Goal: Task Accomplishment & Management: Manage account settings

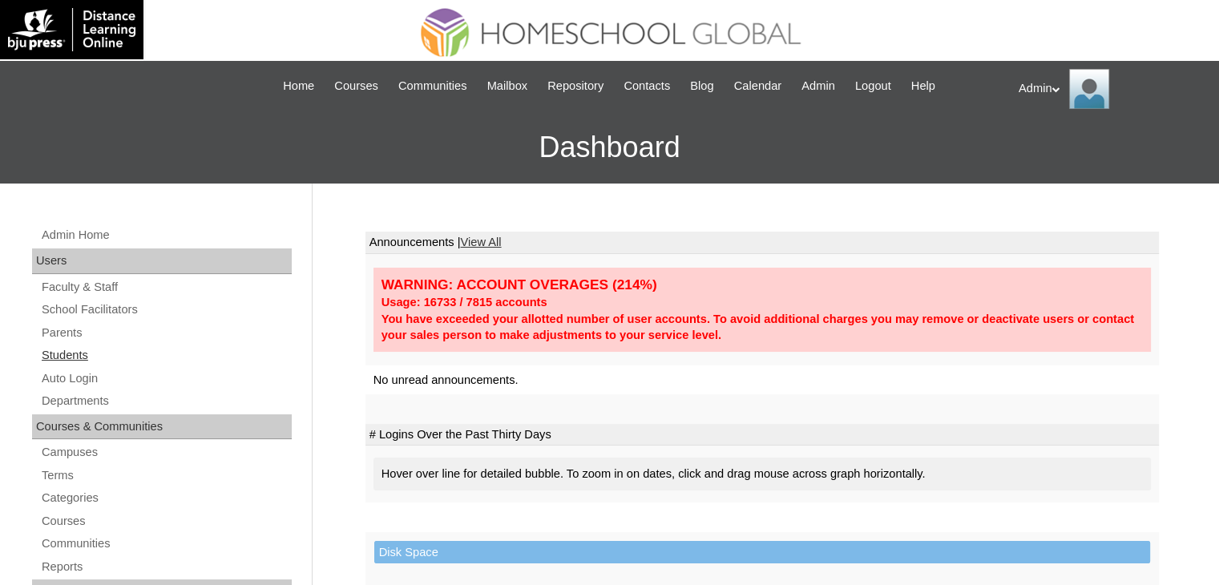
click at [77, 354] on link "Students" at bounding box center [166, 355] width 252 height 20
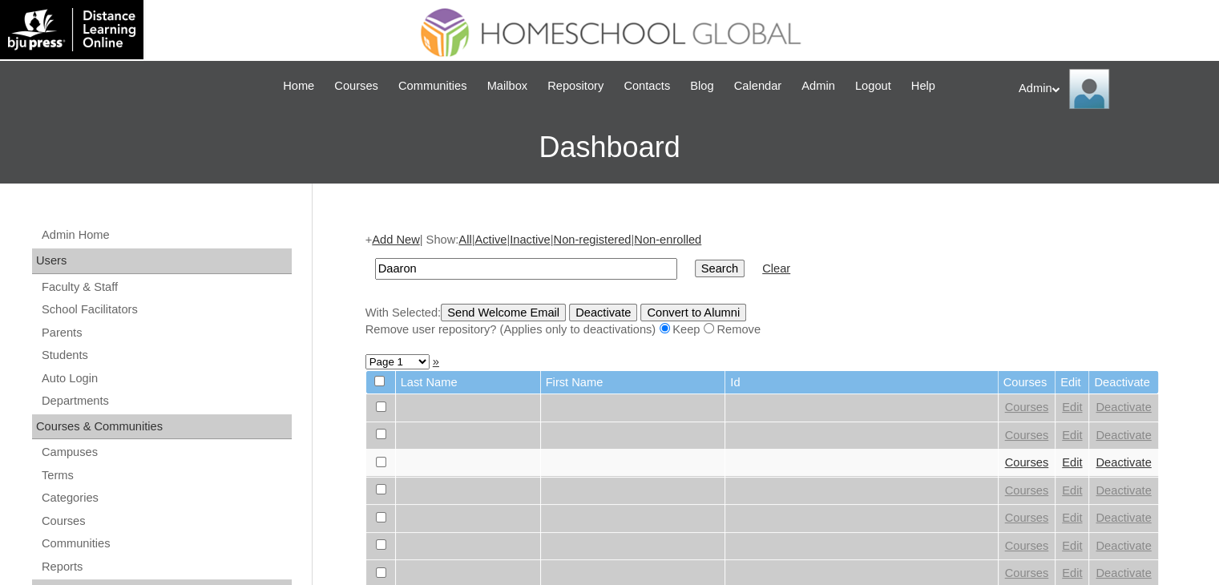
type input "Daaron"
click at [695, 264] on input "Search" at bounding box center [720, 269] width 50 height 18
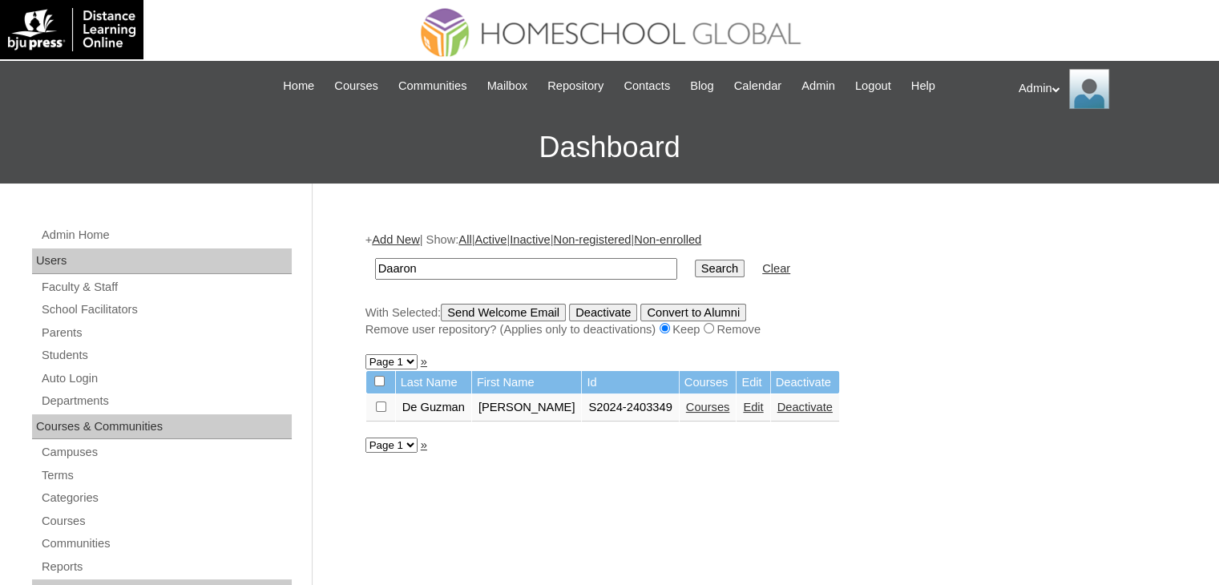
click at [748, 410] on link "Edit" at bounding box center [753, 407] width 20 height 13
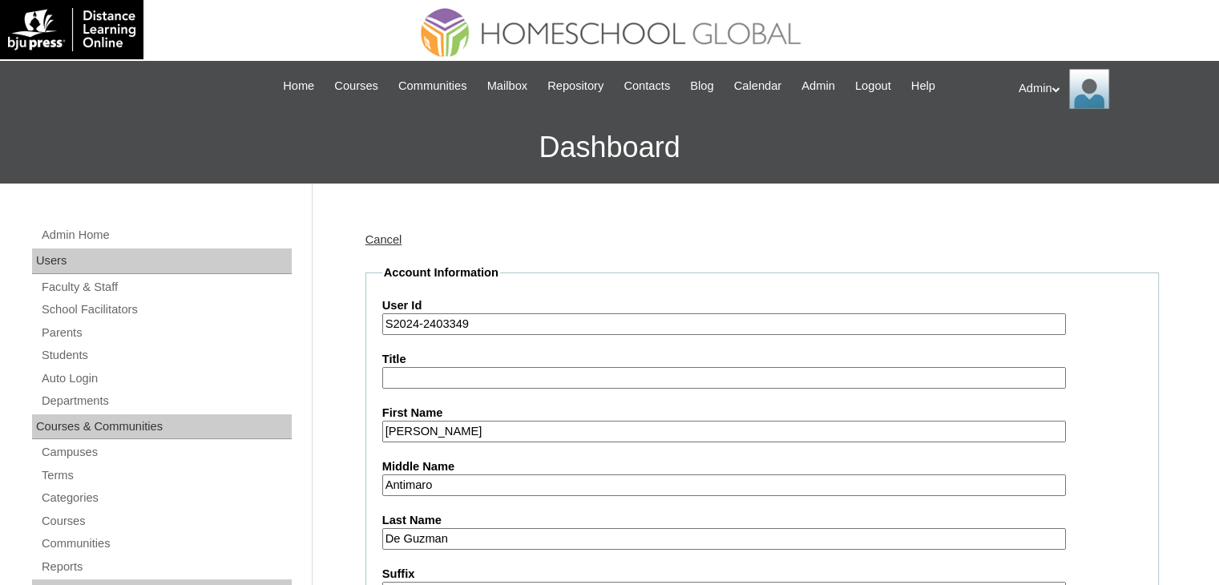
click at [420, 318] on input "S2024-2403349" at bounding box center [723, 324] width 683 height 22
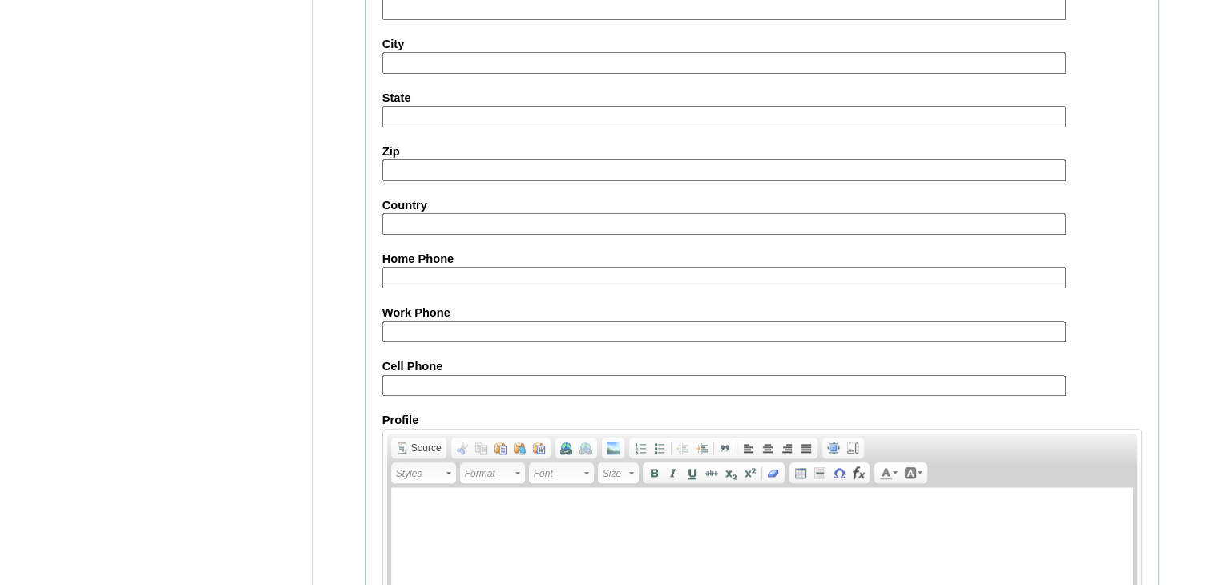
scroll to position [1840, 0]
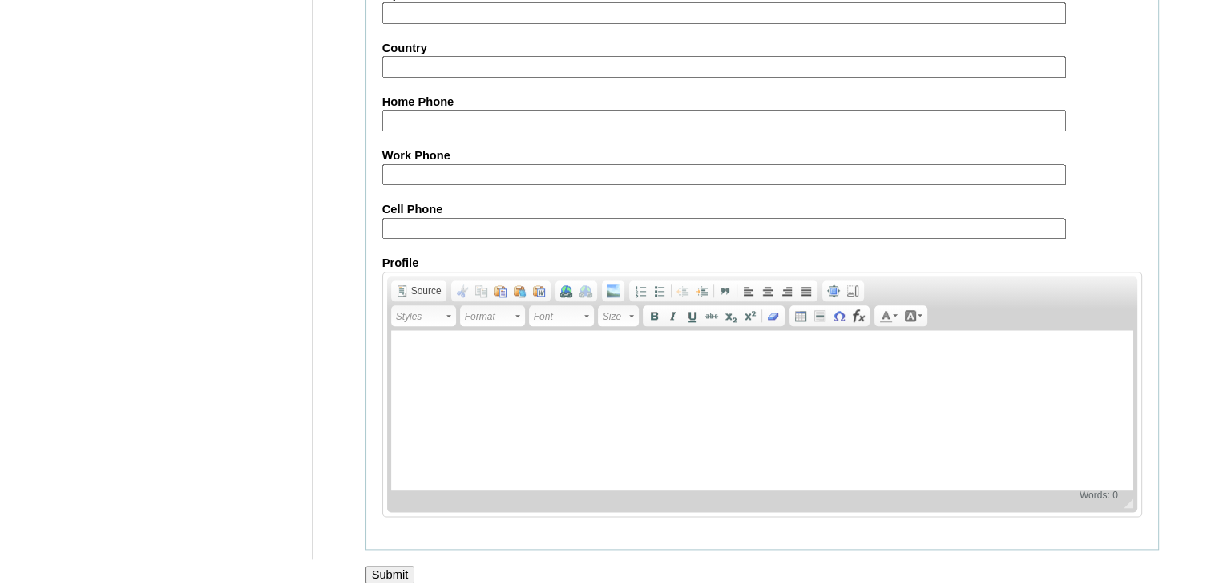
type input "S2025-2403349"
click at [393, 566] on input "Submit" at bounding box center [390, 575] width 50 height 18
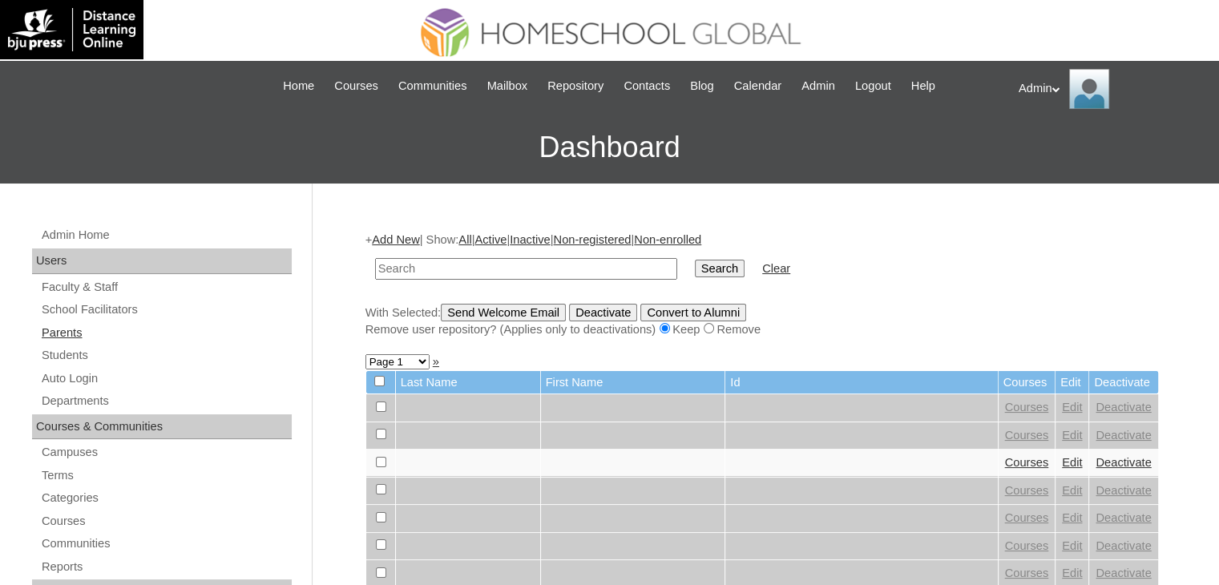
click at [71, 328] on link "Parents" at bounding box center [166, 333] width 252 height 20
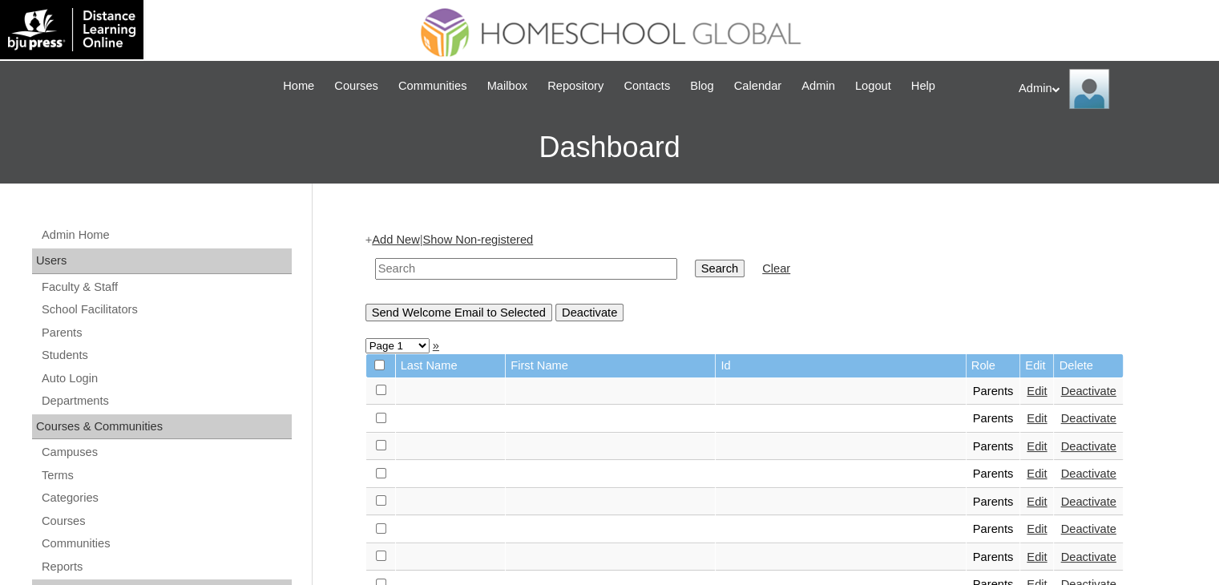
click at [425, 273] on input "text" at bounding box center [526, 269] width 302 height 22
type input "De Guzman"
click at [695, 264] on input "Search" at bounding box center [720, 269] width 50 height 18
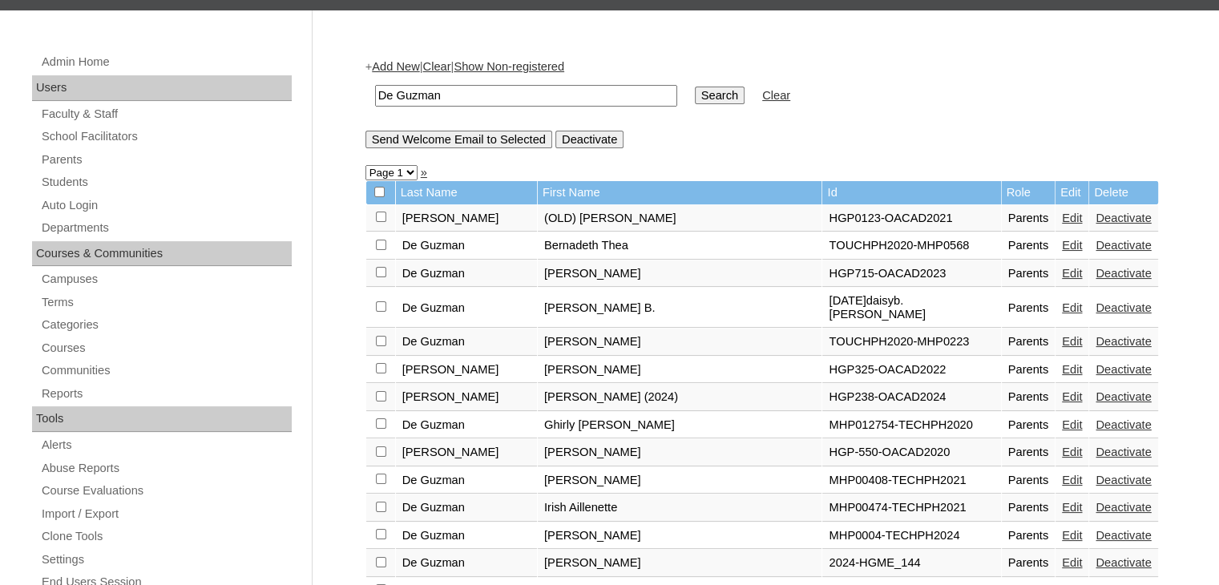
scroll to position [171, 0]
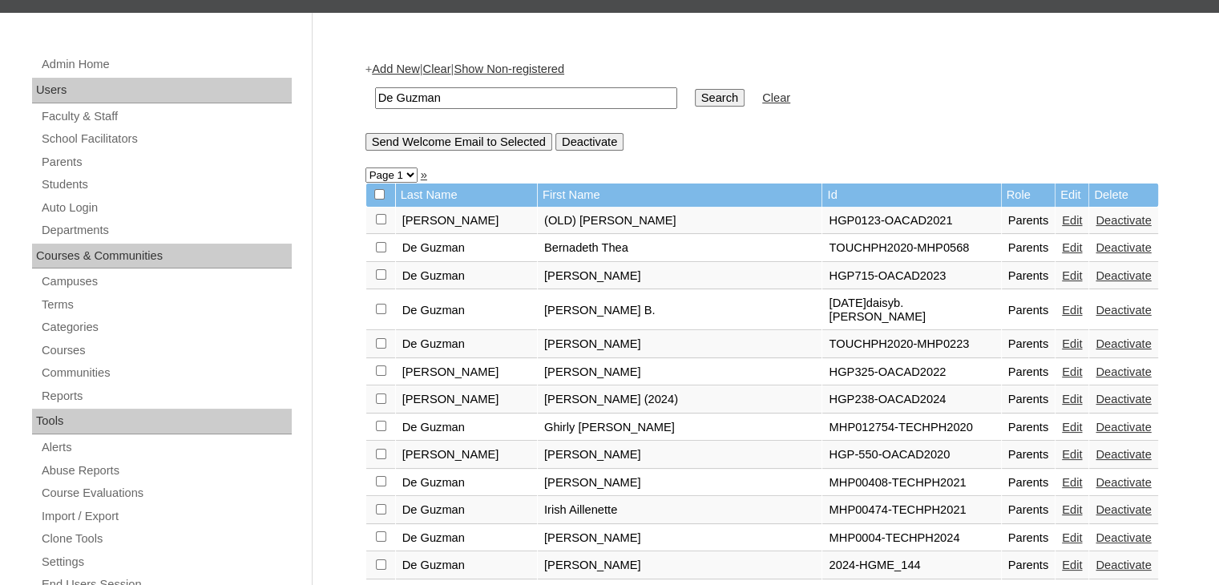
click at [546, 99] on input "De Guzman" at bounding box center [526, 98] width 302 height 22
type input "De Guzman"
click at [54, 157] on link "Parents" at bounding box center [166, 162] width 252 height 20
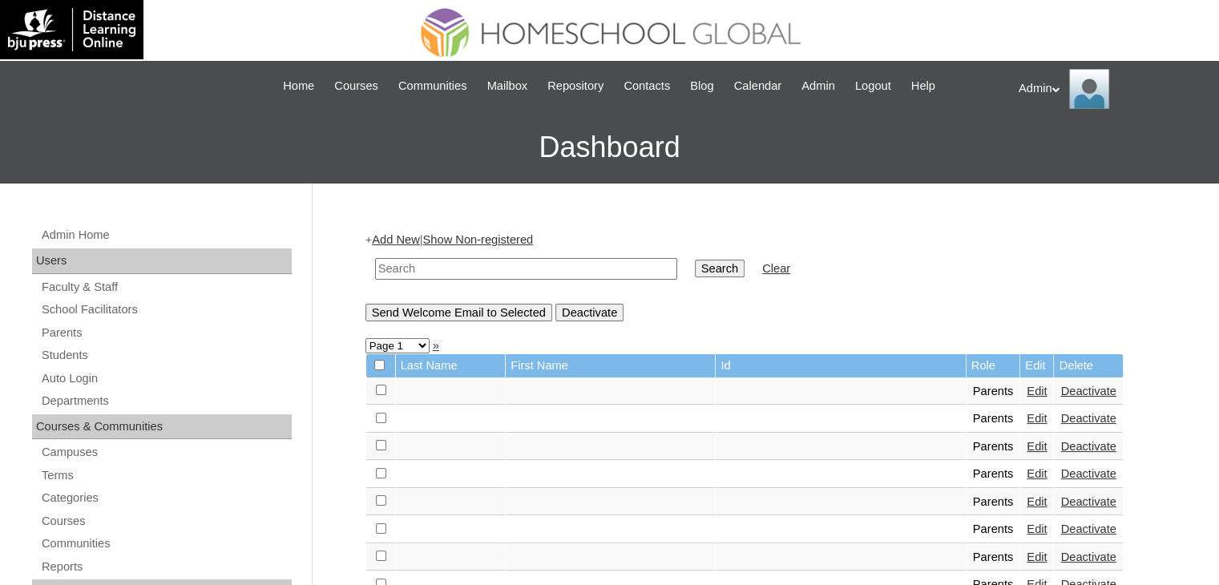
click at [66, 180] on h3 "Dashboard" at bounding box center [609, 147] width 1203 height 72
click at [445, 259] on input "text" at bounding box center [526, 269] width 302 height 22
click at [76, 336] on link "Parents" at bounding box center [166, 333] width 252 height 20
click at [74, 352] on link "Students" at bounding box center [166, 355] width 252 height 20
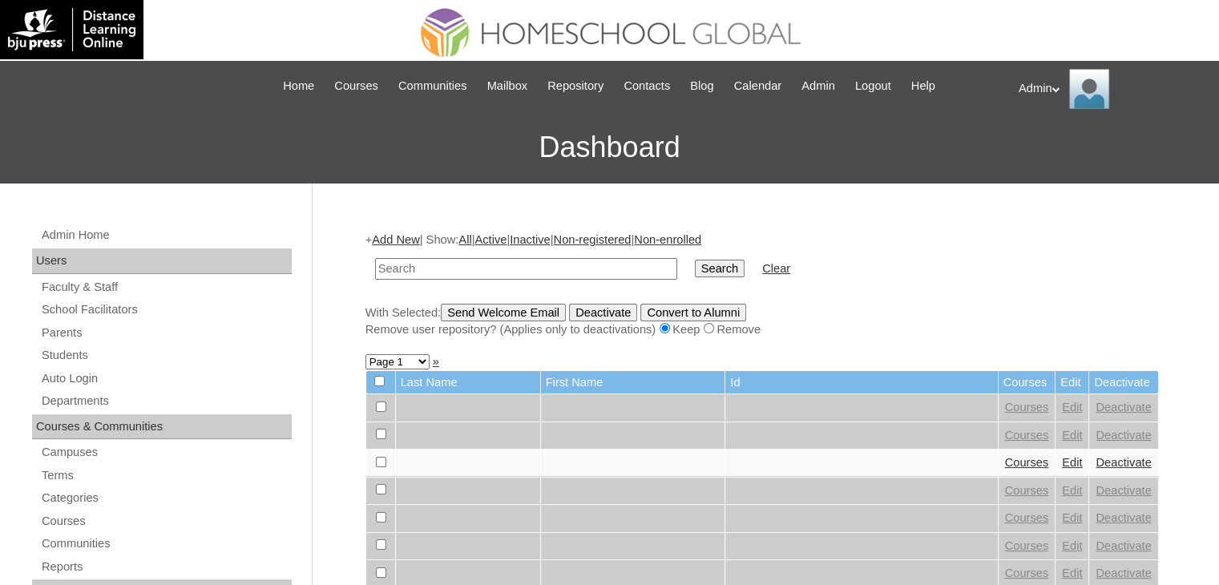
click at [452, 260] on input "text" at bounding box center [526, 269] width 302 height 22
type input "[PERSON_NAME]"
click at [695, 261] on input "Search" at bounding box center [720, 269] width 50 height 18
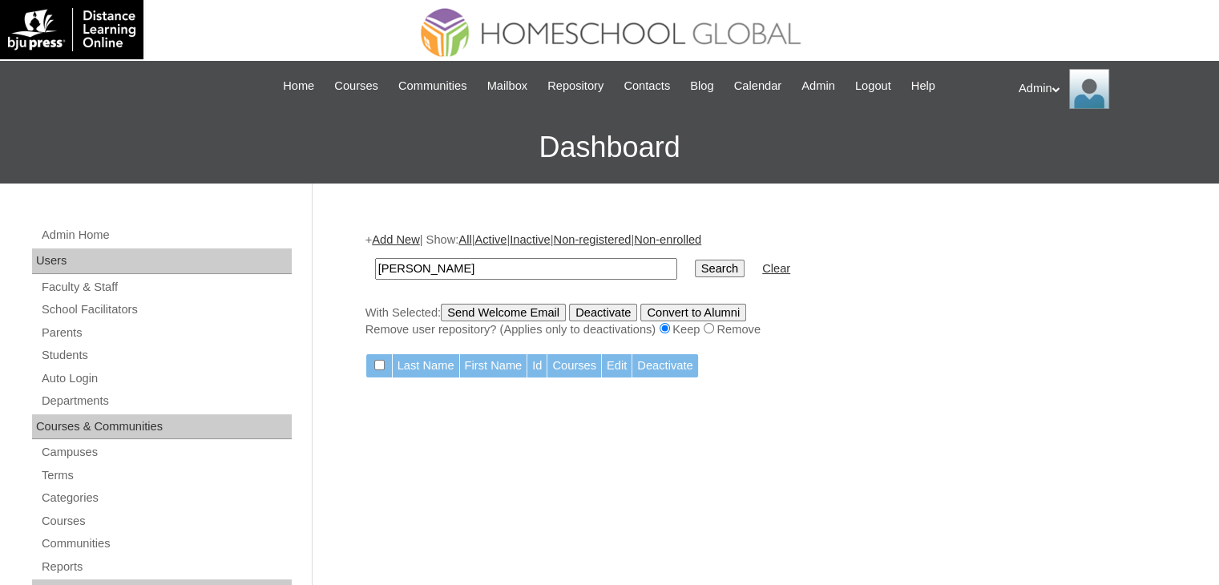
click at [542, 267] on input "[PERSON_NAME]" at bounding box center [526, 269] width 302 height 22
type input "Daaron"
click at [695, 260] on input "Search" at bounding box center [720, 269] width 50 height 18
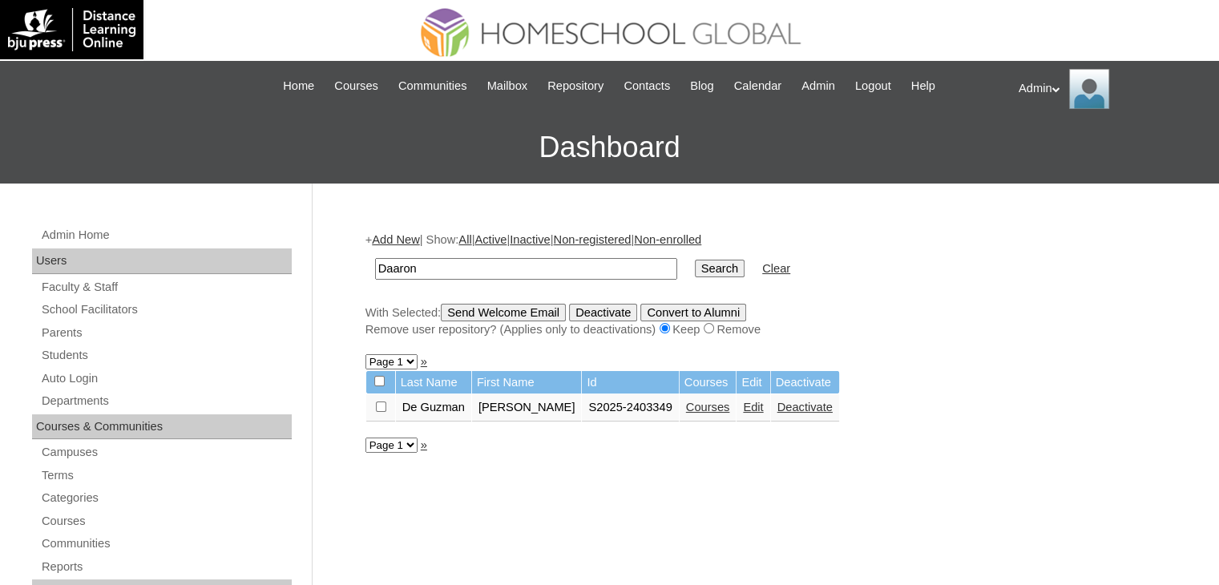
click at [707, 408] on link "Courses" at bounding box center [708, 407] width 44 height 13
click at [747, 408] on link "Edit" at bounding box center [753, 407] width 20 height 13
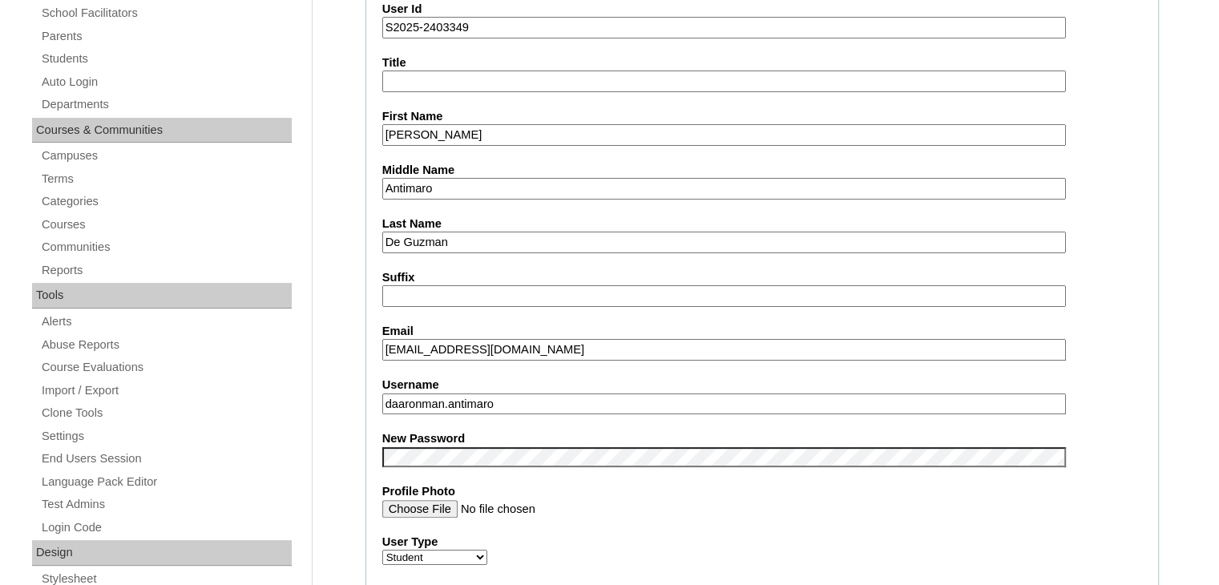
scroll to position [298, 0]
drag, startPoint x: 574, startPoint y: 341, endPoint x: 374, endPoint y: 352, distance: 200.6
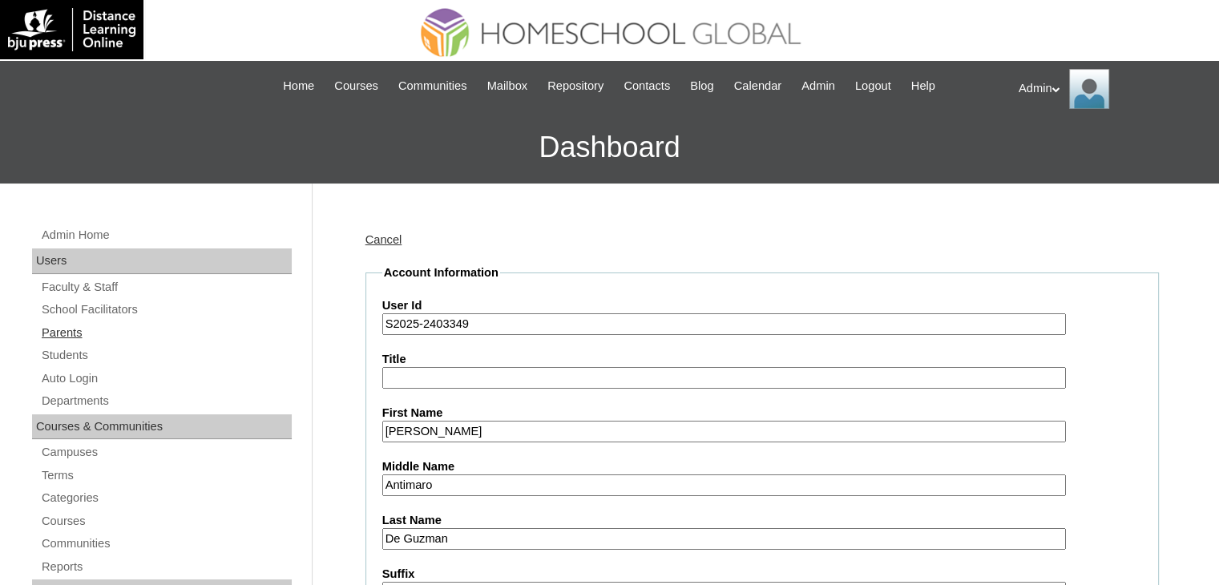
click at [71, 332] on link "Parents" at bounding box center [166, 333] width 252 height 20
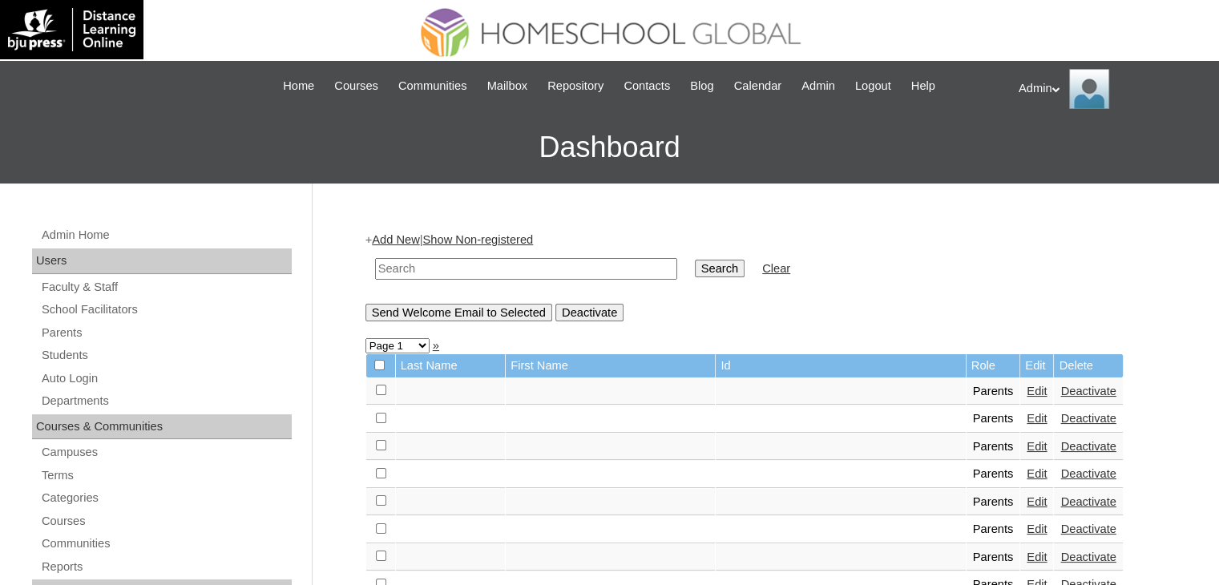
click at [468, 264] on input "text" at bounding box center [526, 269] width 302 height 22
paste input "[EMAIL_ADDRESS][DOMAIN_NAME]"
type input "[EMAIL_ADDRESS][DOMAIN_NAME]"
click at [695, 260] on input "Search" at bounding box center [720, 269] width 50 height 18
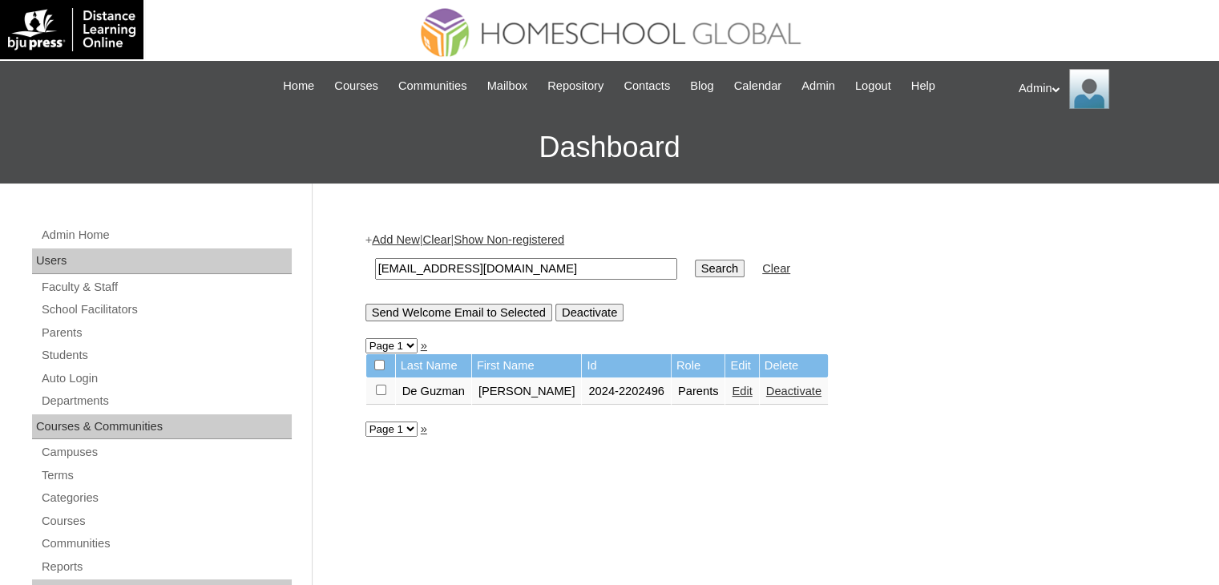
click at [732, 393] on link "Edit" at bounding box center [742, 391] width 20 height 13
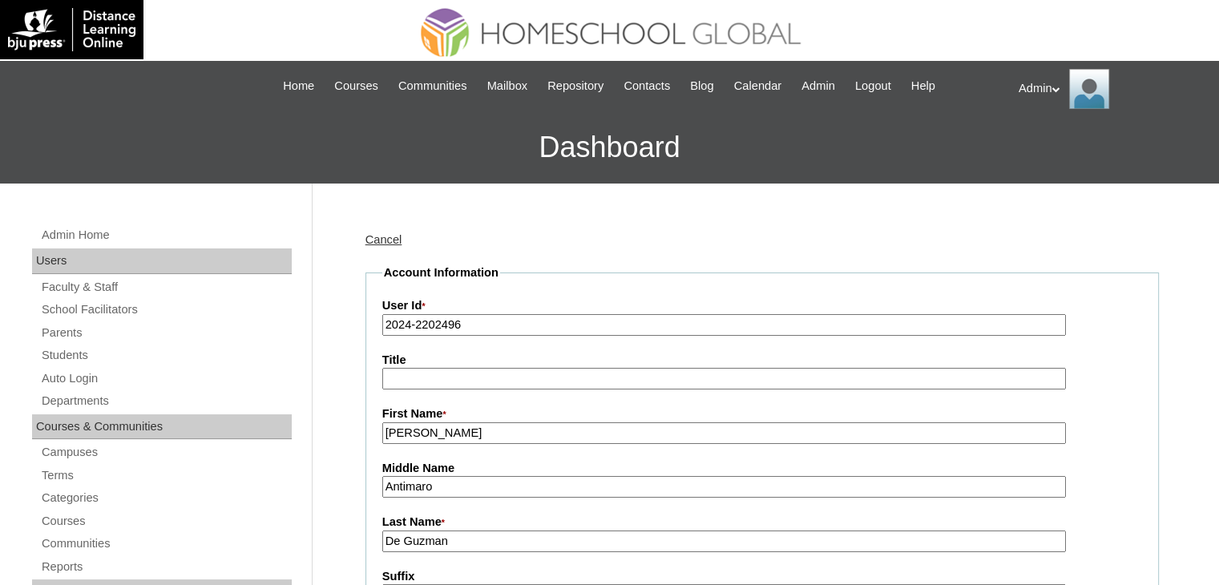
click at [409, 321] on input "2024-2202496" at bounding box center [723, 325] width 683 height 22
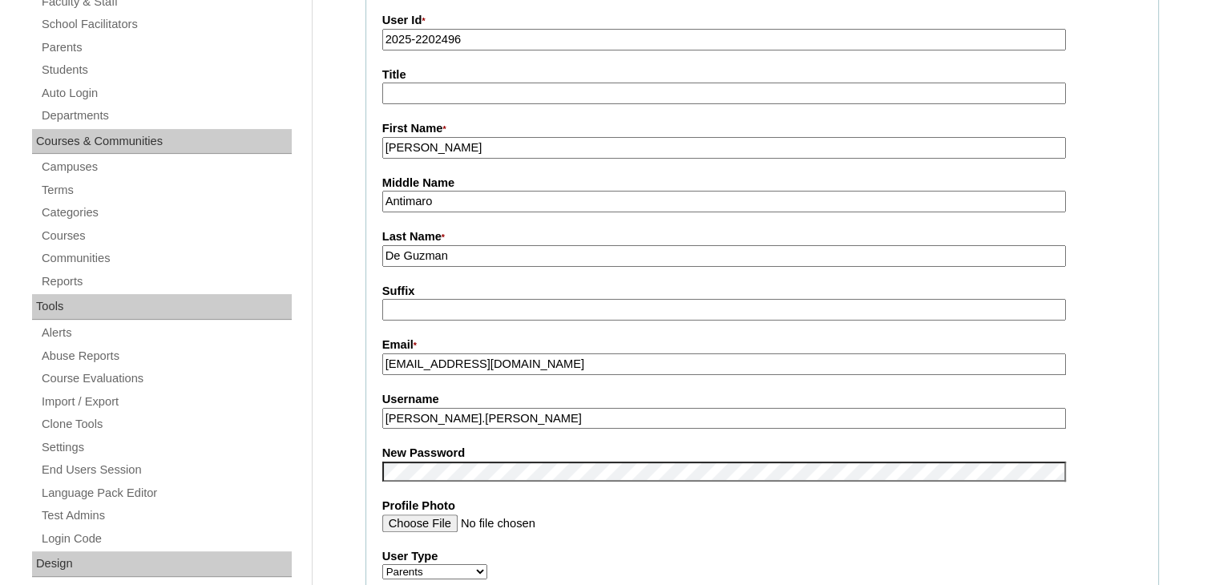
scroll to position [287, 0]
type input "2025-2202496"
click at [578, 517] on input "Profile Photo" at bounding box center [723, 522] width 683 height 18
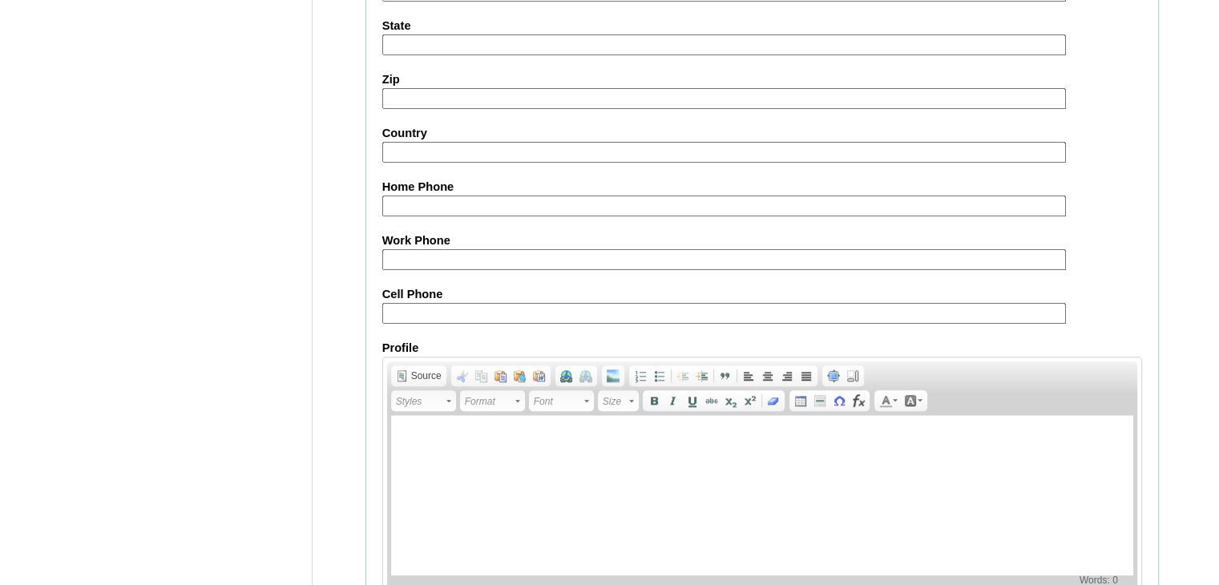
scroll to position [1506, 0]
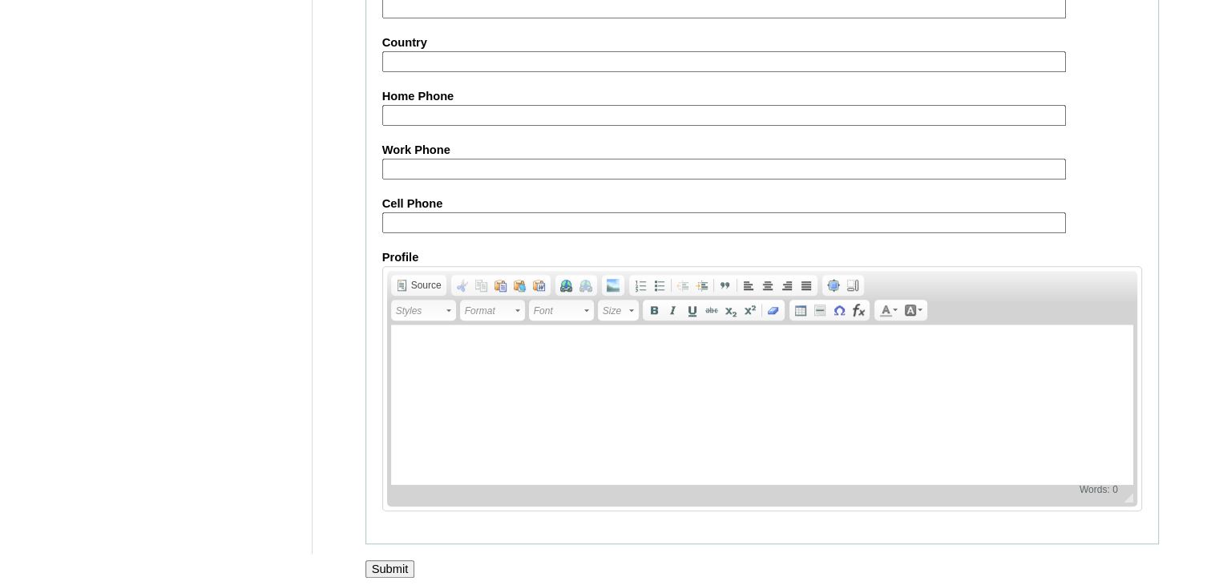
click at [377, 560] on input "Submit" at bounding box center [390, 569] width 50 height 18
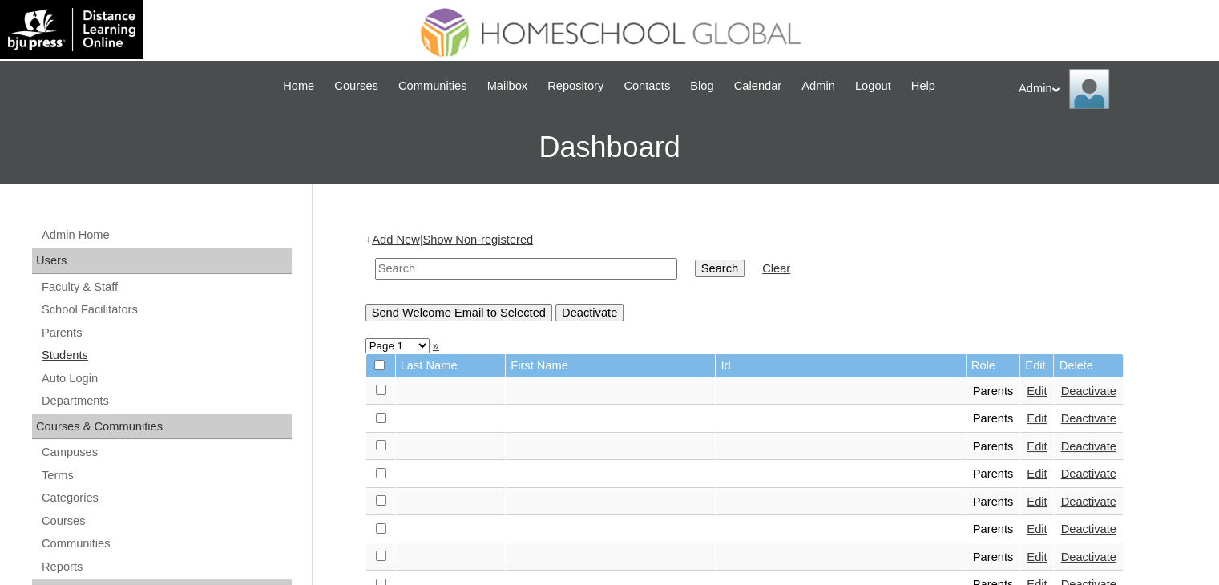
click at [67, 355] on link "Students" at bounding box center [166, 355] width 252 height 20
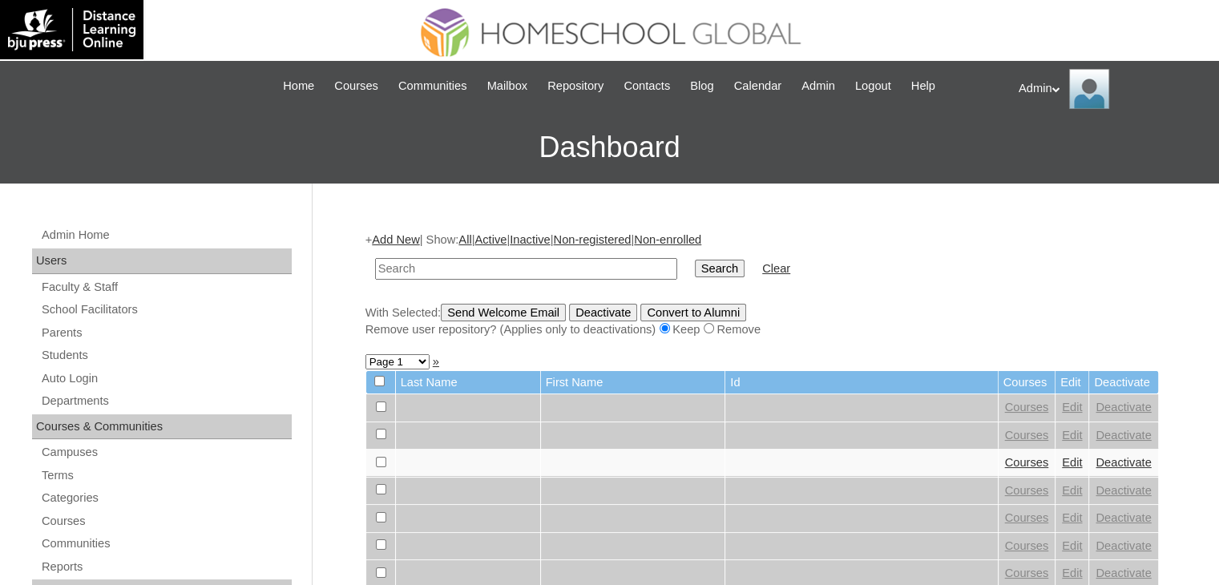
click at [429, 267] on input "text" at bounding box center [526, 269] width 302 height 22
type input "Daaron"
click at [695, 262] on input "Search" at bounding box center [720, 269] width 50 height 18
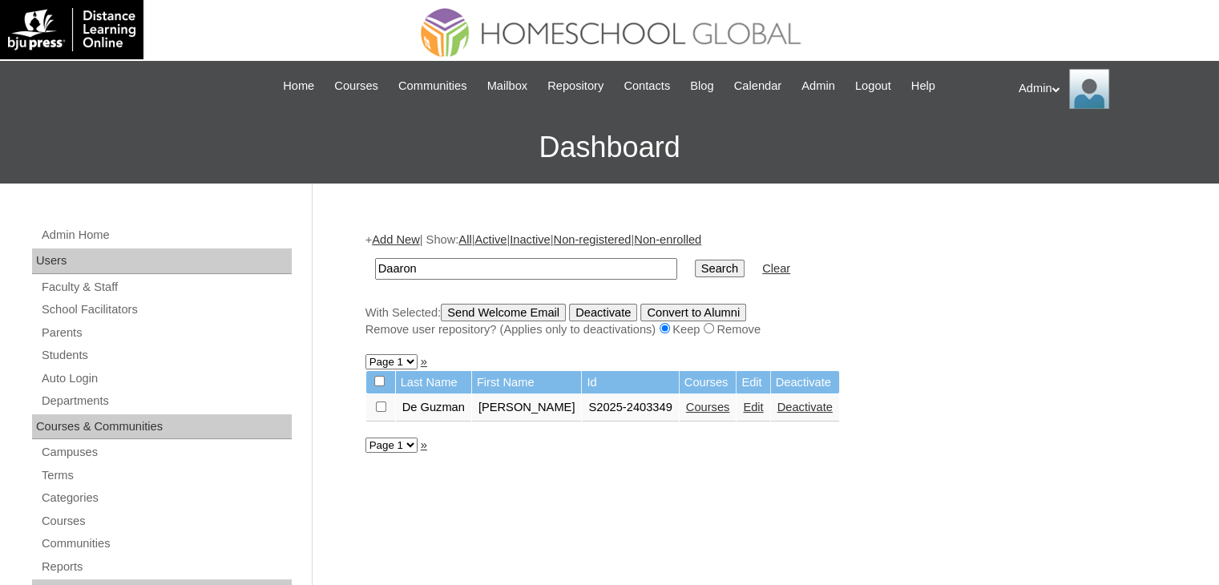
drag, startPoint x: 516, startPoint y: 260, endPoint x: 231, endPoint y: 261, distance: 285.2
type input "[PERSON_NAME]"
click at [695, 276] on input "Search" at bounding box center [720, 269] width 50 height 18
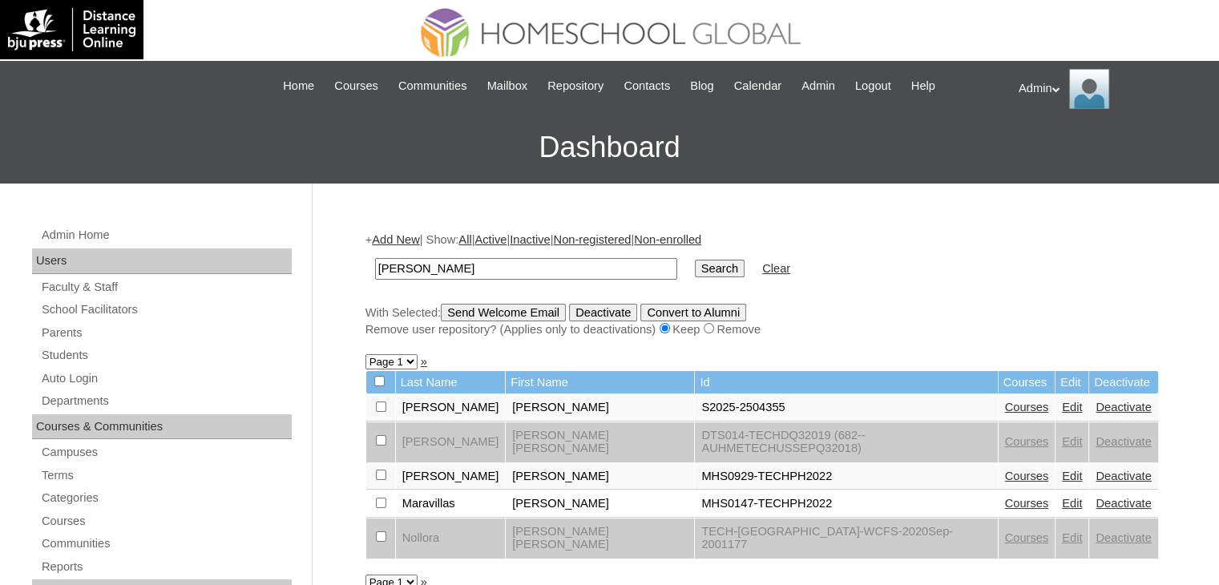
click at [1005, 407] on link "Courses" at bounding box center [1027, 407] width 44 height 13
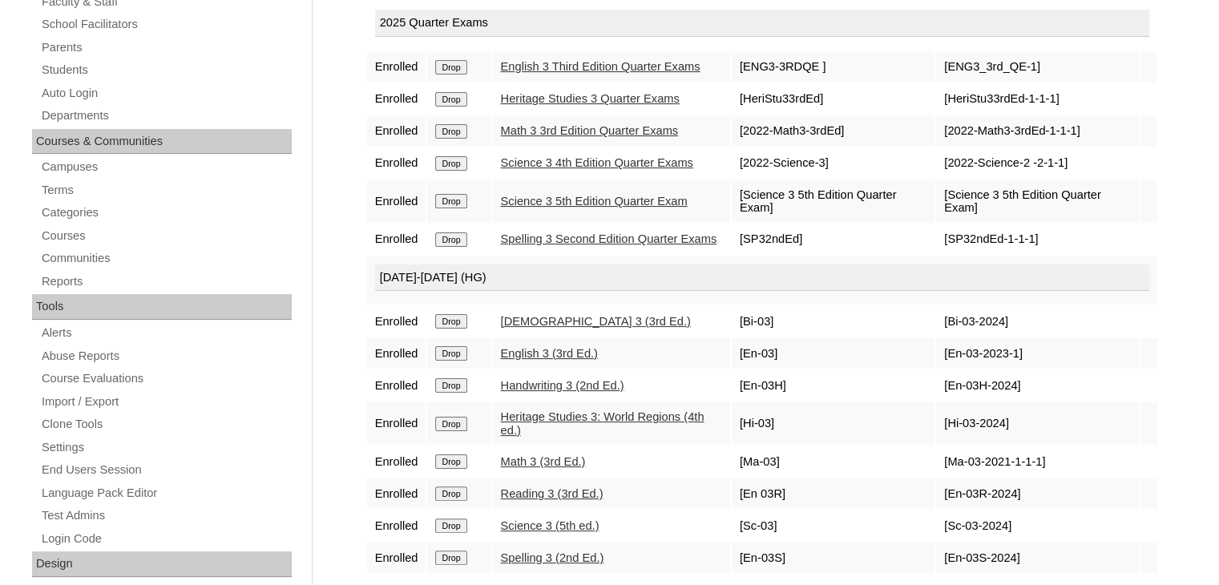
scroll to position [312, 0]
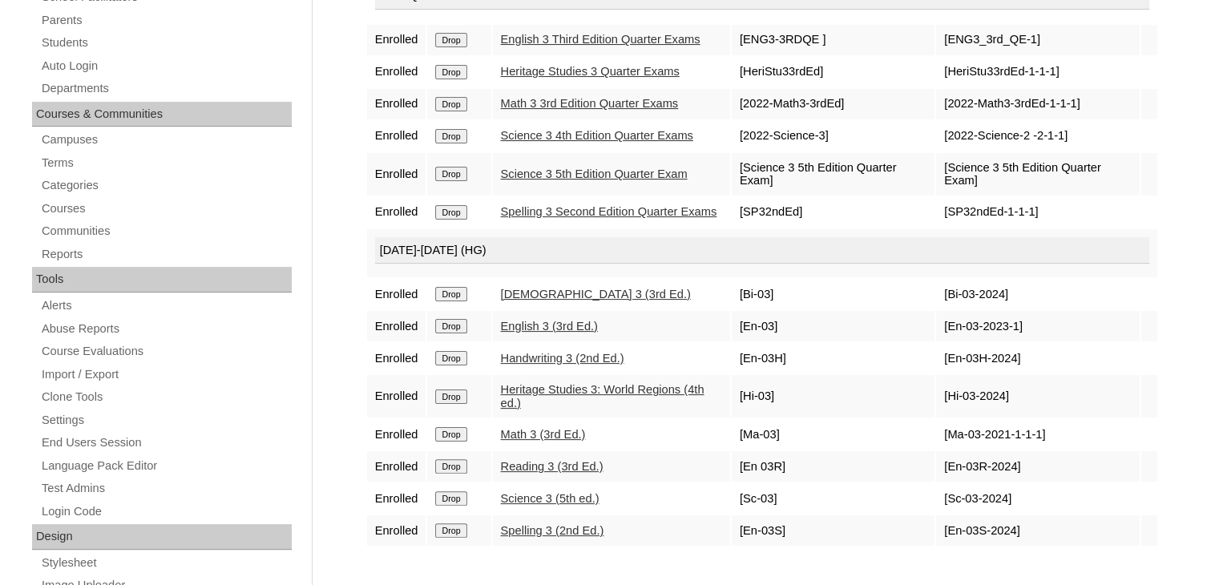
click at [557, 395] on link "Heritage Studies 3: World Regions (4th ed.)" at bounding box center [603, 396] width 204 height 26
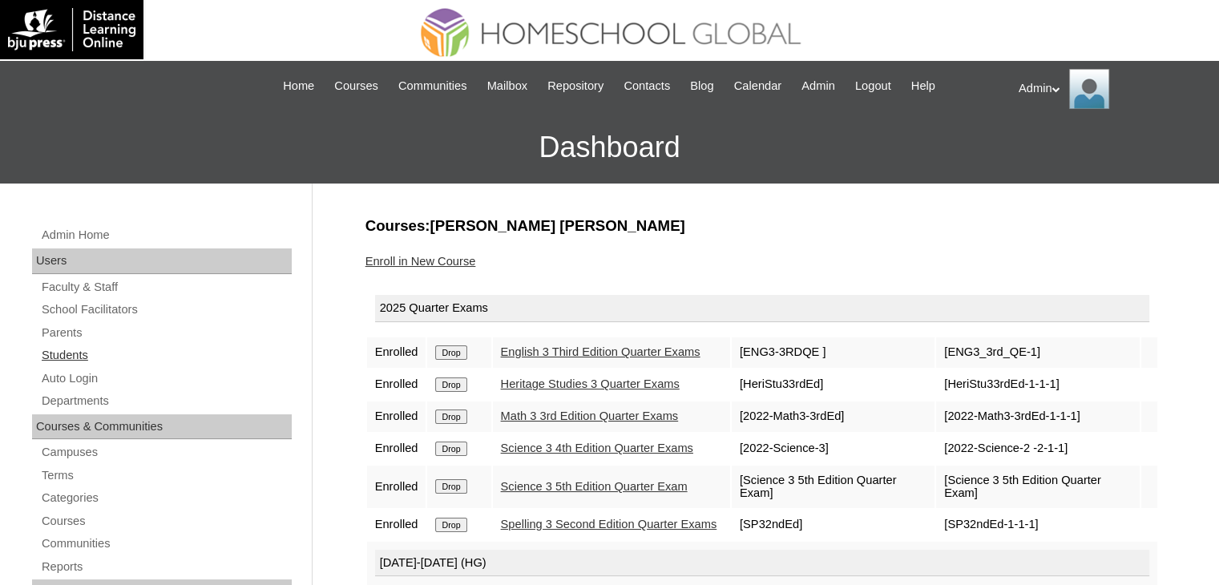
click at [62, 354] on link "Students" at bounding box center [166, 355] width 252 height 20
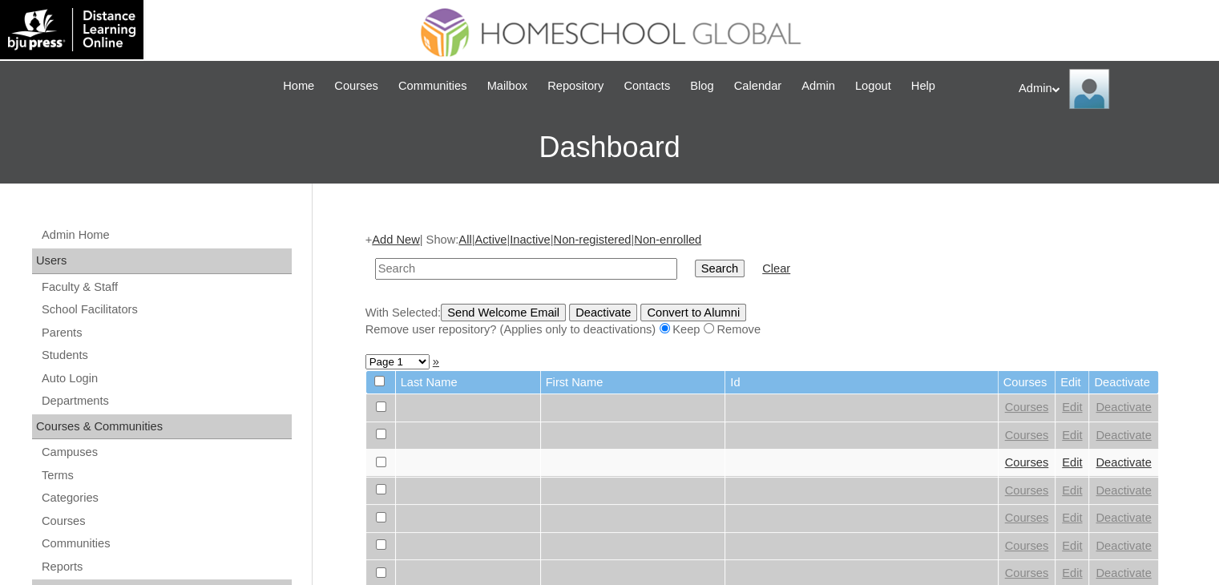
click at [510, 268] on input "text" at bounding box center [526, 269] width 302 height 22
click at [545, 270] on input "text" at bounding box center [526, 269] width 302 height 22
type input "Daaron"
click at [695, 270] on input "Search" at bounding box center [720, 269] width 50 height 18
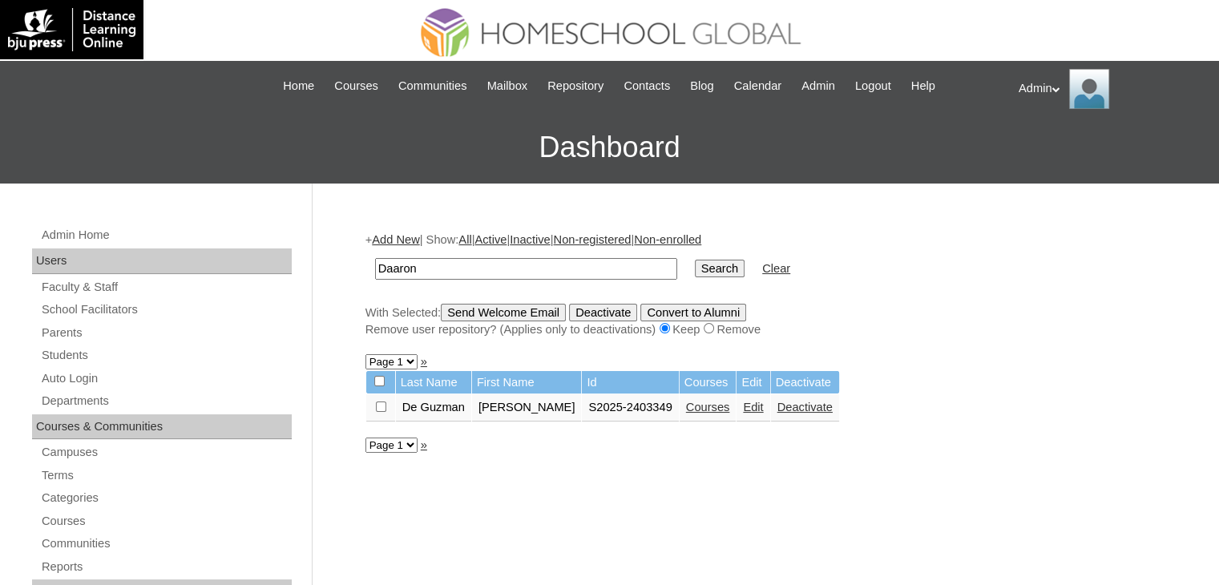
click at [692, 405] on link "Courses" at bounding box center [708, 407] width 44 height 13
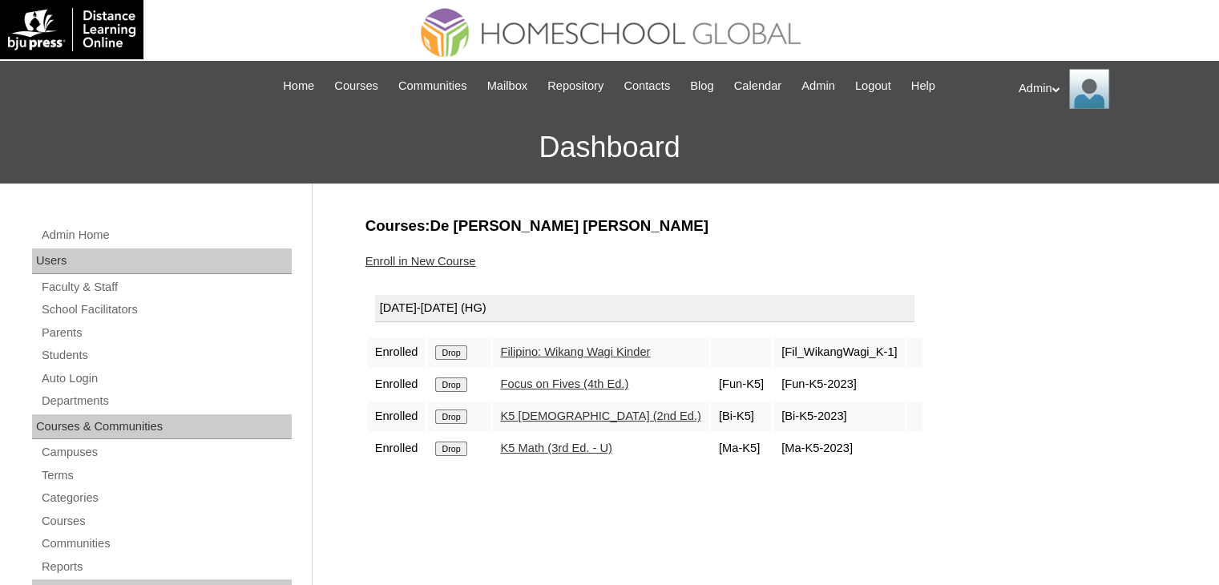
click at [459, 353] on input "Drop" at bounding box center [450, 352] width 31 height 14
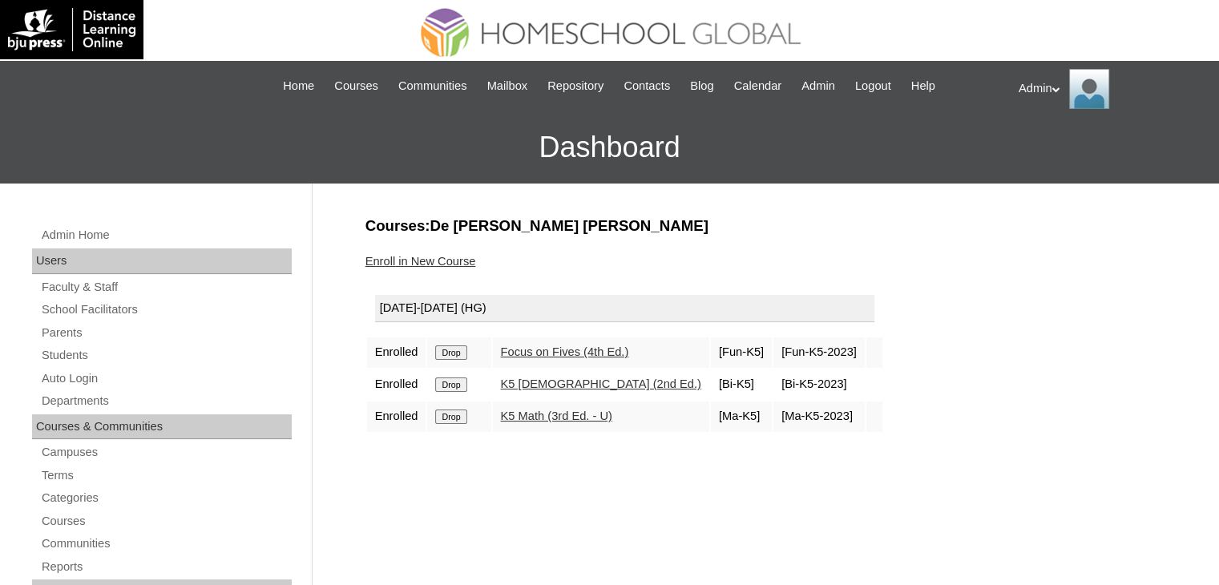
click at [459, 353] on input "Drop" at bounding box center [450, 352] width 31 height 14
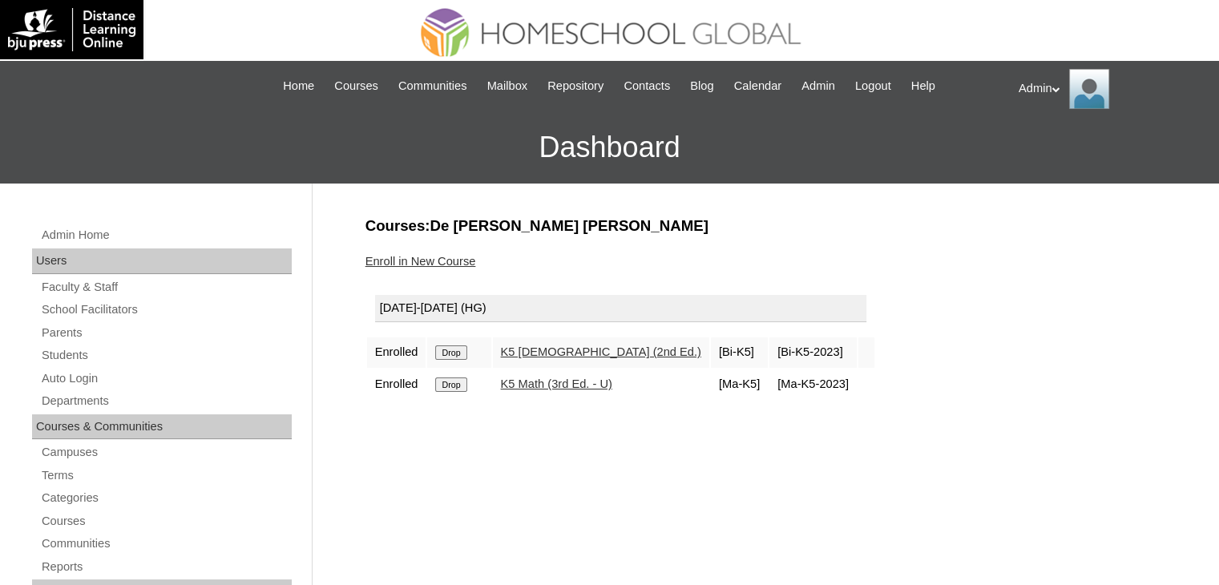
click at [459, 353] on input "Drop" at bounding box center [450, 352] width 31 height 14
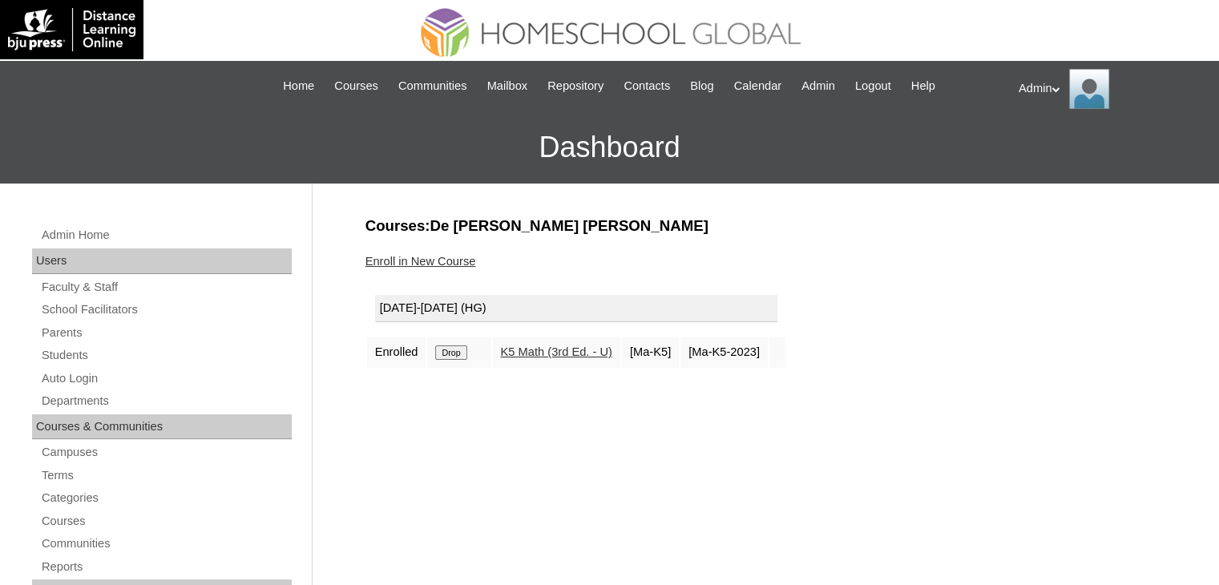
drag, startPoint x: 0, startPoint y: 0, endPoint x: 459, endPoint y: 353, distance: 578.8
click at [459, 353] on input "Drop" at bounding box center [450, 352] width 31 height 14
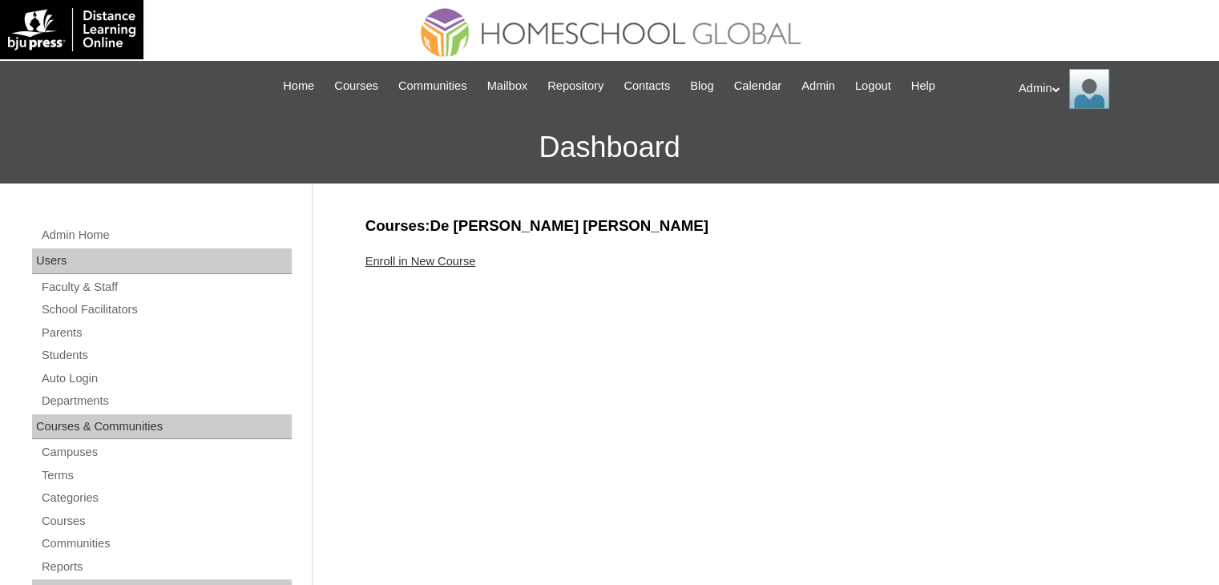
click at [456, 262] on link "Enroll in New Course" at bounding box center [420, 261] width 111 height 13
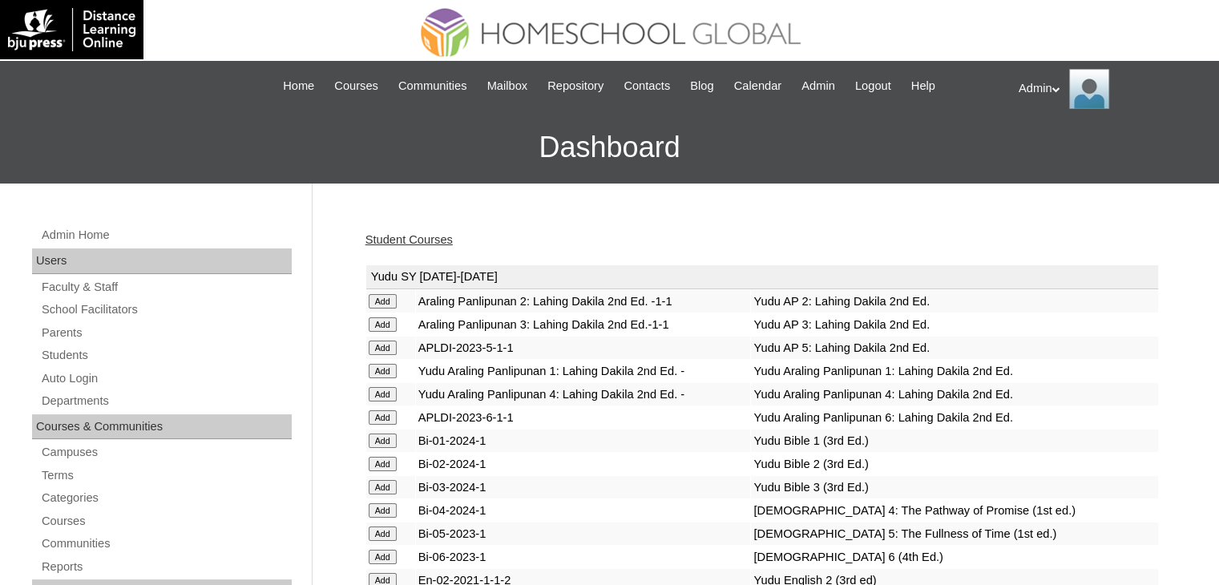
scroll to position [3912, 0]
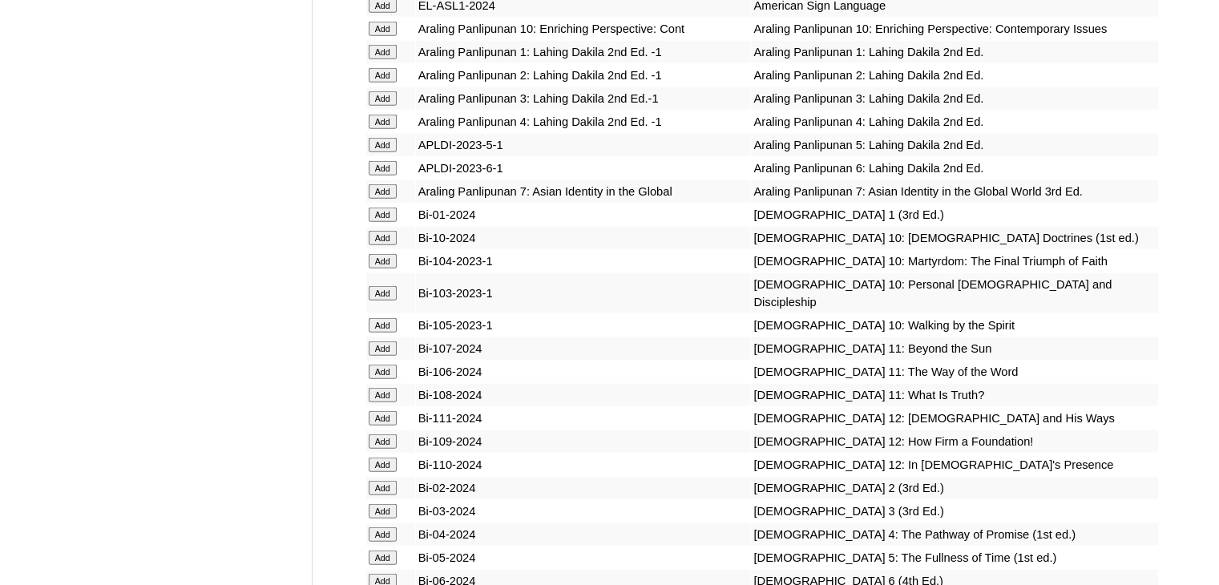
click at [384, 222] on input "Add" at bounding box center [383, 215] width 28 height 14
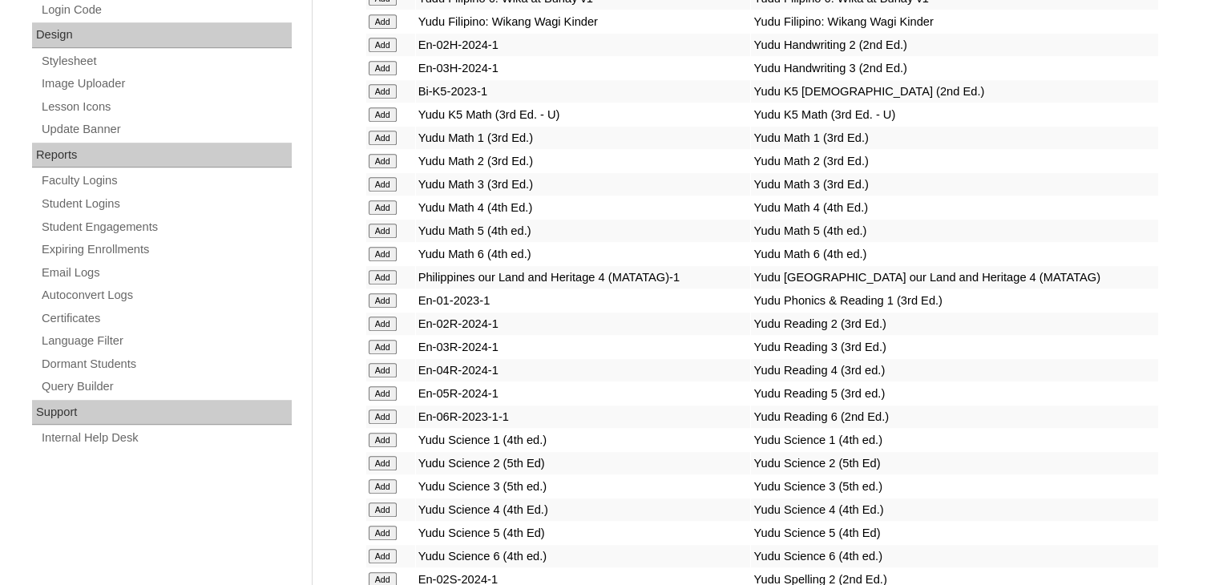
scroll to position [3033, 0]
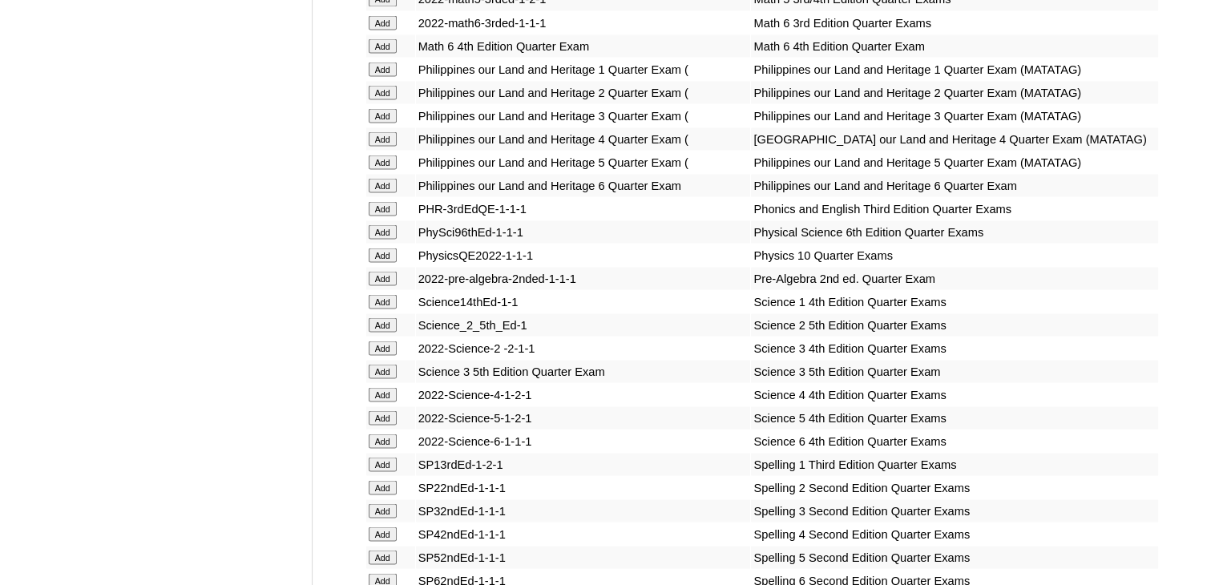
click at [378, 216] on input "Add" at bounding box center [383, 208] width 28 height 14
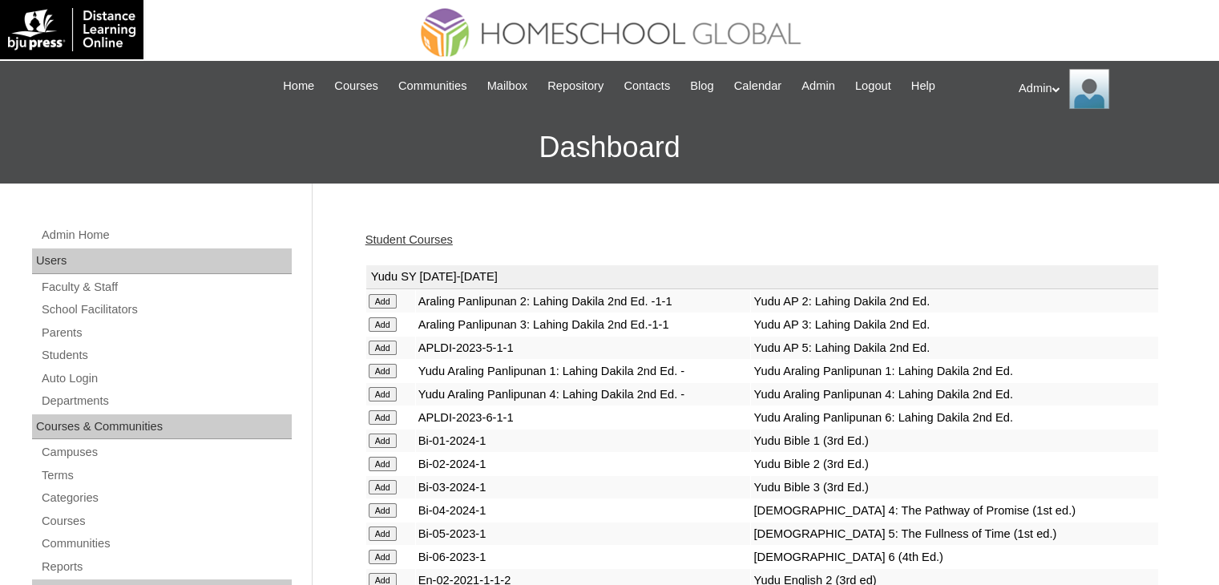
click at [587, 294] on td "Araling Panlipunan 2: Lahing Dakila 2nd Ed. -1-1" at bounding box center [583, 301] width 335 height 22
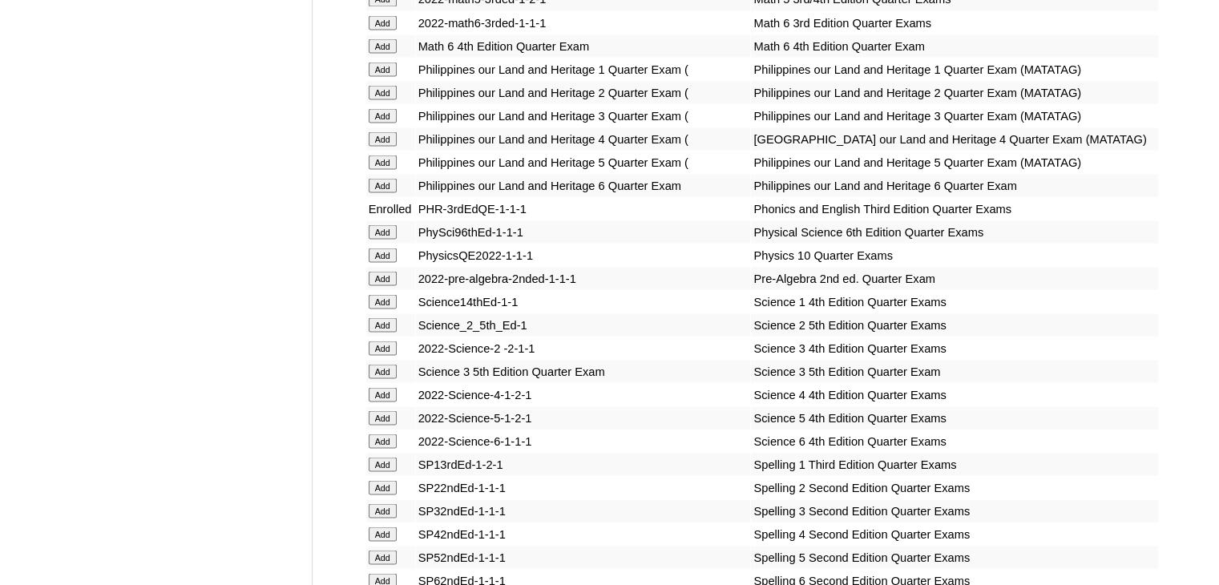
scroll to position [6219, 0]
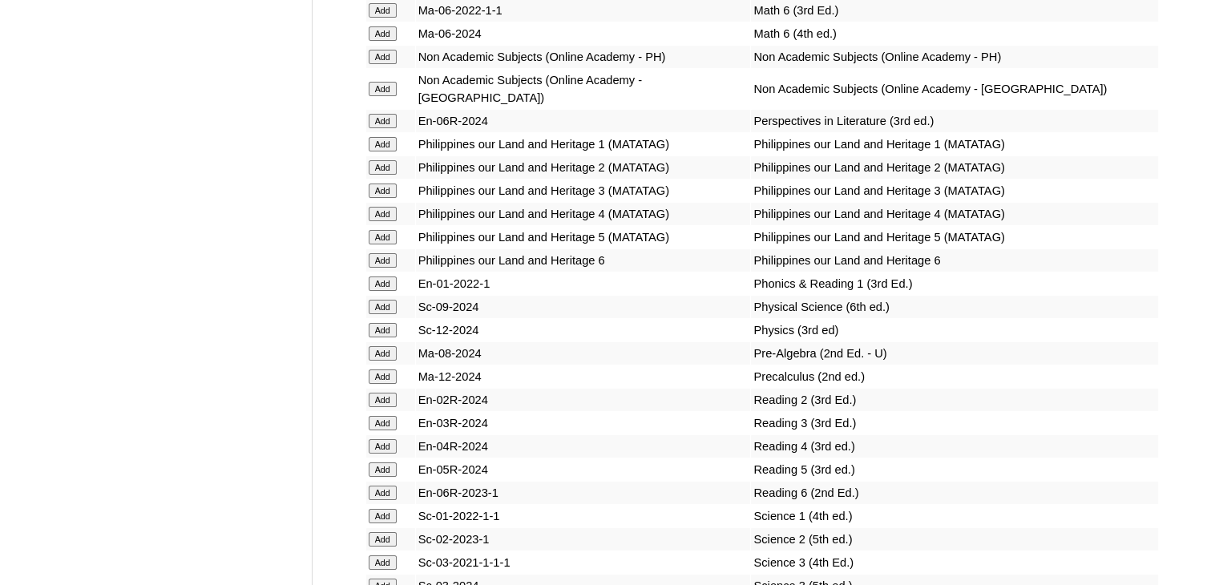
click at [381, 291] on input "Add" at bounding box center [383, 283] width 28 height 14
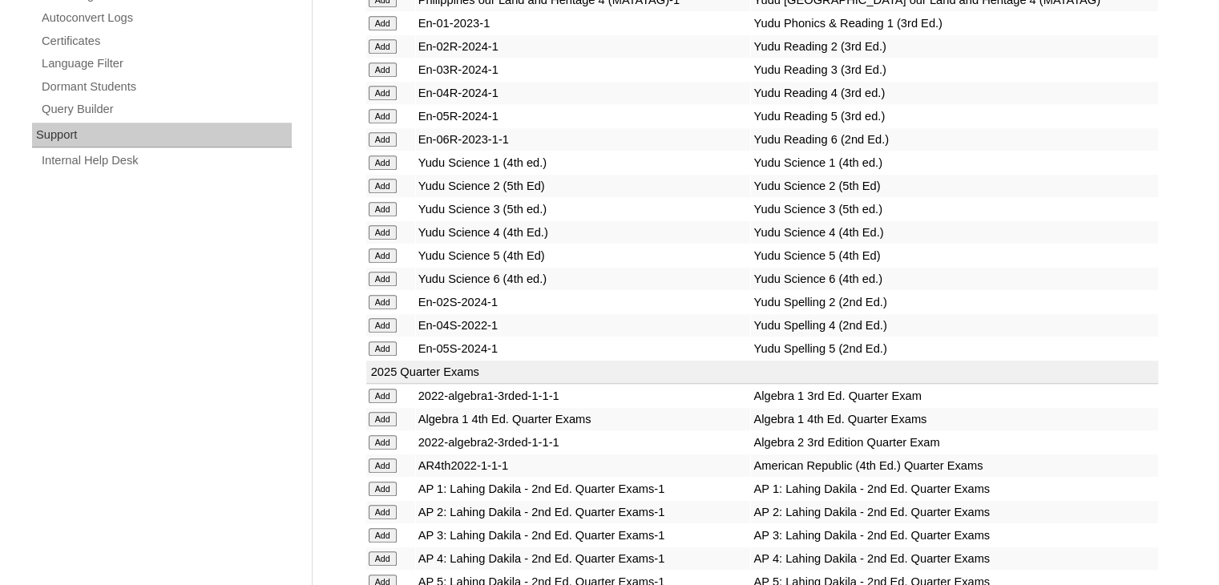
scroll to position [3287, 0]
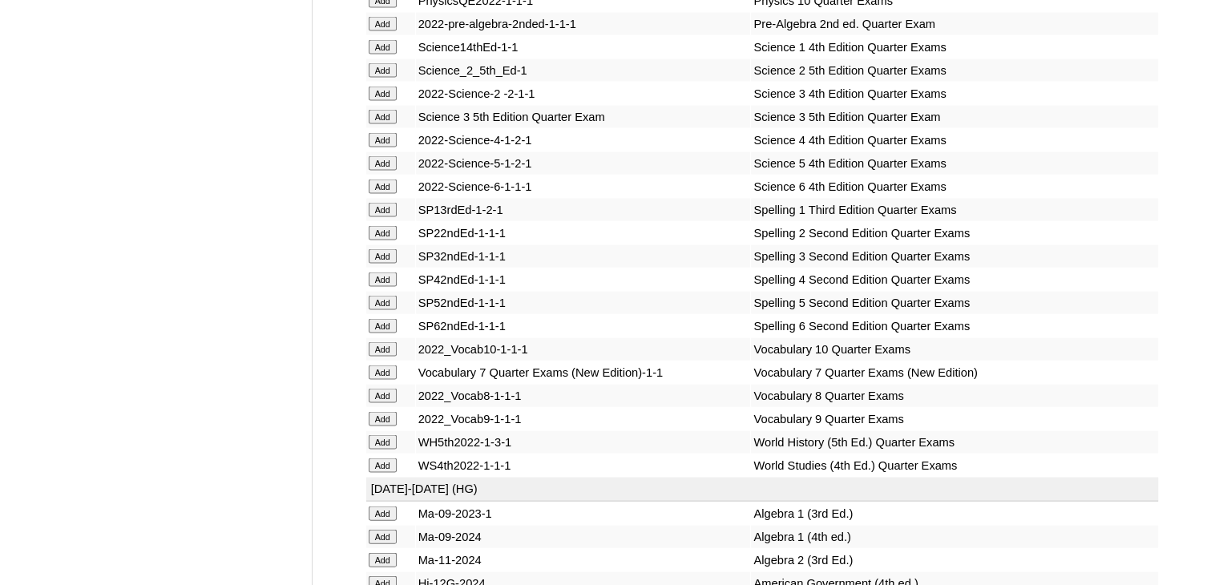
click at [380, 217] on input "Add" at bounding box center [383, 210] width 28 height 14
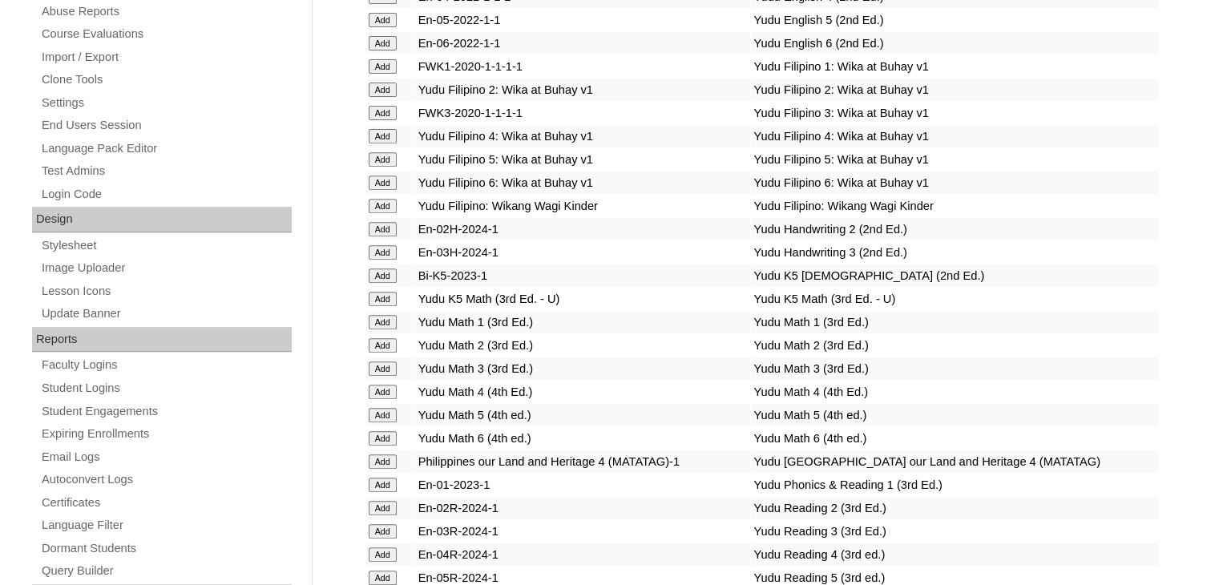
scroll to position [2645, 0]
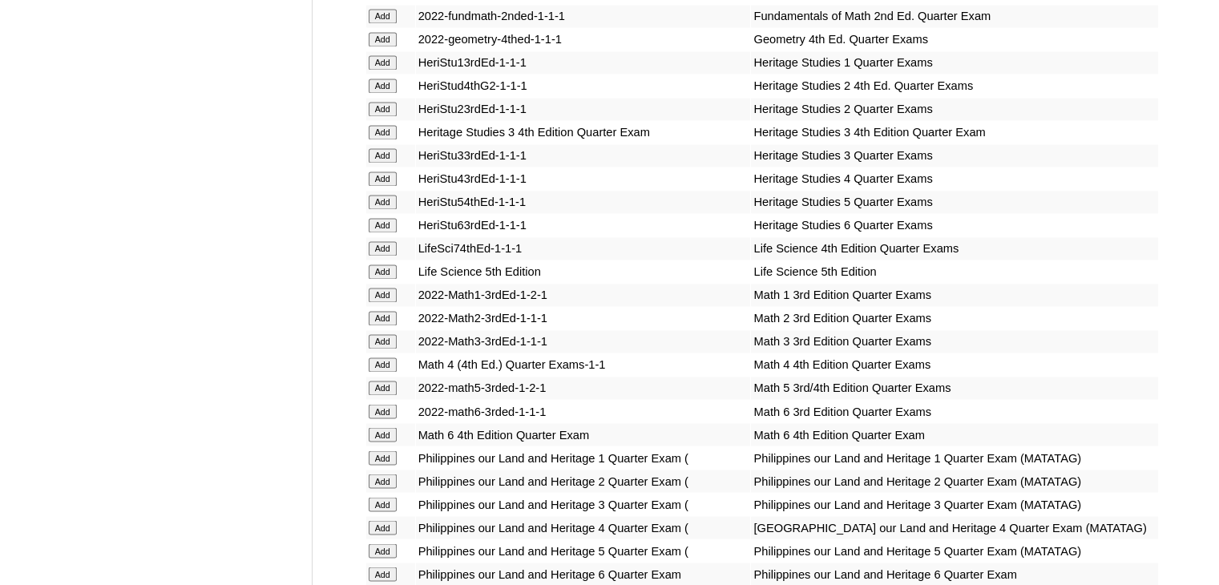
click at [380, 295] on input "Add" at bounding box center [383, 295] width 28 height 14
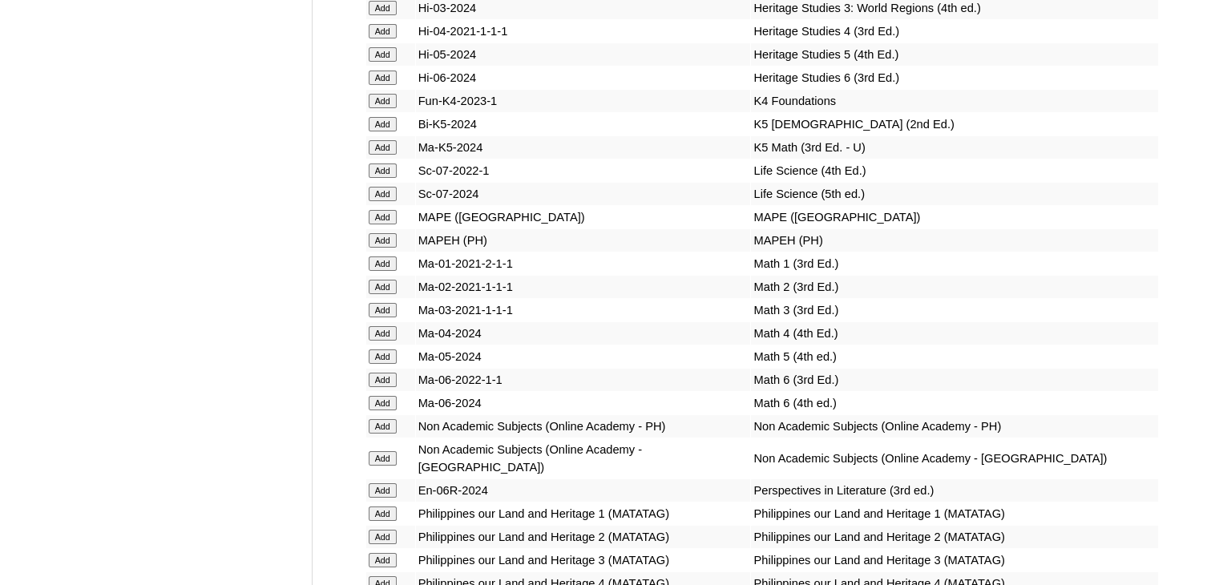
click at [380, 271] on input "Add" at bounding box center [383, 263] width 28 height 14
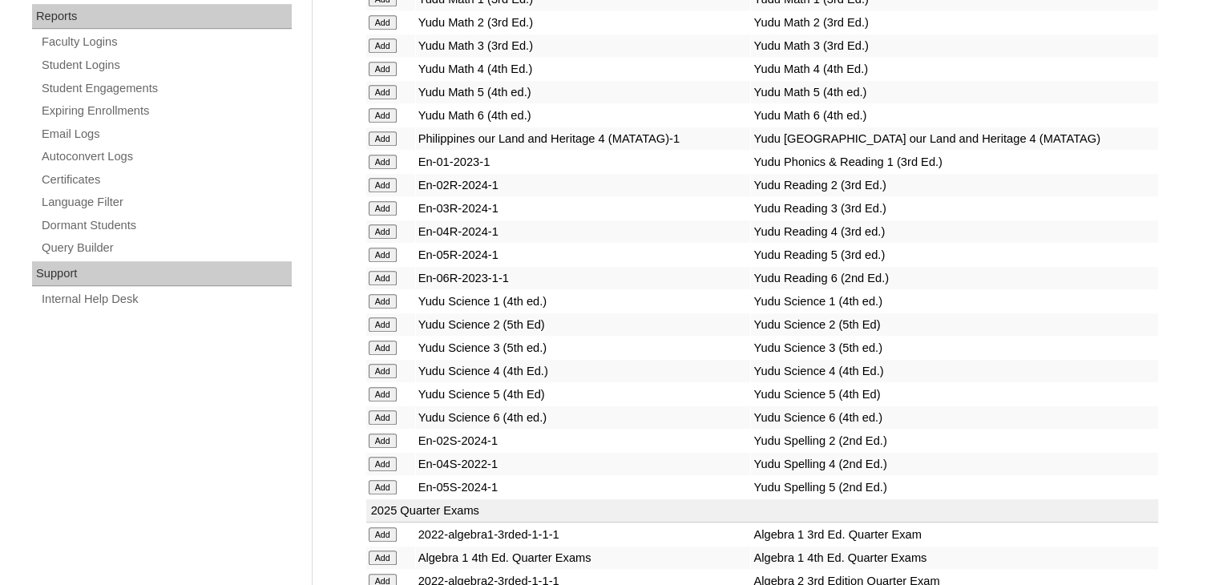
scroll to position [3126, 0]
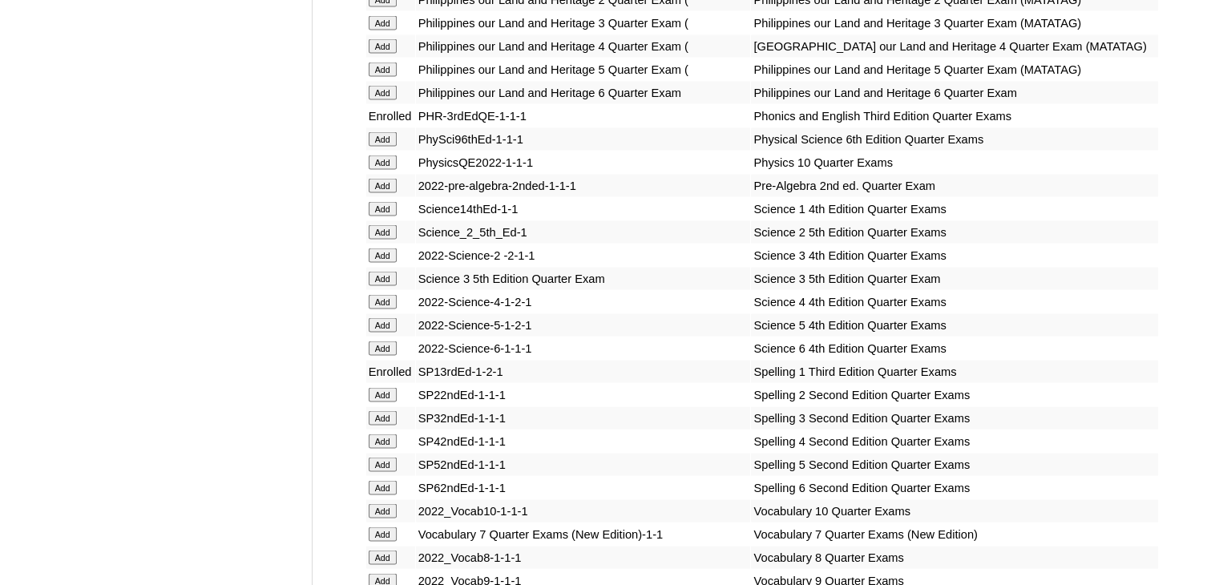
click at [373, 216] on input "Add" at bounding box center [383, 209] width 28 height 14
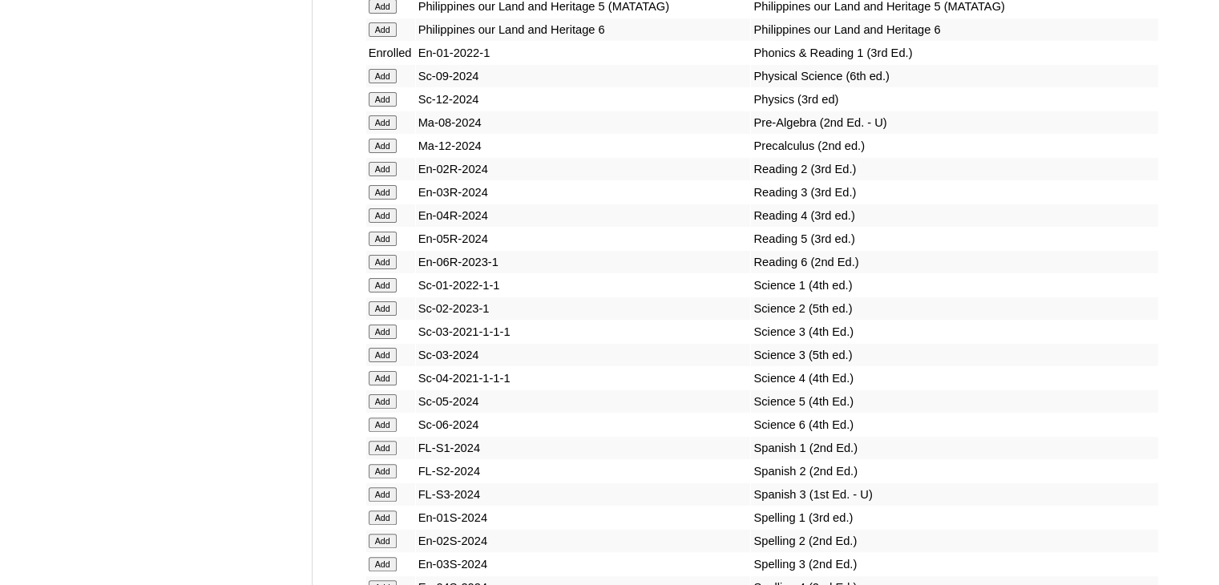
click at [391, 288] on input "Add" at bounding box center [383, 285] width 28 height 14
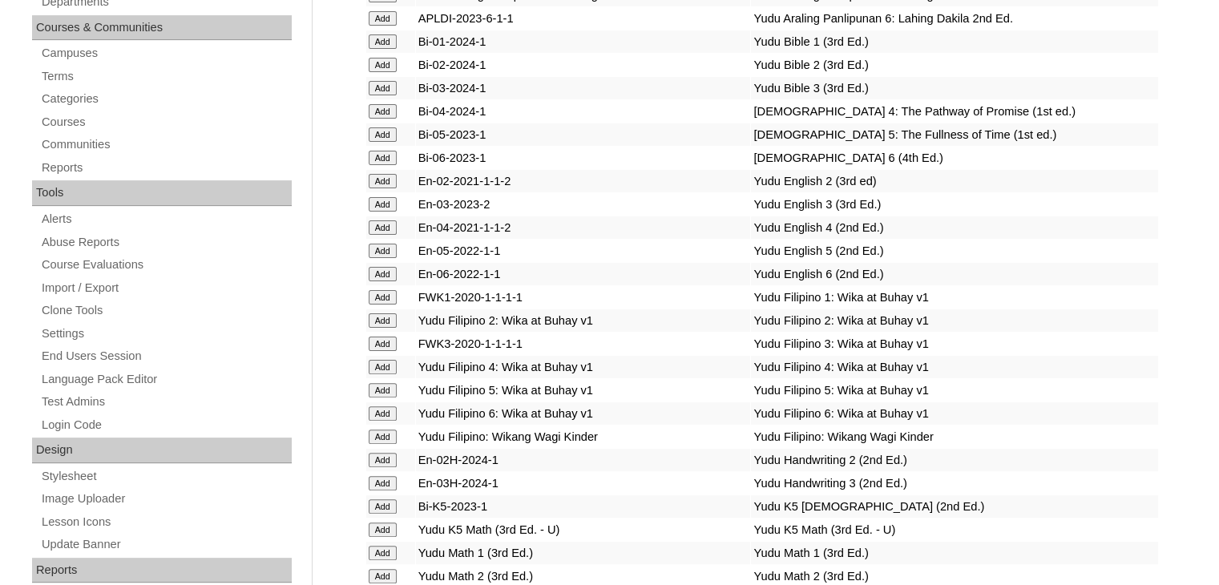
scroll to position [2022, 0]
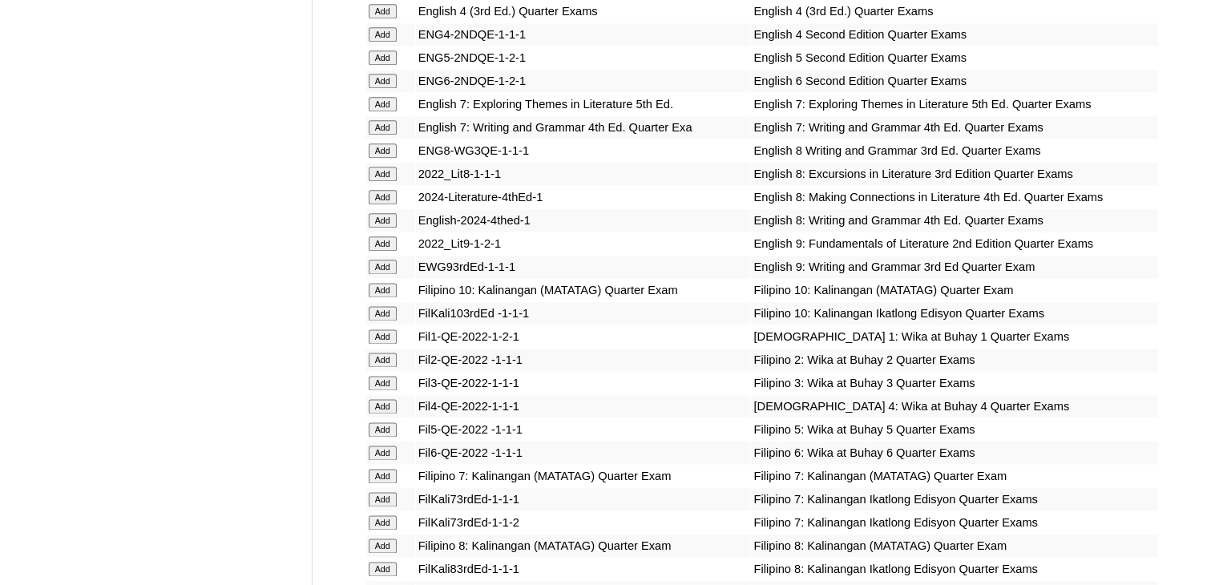
click at [385, 337] on input "Add" at bounding box center [383, 336] width 28 height 14
click at [380, 341] on input "Add" at bounding box center [383, 336] width 28 height 14
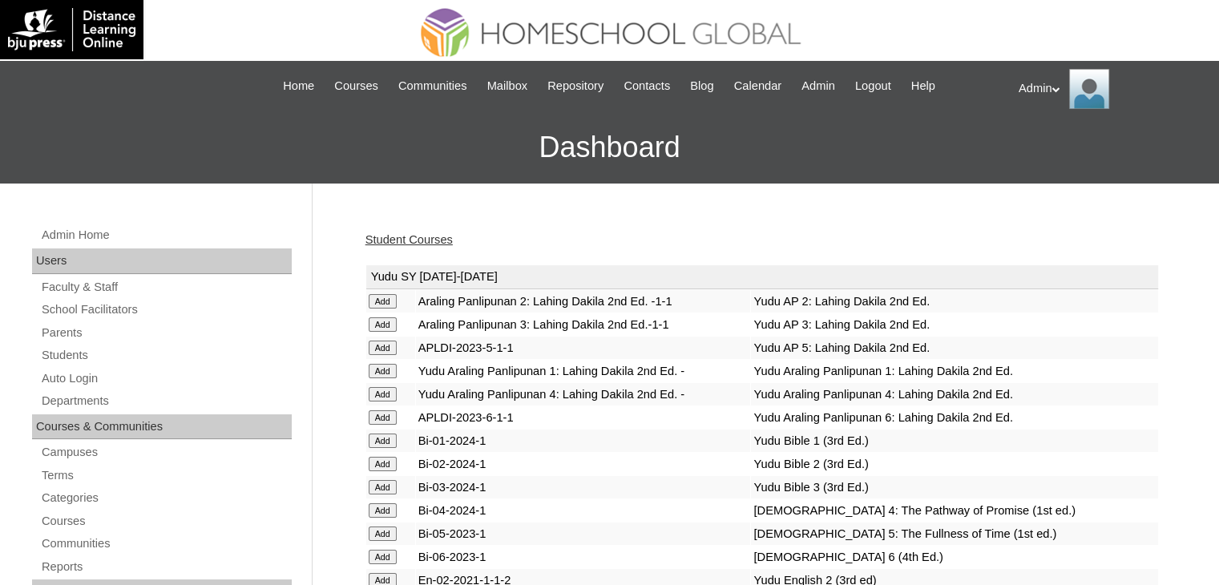
click at [434, 235] on link "Student Courses" at bounding box center [408, 239] width 87 height 13
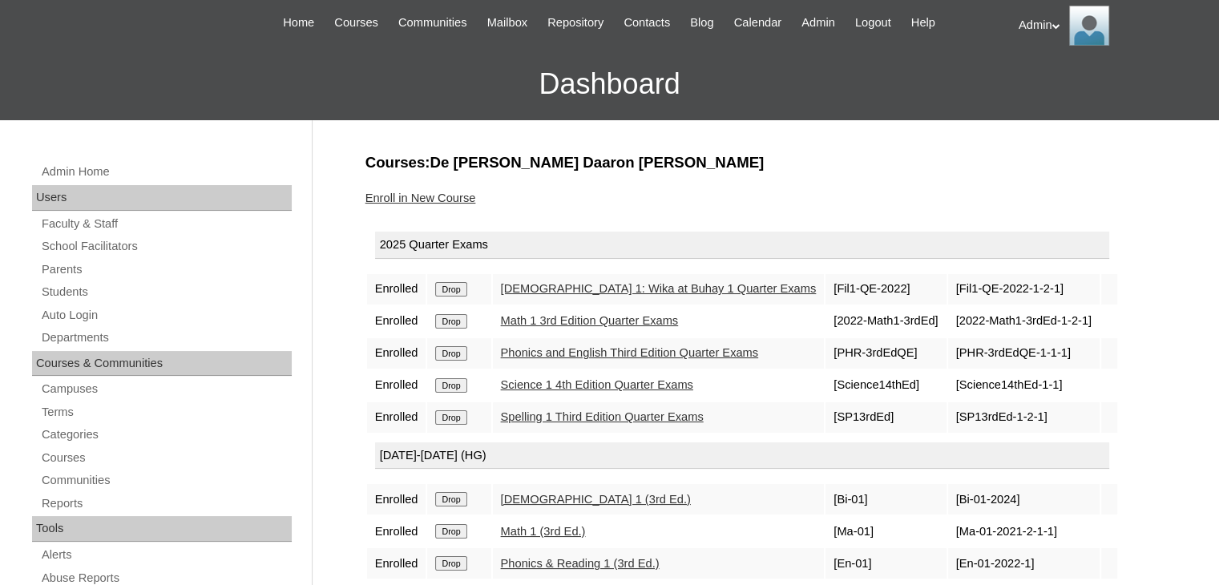
scroll to position [59, 0]
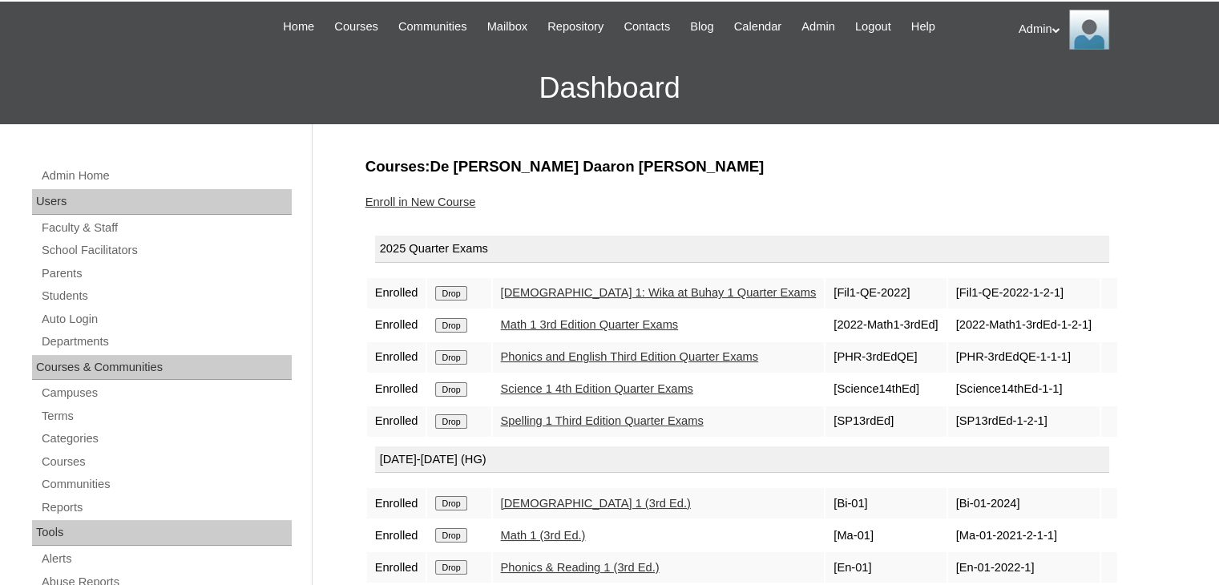
click at [456, 204] on link "Enroll in New Course" at bounding box center [420, 201] width 111 height 13
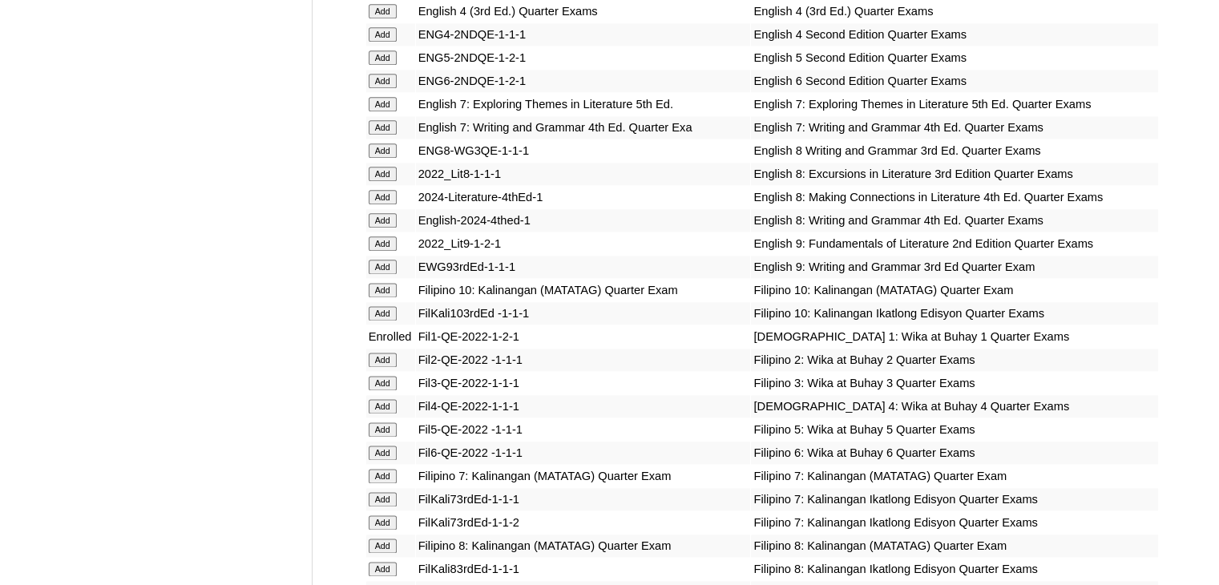
scroll to position [4904, 0]
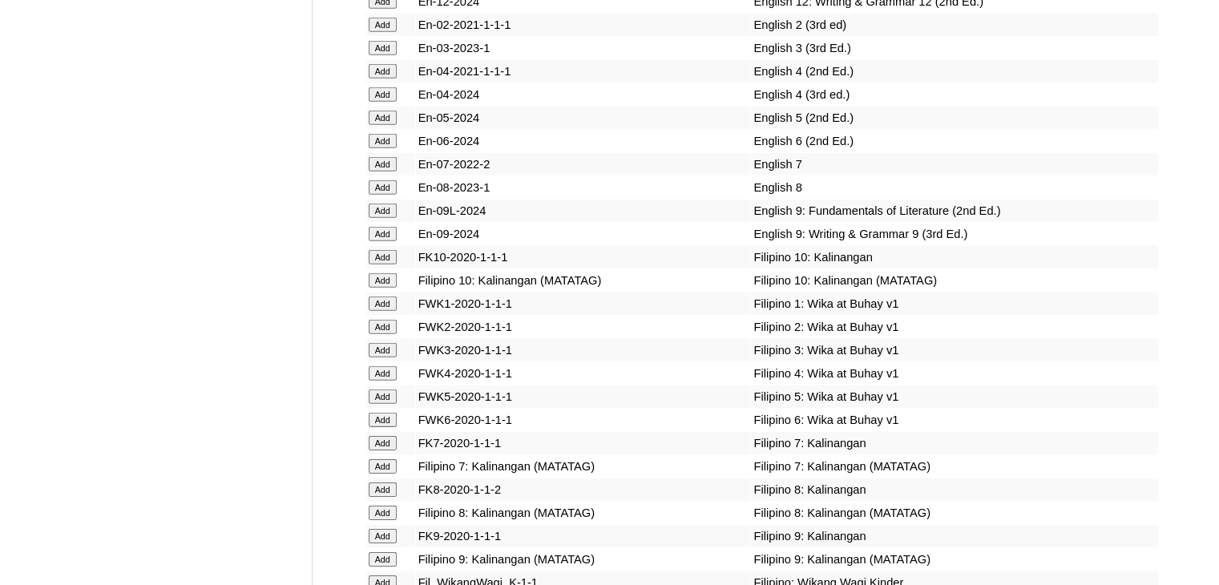
click at [382, 311] on input "Add" at bounding box center [383, 303] width 28 height 14
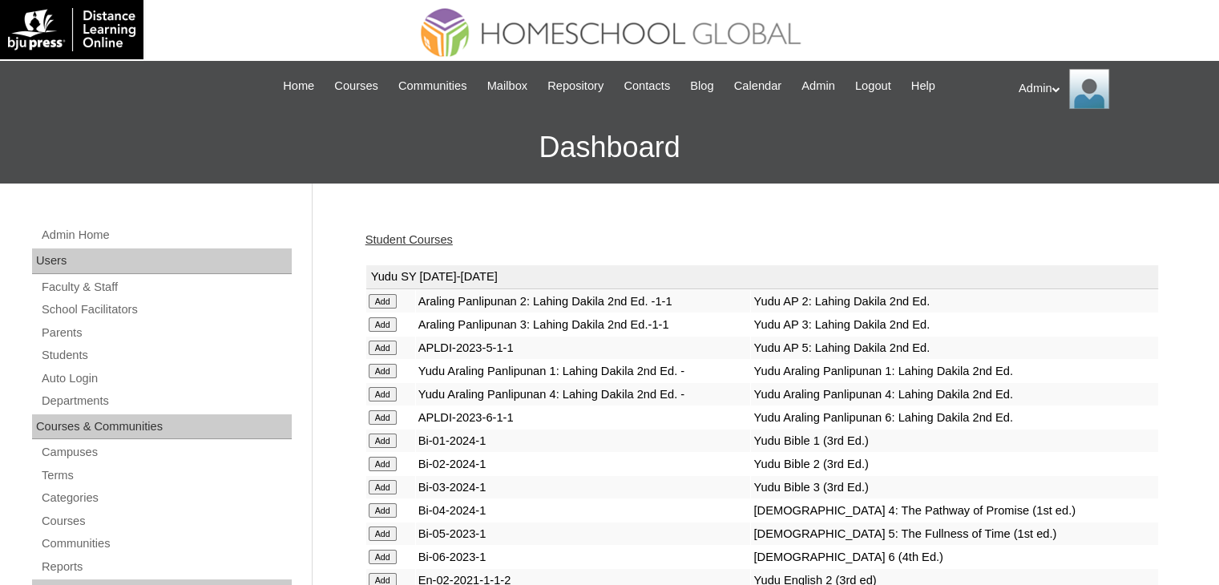
scroll to position [1277, 0]
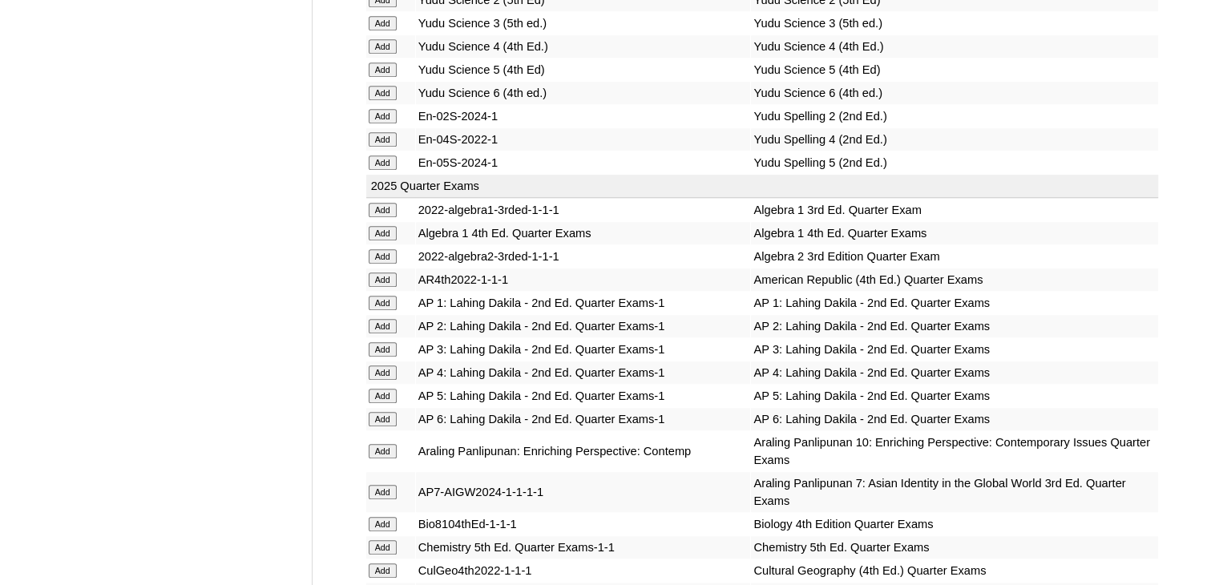
click at [377, 296] on input "Add" at bounding box center [383, 303] width 28 height 14
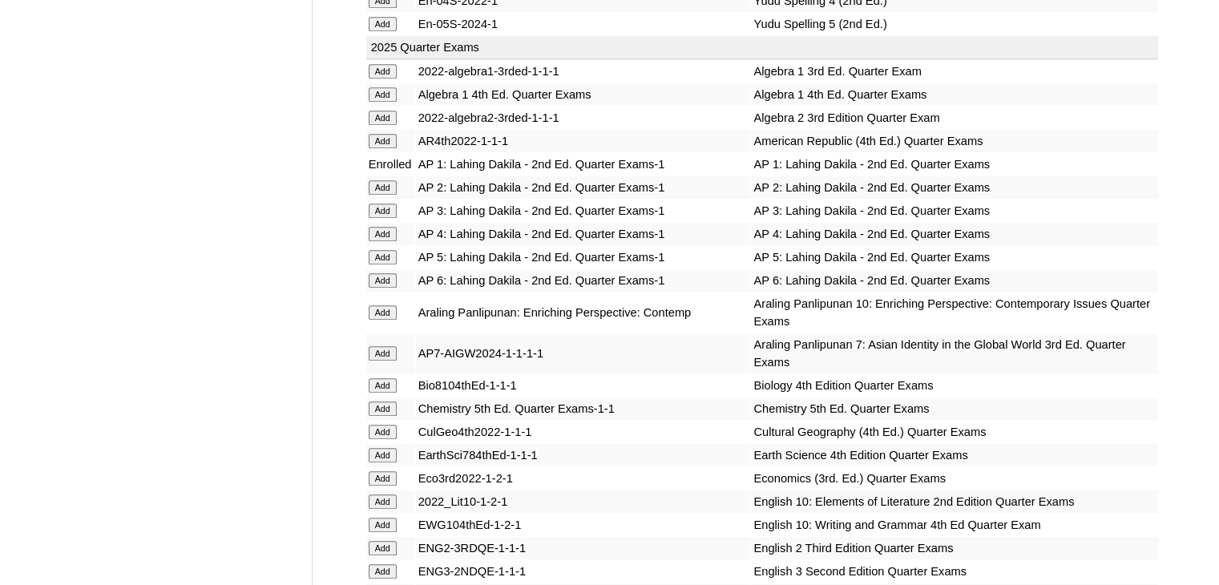
scroll to position [3727, 0]
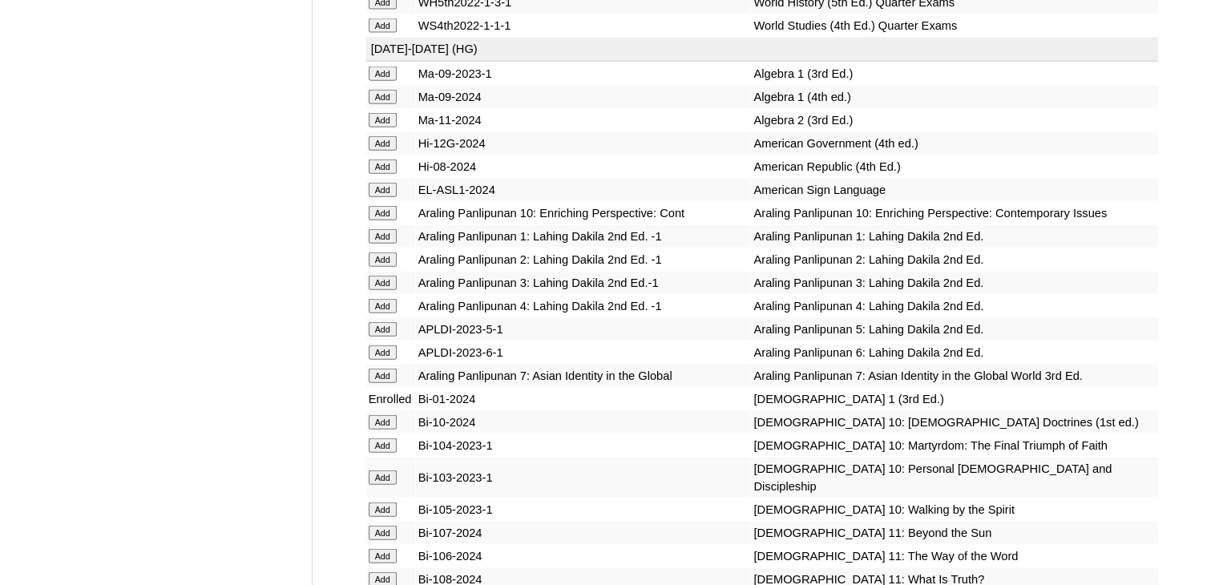
click at [386, 244] on input "Add" at bounding box center [383, 236] width 28 height 14
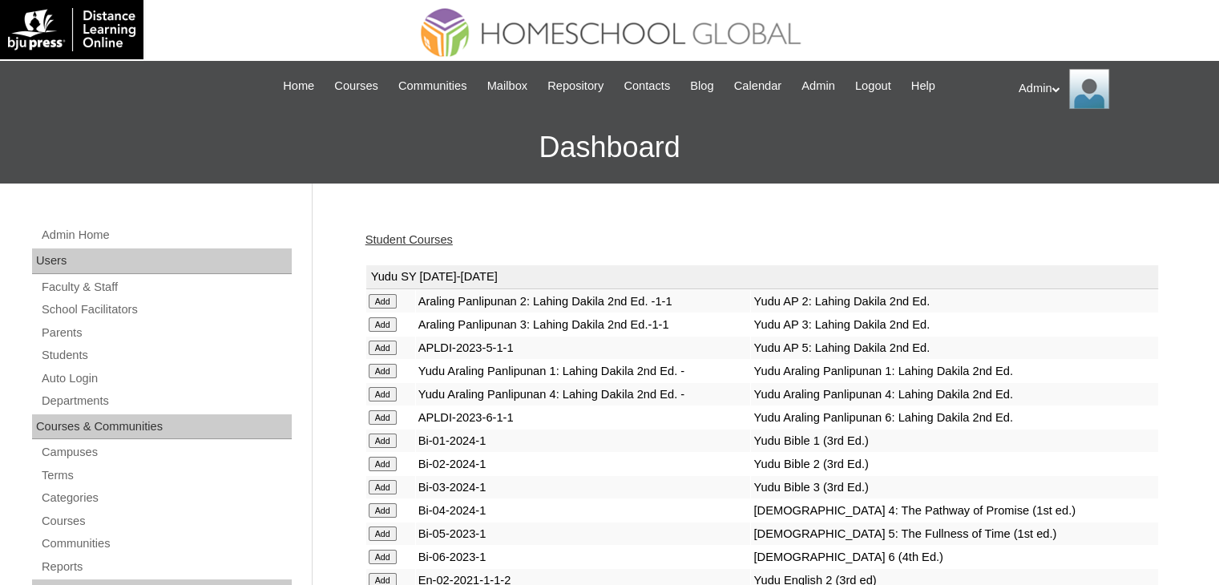
click at [437, 241] on link "Student Courses" at bounding box center [408, 239] width 87 height 13
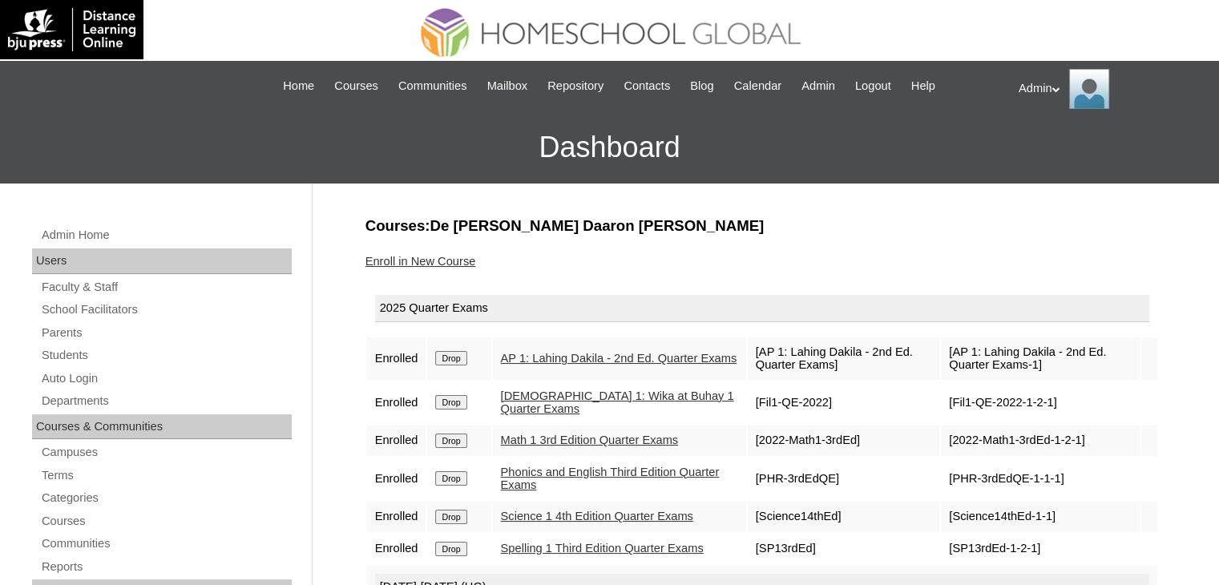
click at [410, 258] on link "Enroll in New Course" at bounding box center [420, 261] width 111 height 13
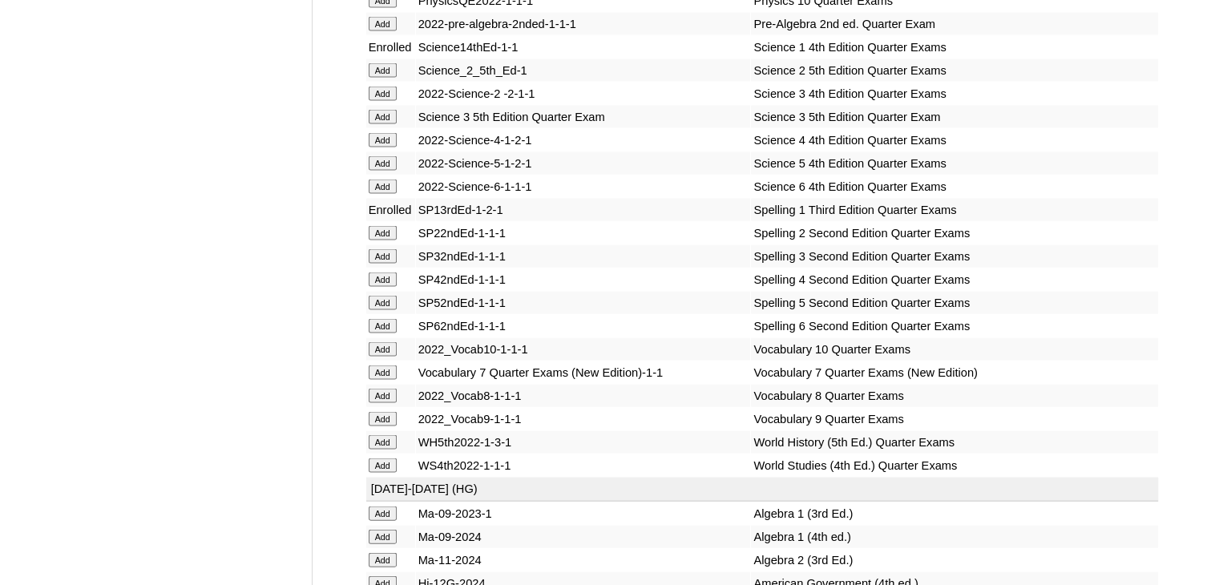
scroll to position [6681, 0]
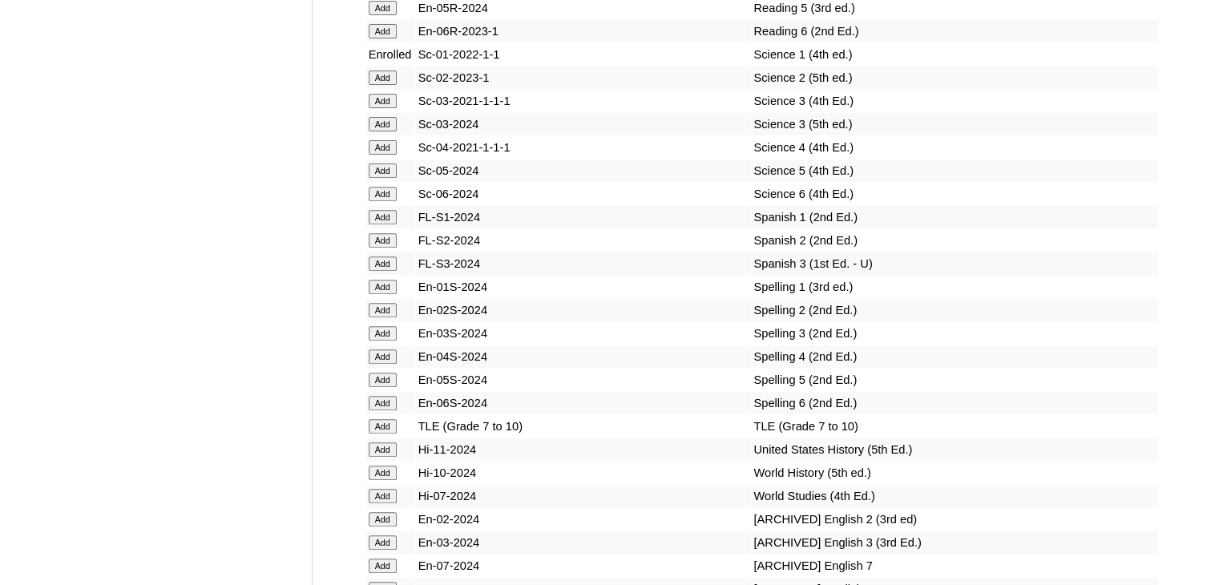
click at [391, 292] on input "Add" at bounding box center [383, 287] width 28 height 14
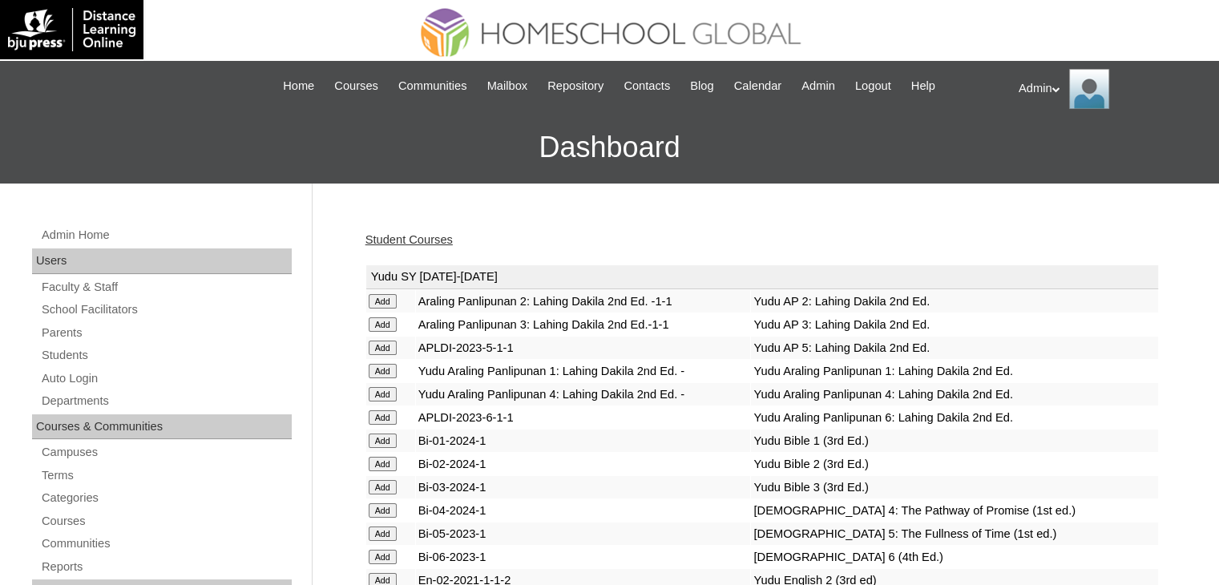
click at [436, 236] on link "Student Courses" at bounding box center [408, 239] width 87 height 13
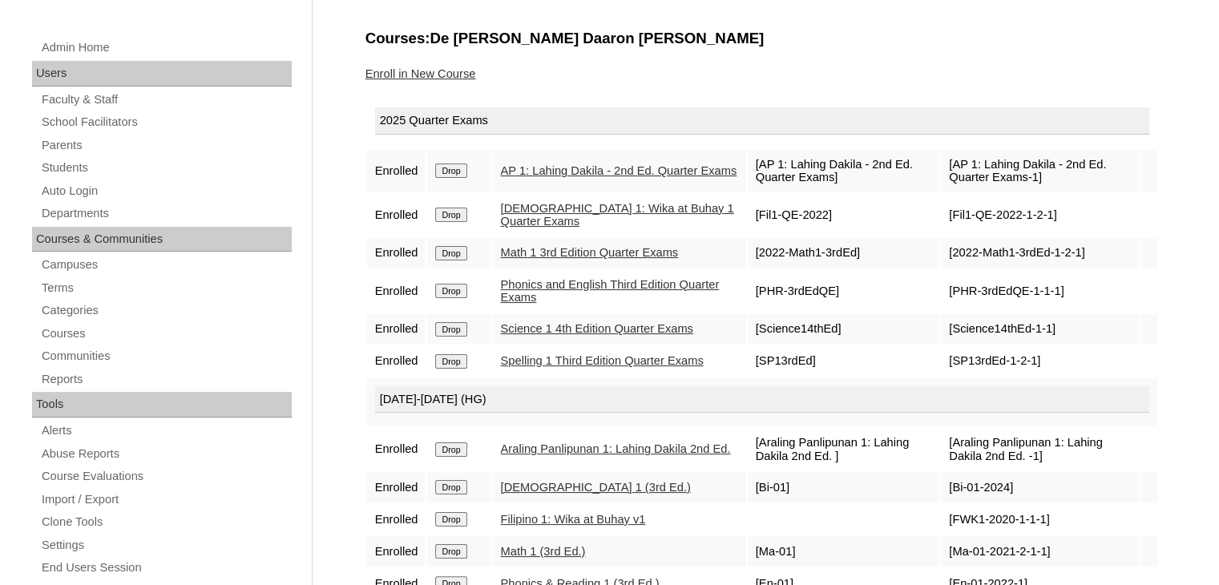
scroll to position [134, 0]
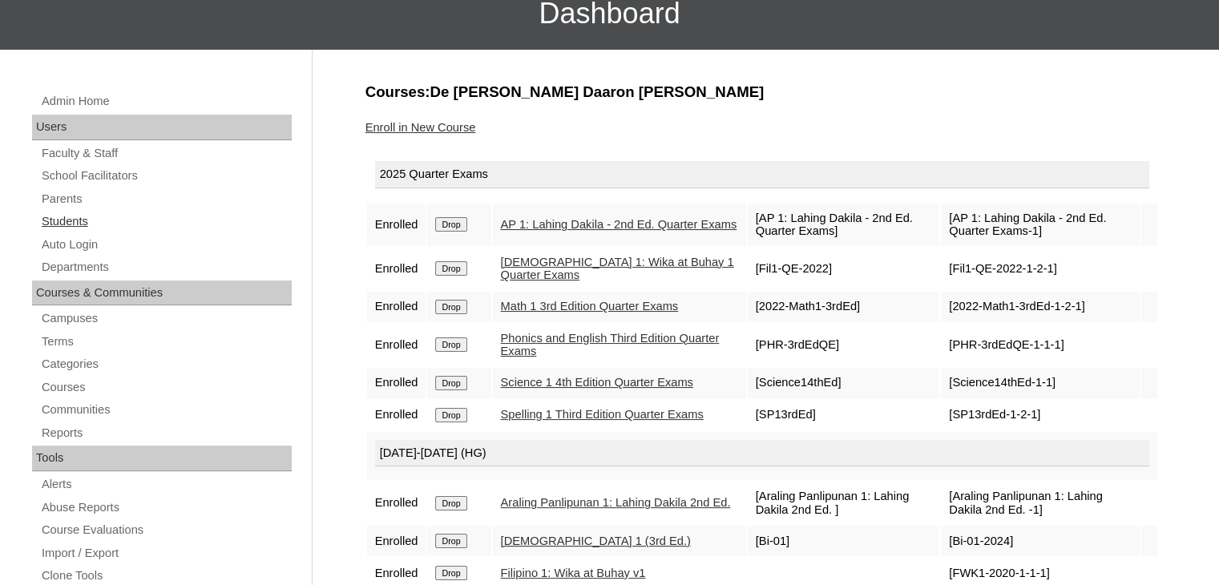
click at [65, 219] on link "Students" at bounding box center [166, 222] width 252 height 20
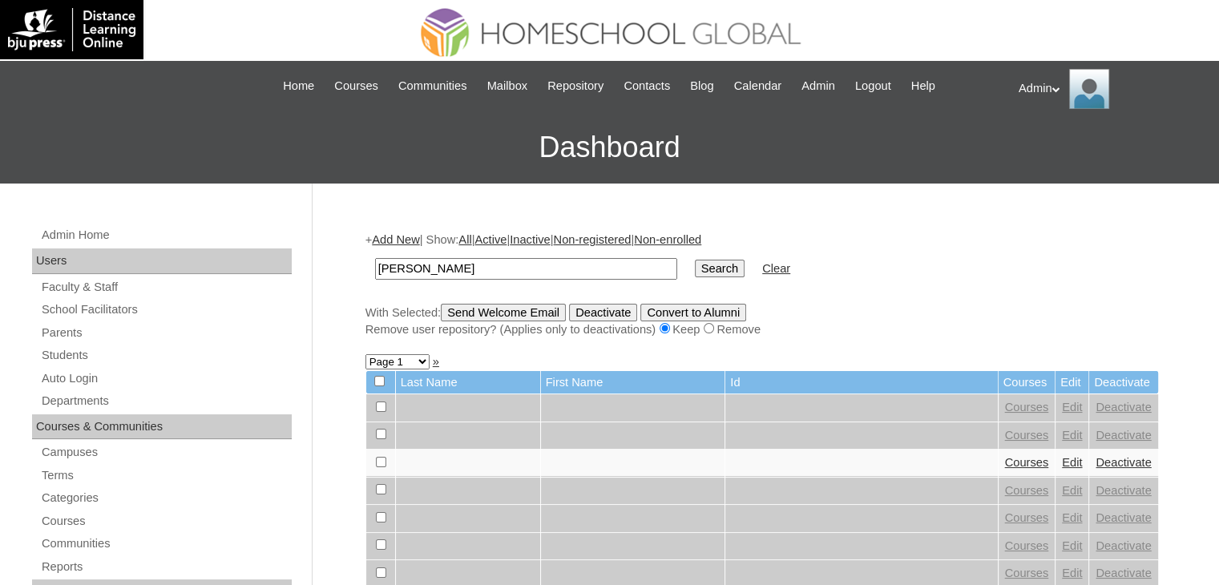
type input "[PERSON_NAME]"
click at [695, 267] on input "Search" at bounding box center [720, 269] width 50 height 18
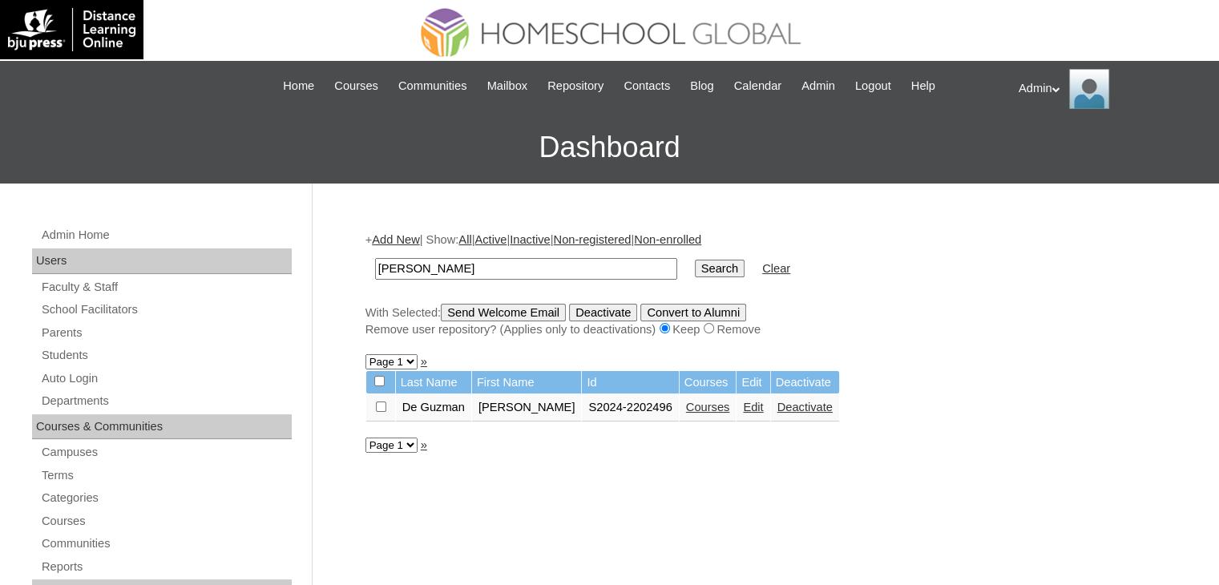
click at [705, 405] on link "Courses" at bounding box center [708, 407] width 44 height 13
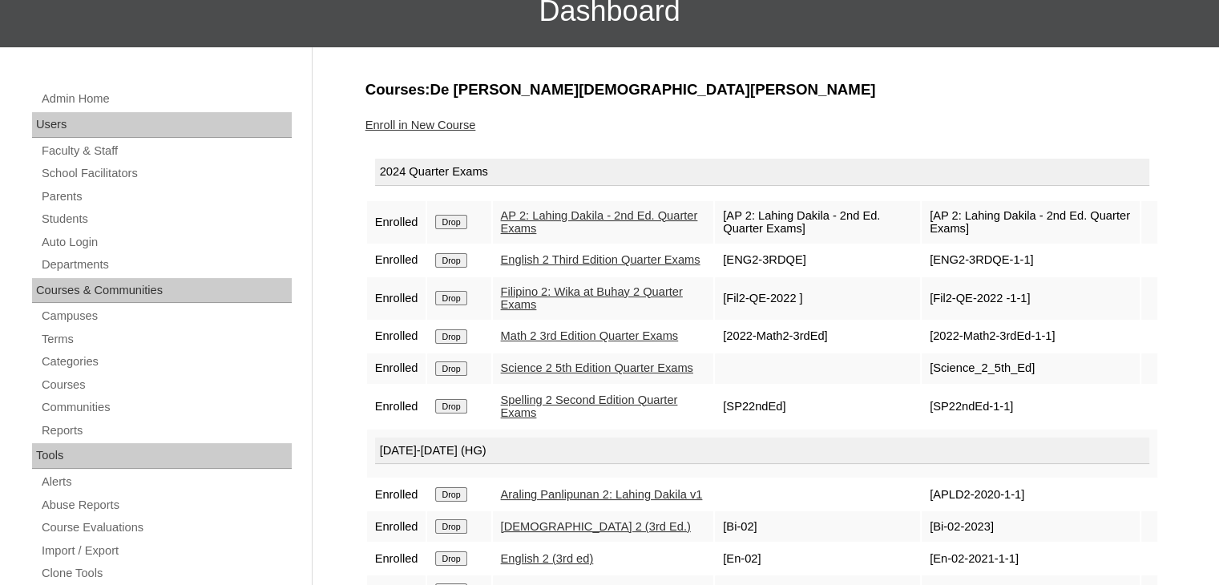
scroll to position [144, 0]
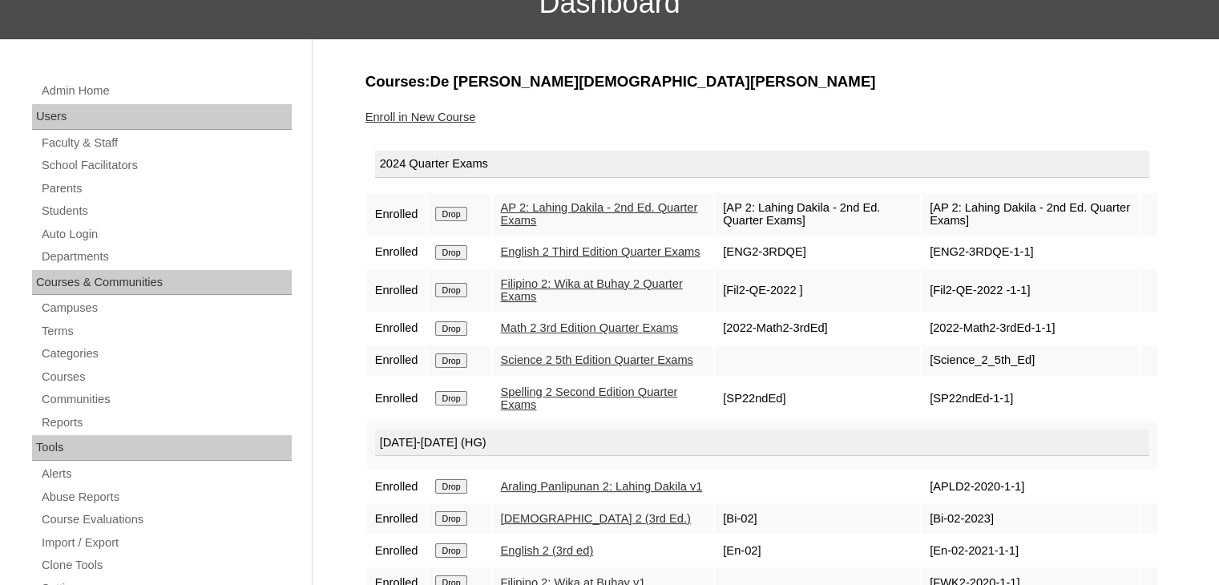
click at [526, 214] on link "AP 2: Lahing Dakila - 2nd Ed. Quarter Exams" at bounding box center [599, 214] width 197 height 26
click at [532, 258] on link "English 2 Third Edition Quarter Exams" at bounding box center [601, 251] width 200 height 13
click at [540, 301] on link "Filipino 2: Wika at Buhay 2 Quarter Exams" at bounding box center [592, 290] width 182 height 26
click at [540, 334] on link "Math 2 3rd Edition Quarter Exams" at bounding box center [590, 327] width 178 height 13
click at [542, 366] on link "Science 2 5th Edition Quarter Exams" at bounding box center [597, 359] width 192 height 13
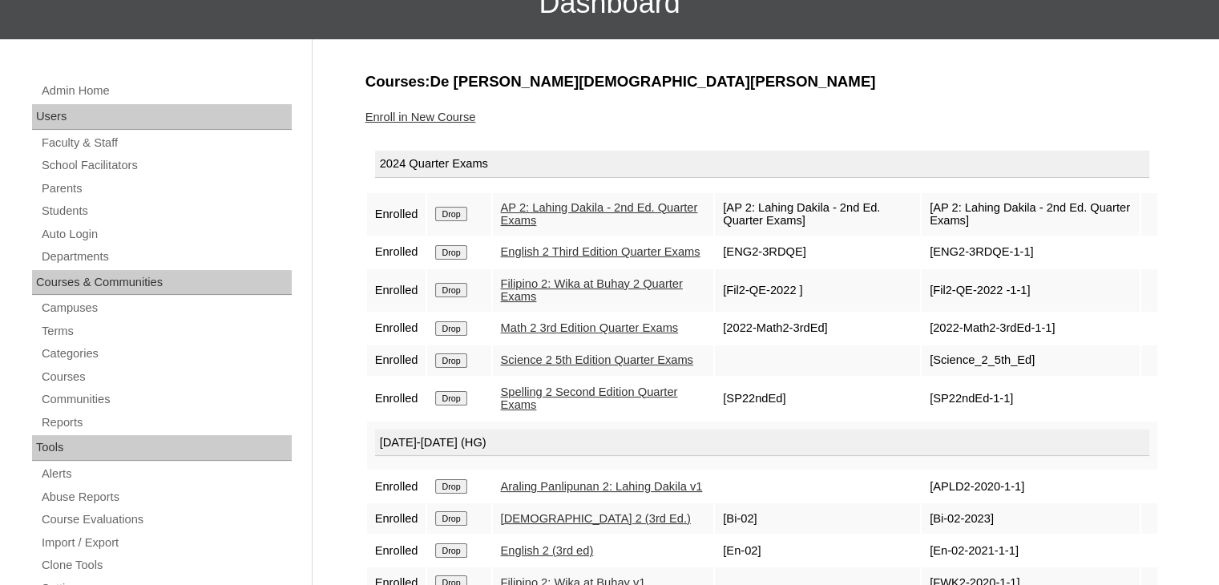
click at [521, 412] on link "Spelling 2 Second Edition Quarter Exams" at bounding box center [589, 398] width 177 height 26
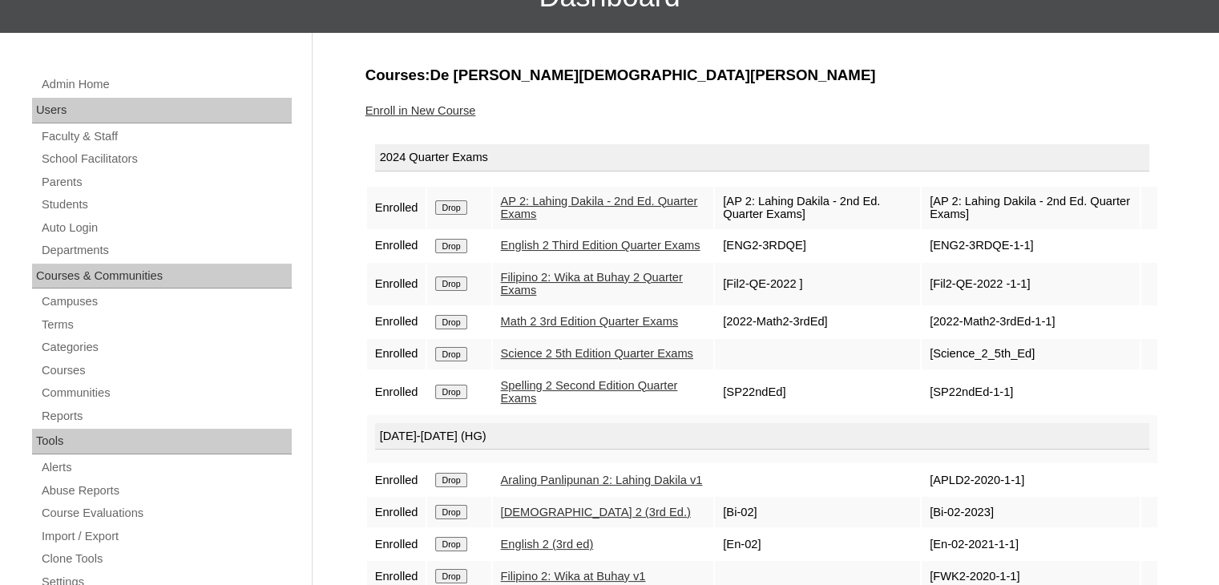
scroll to position [147, 0]
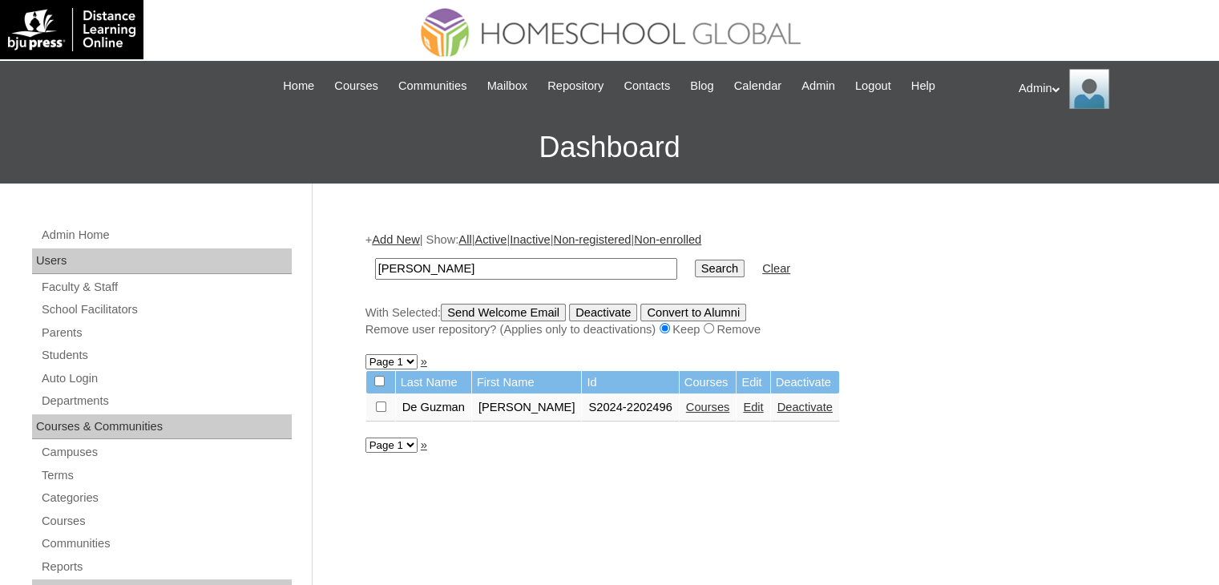
click at [744, 404] on link "Edit" at bounding box center [753, 407] width 20 height 13
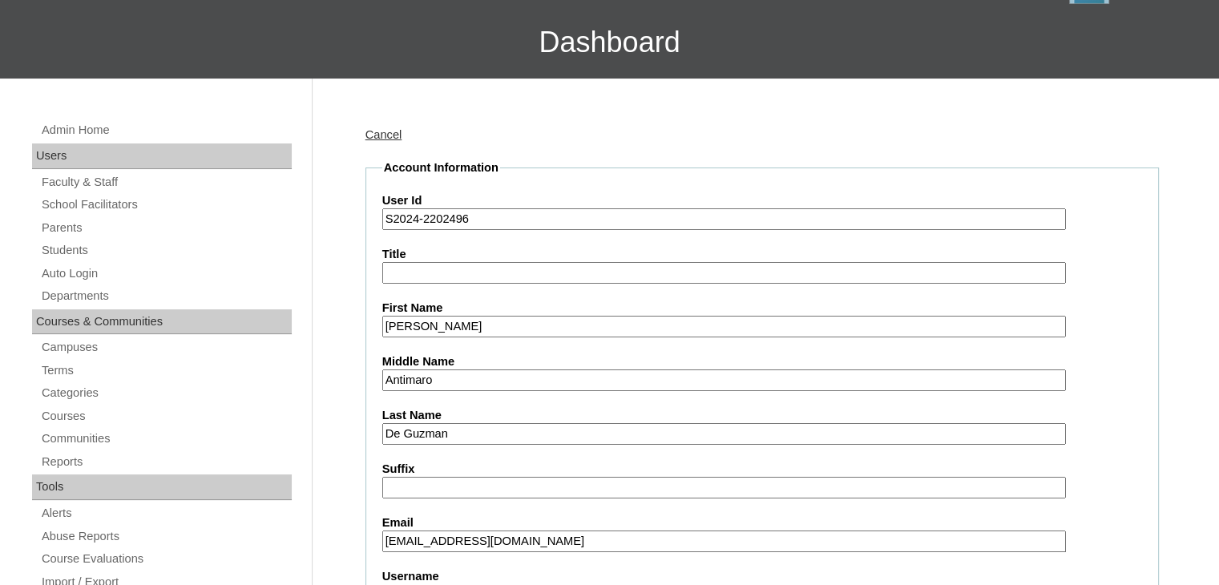
scroll to position [195, 0]
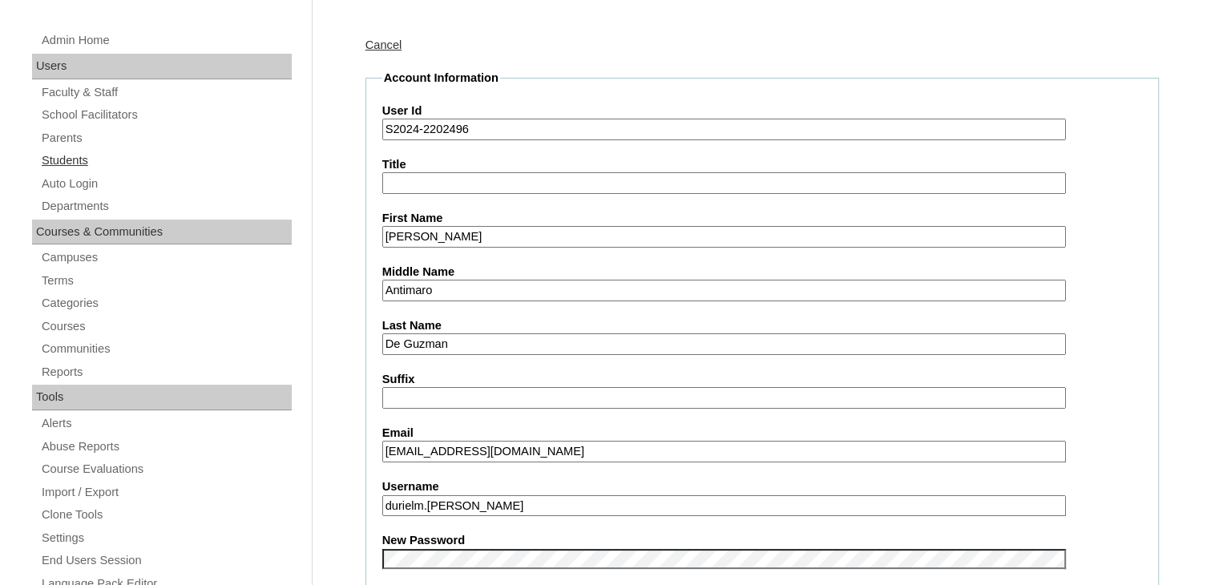
click at [50, 151] on link "Students" at bounding box center [166, 161] width 252 height 20
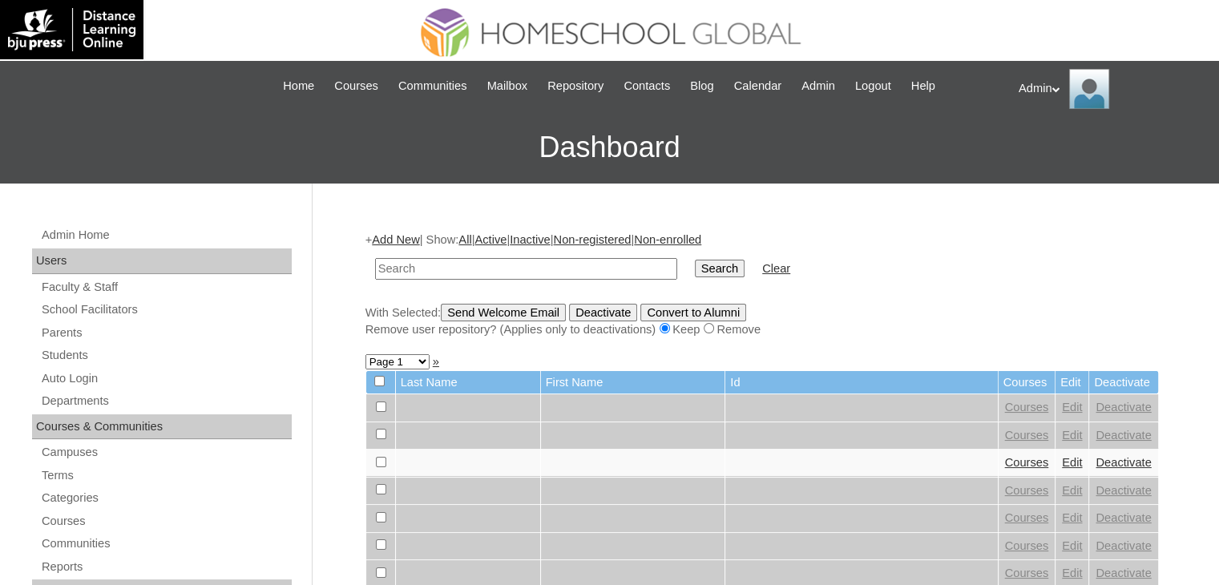
click at [490, 260] on input "text" at bounding box center [526, 269] width 302 height 22
type input "[PERSON_NAME]"
click at [695, 265] on input "Search" at bounding box center [720, 269] width 50 height 18
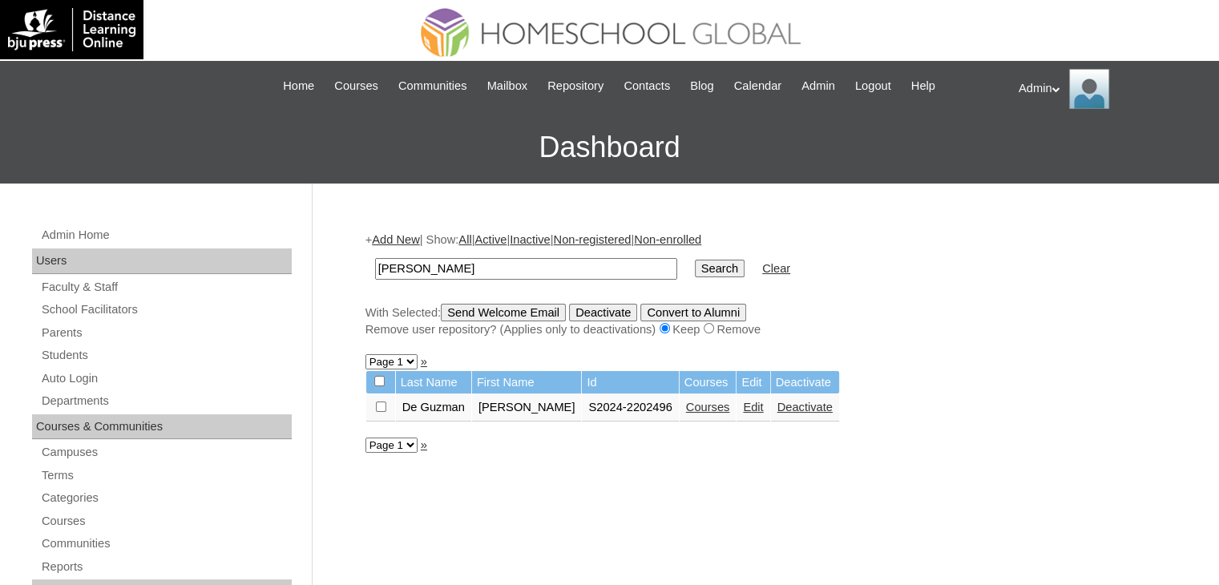
click at [707, 405] on link "Courses" at bounding box center [708, 407] width 44 height 13
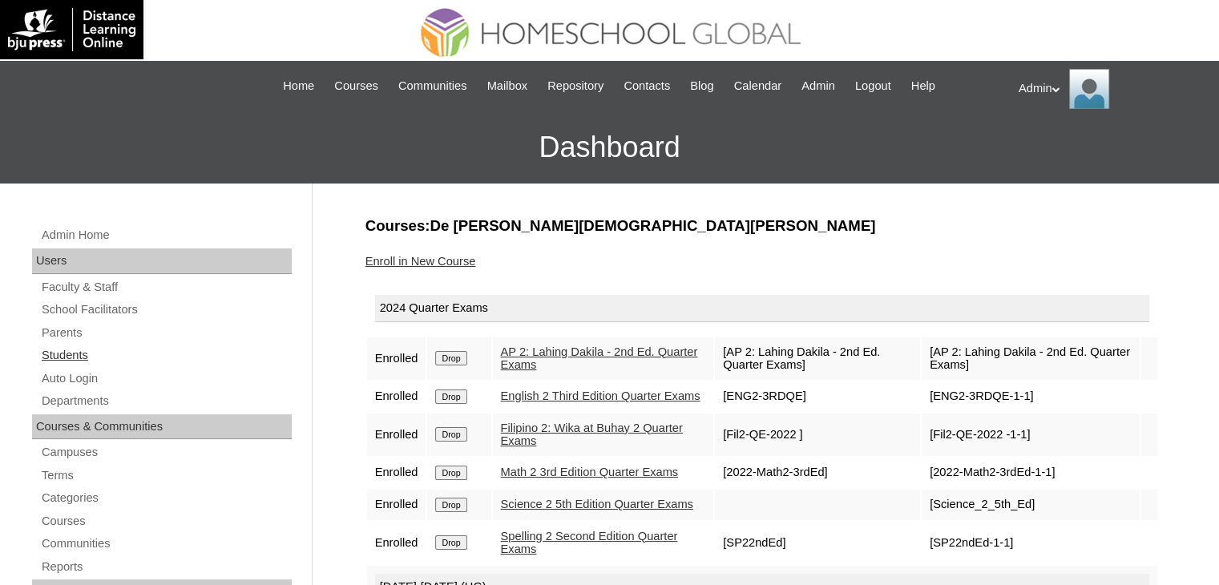
click at [83, 357] on link "Students" at bounding box center [166, 355] width 252 height 20
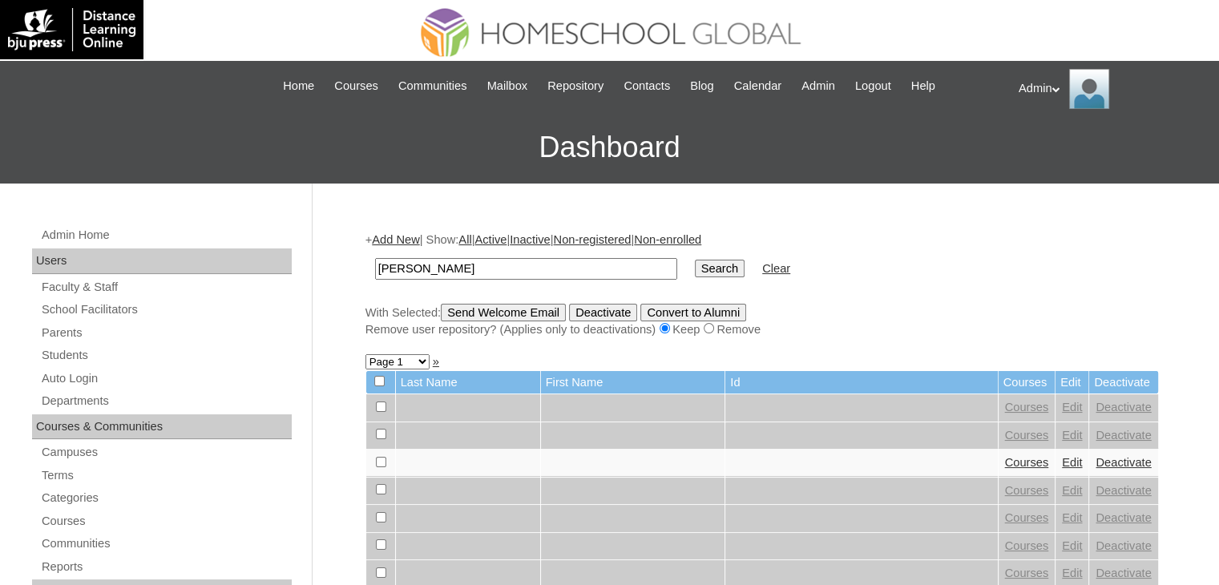
type input "MAtt Jiro"
click at [695, 264] on input "Search" at bounding box center [720, 269] width 50 height 18
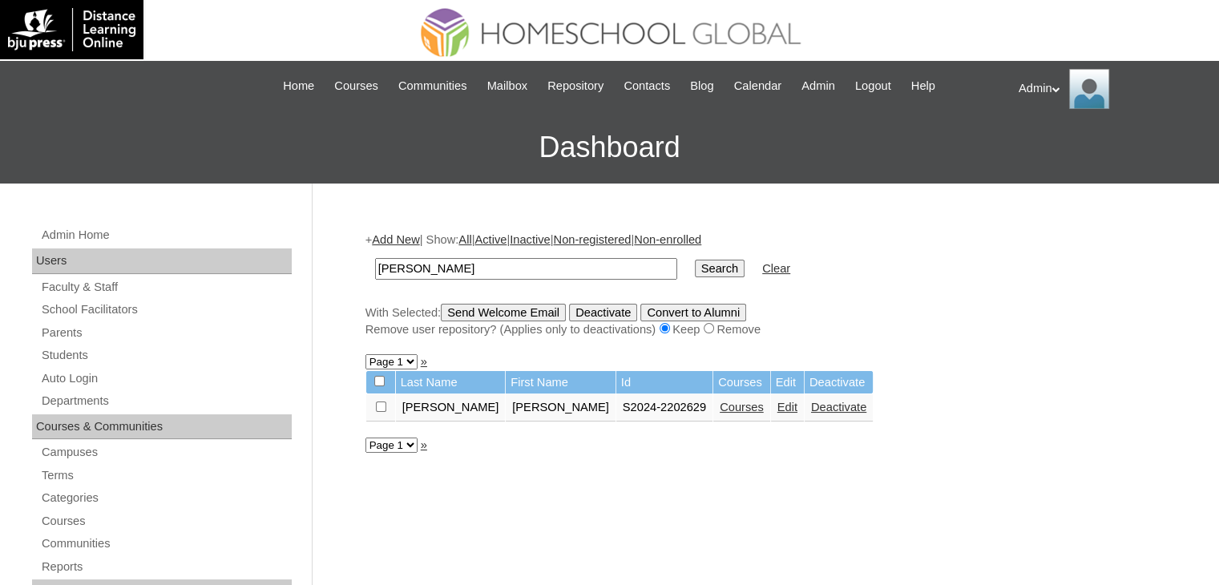
click at [720, 411] on link "Courses" at bounding box center [742, 407] width 44 height 13
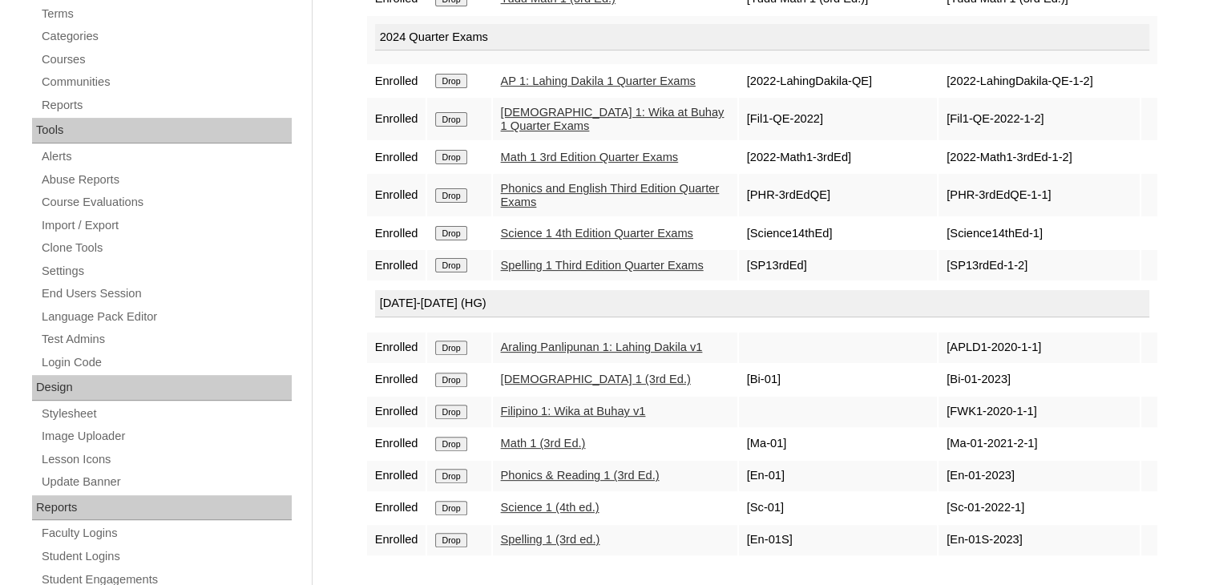
scroll to position [546, 0]
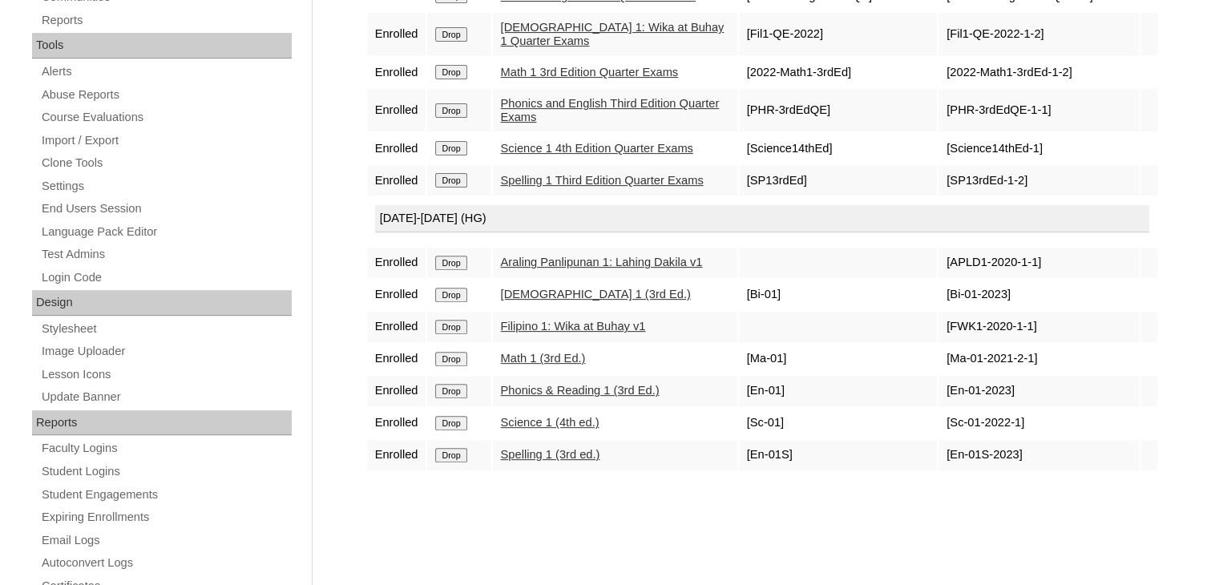
click at [454, 270] on input "Drop" at bounding box center [450, 263] width 31 height 14
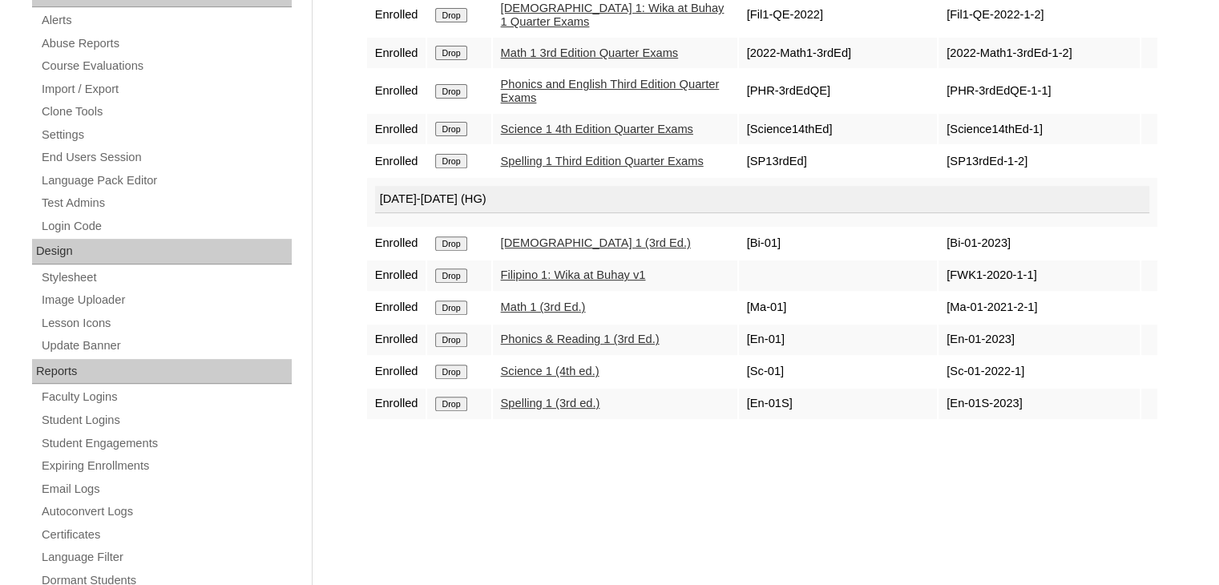
scroll to position [599, 0]
click at [445, 250] on input "Drop" at bounding box center [450, 243] width 31 height 14
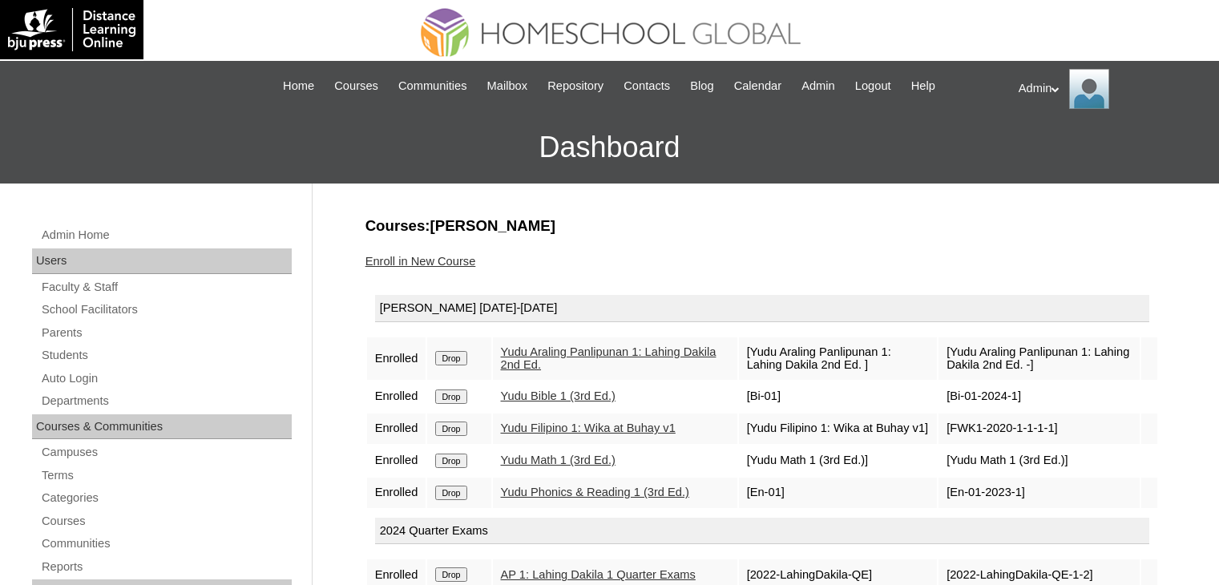
scroll to position [720, 0]
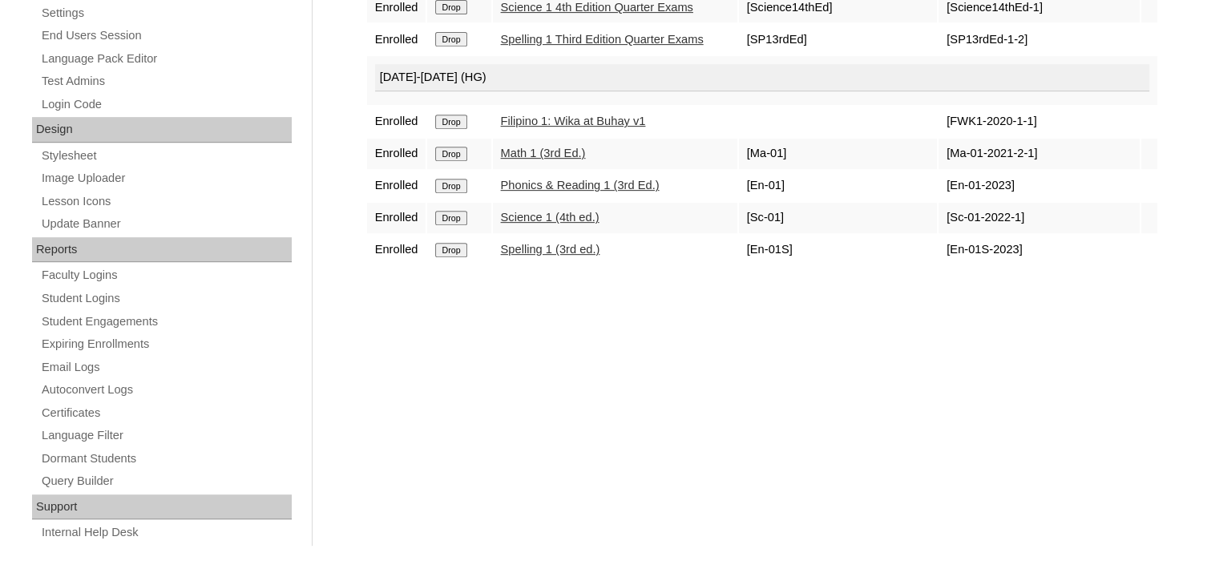
click at [445, 257] on input "Drop" at bounding box center [450, 250] width 31 height 14
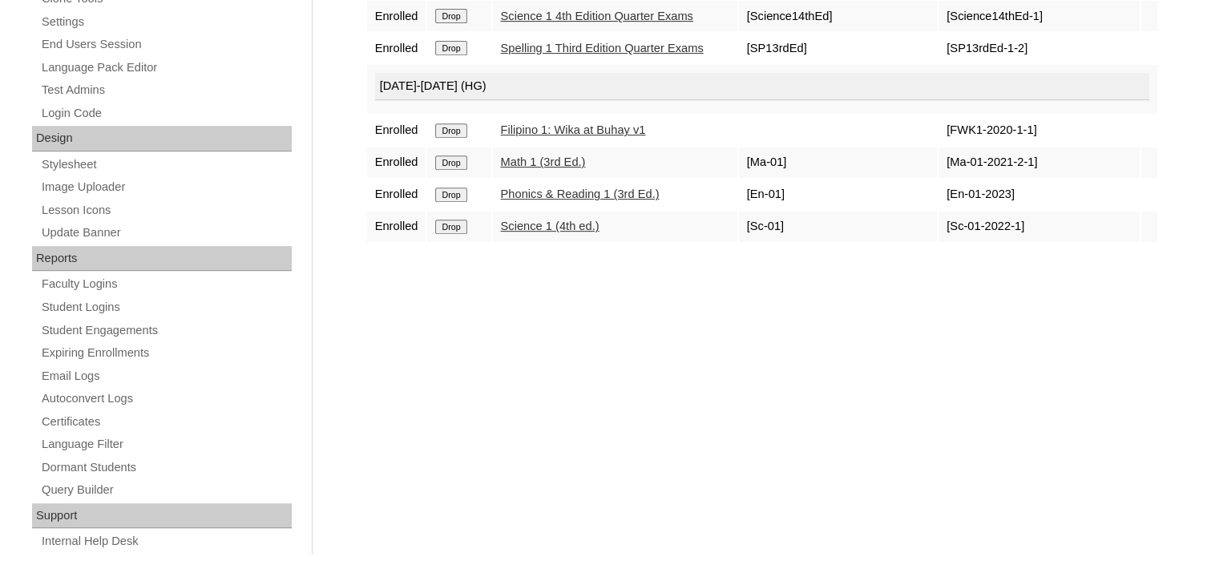
scroll to position [720, 0]
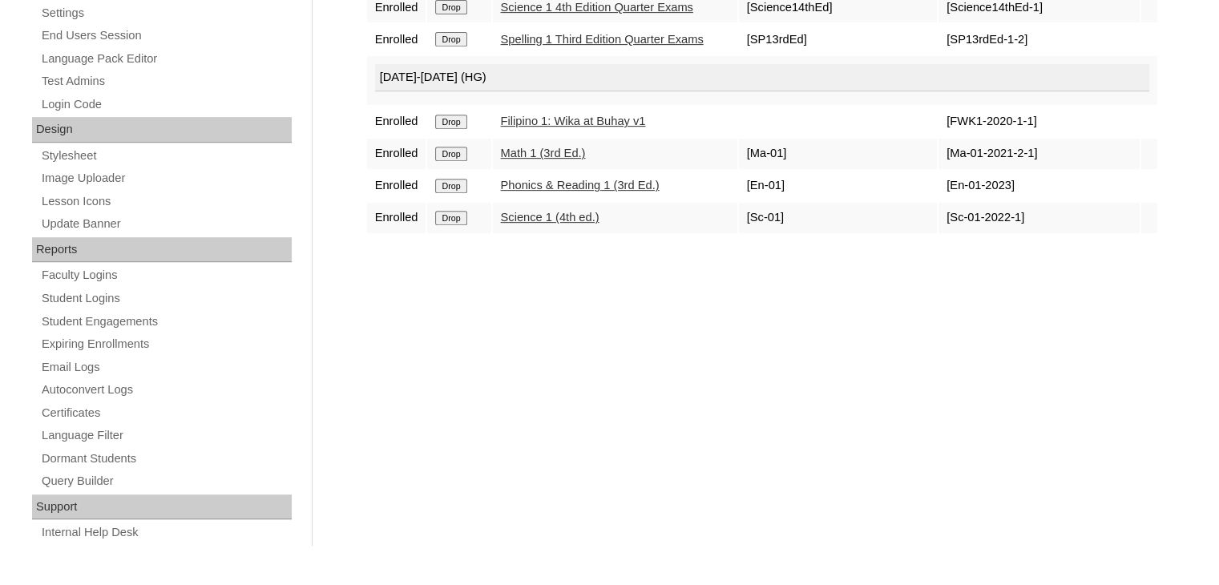
click at [442, 225] on input "Drop" at bounding box center [450, 218] width 31 height 14
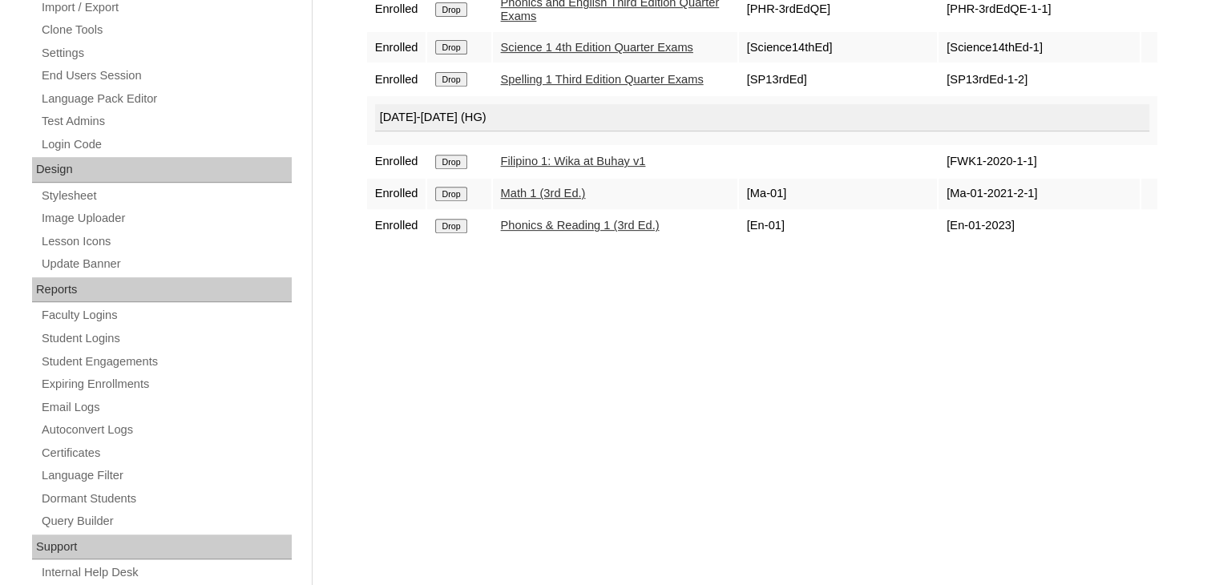
scroll to position [720, 0]
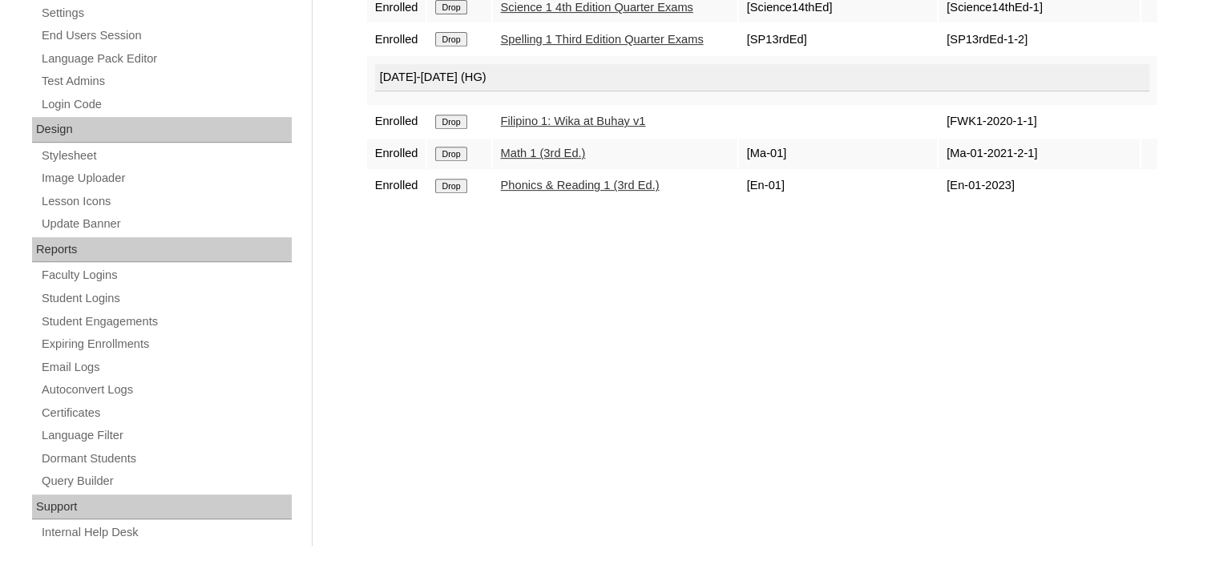
click at [450, 193] on input "Drop" at bounding box center [450, 186] width 31 height 14
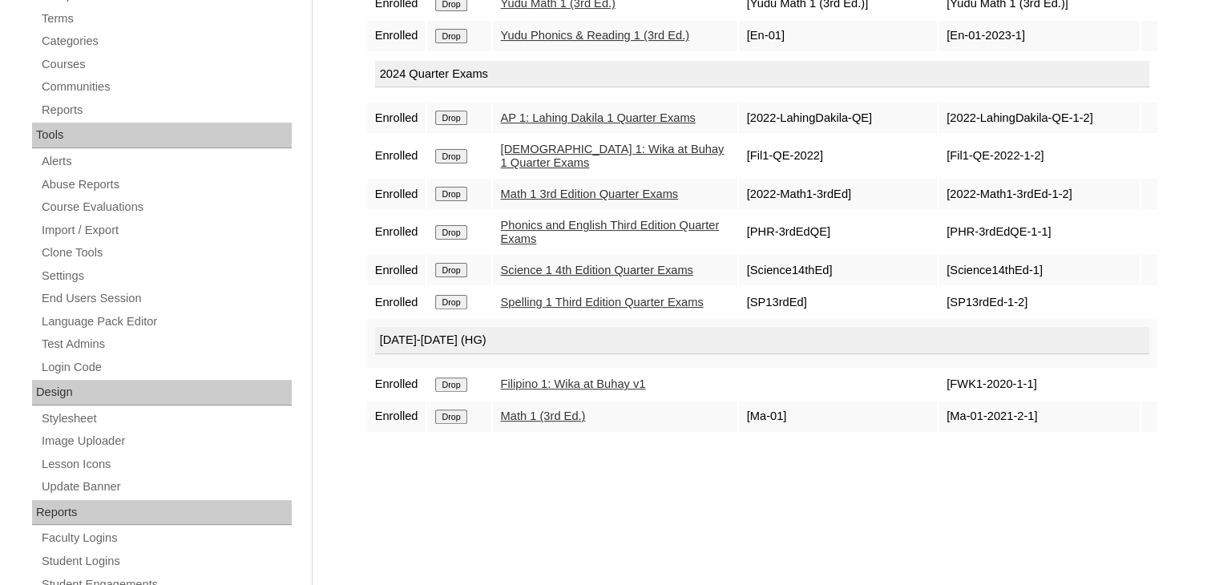
scroll to position [720, 0]
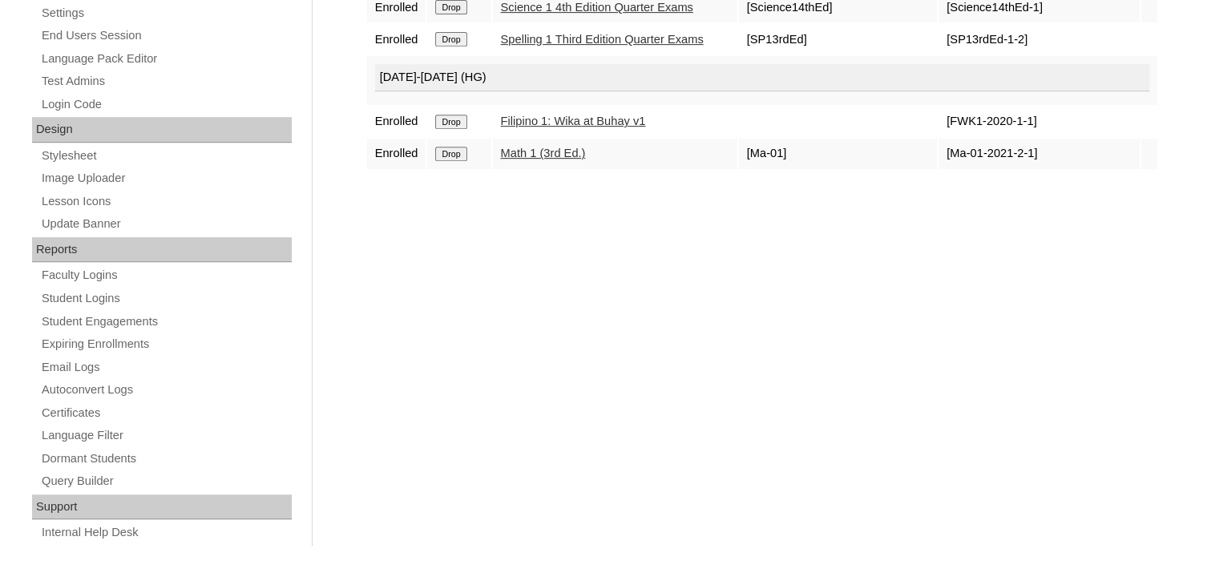
click at [449, 161] on input "Drop" at bounding box center [450, 154] width 31 height 14
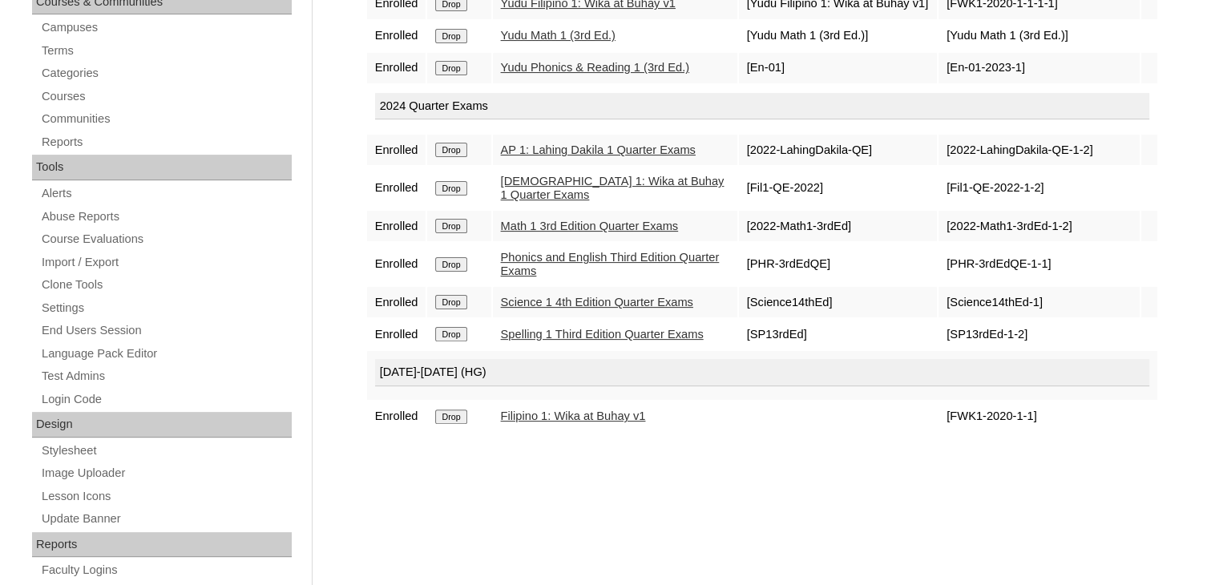
scroll to position [720, 0]
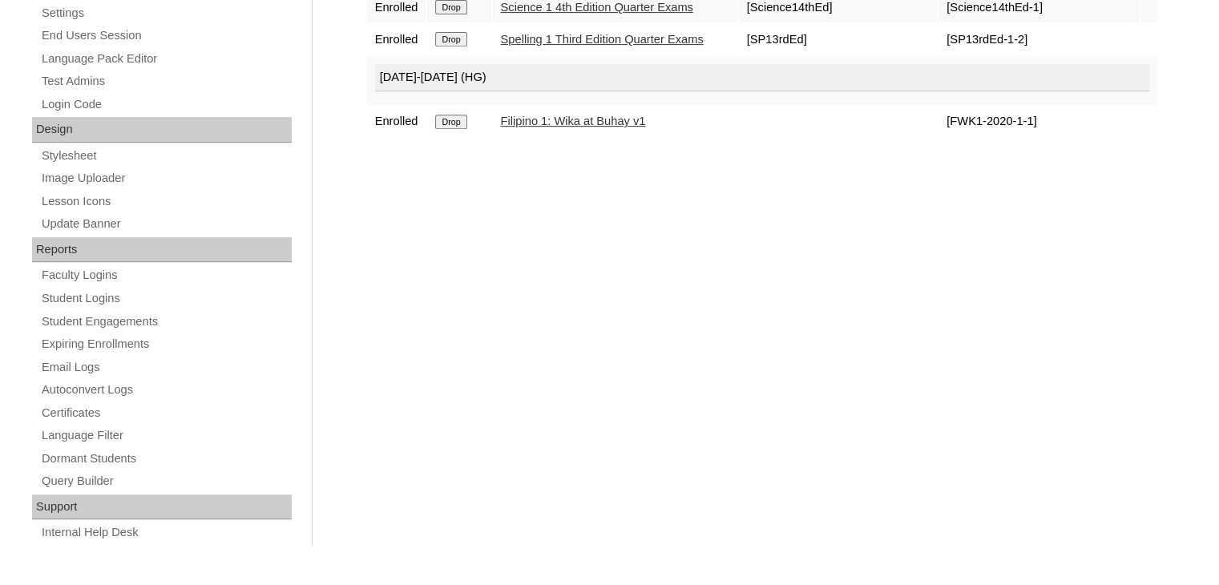
click at [455, 129] on input "Drop" at bounding box center [450, 122] width 31 height 14
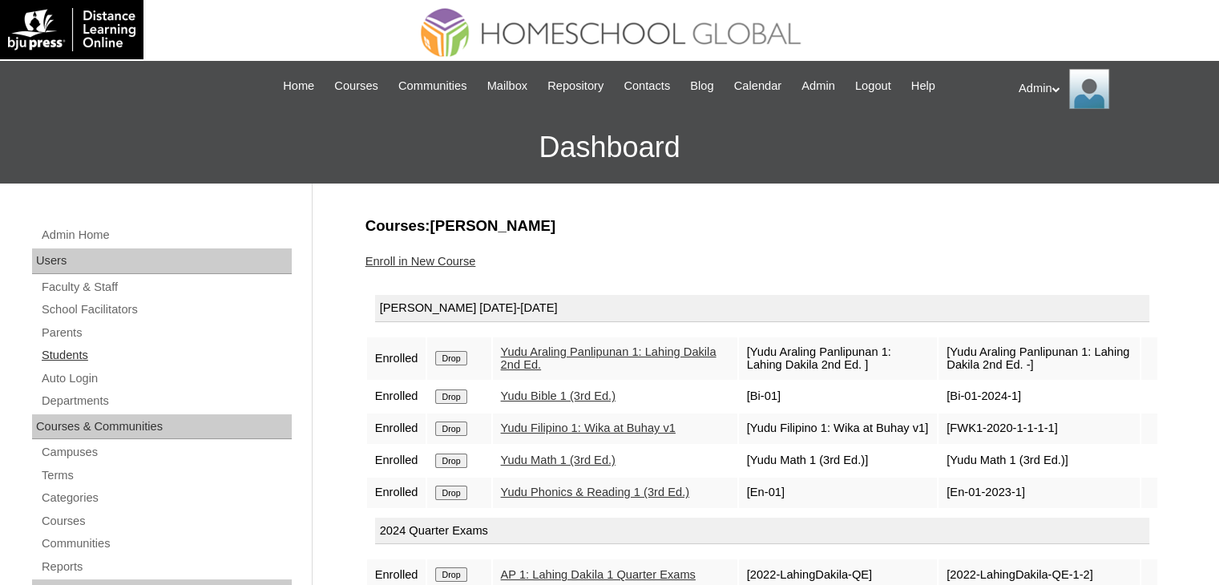
click at [88, 349] on link "Students" at bounding box center [166, 355] width 252 height 20
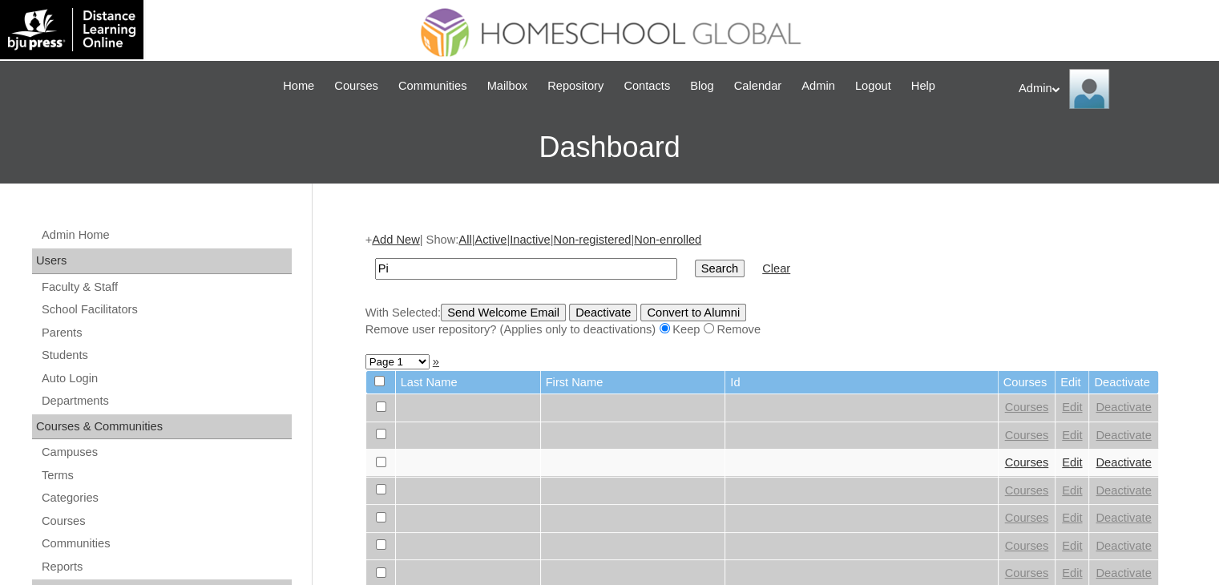
type input "P"
type input "Astano"
click at [695, 271] on input "Search" at bounding box center [720, 269] width 50 height 18
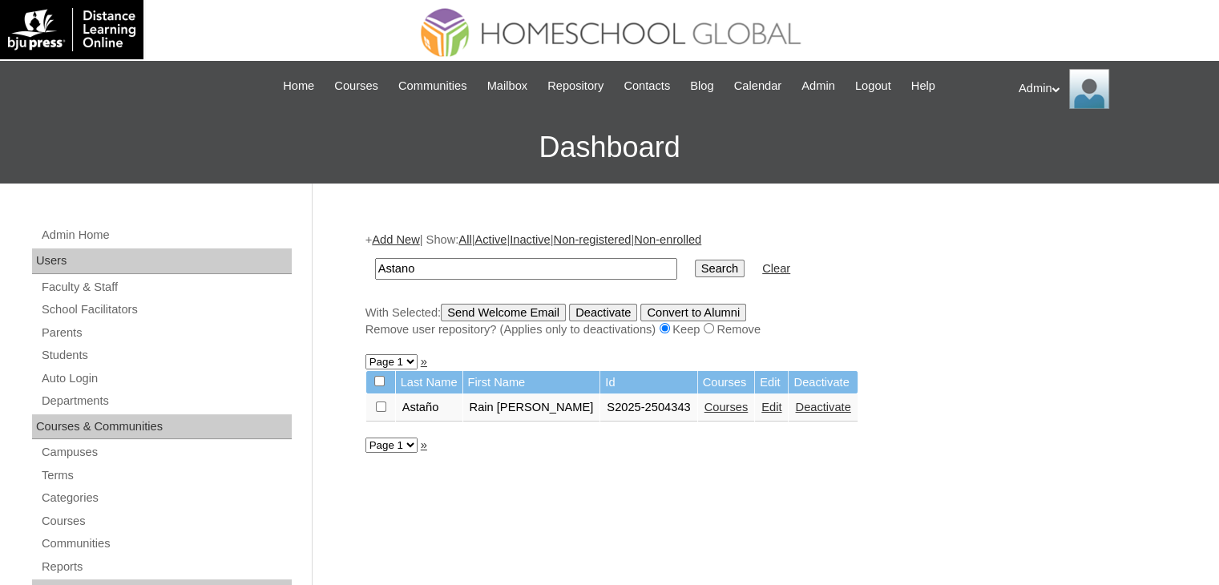
click at [761, 402] on link "Edit" at bounding box center [771, 407] width 20 height 13
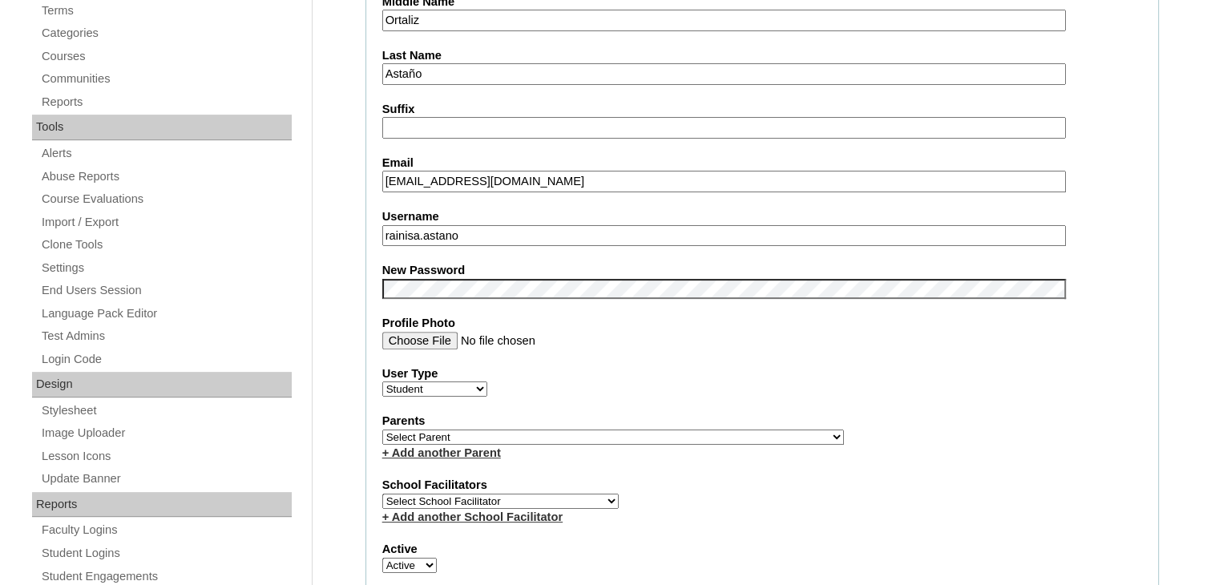
scroll to position [466, 0]
click at [607, 429] on select "Select Parent , , , , , , , , , , , , , , , , , , , , , , , , , , , , , , , , ,…" at bounding box center [613, 435] width 462 height 15
click at [382, 428] on select "Select Parent , , , , , , , , , , , , , , , , , , , , , , , , , , , , , , , , ,…" at bounding box center [613, 435] width 462 height 15
click at [604, 251] on fieldset "Account Information User Id S2025-2504343 Title First Name Rain Isabella Middle…" at bounding box center [761, 439] width 793 height 1283
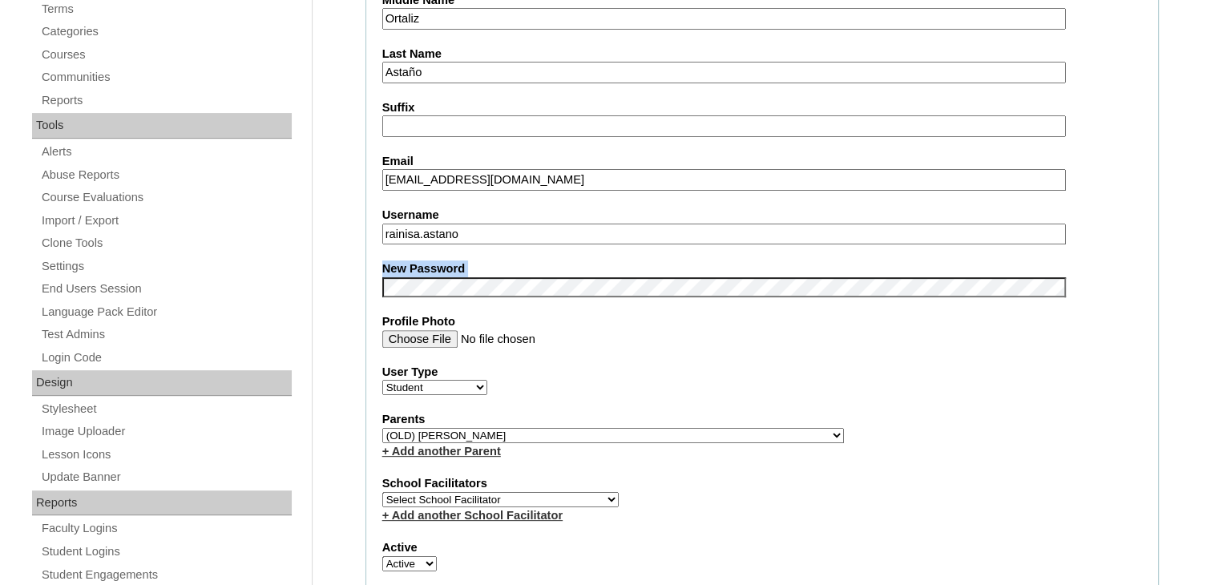
click at [604, 251] on fieldset "Account Information User Id S2025-2504343 Title First Name Rain Isabella Middle…" at bounding box center [761, 439] width 793 height 1283
click at [516, 428] on select "Select Parent , , , , , , , , , , , , , , , , , , , , , , , , , , , , , , , , ,…" at bounding box center [613, 435] width 462 height 15
select select "33933"
click at [866, 401] on fieldset "Account Information User Id S2025-2504343 Title First Name Rain Isabella Middle…" at bounding box center [761, 439] width 793 height 1283
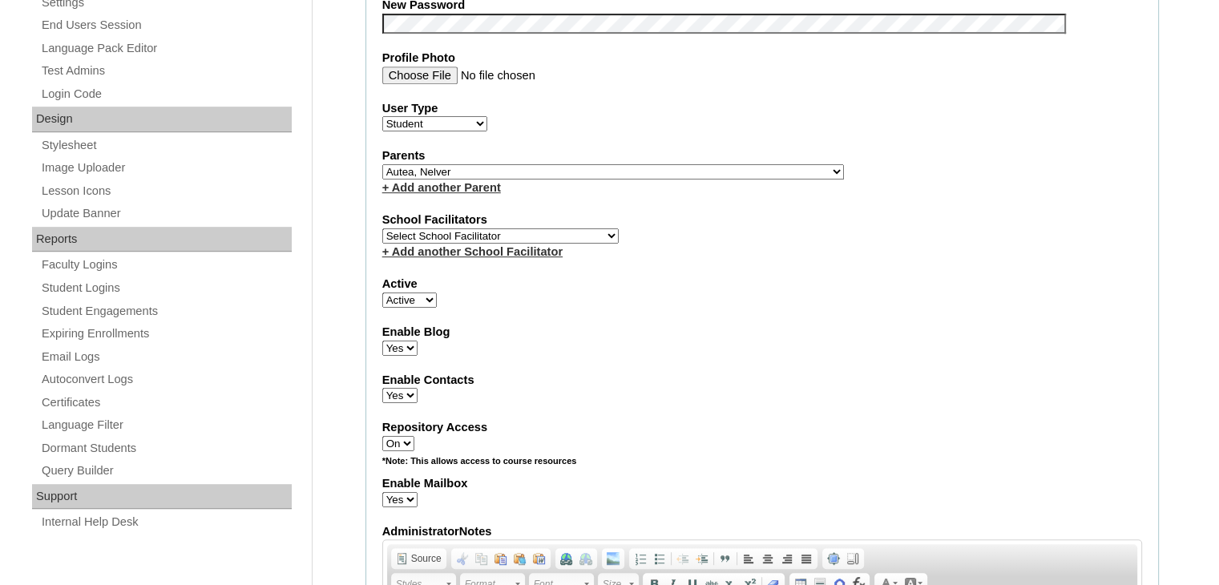
scroll to position [729, 0]
click at [624, 180] on div "+ Add another Parent" at bounding box center [762, 188] width 760 height 17
click at [624, 169] on select "Select Parent , , , , , , , , , , , , , , , , , , , , , , , , , , , , , , , , ,…" at bounding box center [613, 172] width 462 height 15
select select
click at [382, 165] on select "Select Parent , , , , , , , , , , , , , , , , , , , , , , , , , , , , , , , , ,…" at bounding box center [613, 172] width 462 height 15
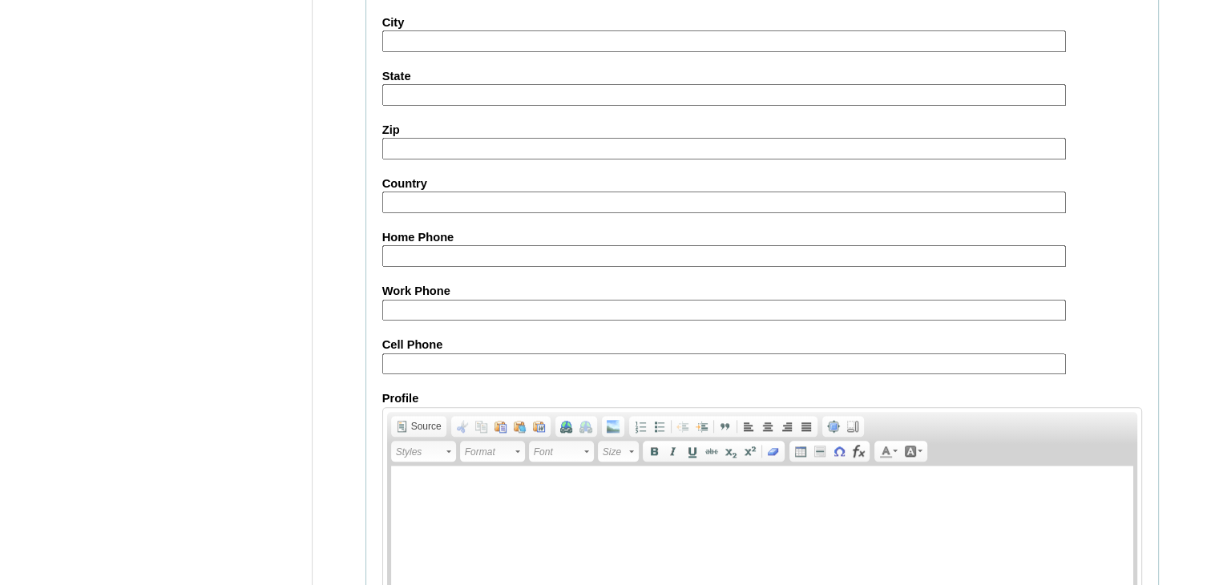
scroll to position [1824, 0]
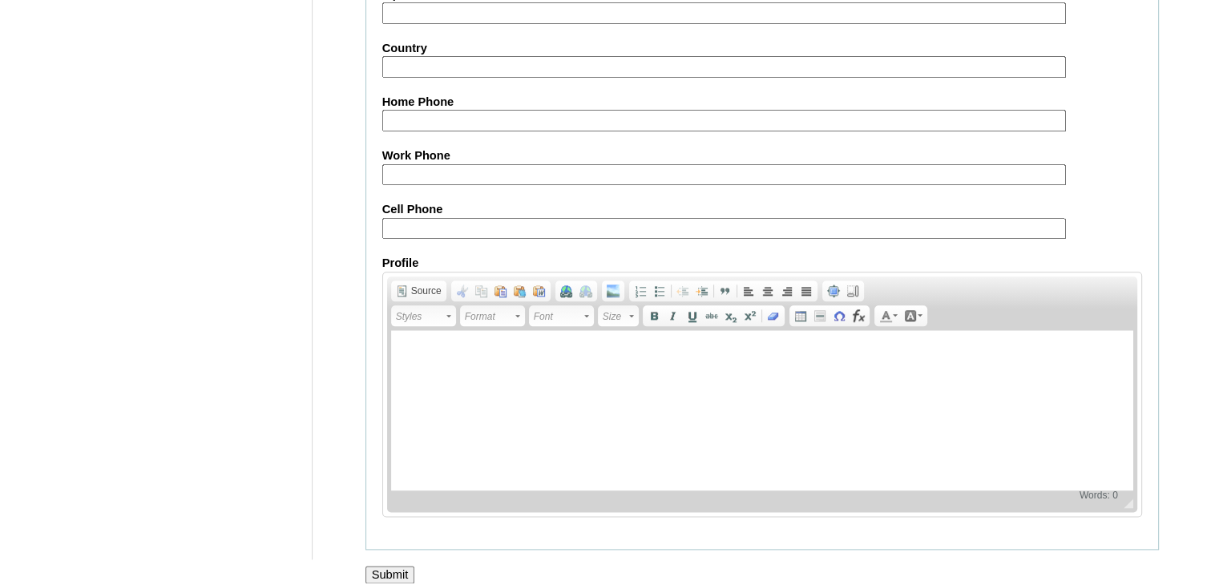
click at [408, 566] on input "Submit" at bounding box center [390, 575] width 50 height 18
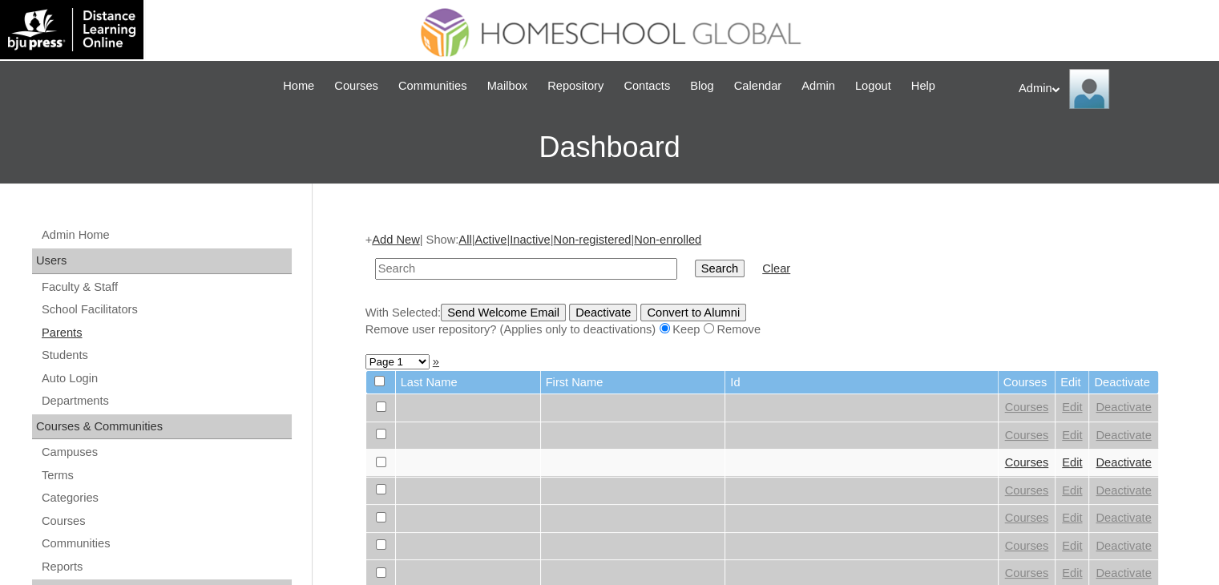
click at [71, 324] on link "Parents" at bounding box center [166, 333] width 252 height 20
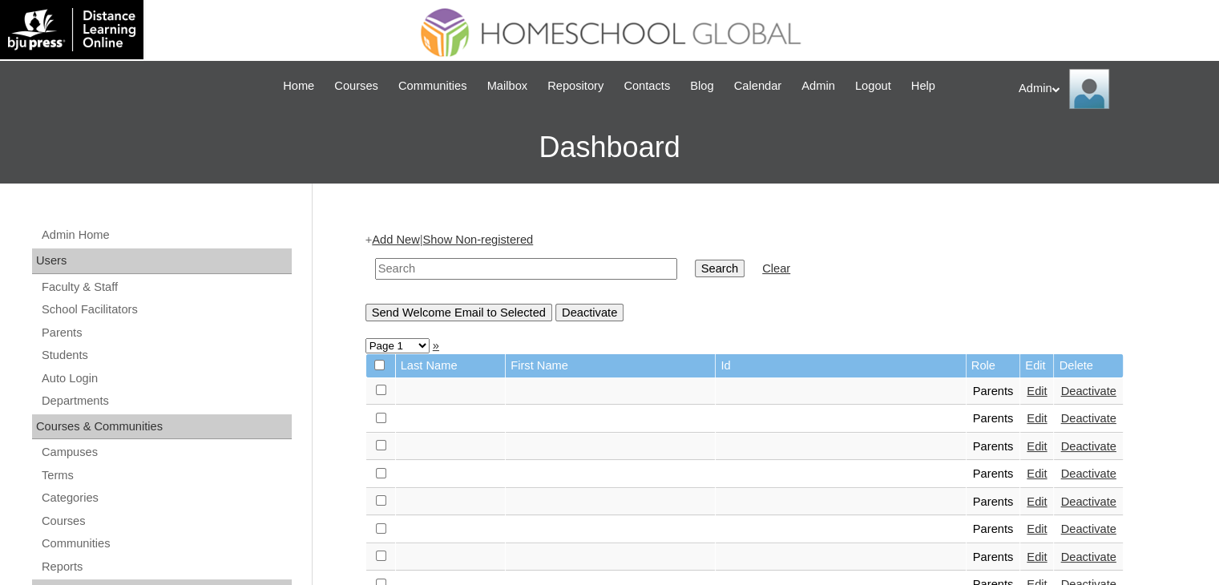
click at [391, 238] on link "Add New" at bounding box center [395, 239] width 47 height 13
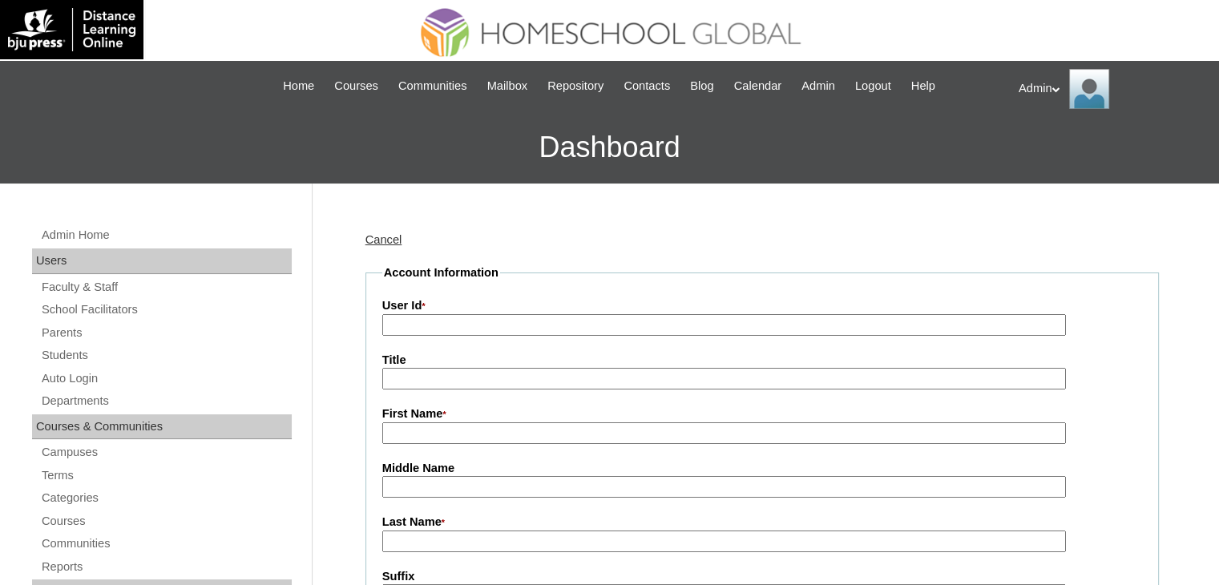
click at [407, 318] on input "User Id *" at bounding box center [723, 325] width 683 height 22
type input "new Aatano"
click at [460, 433] on input "First Name *" at bounding box center [723, 433] width 683 height 22
paste input "Pier Angeli Ortaliz Astaño"
type input "Pier Angeli Ortaliz Astaño"
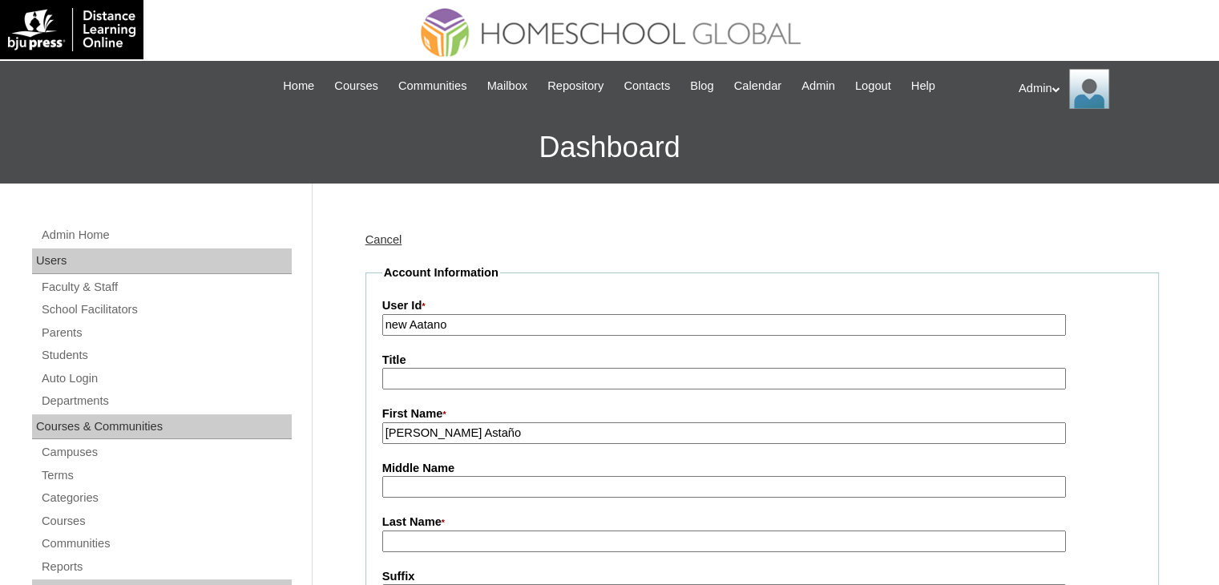
click at [484, 321] on input "new Aatano" at bounding box center [723, 325] width 683 height 22
click at [429, 322] on input "new Aatano" at bounding box center [723, 325] width 683 height 22
drag, startPoint x: 532, startPoint y: 324, endPoint x: 346, endPoint y: 321, distance: 185.9
paste input "Pier Angeli Ortaliz Astañ"
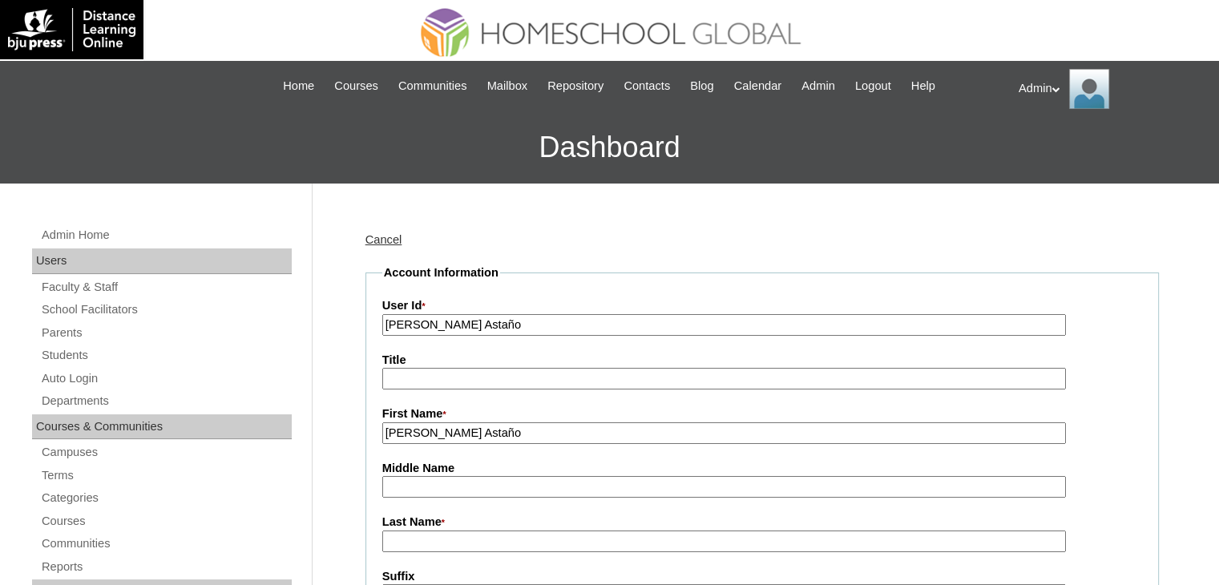
type input "Pier Angeli Ortaliz Astaño"
click at [578, 431] on input "Pier Angeli Ortaliz Astaño" at bounding box center [723, 433] width 683 height 22
click at [504, 480] on input "Middle Name" at bounding box center [723, 487] width 683 height 22
drag, startPoint x: 487, startPoint y: 429, endPoint x: 444, endPoint y: 427, distance: 43.3
click at [444, 427] on input "Pier Angeli Ortaliz Astaño" at bounding box center [723, 433] width 683 height 22
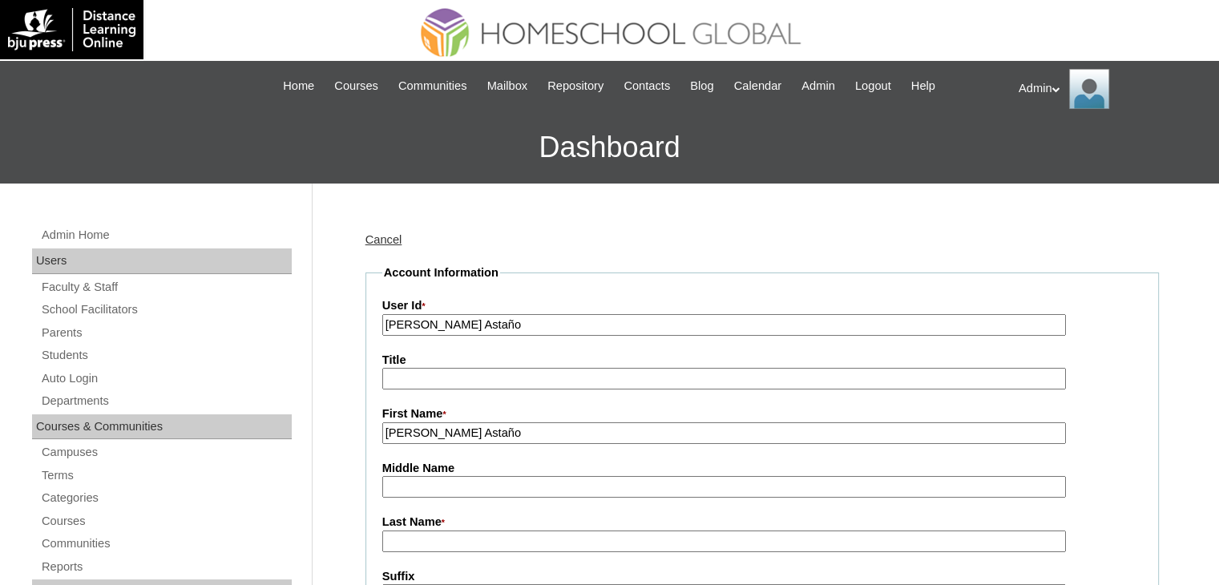
drag, startPoint x: 552, startPoint y: 429, endPoint x: 445, endPoint y: 429, distance: 106.6
click at [445, 429] on input "Pier Angeli Ortaliz Astaño" at bounding box center [723, 433] width 683 height 22
type input "Pier Angeli"
click at [417, 490] on input "Middle Name" at bounding box center [723, 487] width 683 height 22
paste input "Ortaliz Astaño"
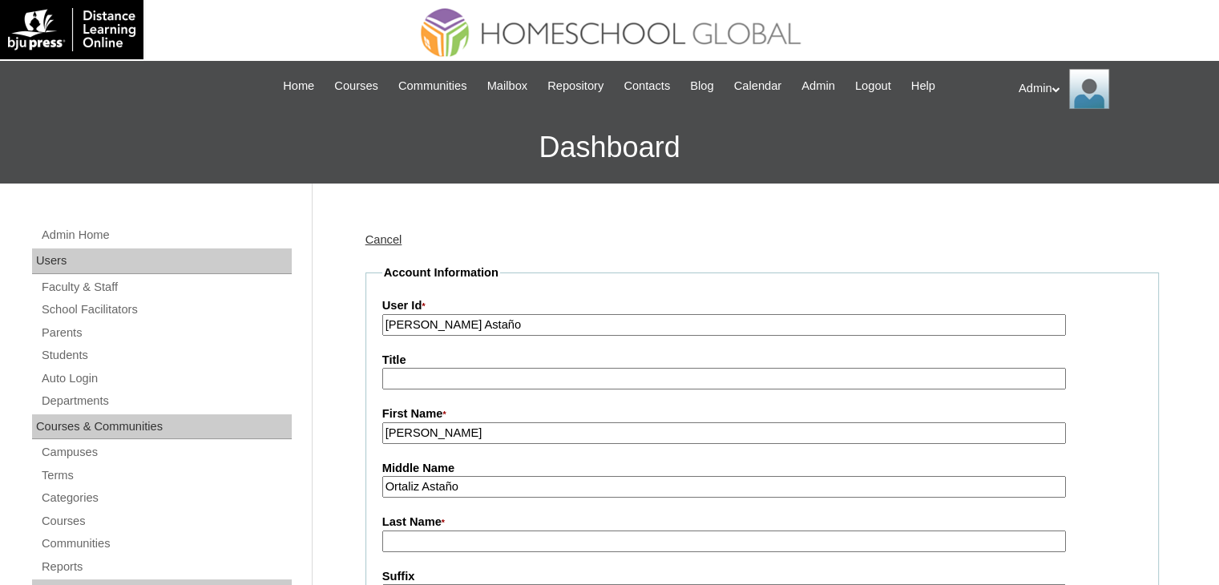
drag, startPoint x: 482, startPoint y: 486, endPoint x: 426, endPoint y: 481, distance: 55.6
click at [426, 481] on input "Ortaliz Astaño" at bounding box center [723, 487] width 683 height 22
type input "Ortaliz"
click at [423, 534] on input "Last Name *" at bounding box center [723, 541] width 683 height 22
paste input "Astaño"
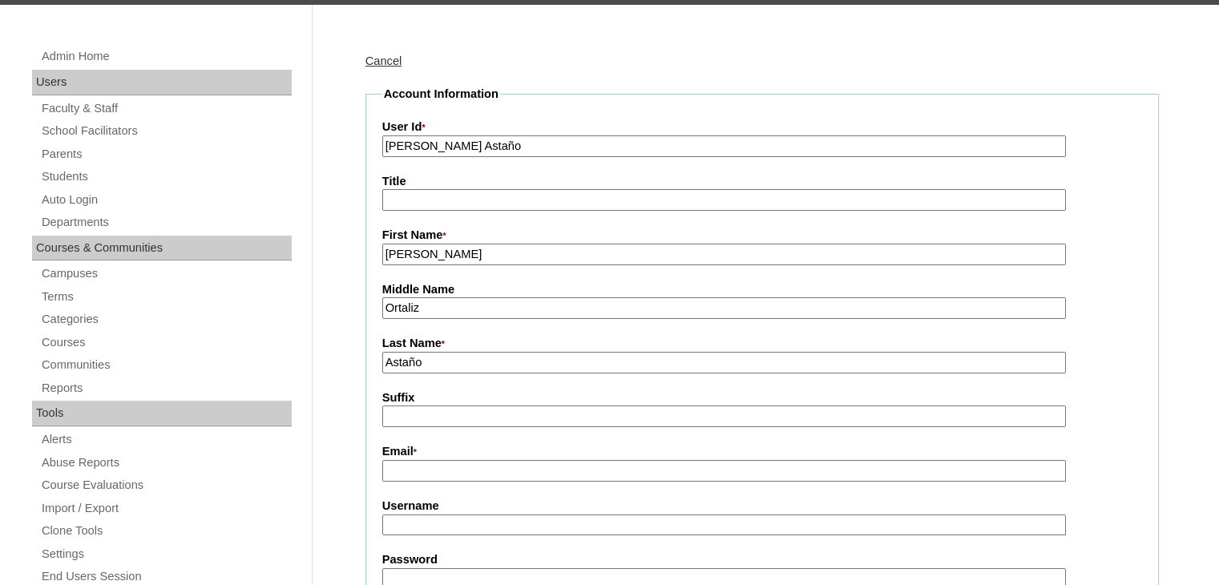
scroll to position [181, 0]
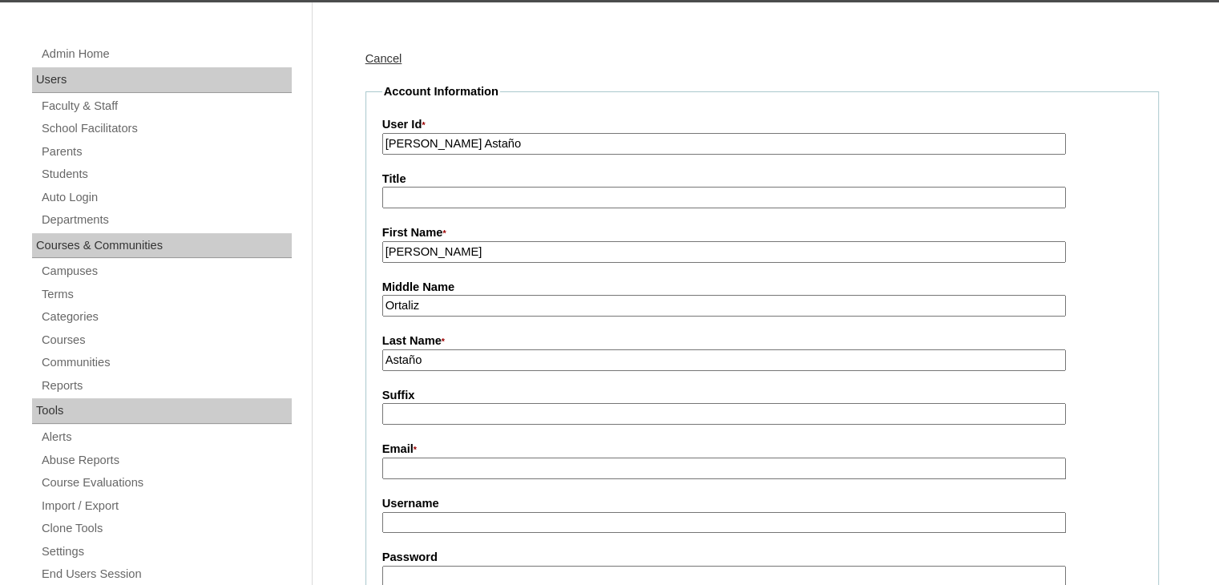
type input "Astaño"
click at [455, 512] on input "Username" at bounding box center [723, 523] width 683 height 22
drag, startPoint x: 540, startPoint y: 144, endPoint x: 362, endPoint y: 166, distance: 179.2
click at [416, 516] on input "Username" at bounding box center [723, 523] width 683 height 22
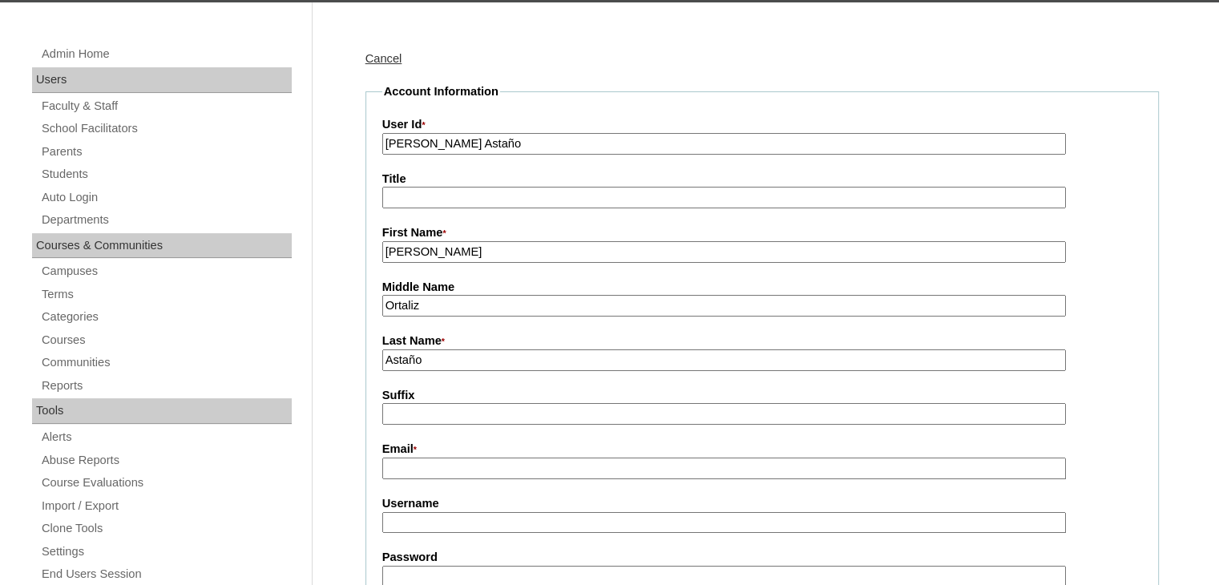
paste input "Pier Angeli Ortaliz Astaño"
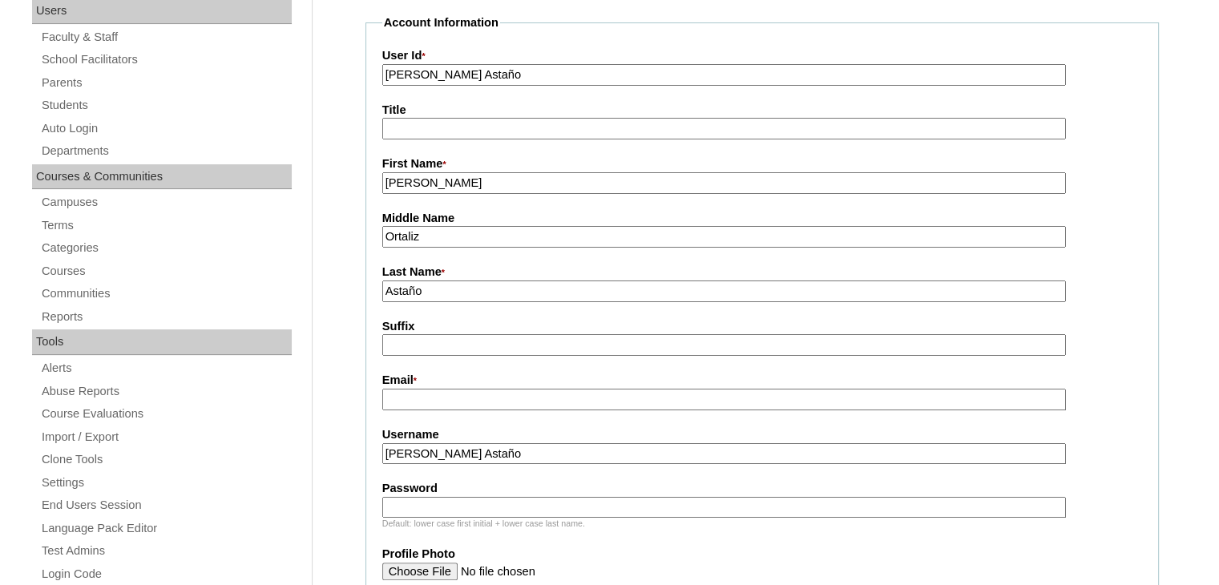
scroll to position [252, 0]
type input "Pier Angeli Ortaliz Astaño"
click at [446, 498] on input "Password" at bounding box center [723, 506] width 683 height 22
type input "DLOF2025"
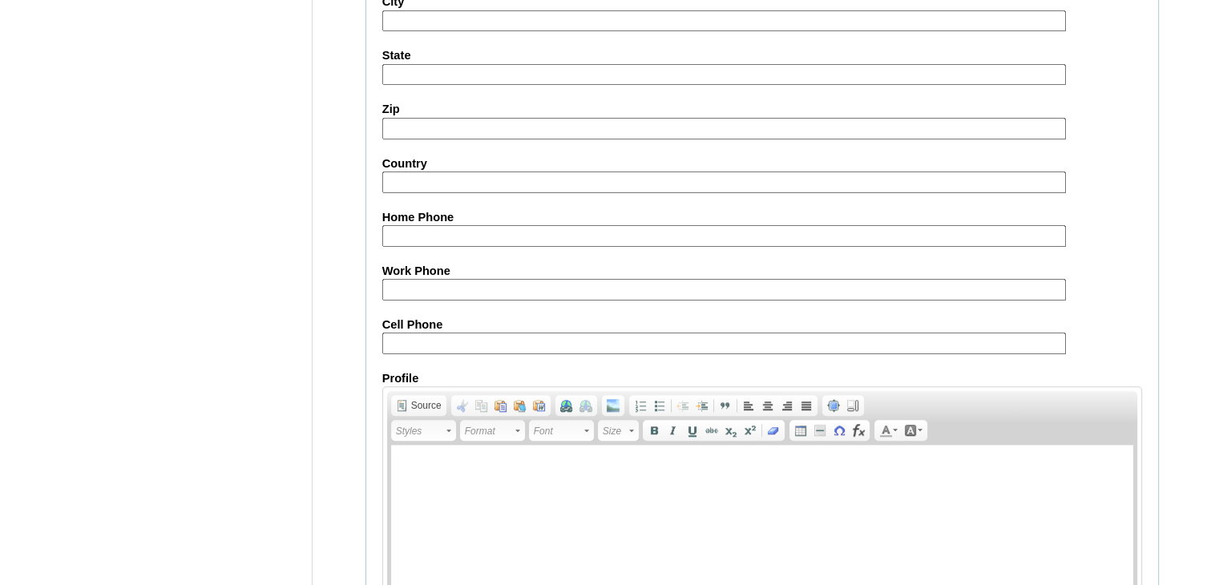
scroll to position [1564, 0]
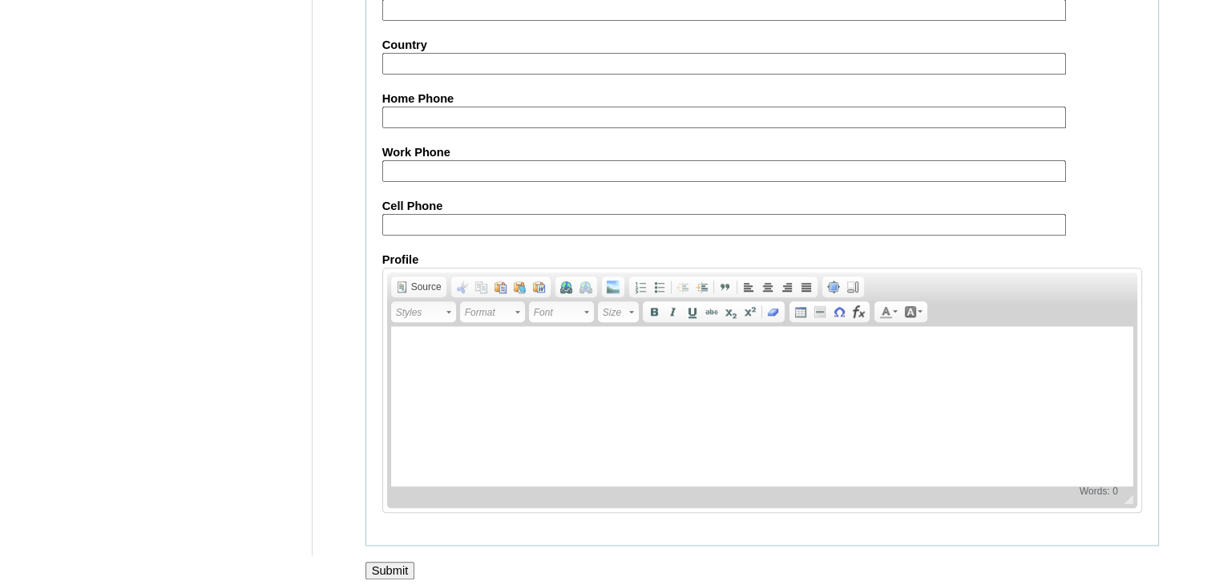
click at [397, 562] on input "Submit" at bounding box center [390, 571] width 50 height 18
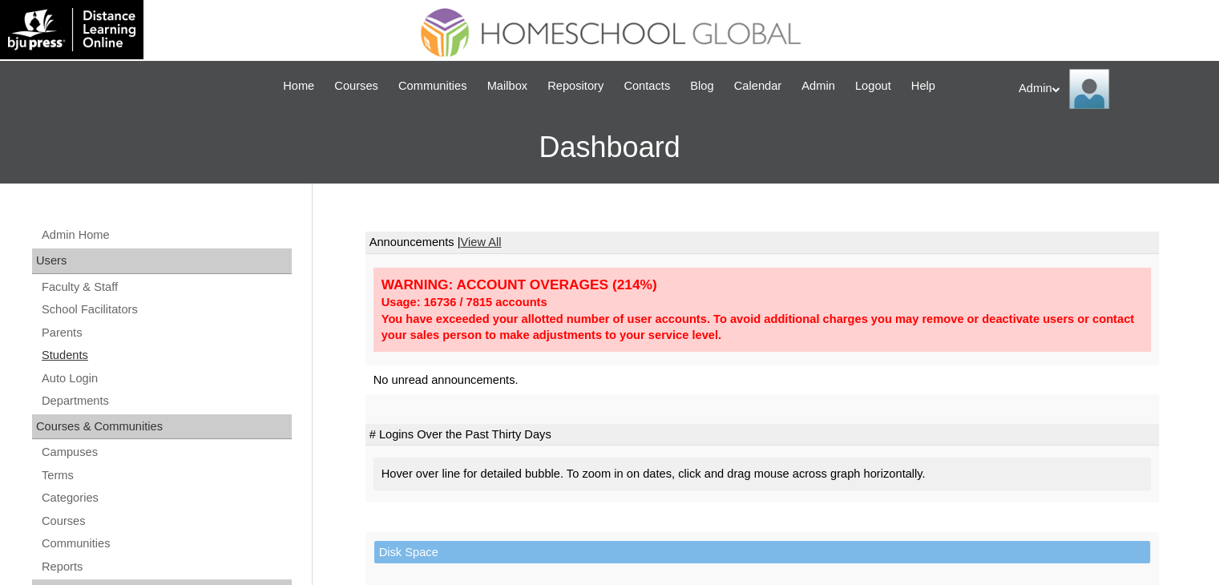
click at [87, 347] on link "Students" at bounding box center [166, 355] width 252 height 20
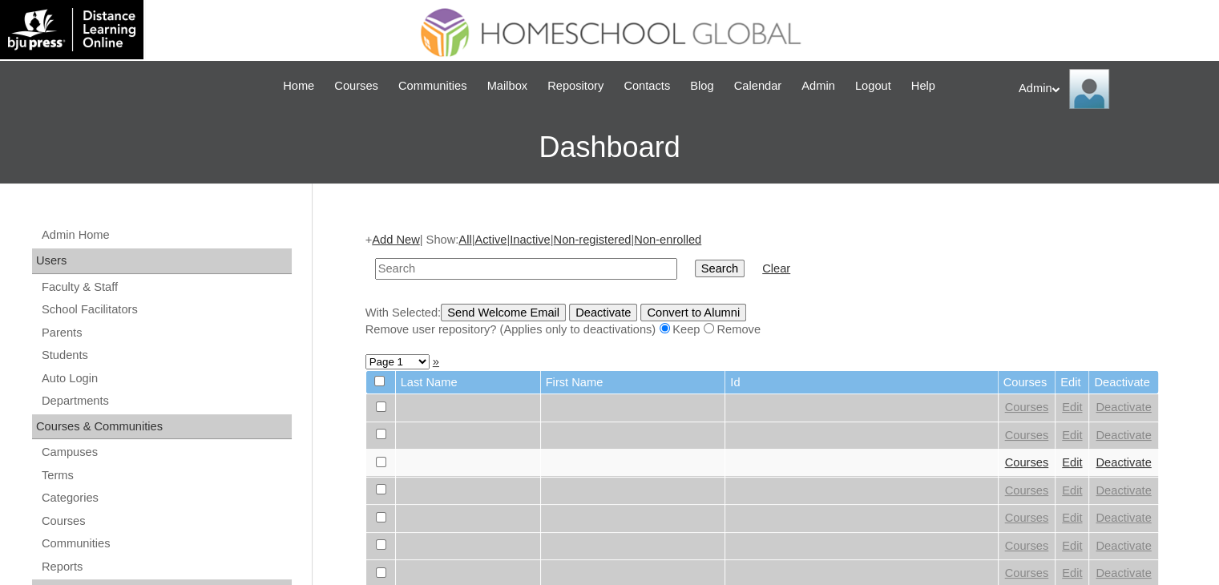
click at [71, 328] on link "Parents" at bounding box center [166, 333] width 252 height 20
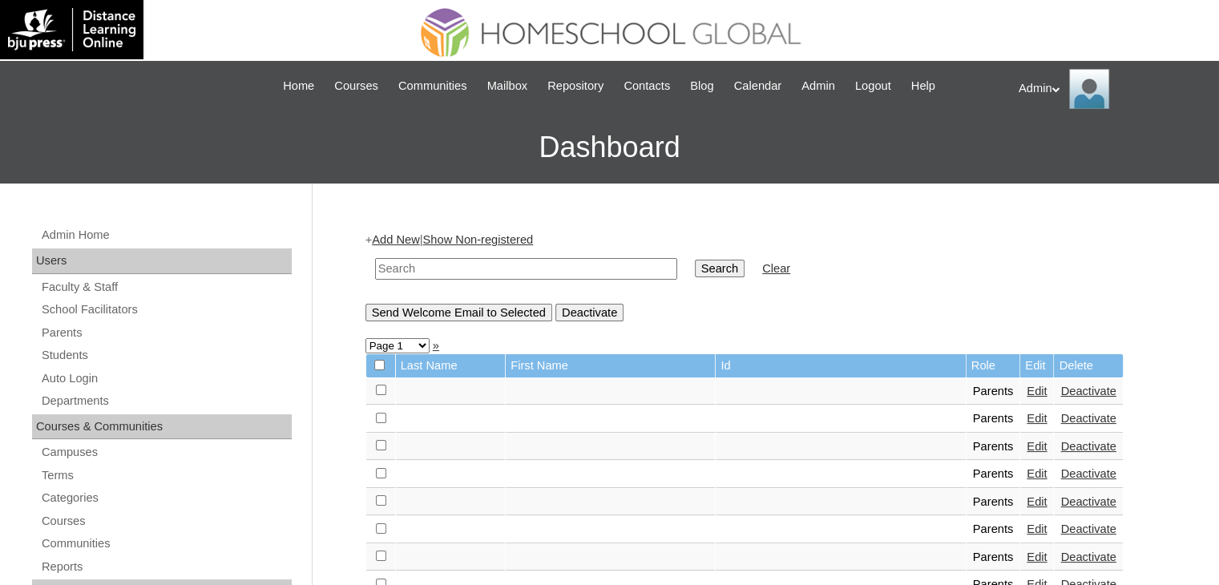
click at [400, 241] on link "Add New" at bounding box center [395, 239] width 47 height 13
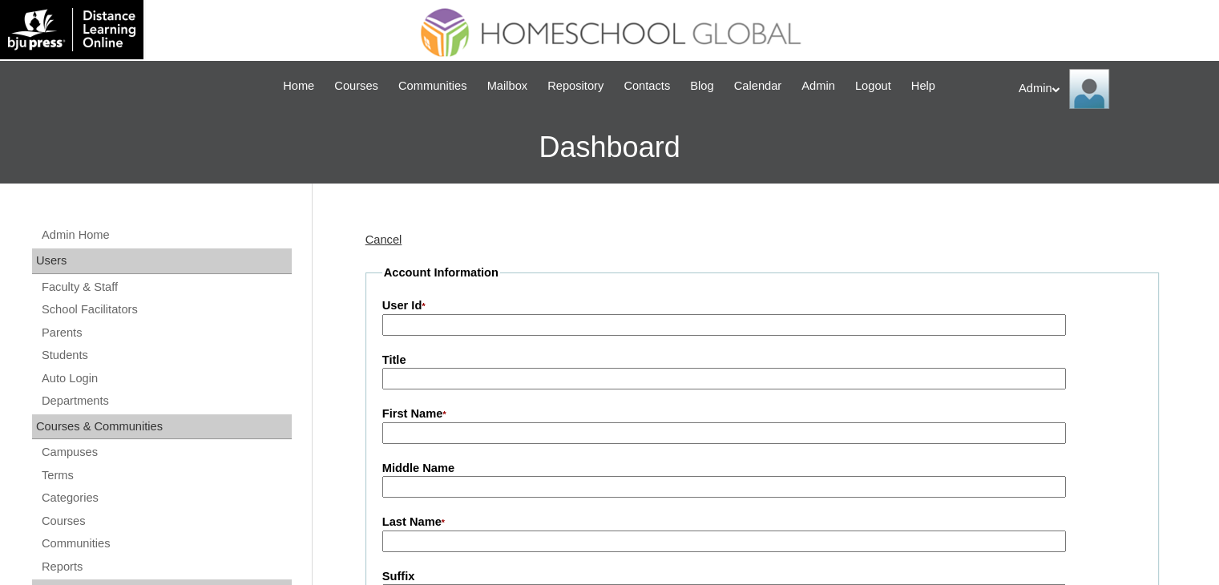
click at [410, 324] on input "User Id *" at bounding box center [723, 325] width 683 height 22
paste input "Pier Angeli Ortaliz Astaño"
click at [519, 318] on input "Pier Angeli Ortaliz Astaño" at bounding box center [723, 325] width 683 height 22
type input "Pier Angeli Ortaliz Astano"
click at [510, 426] on input "First Name *" at bounding box center [723, 433] width 683 height 22
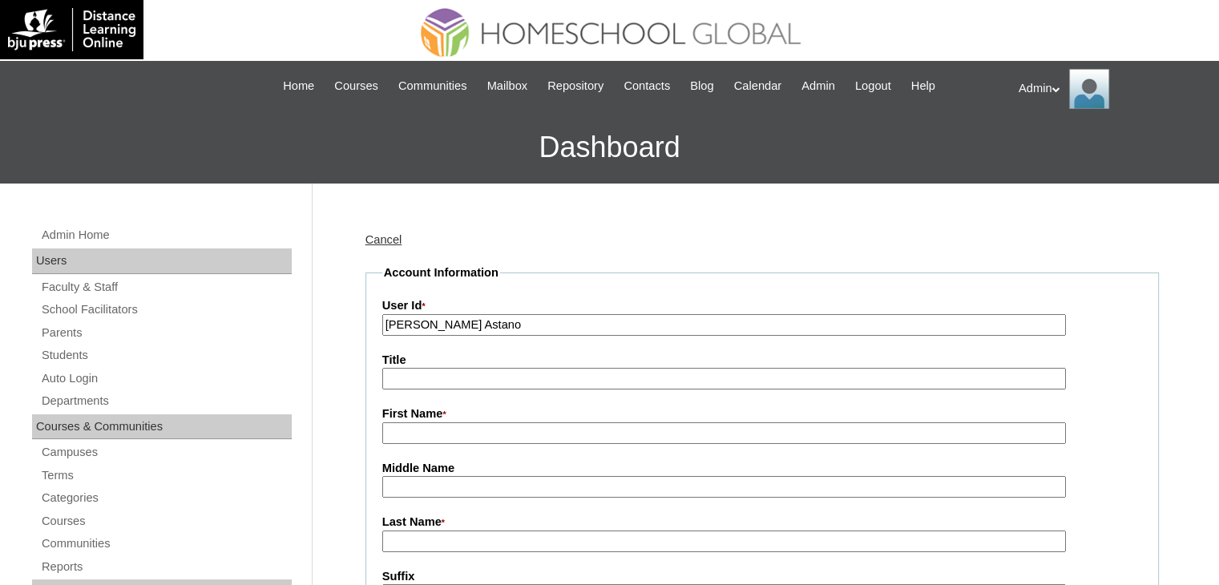
paste input "Pier Angeli Ortaliz Astaño"
drag, startPoint x: 540, startPoint y: 433, endPoint x: 450, endPoint y: 429, distance: 89.8
click at [450, 429] on input "Pier Angeli Ortaliz Astaño" at bounding box center [723, 433] width 683 height 22
type input "Pier Angeli"
click at [420, 487] on input "Middle Name" at bounding box center [723, 487] width 683 height 22
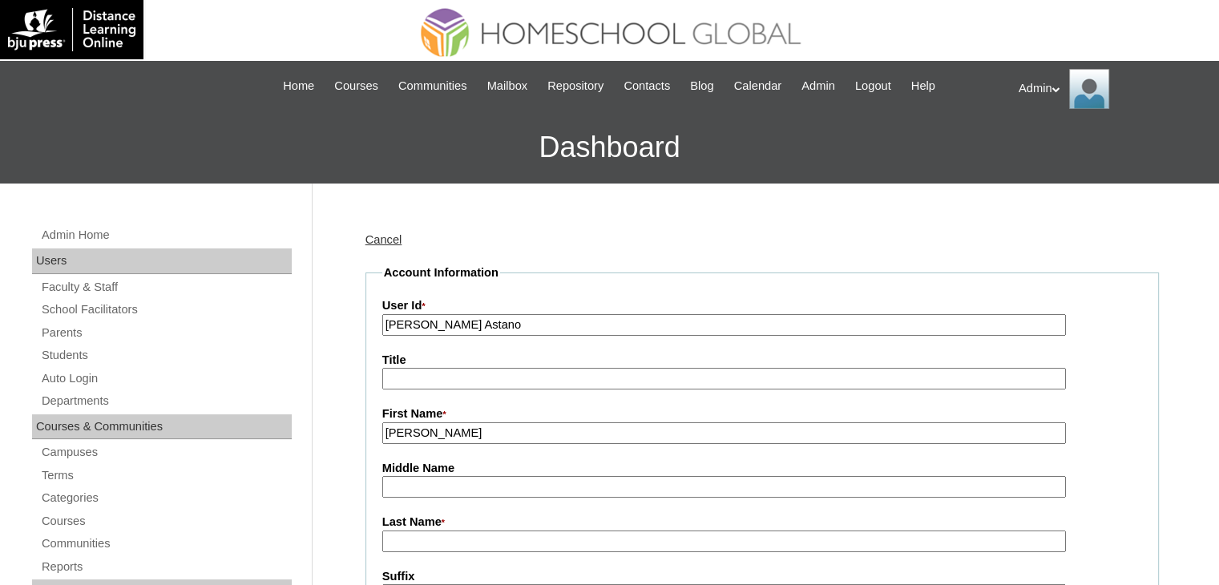
paste input "Ortaliz Astaño"
type input "Ortaliz Astaño"
click at [429, 538] on input "Last Name *" at bounding box center [723, 541] width 683 height 22
paste input "Ortaliz Astaño"
type input "Ortaliz Astaño"
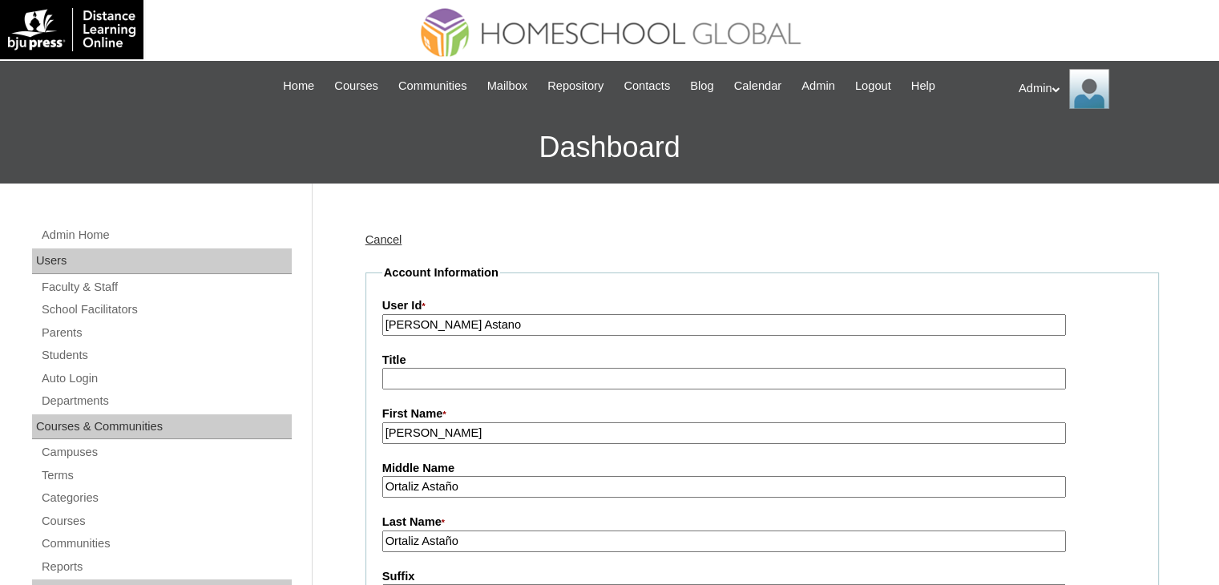
drag, startPoint x: 465, startPoint y: 482, endPoint x: 421, endPoint y: 486, distance: 43.5
click at [421, 486] on input "Ortaliz Astaño" at bounding box center [723, 487] width 683 height 22
type input "Ortaliz"
click at [473, 546] on input "Ortaliz Astaño" at bounding box center [723, 541] width 683 height 22
drag, startPoint x: 421, startPoint y: 542, endPoint x: 357, endPoint y: 542, distance: 64.1
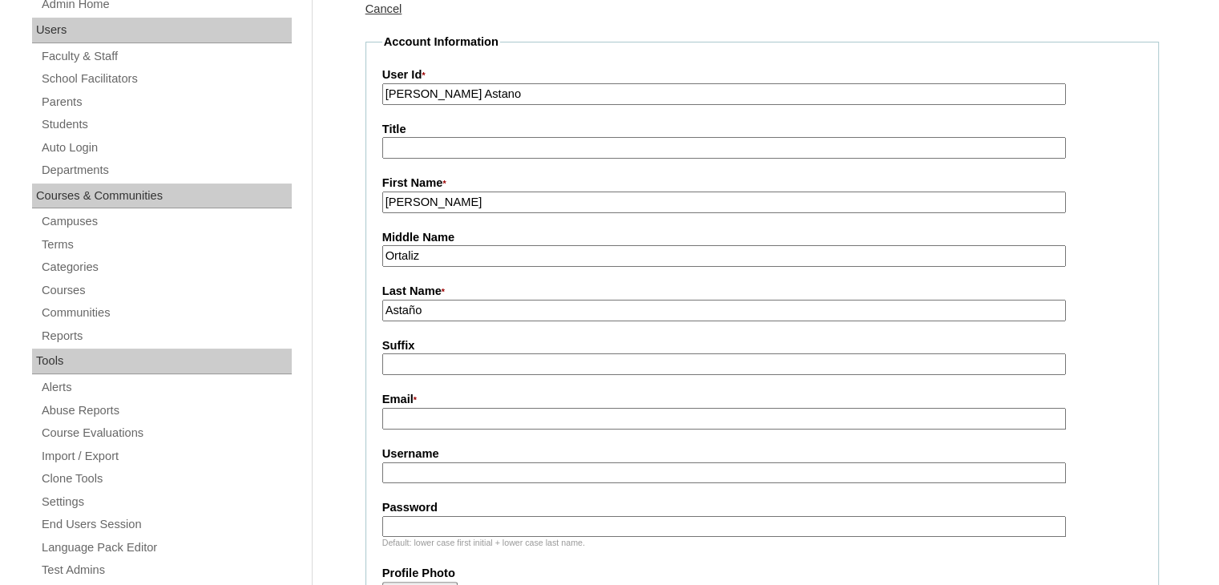
scroll to position [234, 0]
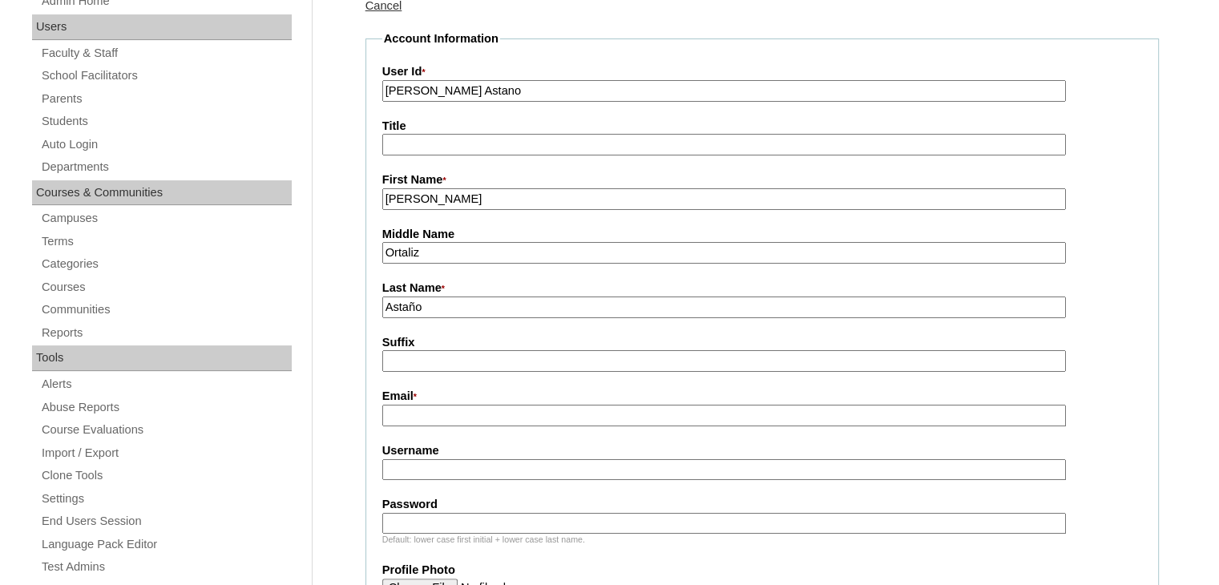
type input "Astaño"
click at [445, 412] on input "Email *" at bounding box center [723, 416] width 683 height 22
type input "[EMAIL_ADDRESS][DOMAIN_NAME]"
click at [444, 466] on input "Username" at bounding box center [723, 470] width 683 height 22
drag, startPoint x: 532, startPoint y: 87, endPoint x: 375, endPoint y: 97, distance: 157.4
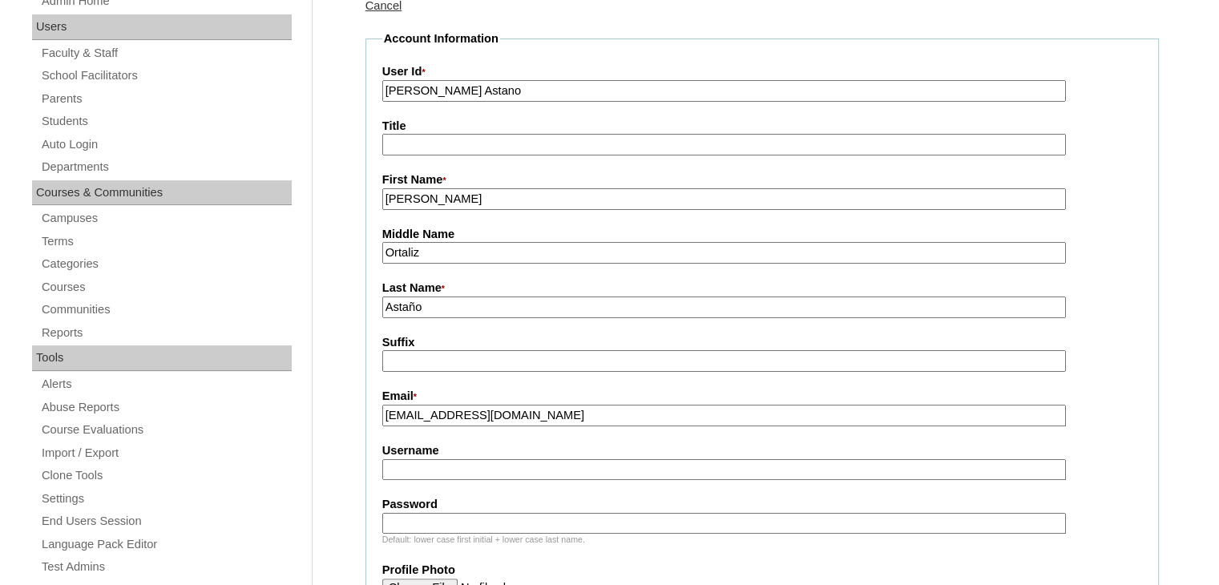
click at [375, 97] on fieldset "Account Information User Id * Pier Angeli Ortaliz Astano Title First Name * Pie…" at bounding box center [761, 539] width 793 height 1019
click at [426, 459] on input "Username" at bounding box center [723, 470] width 683 height 22
paste input "Pier Angeli Ortaliz Astano"
type input "P"
paste input "pierang.astano"
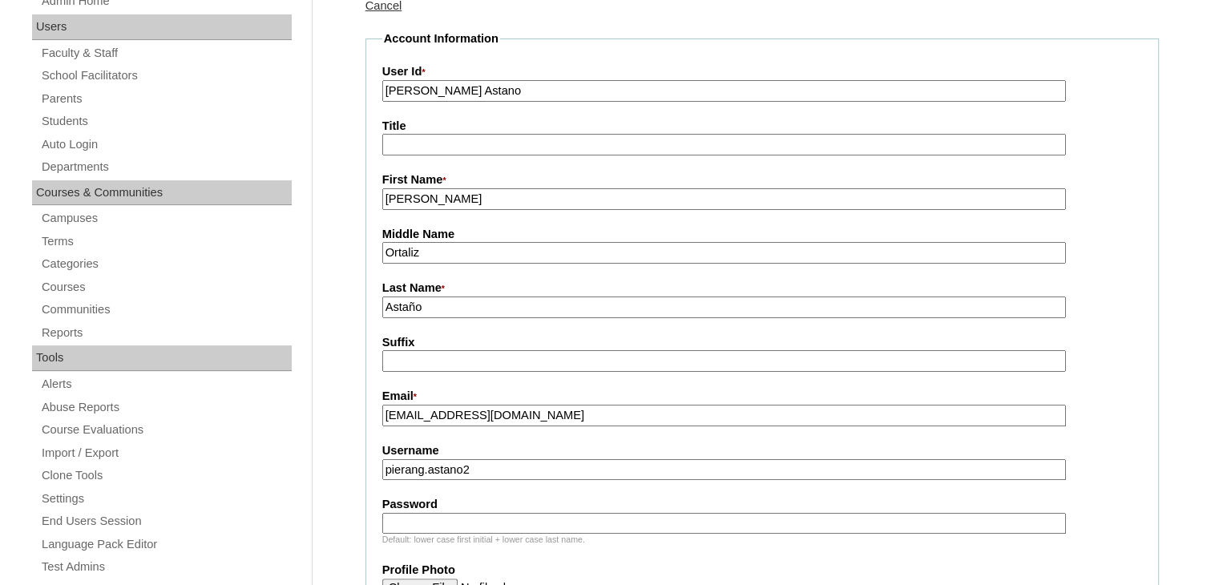
type input "pierang.astano2"
click at [471, 505] on label "Password" at bounding box center [762, 504] width 760 height 17
click at [471, 513] on input "Password" at bounding box center [723, 524] width 683 height 22
click at [470, 513] on input "Password" at bounding box center [723, 524] width 683 height 22
type input "DLOF2025"
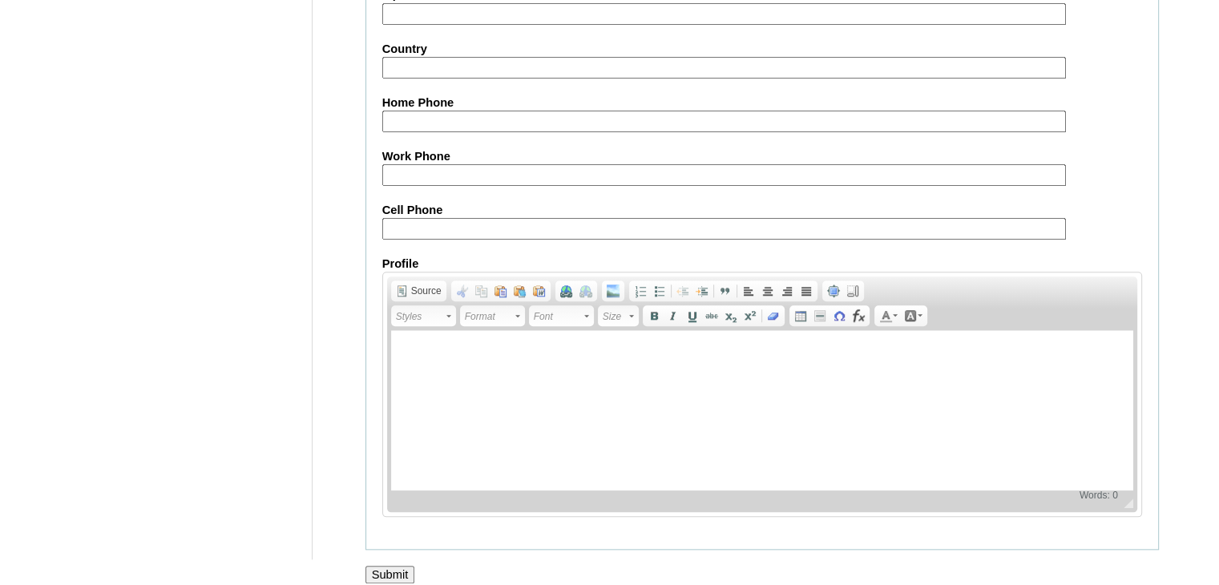
scroll to position [1564, 0]
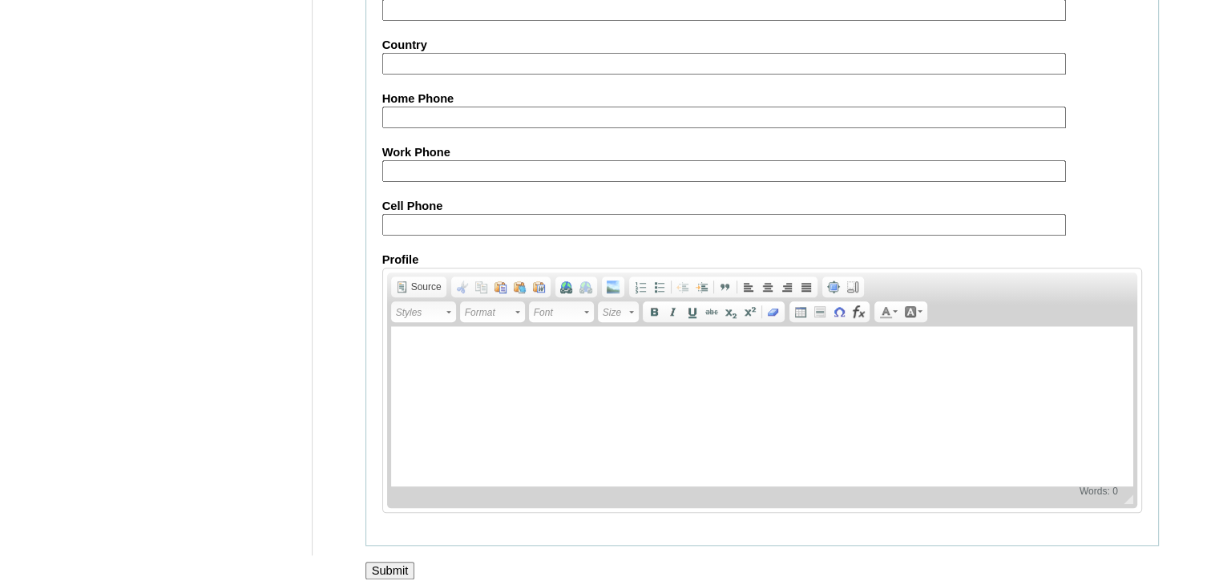
click at [394, 562] on input "Submit" at bounding box center [390, 571] width 50 height 18
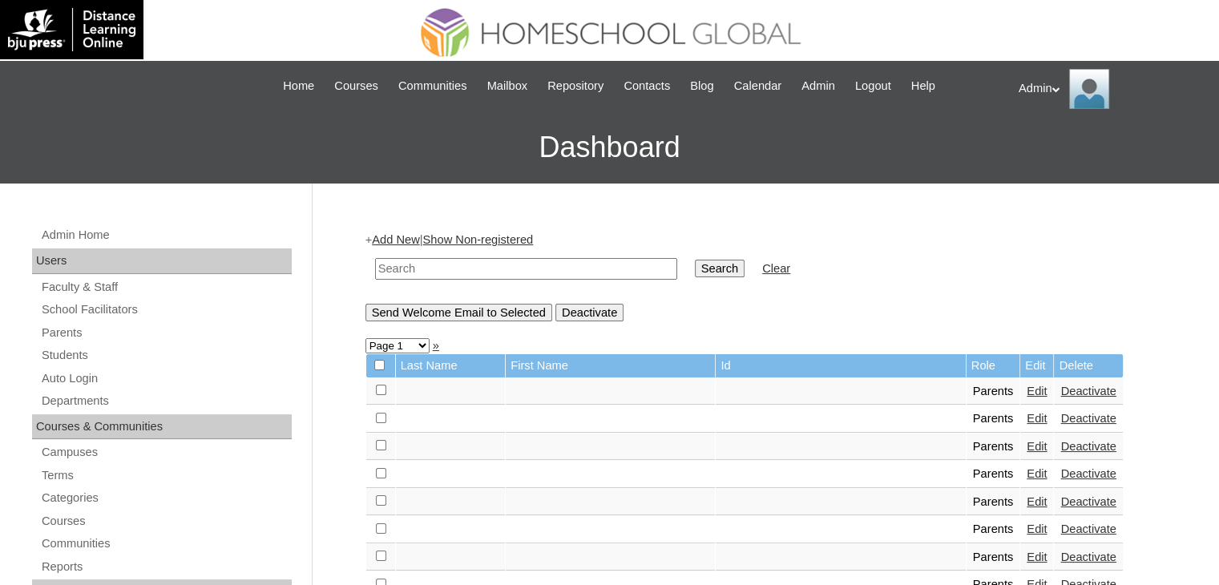
click at [452, 270] on input "text" at bounding box center [526, 269] width 302 height 22
type input "Astano"
click at [695, 268] on input "Search" at bounding box center [720, 269] width 50 height 18
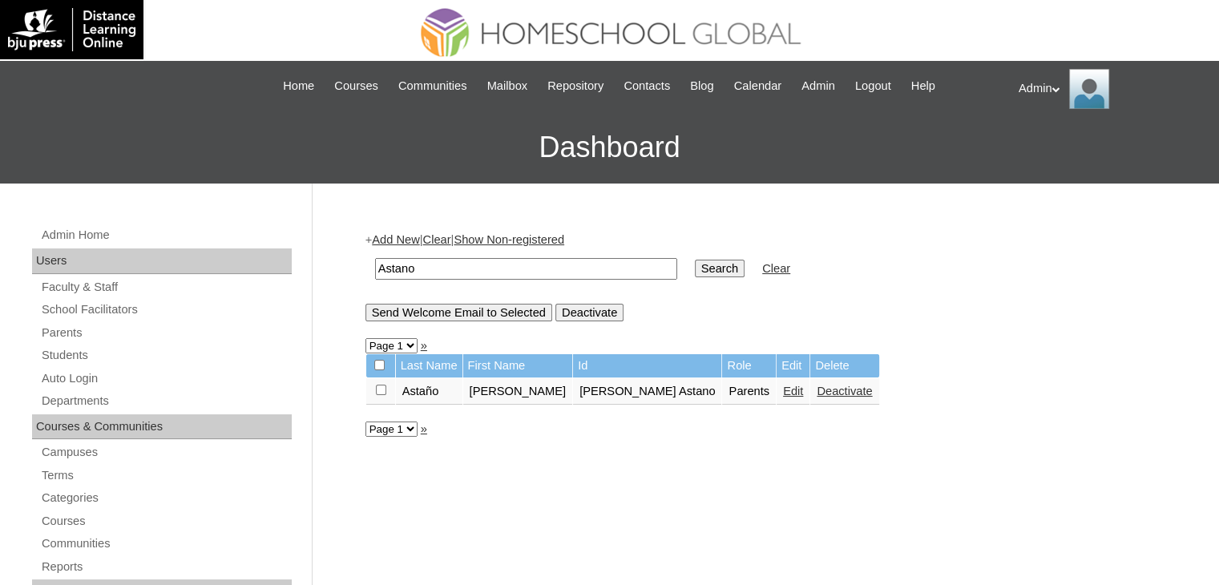
click at [783, 392] on link "Edit" at bounding box center [793, 391] width 20 height 13
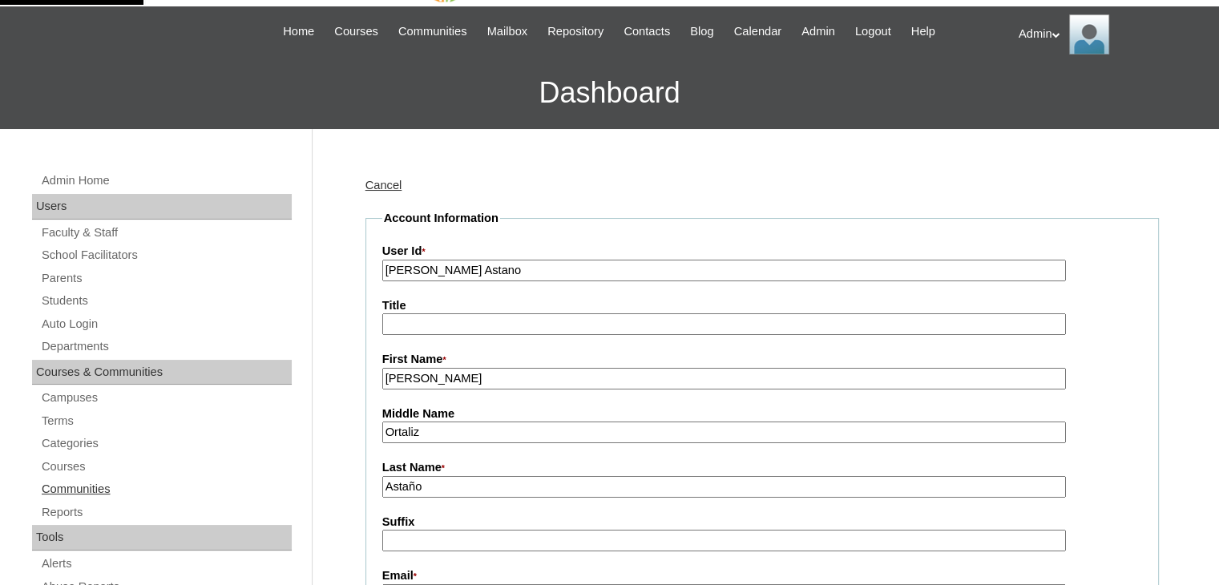
scroll to position [50, 0]
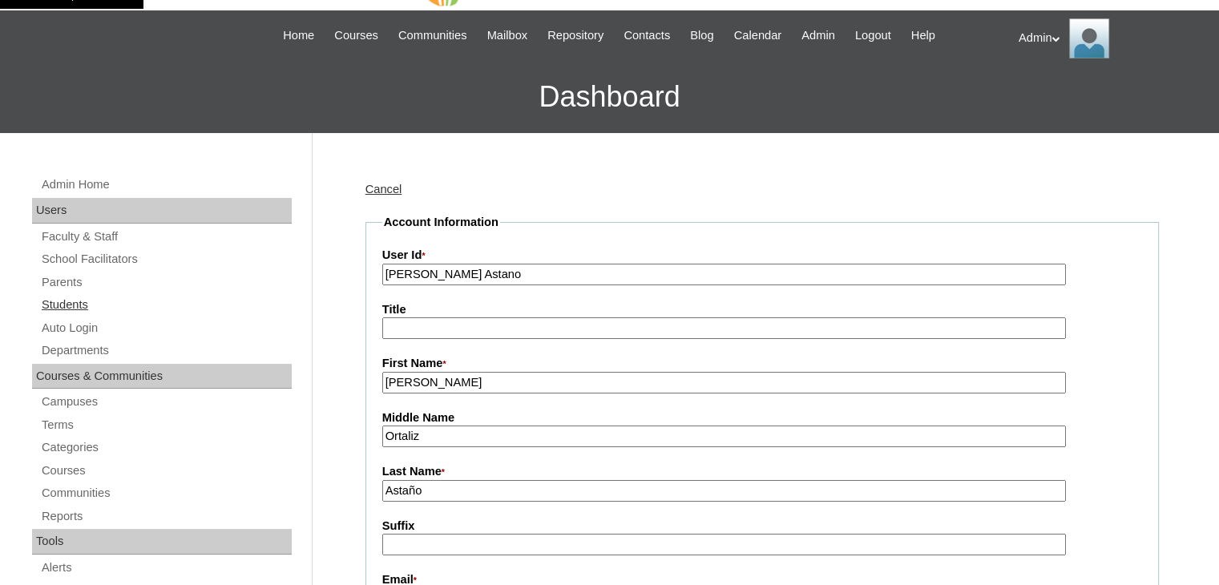
click at [83, 301] on link "Students" at bounding box center [166, 305] width 252 height 20
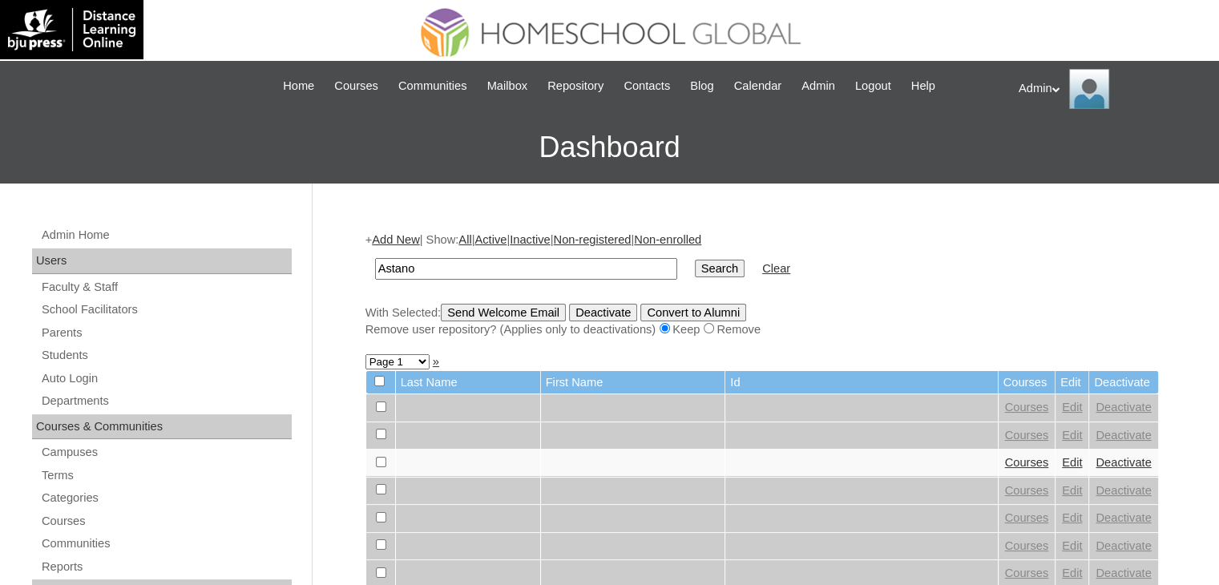
type input "Astano"
click at [695, 262] on input "Search" at bounding box center [720, 269] width 50 height 18
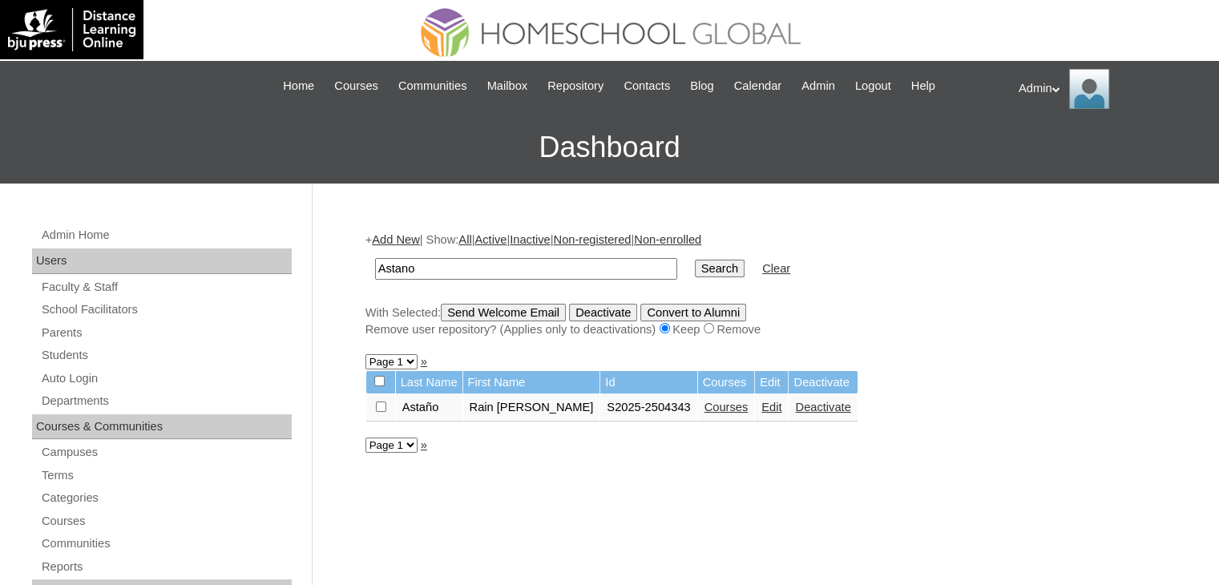
click at [761, 409] on link "Edit" at bounding box center [771, 407] width 20 height 13
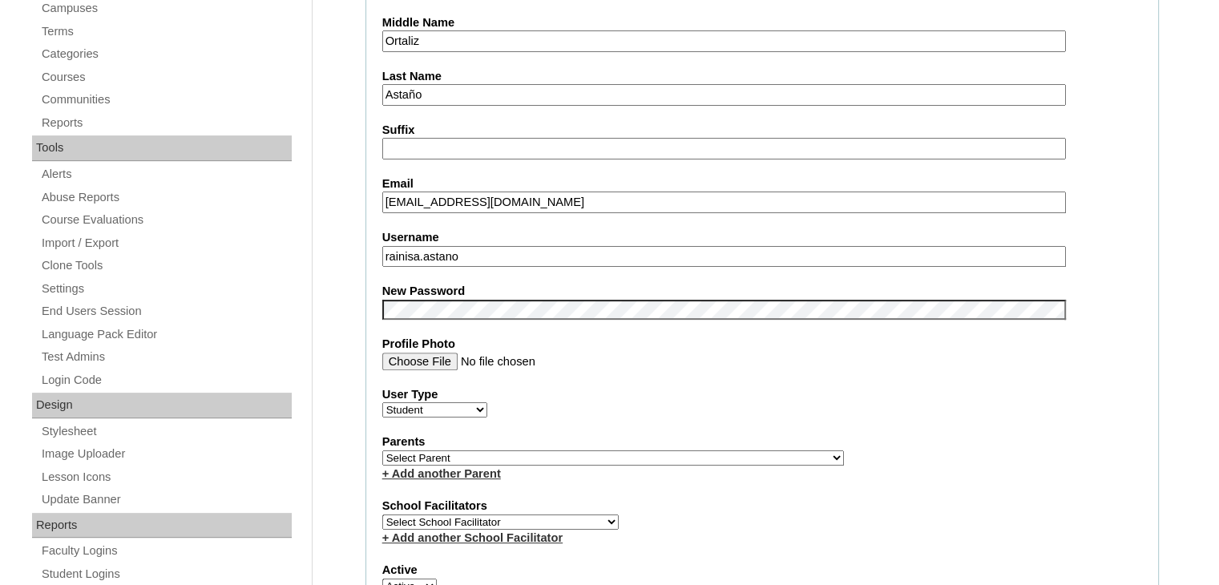
scroll to position [453, 0]
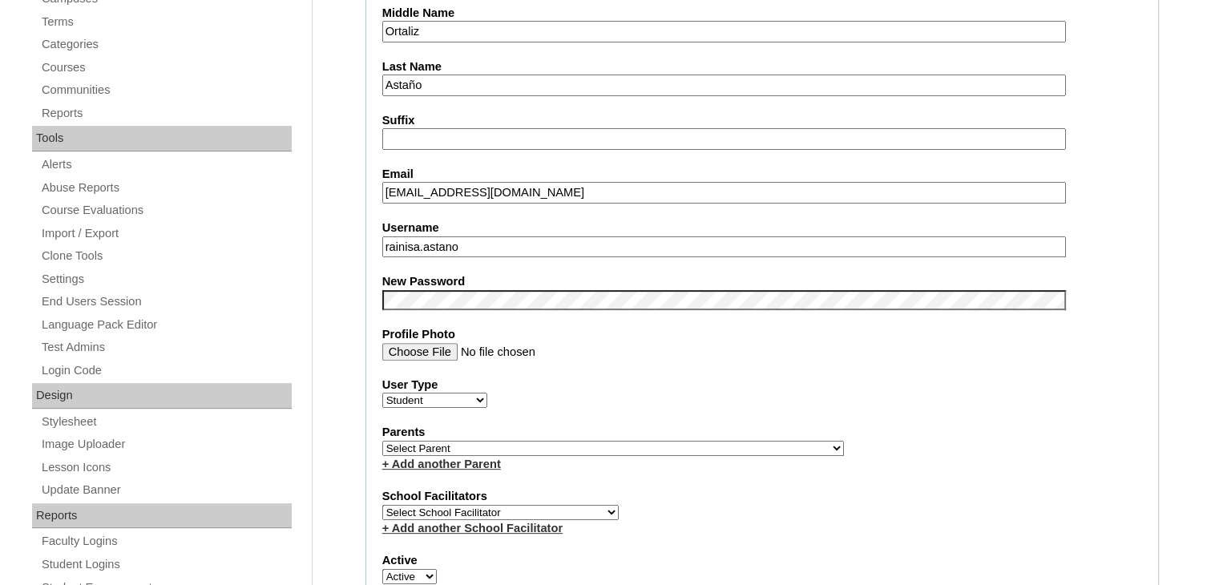
click at [490, 441] on select "Select Parent , , , , , , , , , , , , , , , , , , , , , , , , , , , , , , , , ,…" at bounding box center [613, 448] width 462 height 15
select select "43881"
click at [382, 441] on select "Select Parent , , , , , , , , , , , , , , , , , , , , , , , , , , , , , , , , ,…" at bounding box center [613, 448] width 462 height 15
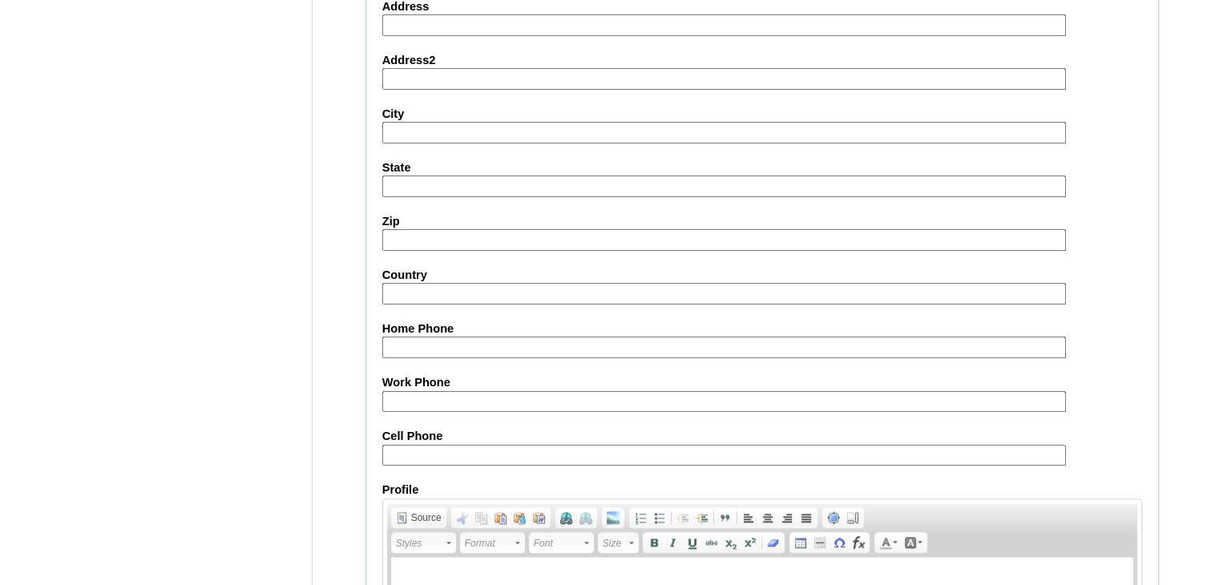
scroll to position [1824, 0]
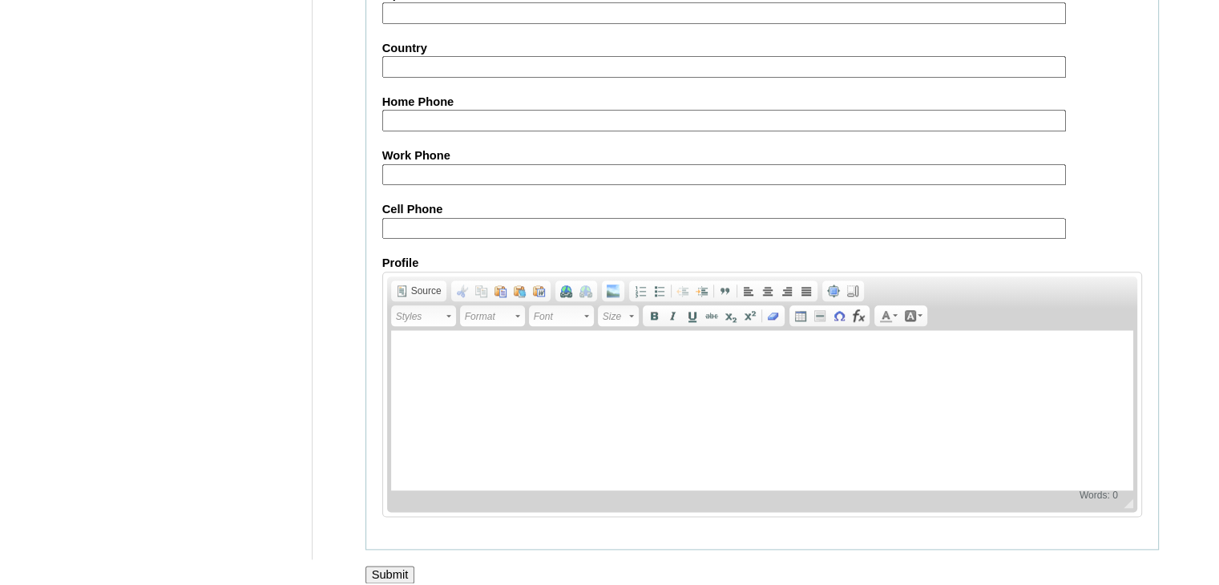
click at [385, 566] on input "Submit" at bounding box center [390, 575] width 50 height 18
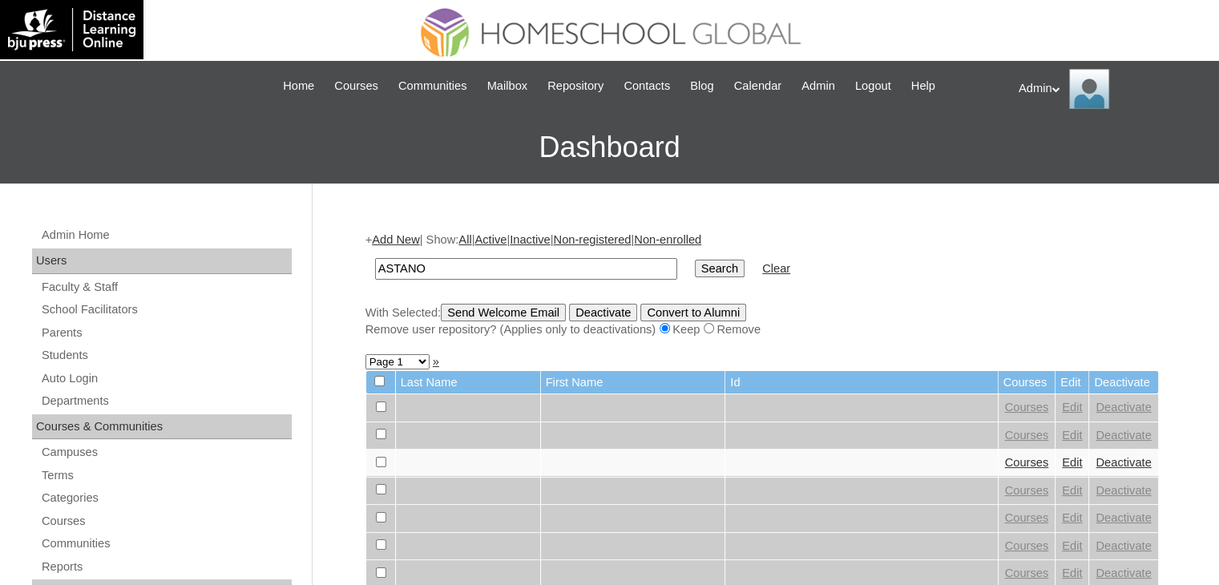
type input "ASTANO"
click at [695, 271] on input "Search" at bounding box center [720, 269] width 50 height 18
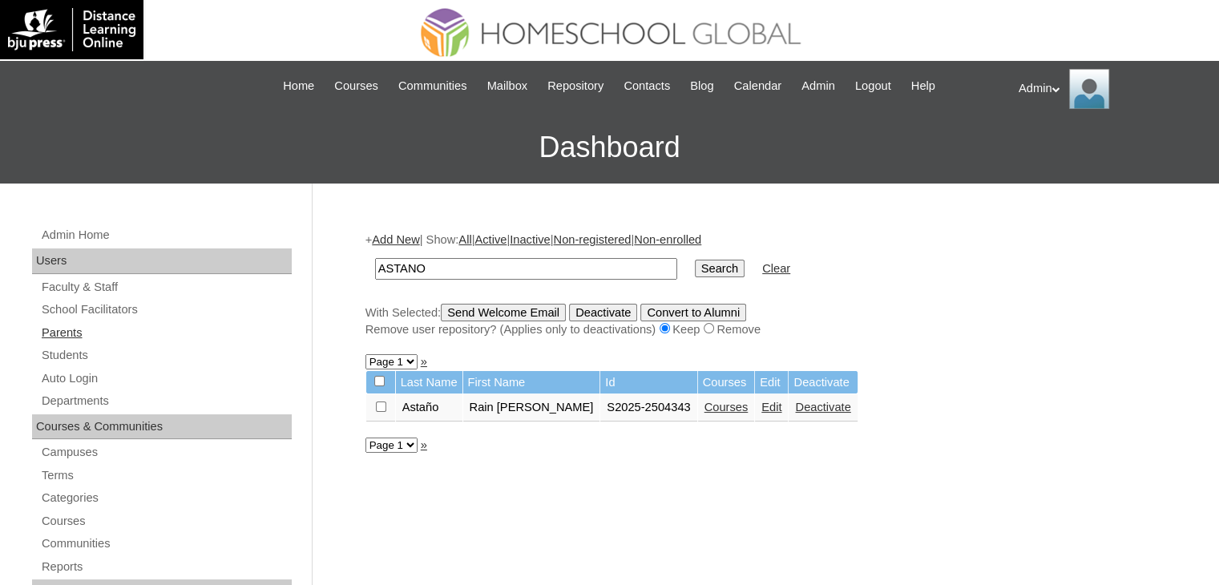
click at [73, 336] on link "Parents" at bounding box center [166, 333] width 252 height 20
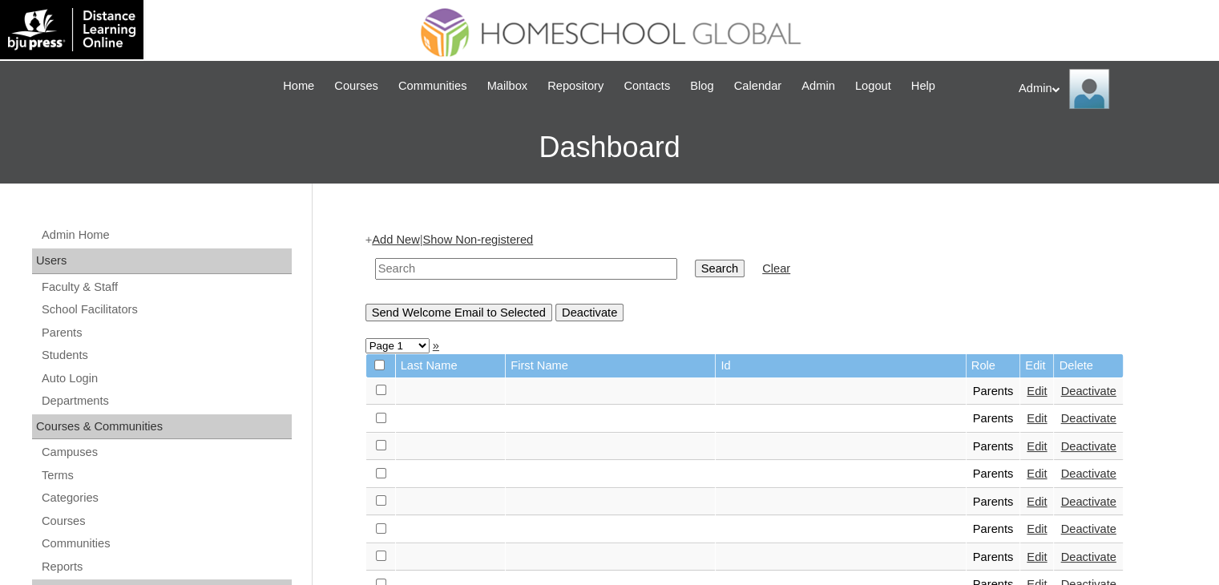
click at [462, 265] on input "text" at bounding box center [526, 269] width 302 height 22
type input "Astano"
click at [695, 270] on input "Search" at bounding box center [720, 269] width 50 height 18
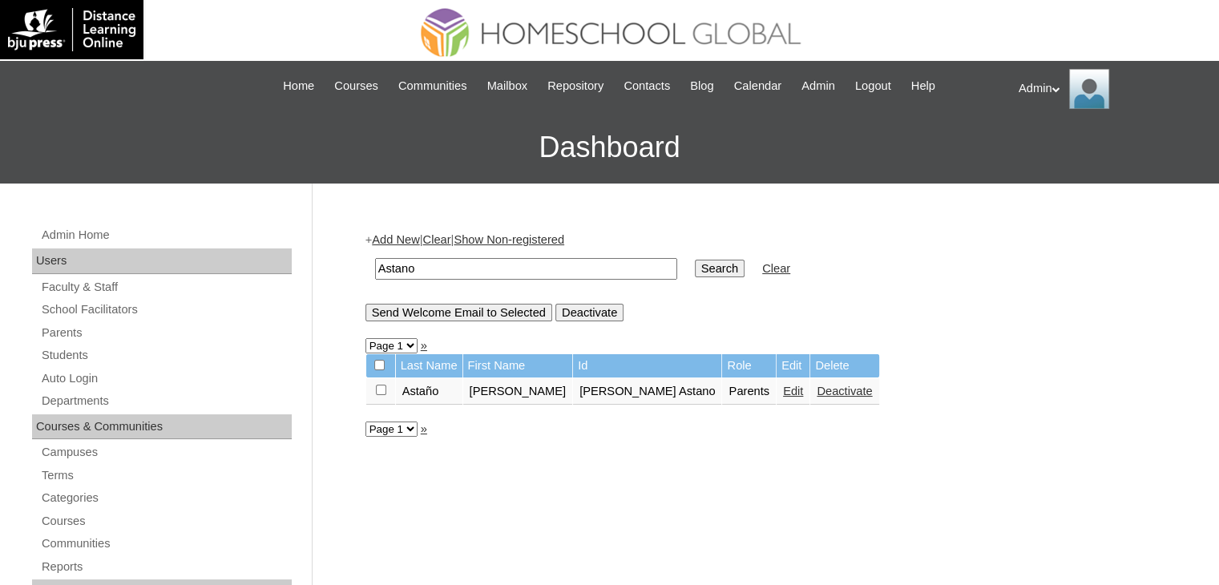
click at [783, 392] on link "Edit" at bounding box center [793, 391] width 20 height 13
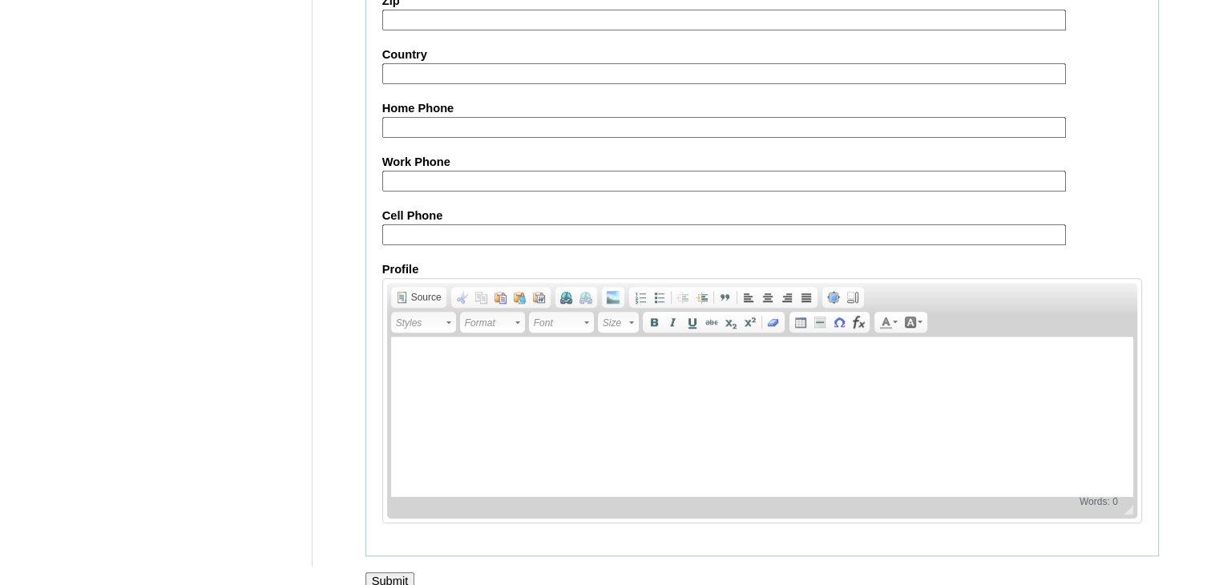
scroll to position [1506, 0]
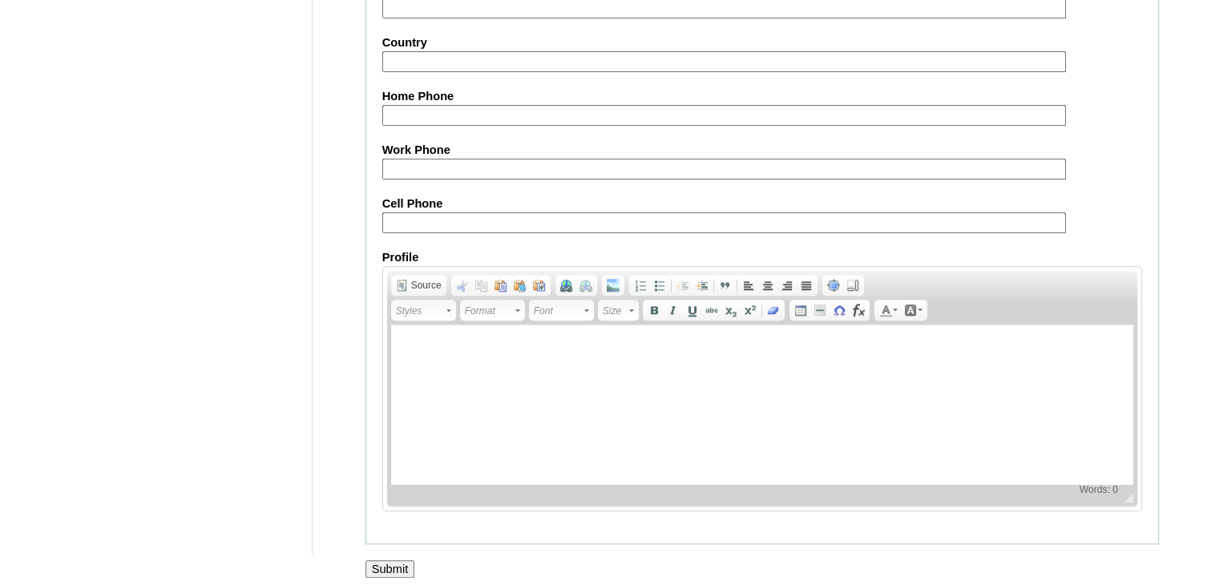
click at [399, 560] on input "Submit" at bounding box center [390, 569] width 50 height 18
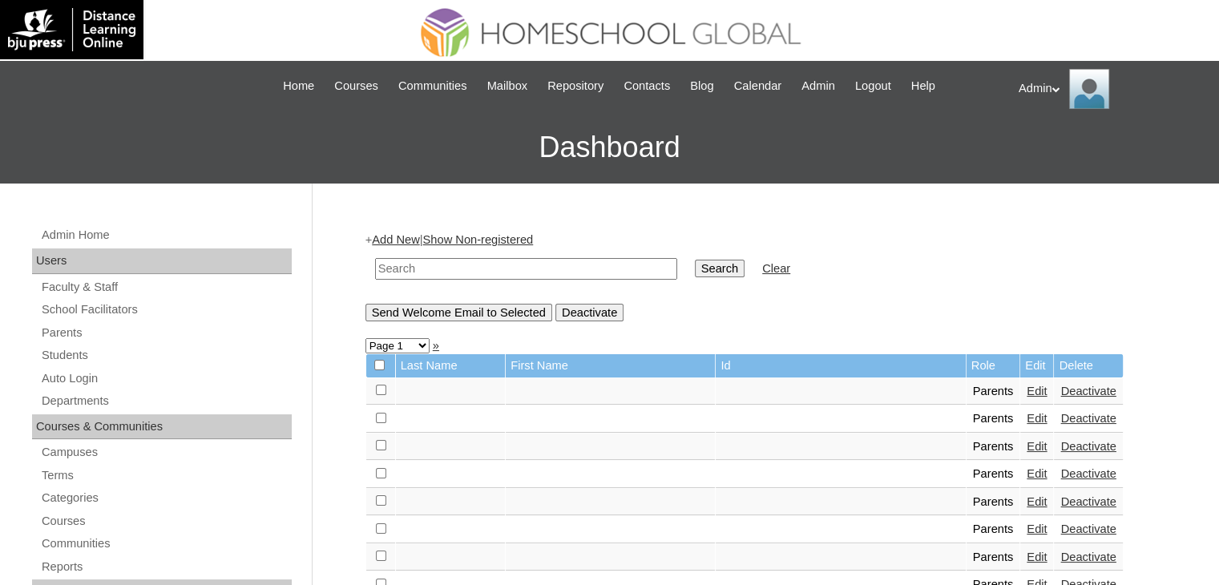
click at [498, 273] on input "text" at bounding box center [526, 269] width 302 height 22
type input "Aston"
click at [695, 270] on input "Search" at bounding box center [720, 269] width 50 height 18
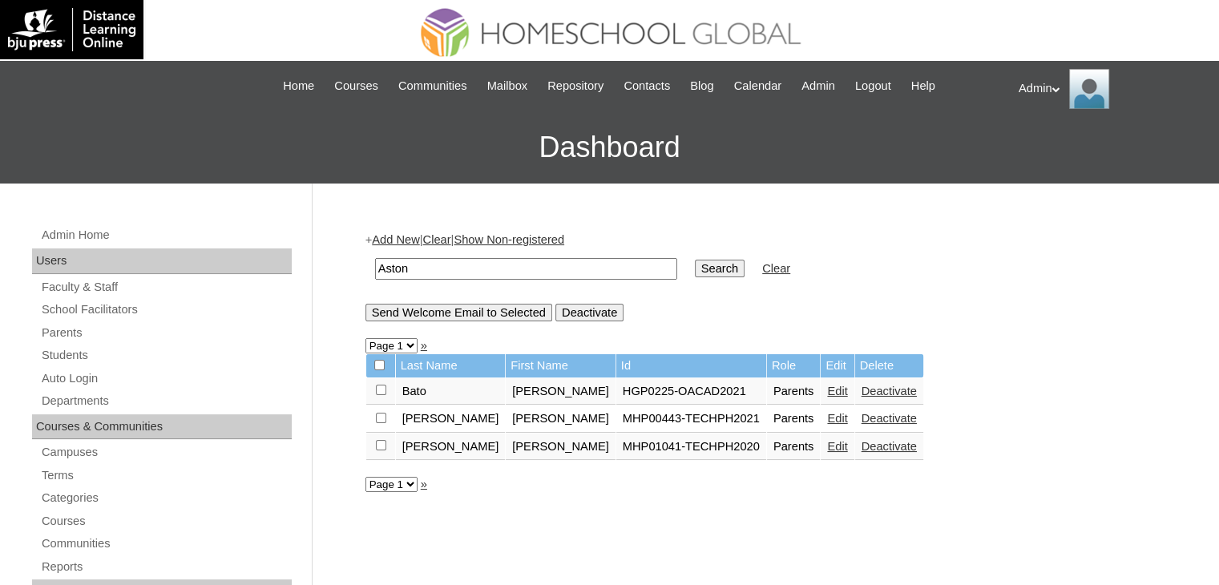
click at [590, 260] on input "Aston" at bounding box center [526, 269] width 302 height 22
type input "Astaño"
click at [695, 271] on input "Search" at bounding box center [720, 269] width 50 height 18
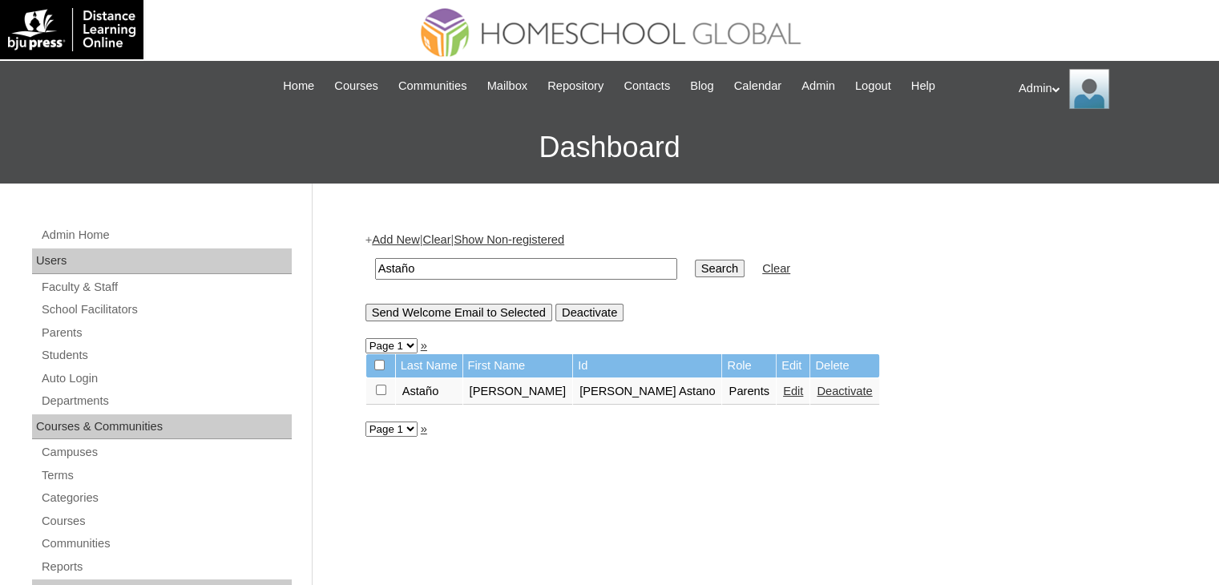
click at [783, 385] on link "Edit" at bounding box center [793, 391] width 20 height 13
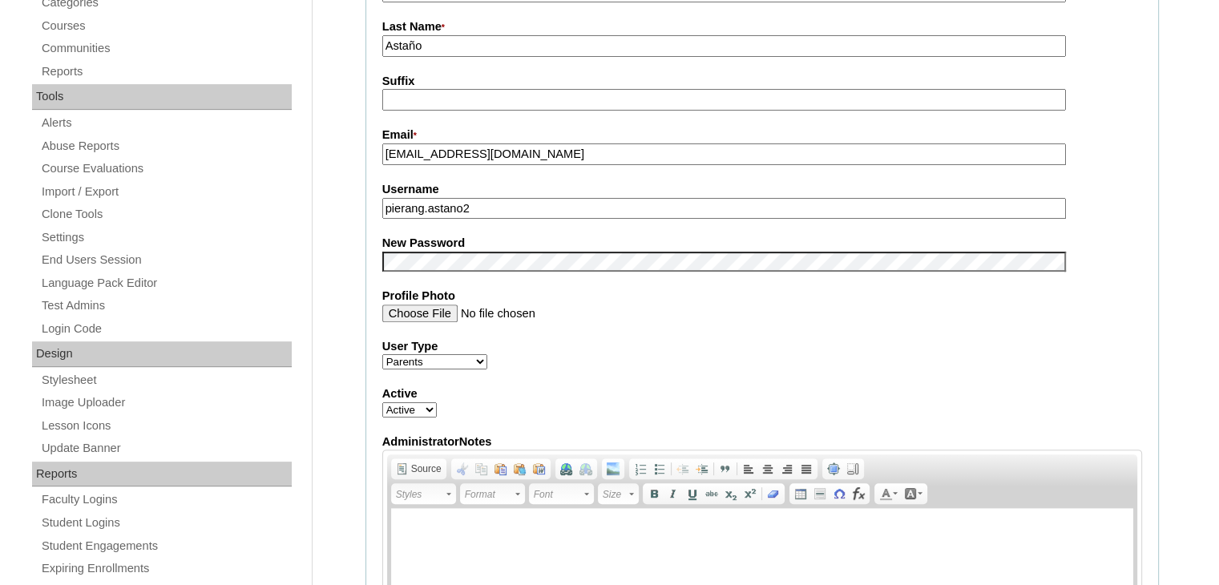
scroll to position [494, 0]
drag, startPoint x: 496, startPoint y: 209, endPoint x: 367, endPoint y: 213, distance: 129.1
click at [367, 213] on fieldset "Account Information User Id * [PERSON_NAME] Astano Title First Name * [PERSON_N…" at bounding box center [761, 250] width 793 height 958
click at [664, 365] on div "User Type Faculty Staff Student Parents School Facilitators" at bounding box center [762, 356] width 760 height 32
drag, startPoint x: 515, startPoint y: 200, endPoint x: 375, endPoint y: 200, distance: 140.2
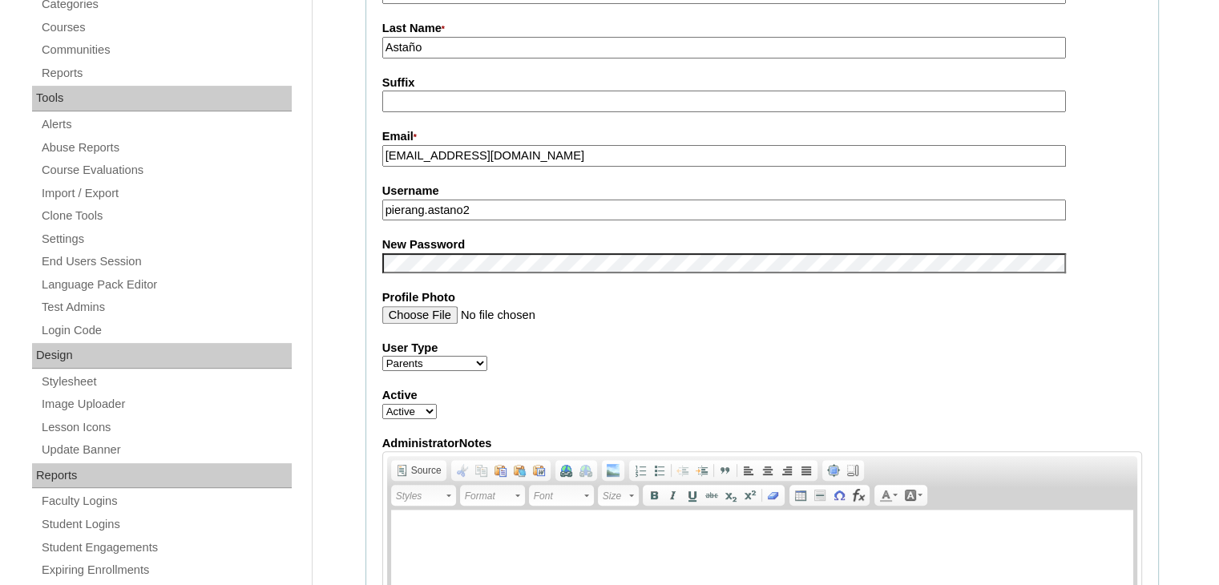
click at [375, 200] on fieldset "Account Information User Id * [PERSON_NAME] Astano Title First Name * [PERSON_N…" at bounding box center [761, 250] width 793 height 958
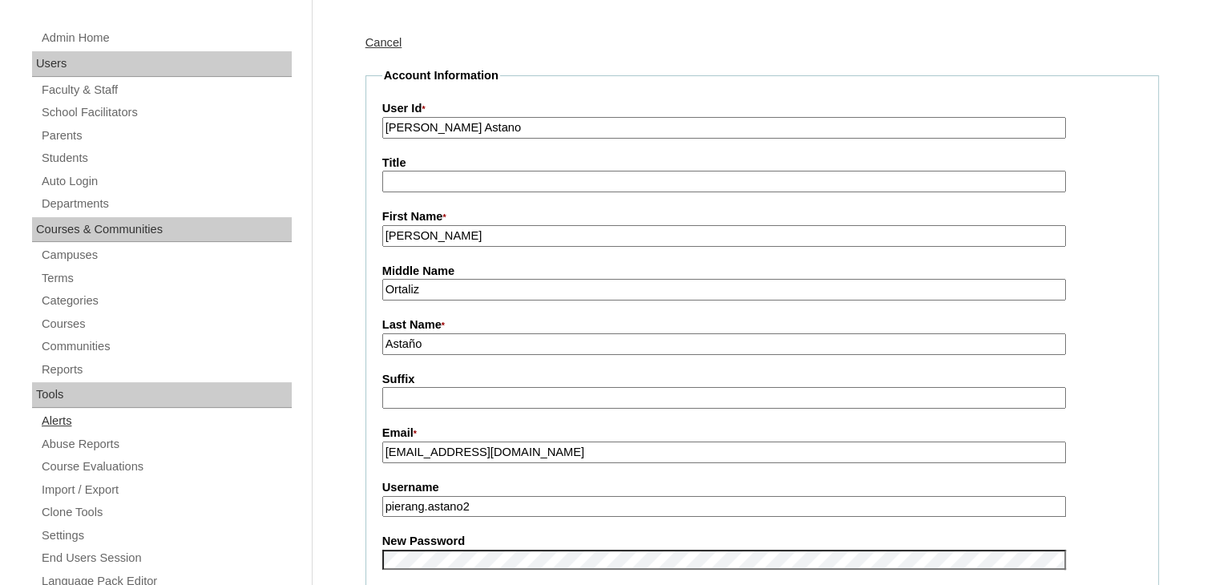
scroll to position [124, 0]
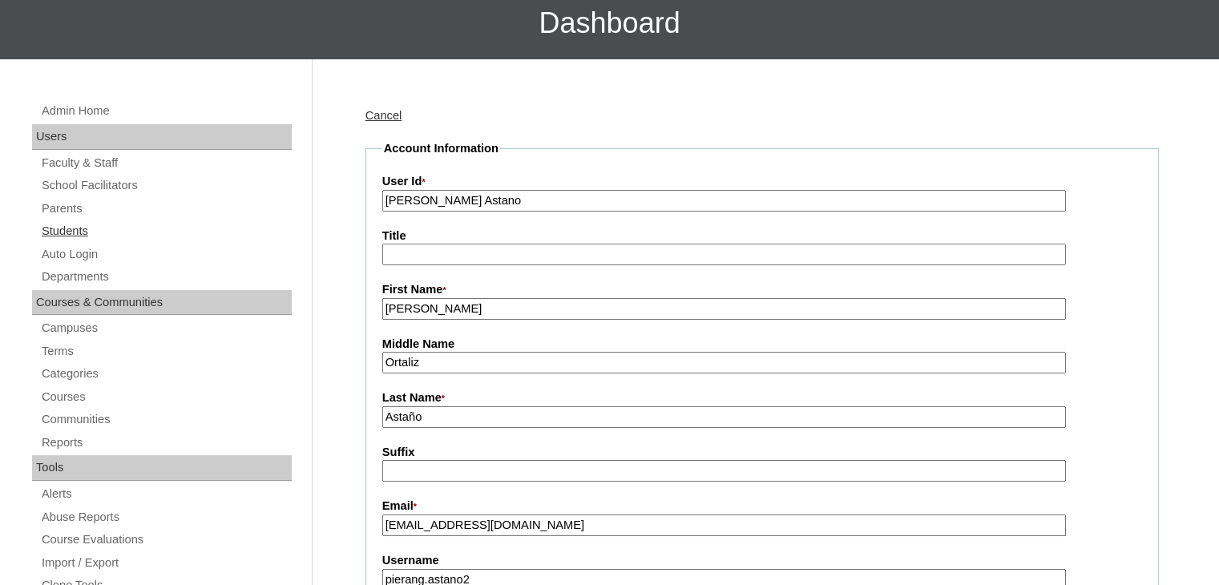
click at [79, 227] on link "Students" at bounding box center [166, 231] width 252 height 20
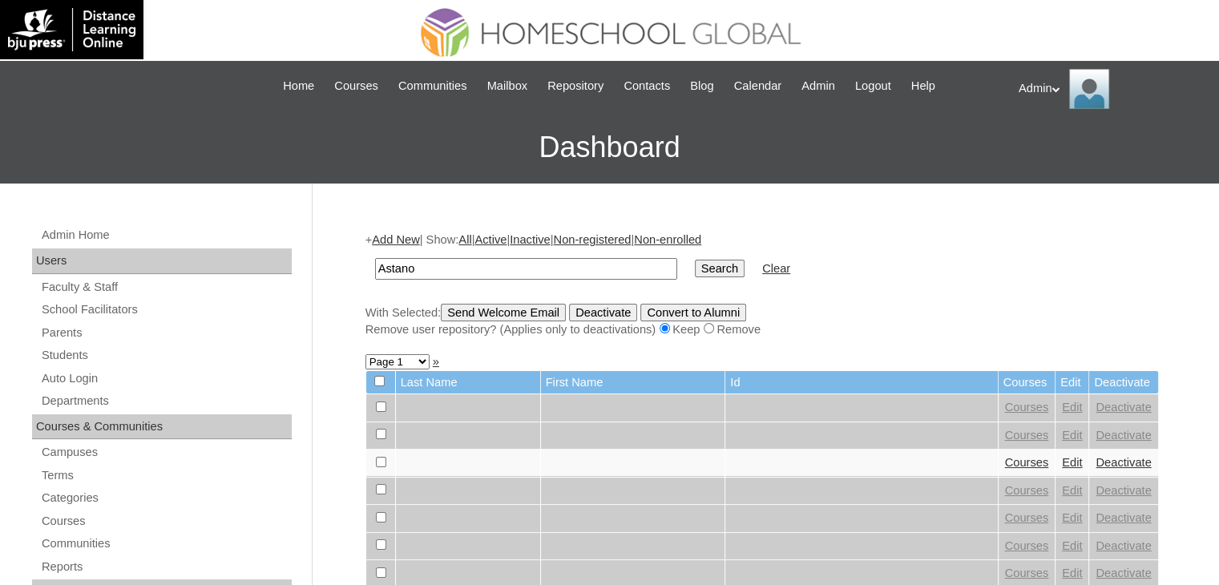
type input "Astano"
click at [695, 274] on input "Search" at bounding box center [720, 269] width 50 height 18
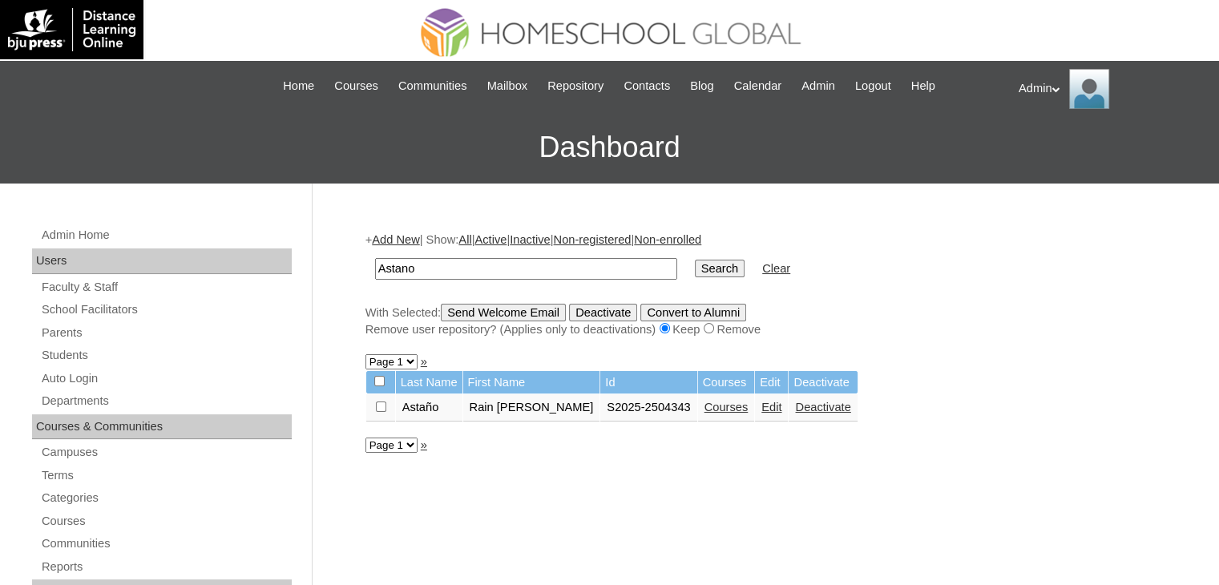
click at [755, 404] on td "Edit" at bounding box center [771, 407] width 33 height 27
click at [761, 403] on link "Edit" at bounding box center [771, 407] width 20 height 13
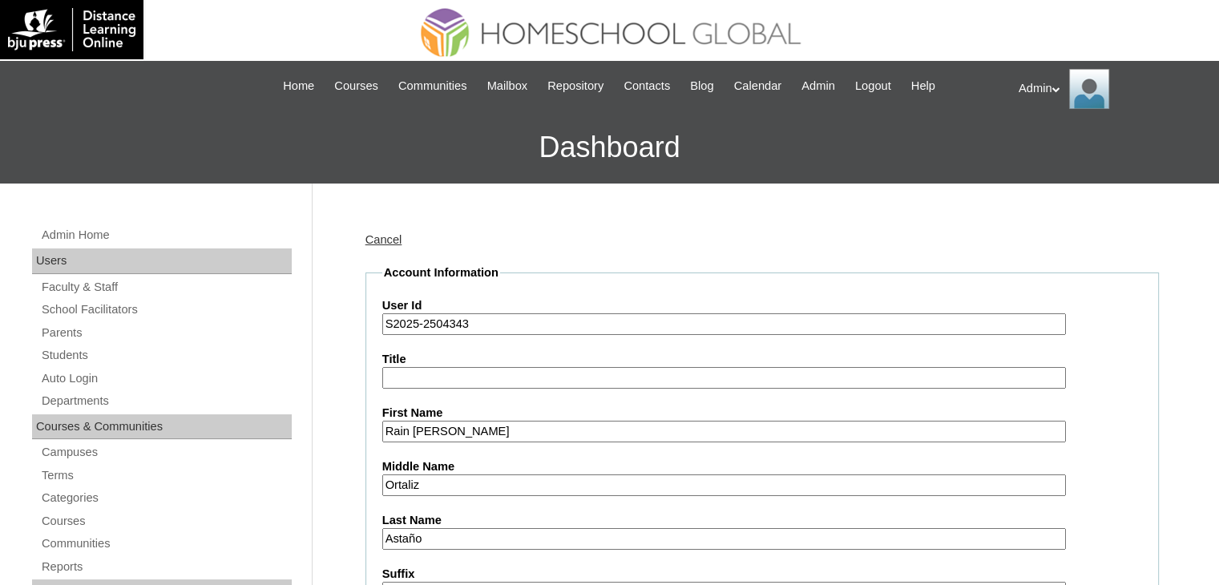
scroll to position [519, 0]
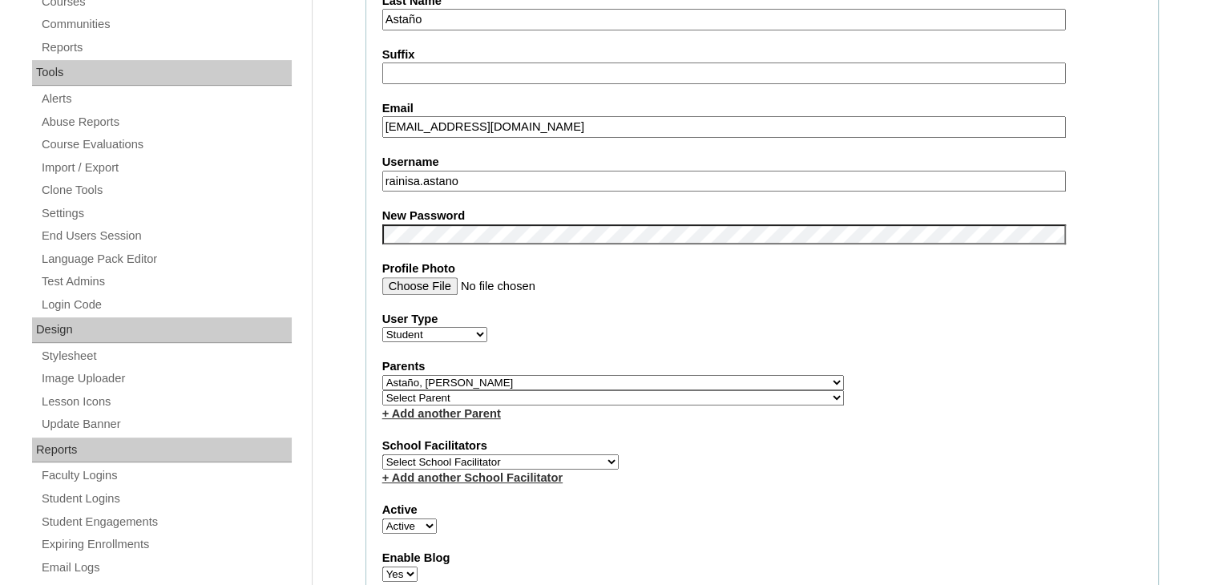
click at [489, 172] on input "rainisa.astano" at bounding box center [723, 182] width 683 height 22
click at [739, 405] on div "+ Add another Parent" at bounding box center [762, 413] width 760 height 17
click at [654, 376] on select "Select Parent , , , , , , , , , , , , , , , , , , , , , , , , , , , , , , , , ,…" at bounding box center [613, 382] width 462 height 15
click at [382, 375] on select "Select Parent , , , , , , , , , , , , , , , , , , , , , , , , , , , , , , , , ,…" at bounding box center [613, 382] width 462 height 15
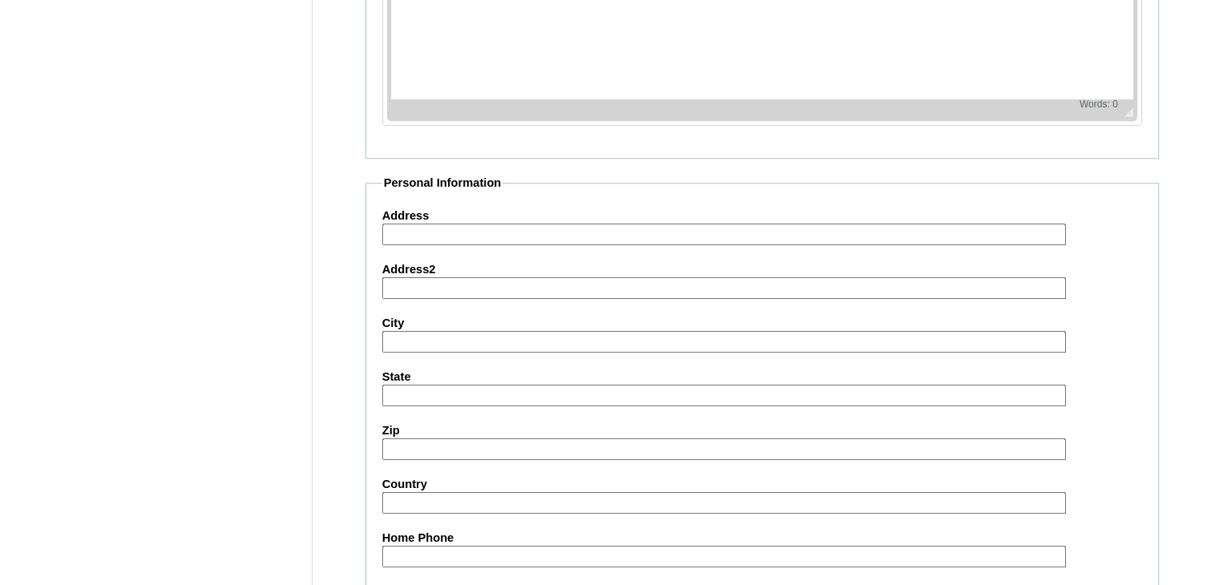
scroll to position [1840, 0]
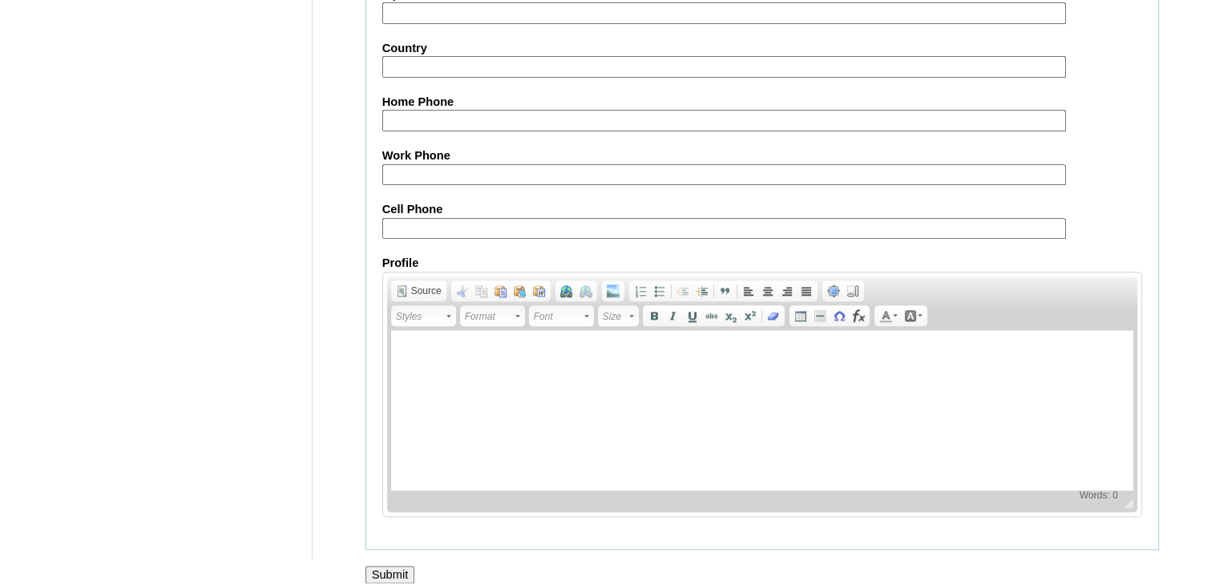
click at [395, 566] on input "Submit" at bounding box center [390, 575] width 50 height 18
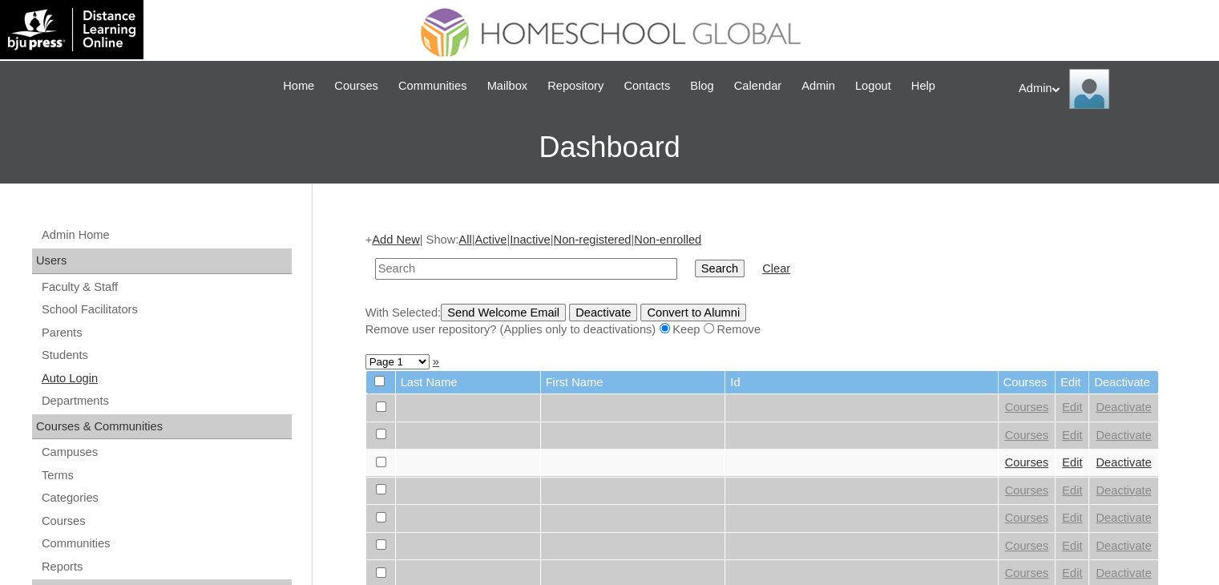
click at [87, 373] on link "Auto Login" at bounding box center [166, 379] width 252 height 20
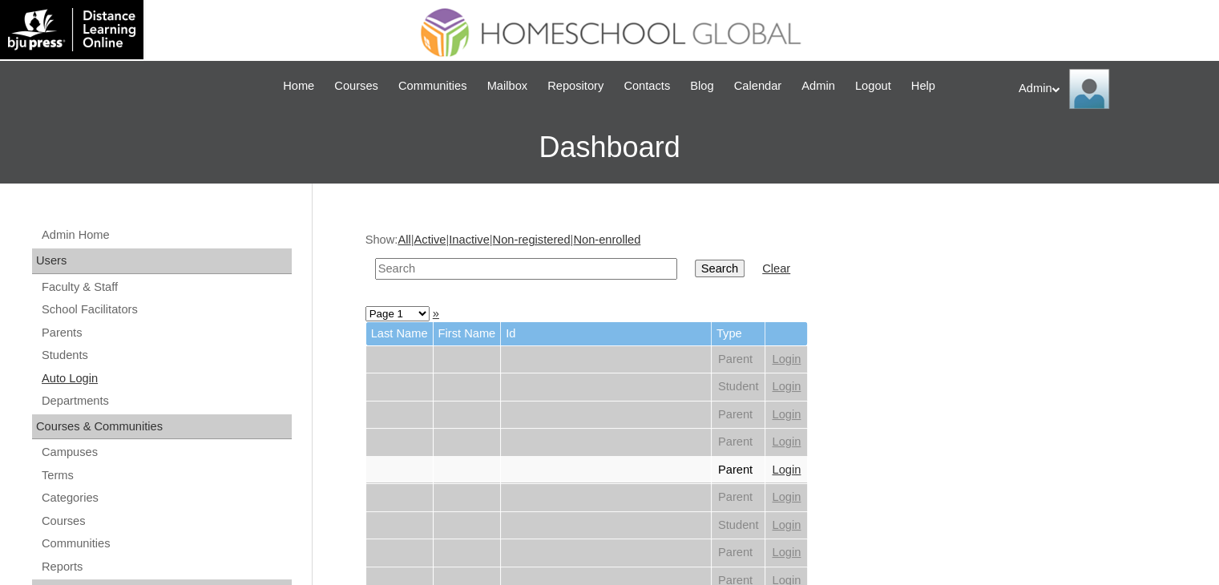
type input "[URL][DOMAIN_NAME]"
type input "Astano"
click at [695, 268] on input "Search" at bounding box center [720, 269] width 50 height 18
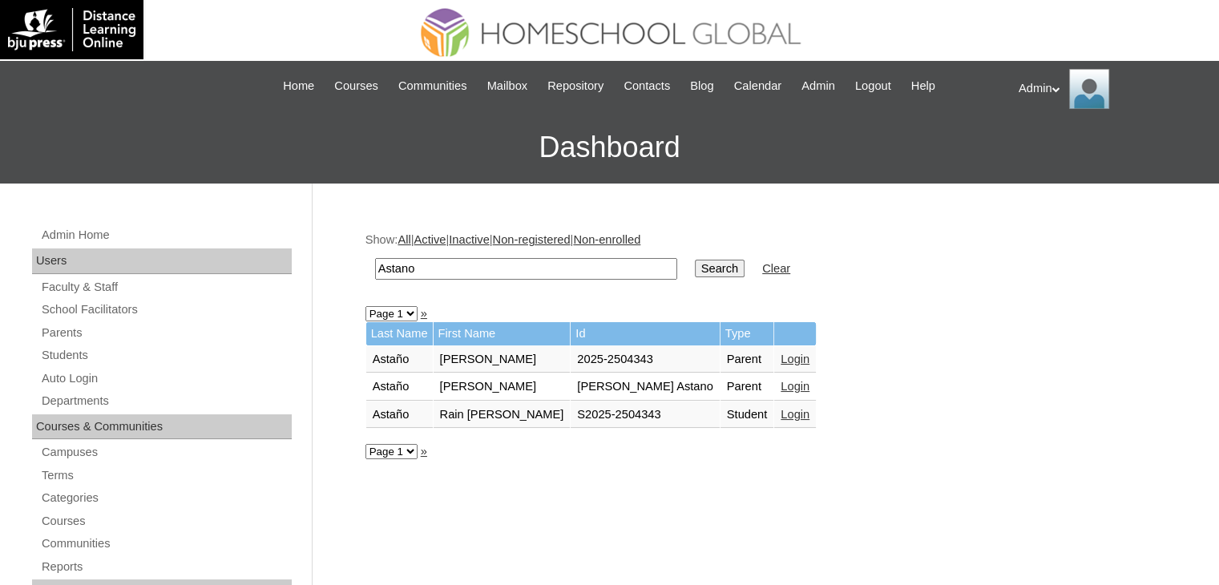
click at [780, 410] on link "Login" at bounding box center [794, 414] width 29 height 13
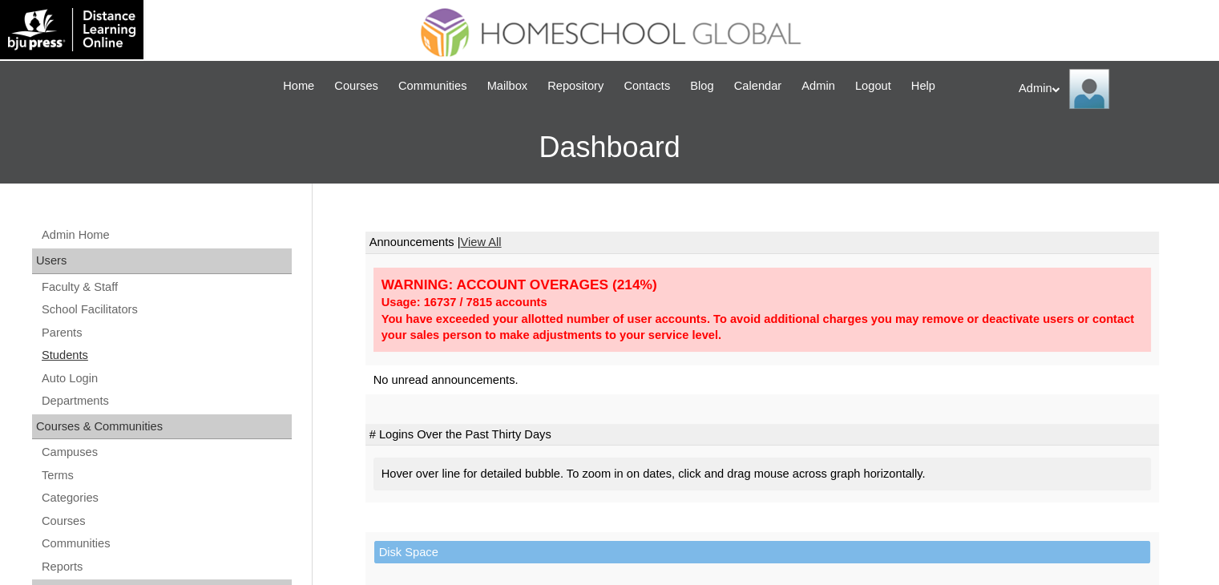
click at [71, 353] on link "Students" at bounding box center [166, 355] width 252 height 20
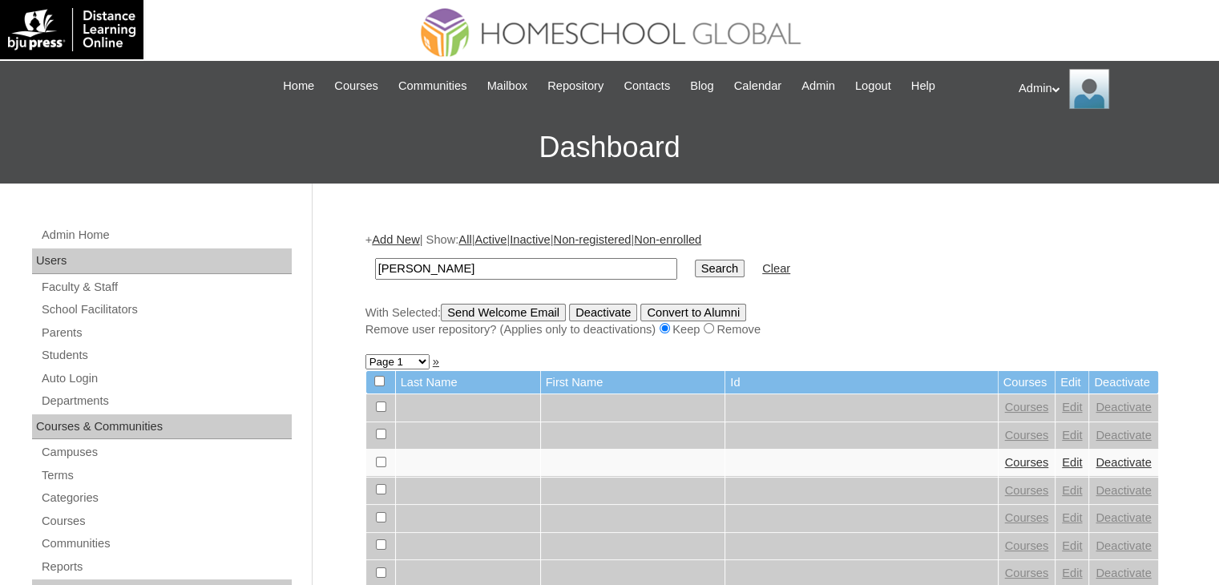
type input "beron"
click at [695, 272] on input "Search" at bounding box center [720, 269] width 50 height 18
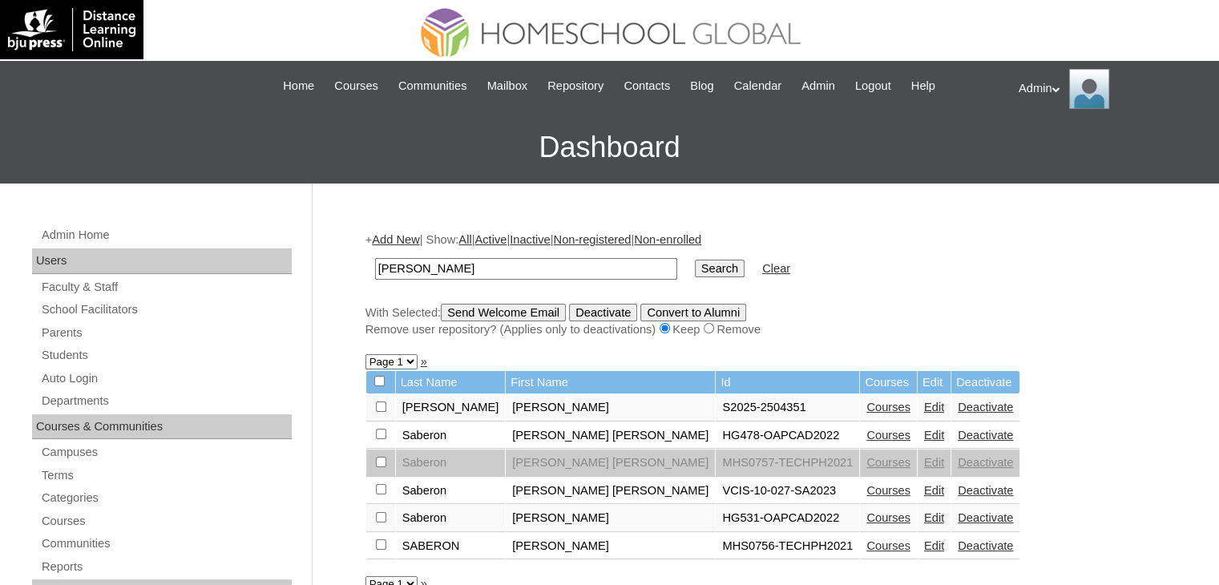
click at [924, 408] on link "Edit" at bounding box center [934, 407] width 20 height 13
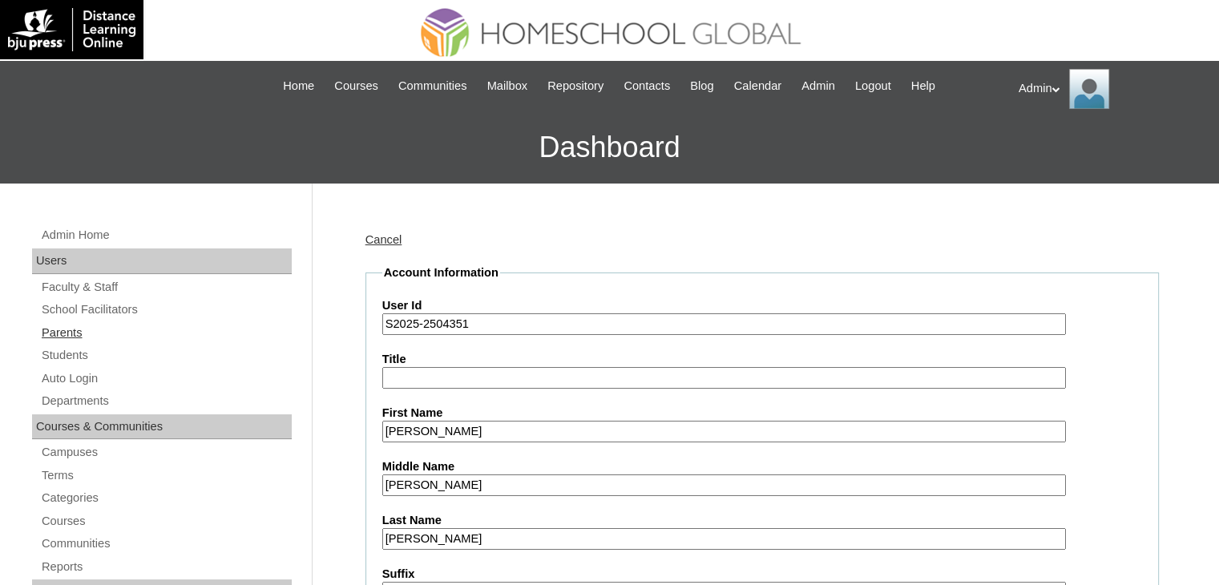
click at [74, 328] on link "Parents" at bounding box center [166, 333] width 252 height 20
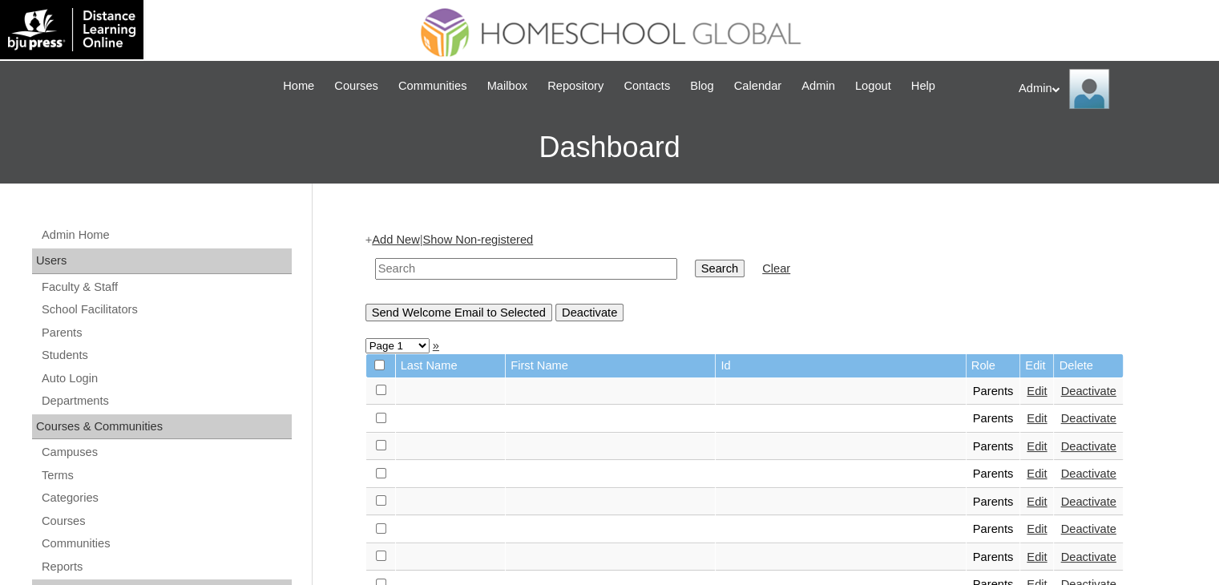
click at [423, 270] on input "text" at bounding box center [526, 269] width 302 height 22
type input "[PERSON_NAME]"
click at [695, 265] on input "Search" at bounding box center [720, 269] width 50 height 18
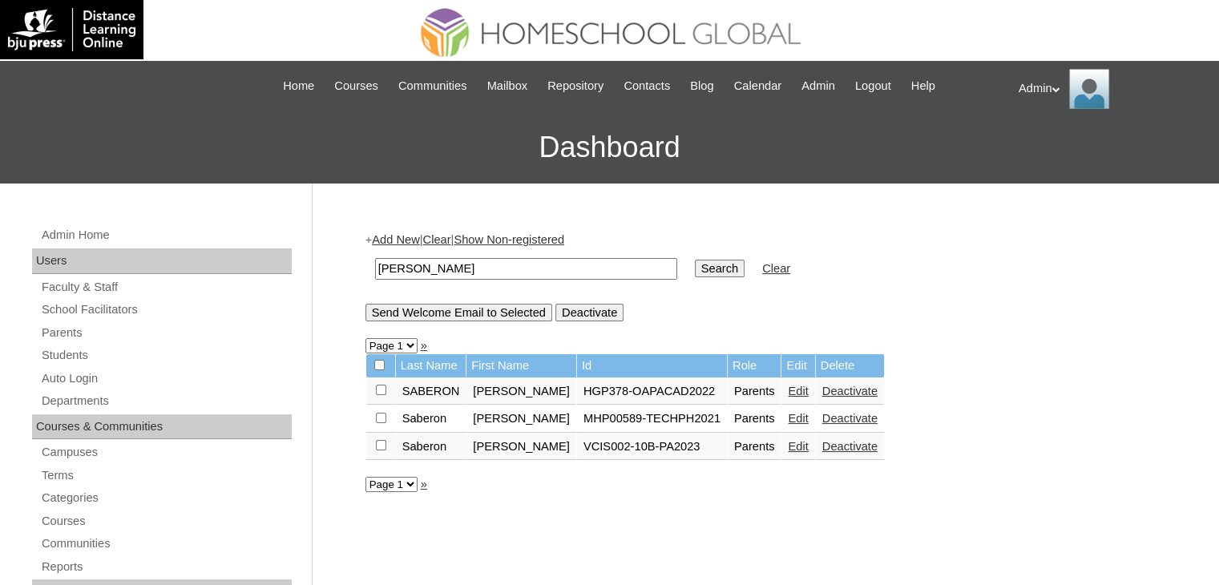
click at [389, 235] on link "Add New" at bounding box center [395, 239] width 47 height 13
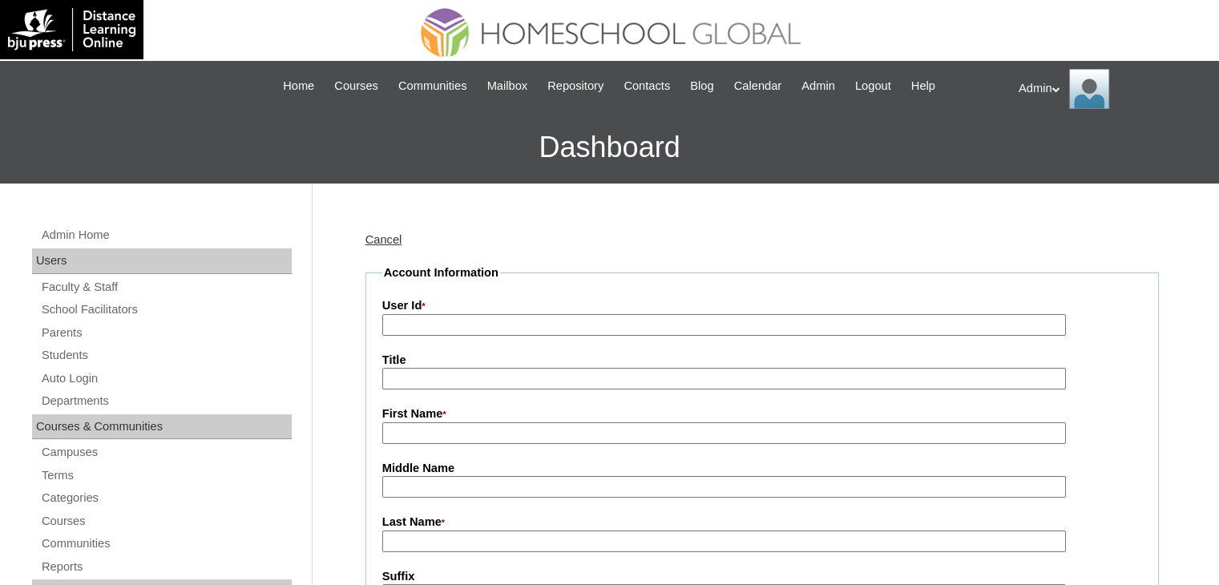
click at [417, 321] on input "User Id *" at bounding box center [723, 325] width 683 height 22
click at [429, 429] on input "First Name *" at bounding box center [723, 433] width 683 height 22
paste input "Ma. [PERSON_NAME]"
type input "Ma. [PERSON_NAME]"
click at [433, 320] on input "User Id *" at bounding box center [723, 325] width 683 height 22
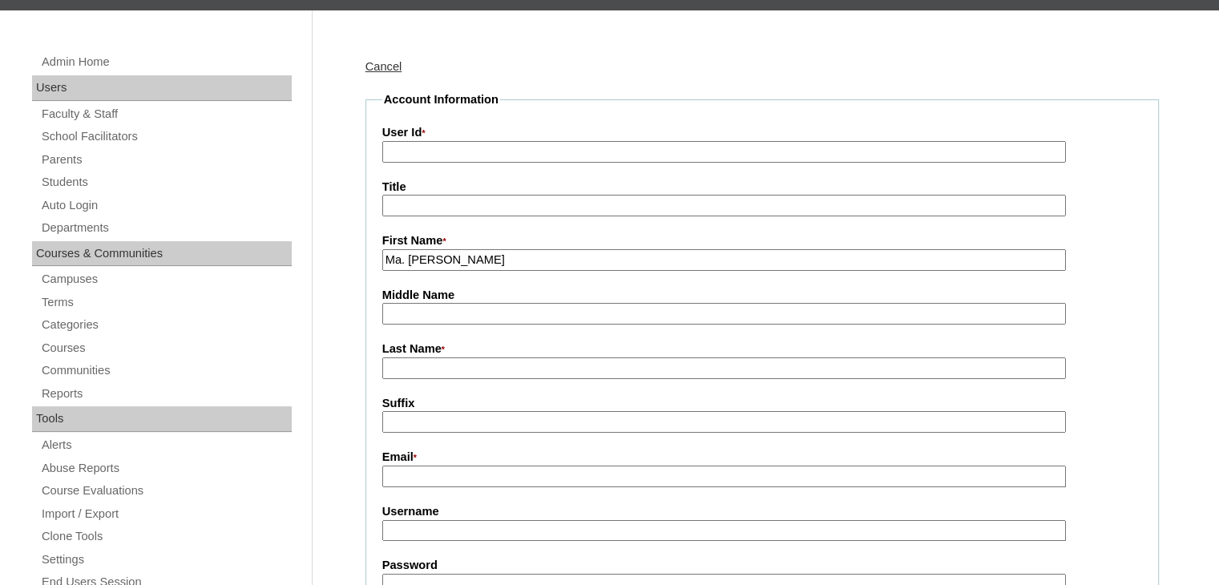
scroll to position [173, 0]
click at [458, 525] on input "Username" at bounding box center [723, 531] width 683 height 22
paste input "macecilia.[PERSON_NAME]"
type input "macecilia.[PERSON_NAME]"
click at [441, 146] on input "User Id *" at bounding box center [723, 152] width 683 height 22
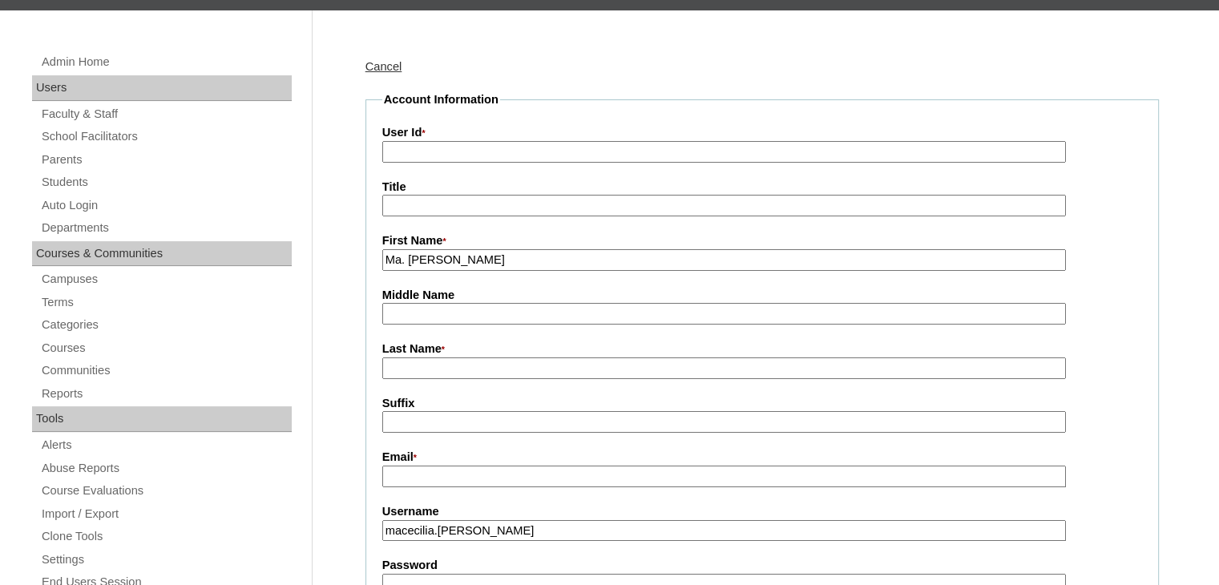
paste input "2025-2504351"
type input "2025-2504351"
drag, startPoint x: 548, startPoint y: 256, endPoint x: 451, endPoint y: 256, distance: 97.0
click at [451, 256] on input "Ma. Cecilia Arroyo-Beron" at bounding box center [723, 260] width 683 height 22
type input "Ma. Cecilia"
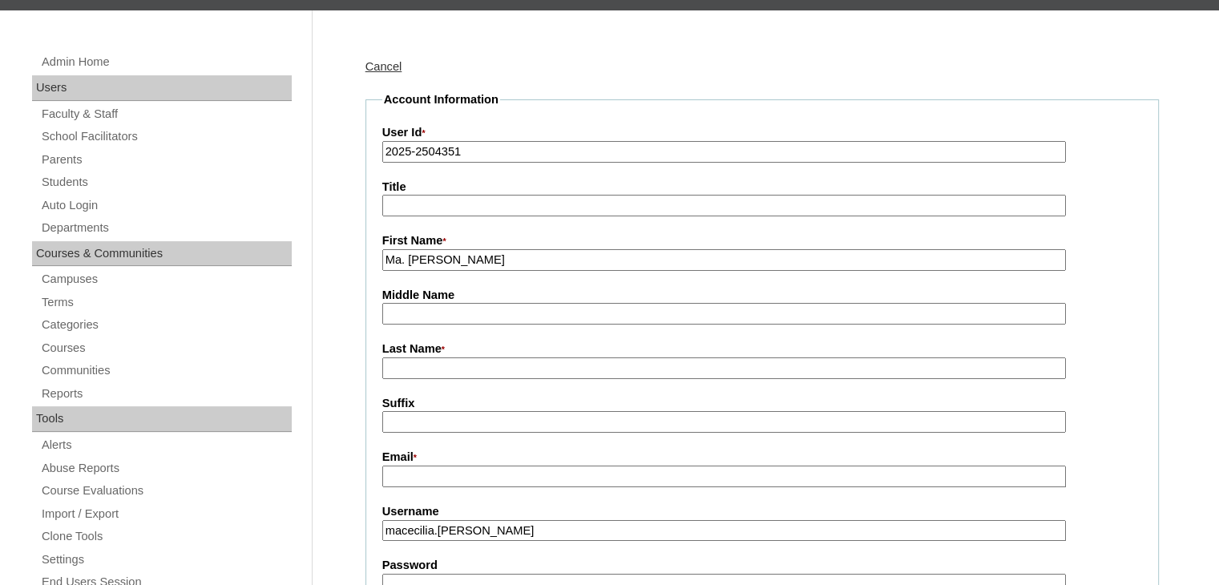
click at [446, 308] on input "Middle Name" at bounding box center [723, 314] width 683 height 22
paste input "Arroyo-Beron"
drag, startPoint x: 461, startPoint y: 312, endPoint x: 423, endPoint y: 316, distance: 37.9
click at [423, 316] on input "Arroyo-Beron" at bounding box center [723, 314] width 683 height 22
click at [387, 316] on input "Arroyo" at bounding box center [723, 314] width 683 height 22
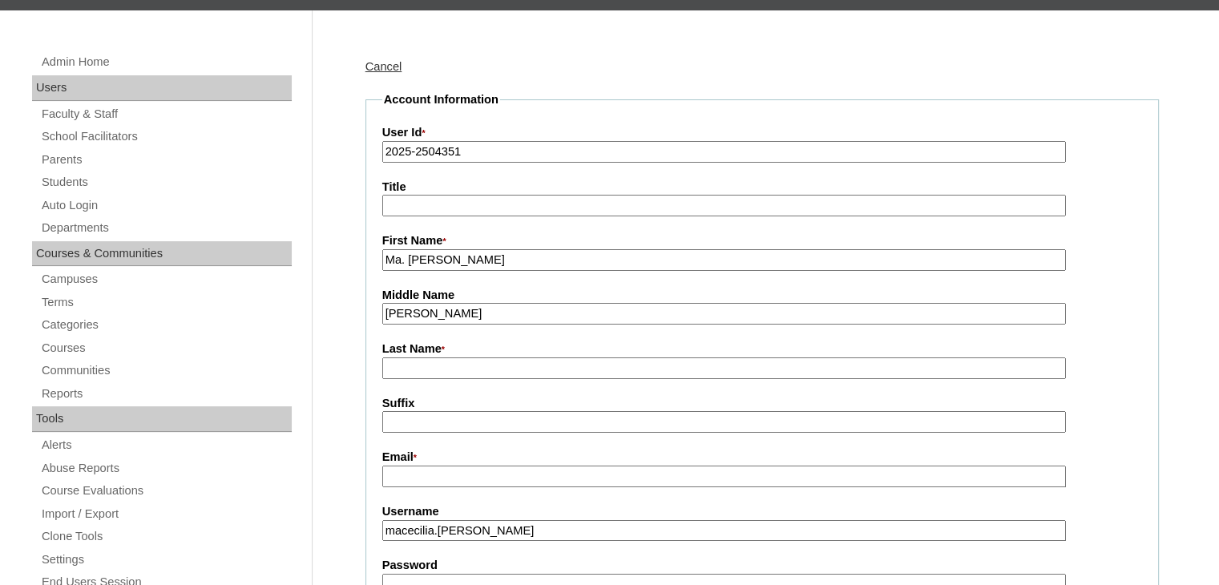
type input "Arroyo"
click at [414, 366] on input "Last Name *" at bounding box center [723, 368] width 683 height 22
paste input "-Beron"
type input "[PERSON_NAME]"
click at [458, 477] on input "Email *" at bounding box center [723, 477] width 683 height 22
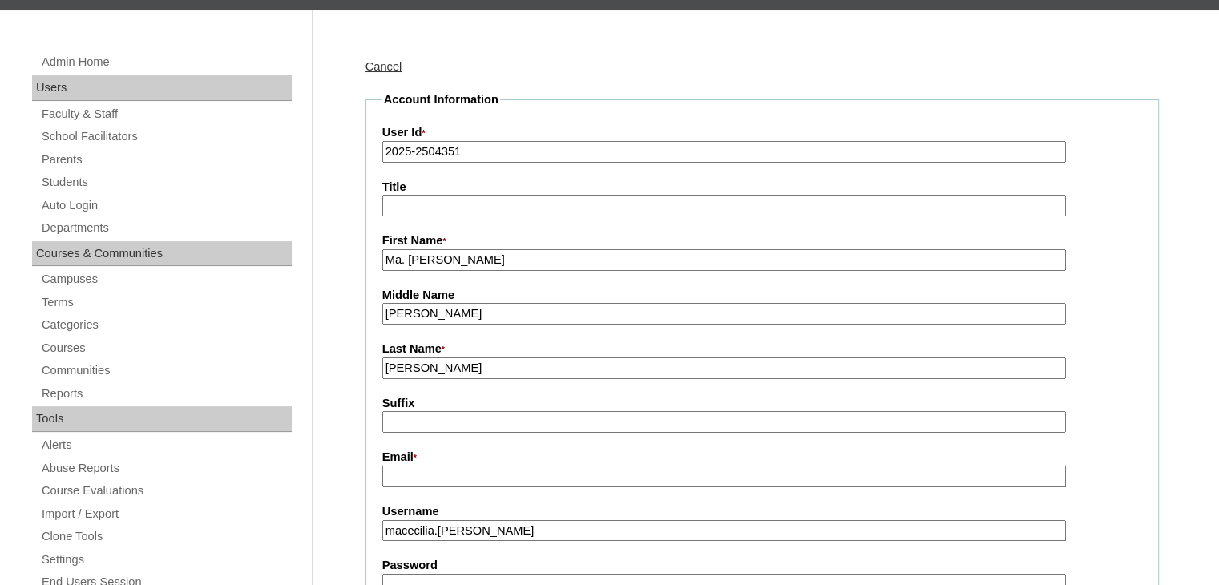
paste input "icelberon@gmail.com"
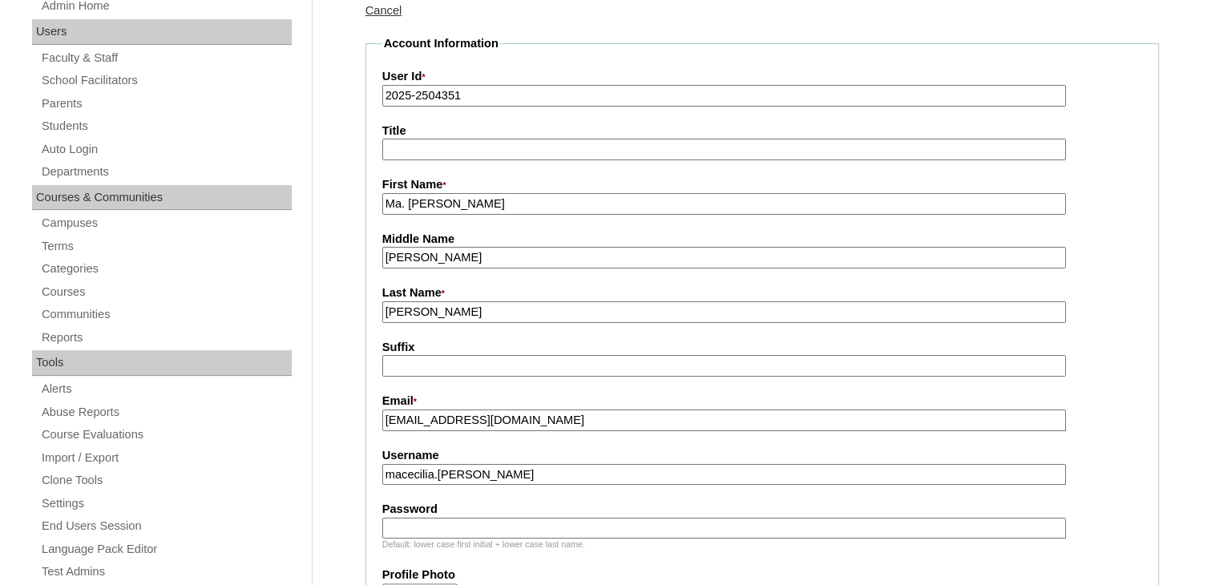
scroll to position [263, 0]
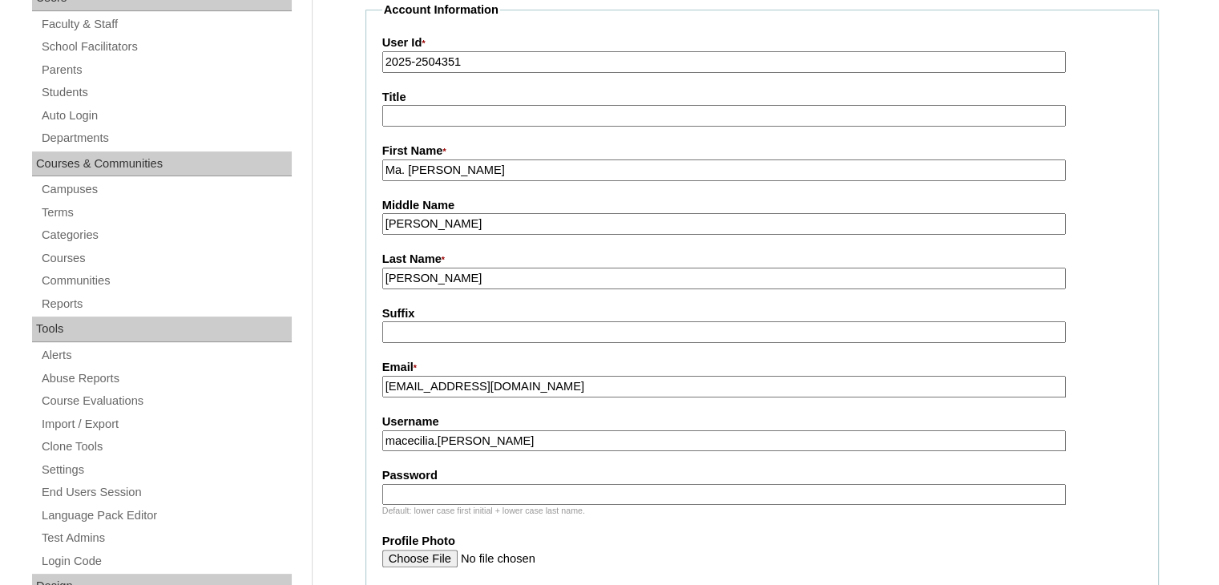
type input "[EMAIL_ADDRESS][DOMAIN_NAME]"
click at [497, 491] on input "Password" at bounding box center [723, 495] width 683 height 22
type input "DLOF2025"
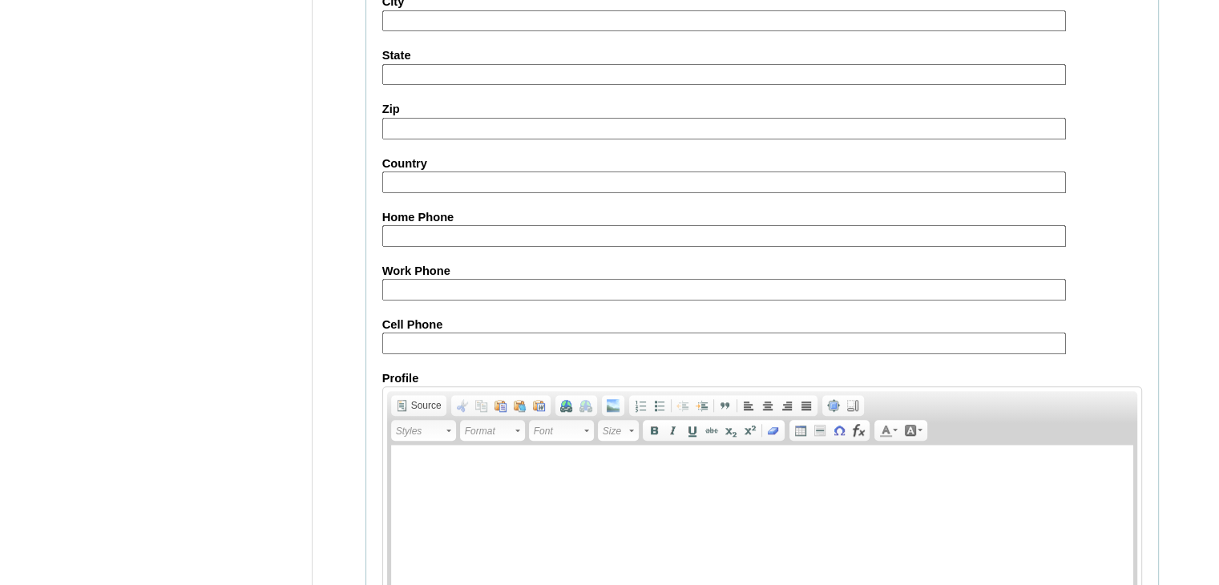
scroll to position [1564, 0]
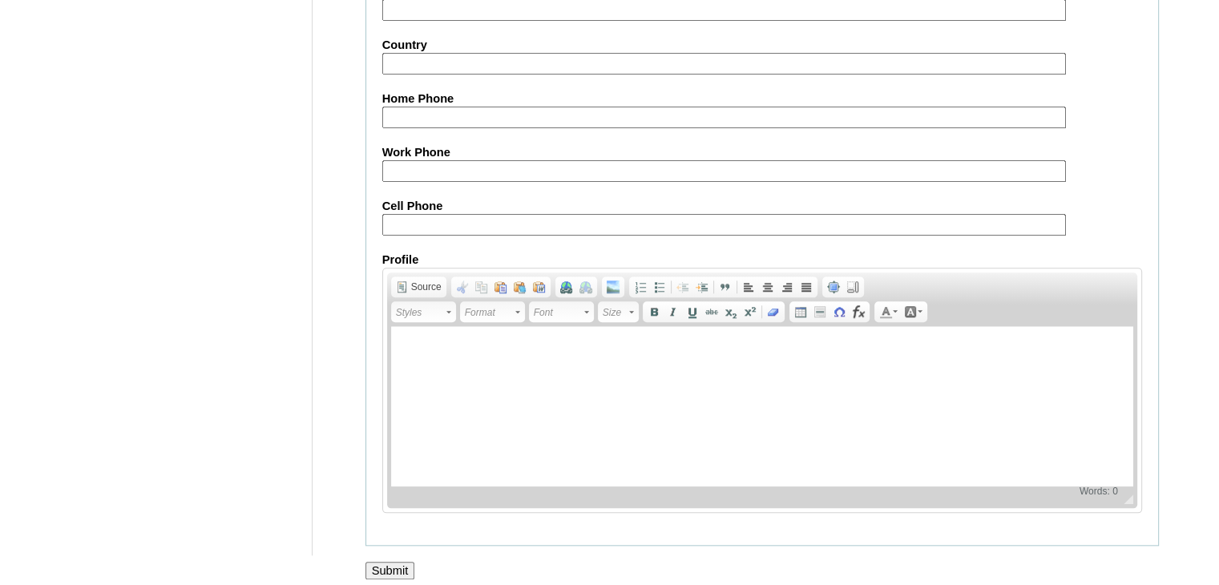
click at [394, 562] on input "Submit" at bounding box center [390, 571] width 50 height 18
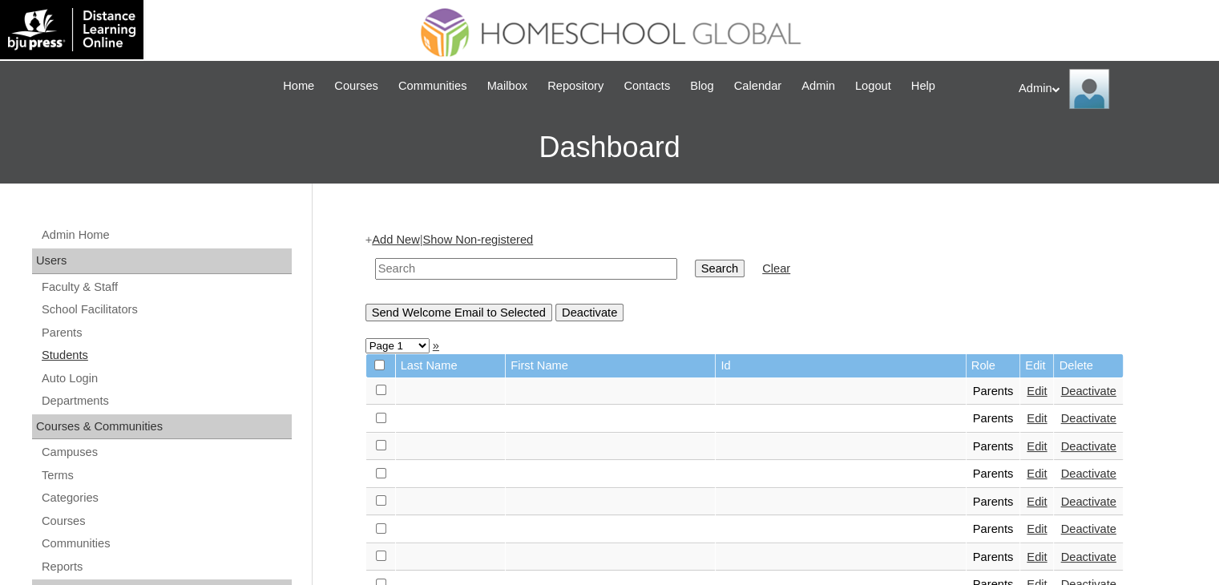
click at [74, 350] on link "Students" at bounding box center [166, 355] width 252 height 20
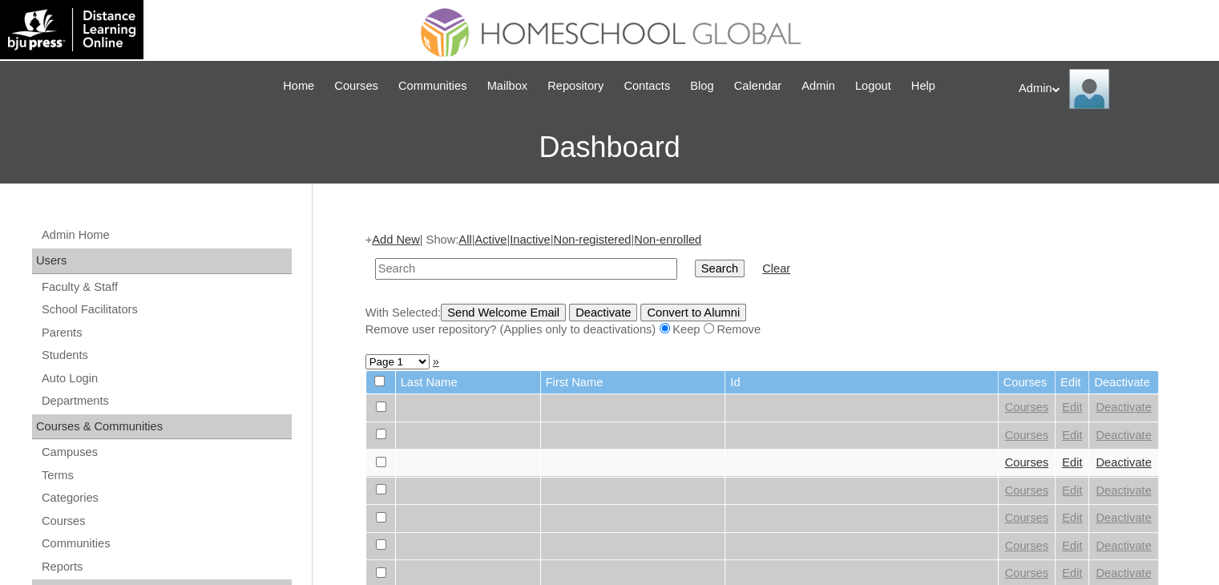
drag, startPoint x: 0, startPoint y: 0, endPoint x: 449, endPoint y: 272, distance: 525.6
click at [449, 272] on input "text" at bounding box center [526, 269] width 302 height 22
type input "[PERSON_NAME]"
click at [695, 270] on input "Search" at bounding box center [720, 269] width 50 height 18
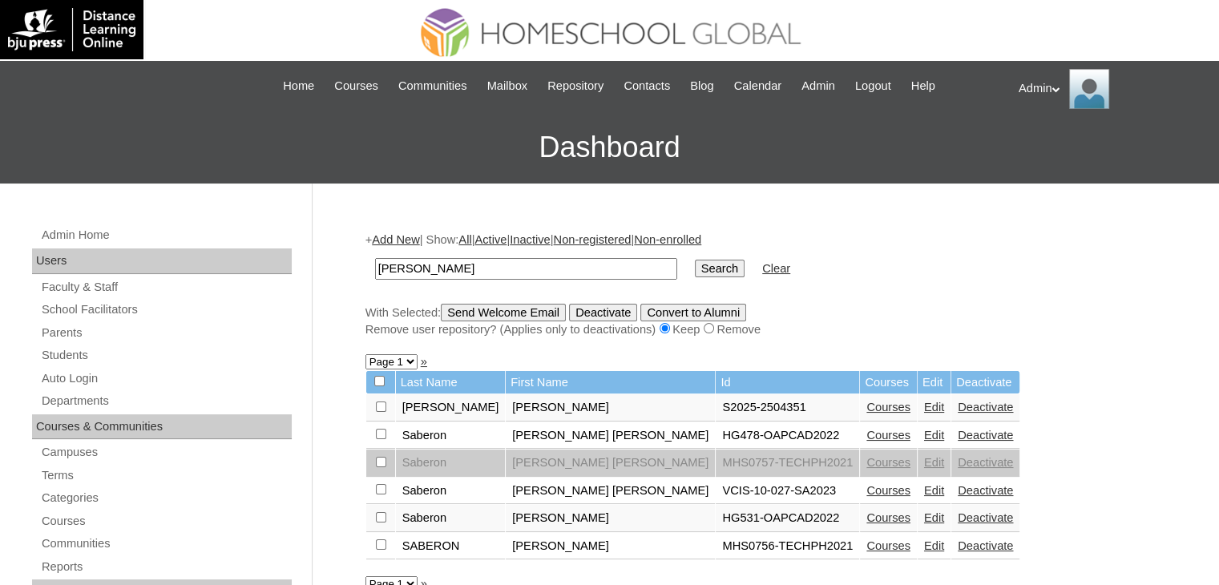
click at [924, 405] on link "Edit" at bounding box center [934, 407] width 20 height 13
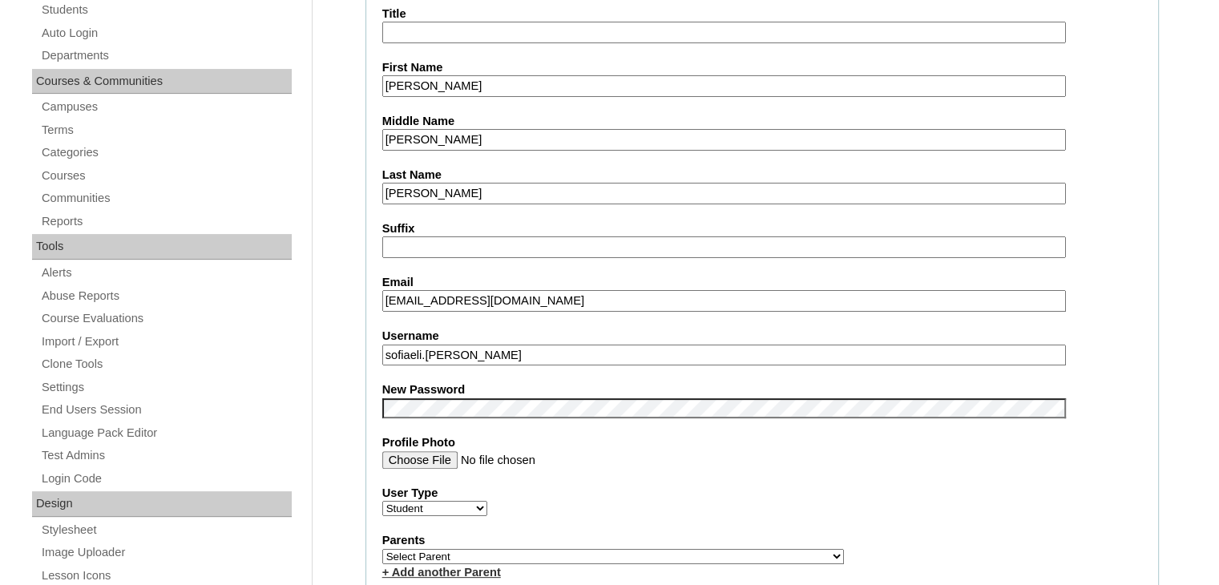
scroll to position [374, 0]
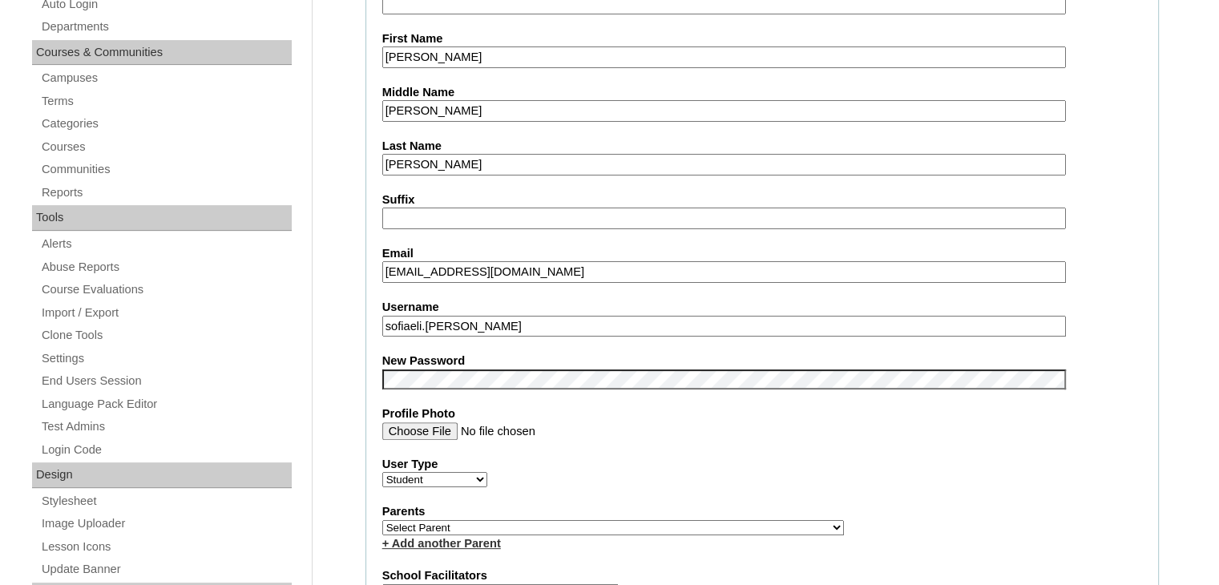
click at [486, 537] on link "+ Add another Parent" at bounding box center [441, 543] width 119 height 13
click at [548, 523] on select "Select Parent , , , , , , , , , , , , , , , , , , , , , , , , , , , , , , , , ,…" at bounding box center [613, 527] width 462 height 15
select select "43882"
click at [382, 520] on select "Select Parent , , , , , , , , , , , , , , , , , , , , , , , , , , , , , , , , ,…" at bounding box center [613, 527] width 462 height 15
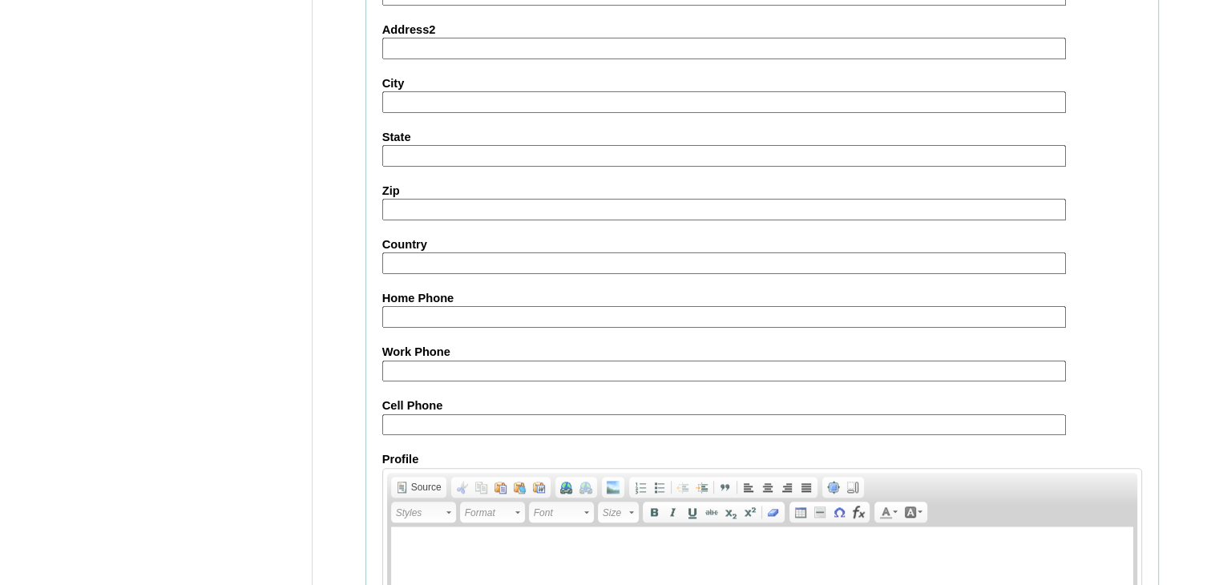
scroll to position [1824, 0]
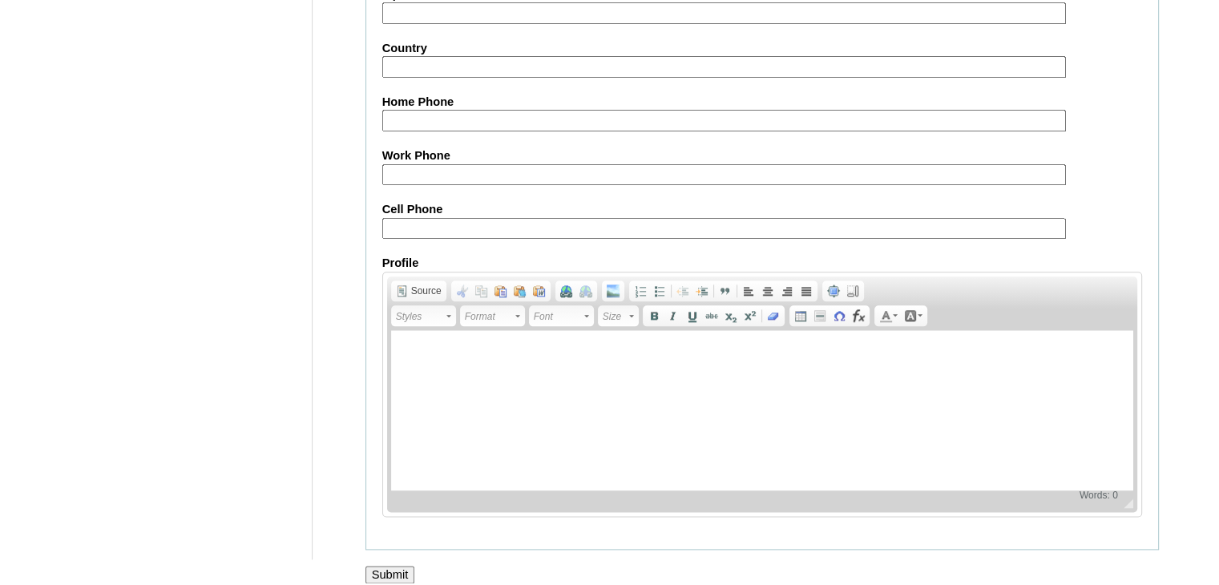
click at [392, 566] on input "Submit" at bounding box center [390, 575] width 50 height 18
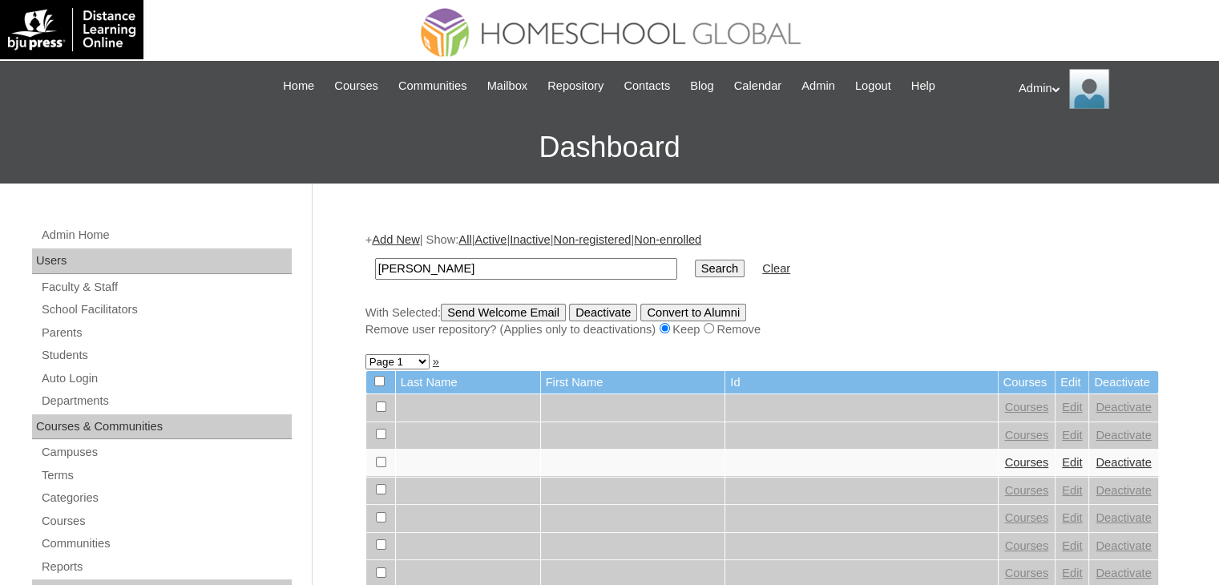
type input "[PERSON_NAME]"
click at [695, 266] on input "Search" at bounding box center [720, 269] width 50 height 18
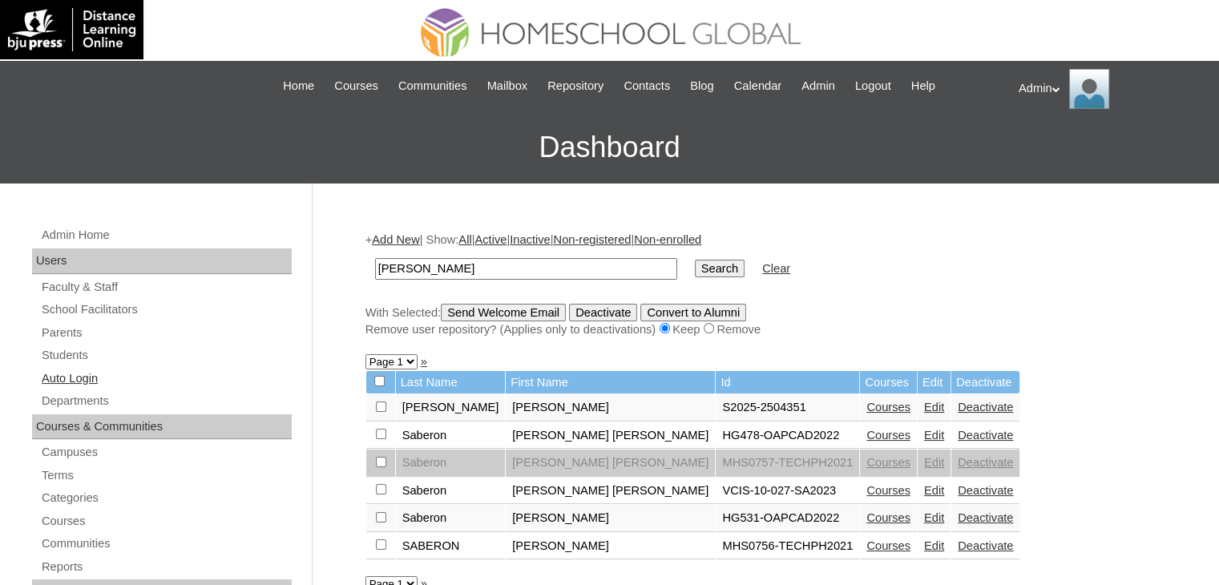
click at [78, 380] on link "Auto Login" at bounding box center [166, 379] width 252 height 20
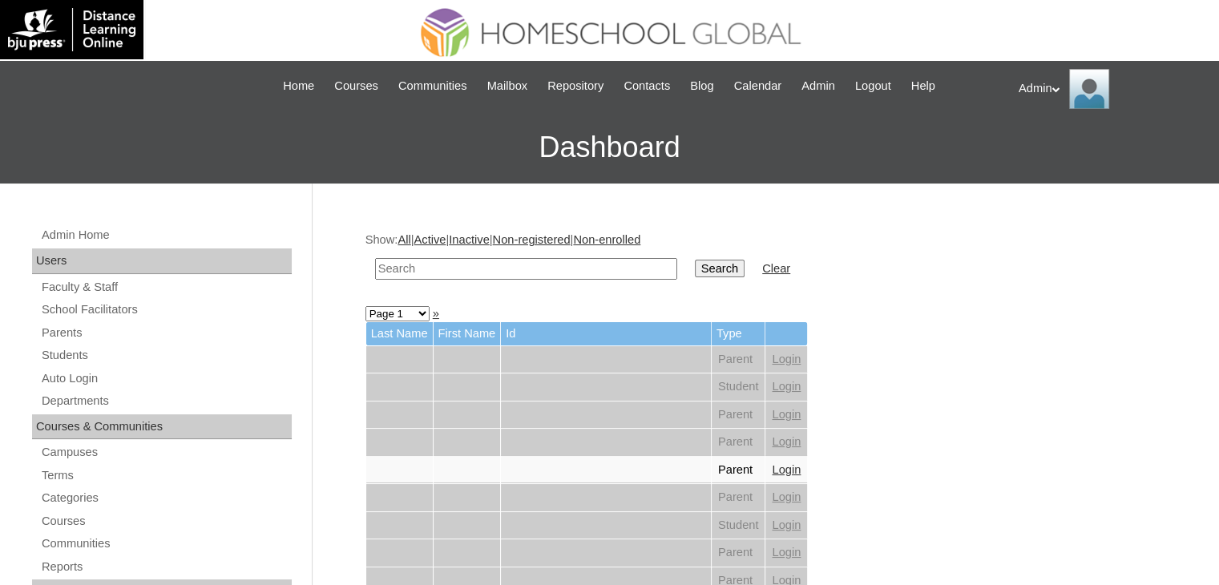
click at [535, 272] on input "text" at bounding box center [526, 269] width 302 height 22
type input "[PERSON_NAME]"
click at [695, 272] on input "Search" at bounding box center [720, 269] width 50 height 18
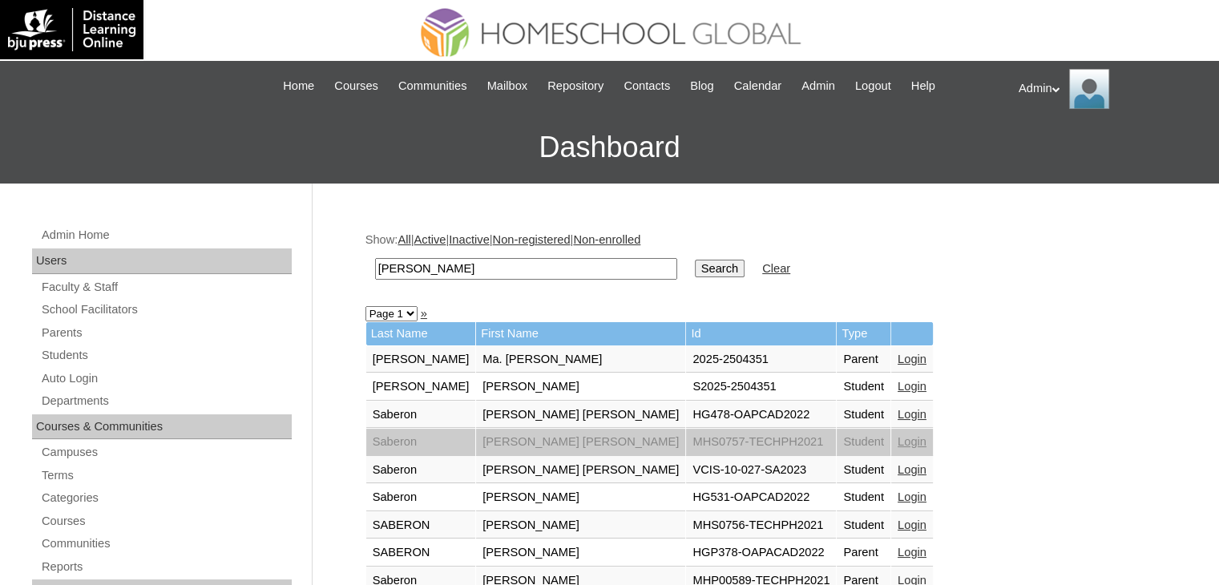
click at [897, 353] on link "Login" at bounding box center [911, 359] width 29 height 13
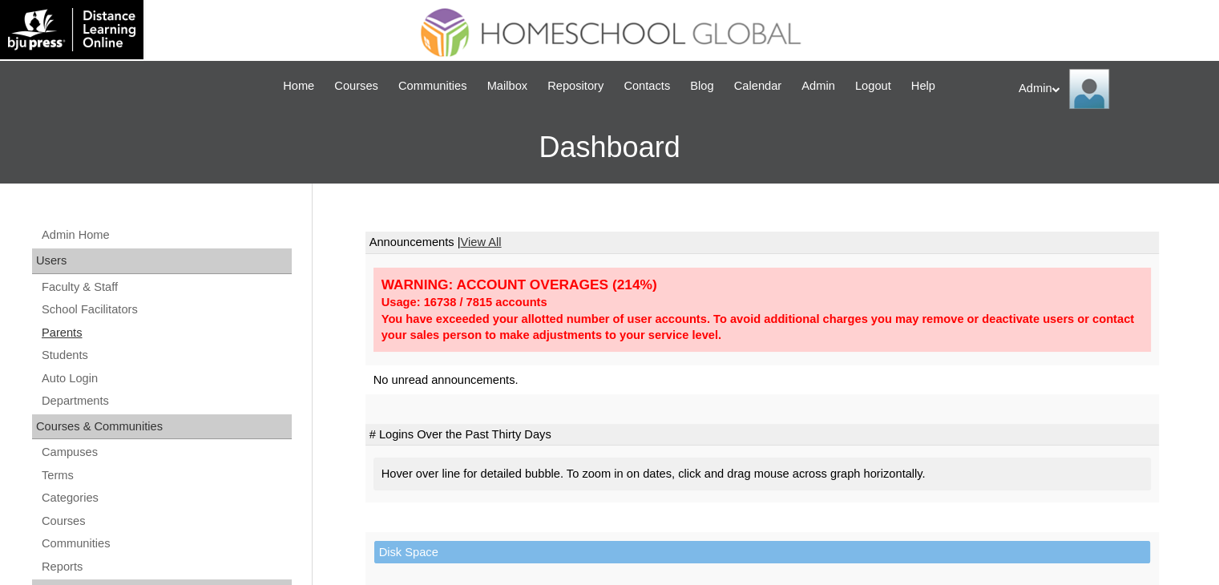
click at [61, 335] on link "Parents" at bounding box center [166, 333] width 252 height 20
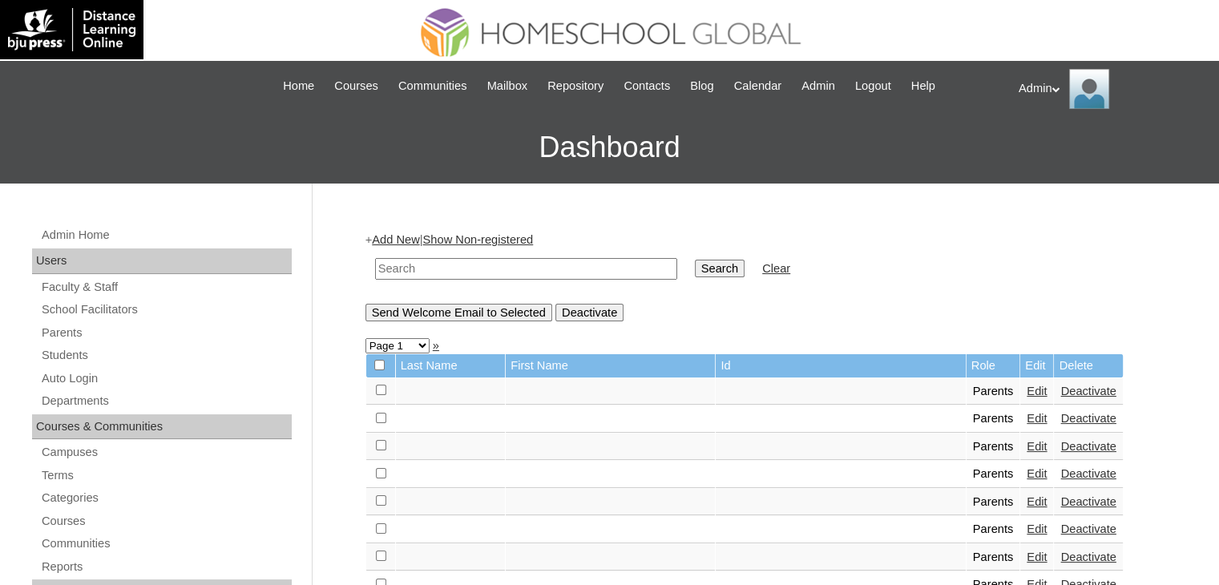
click at [450, 268] on input "text" at bounding box center [526, 269] width 302 height 22
type input "[PERSON_NAME]"
click at [695, 262] on input "Search" at bounding box center [720, 269] width 50 height 18
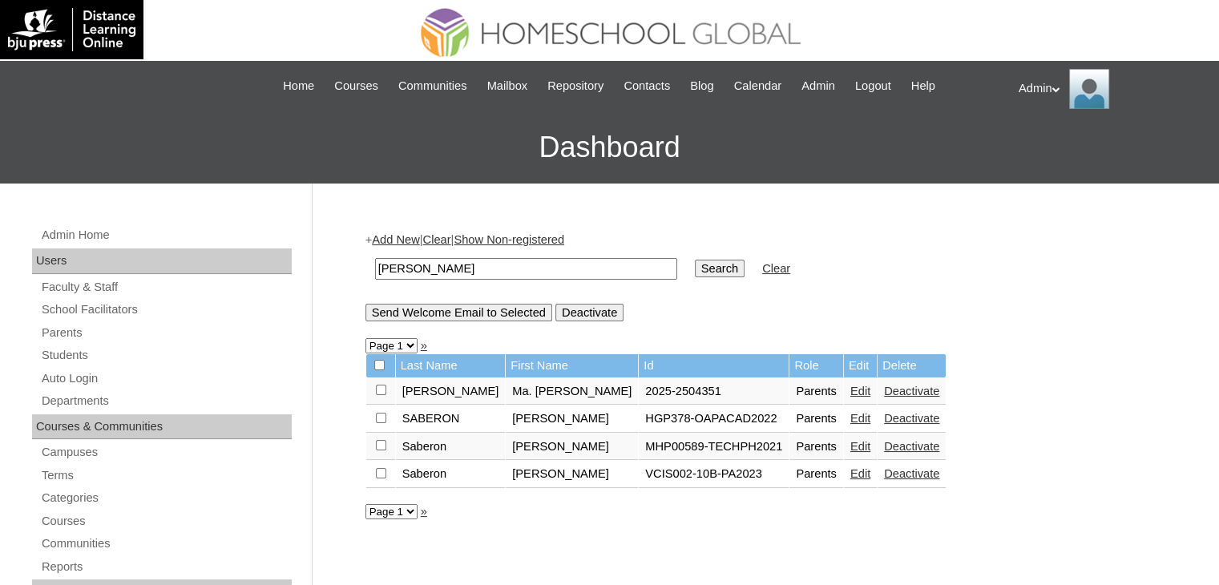
click at [850, 392] on link "Edit" at bounding box center [860, 391] width 20 height 13
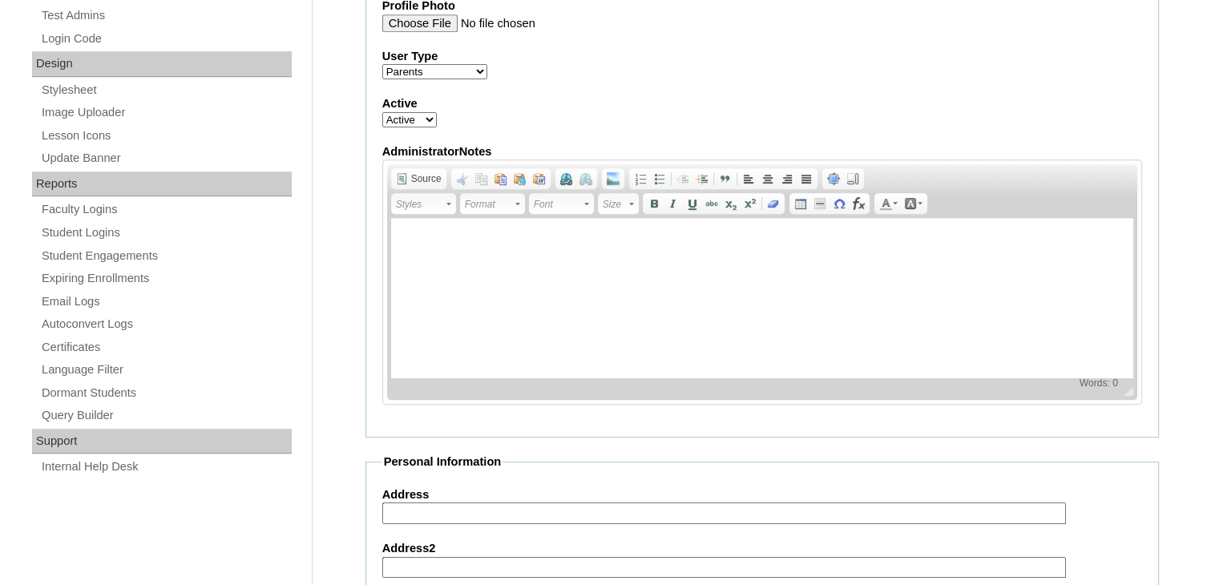
scroll to position [1506, 0]
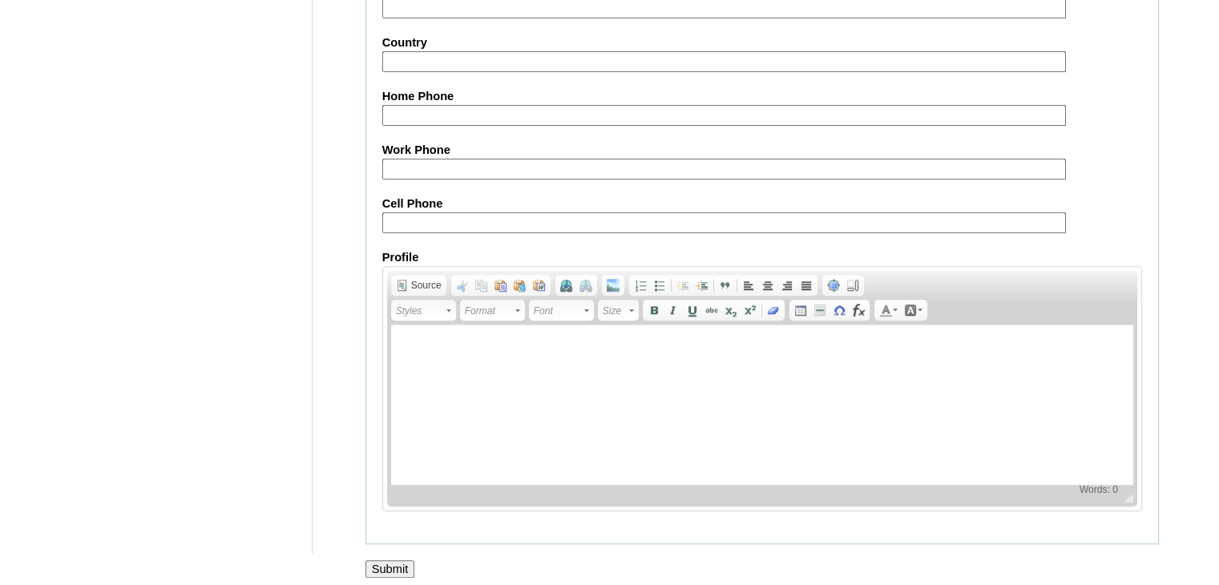
click at [409, 560] on input "Submit" at bounding box center [390, 569] width 50 height 18
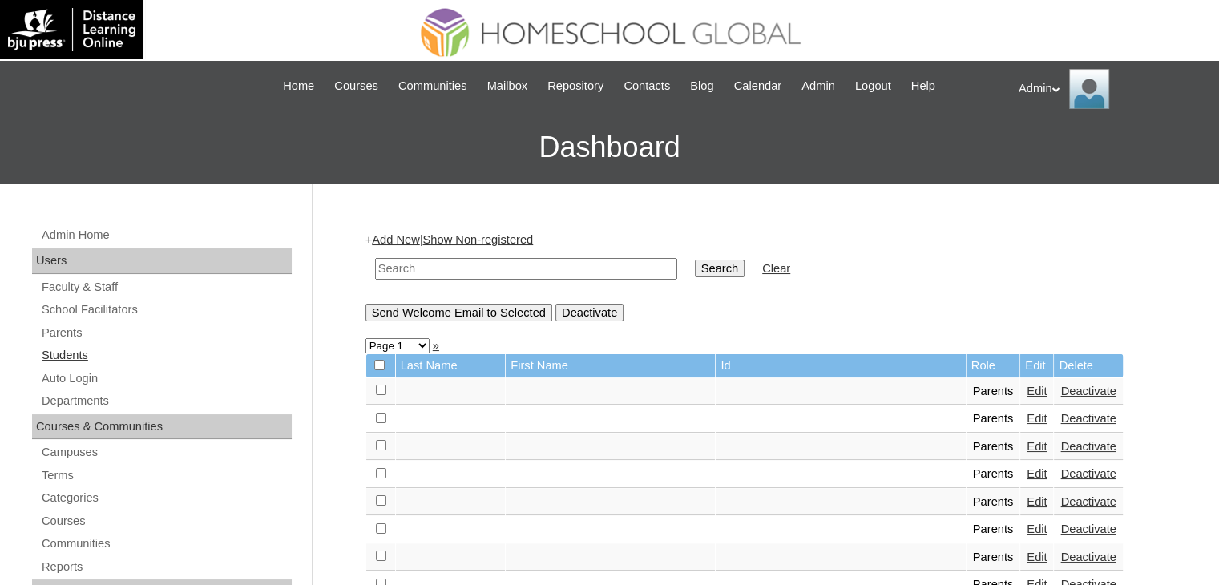
click at [74, 359] on link "Students" at bounding box center [166, 355] width 252 height 20
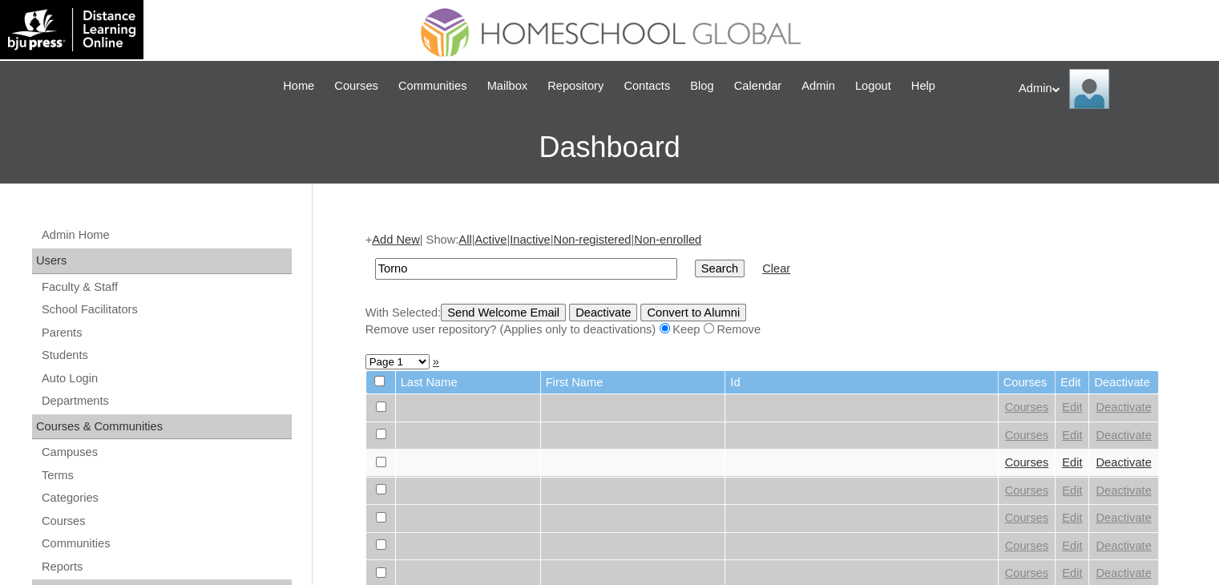
type input "Torno"
click at [692, 264] on td "Search" at bounding box center [720, 269] width 66 height 38
click at [695, 264] on input "Search" at bounding box center [720, 269] width 50 height 18
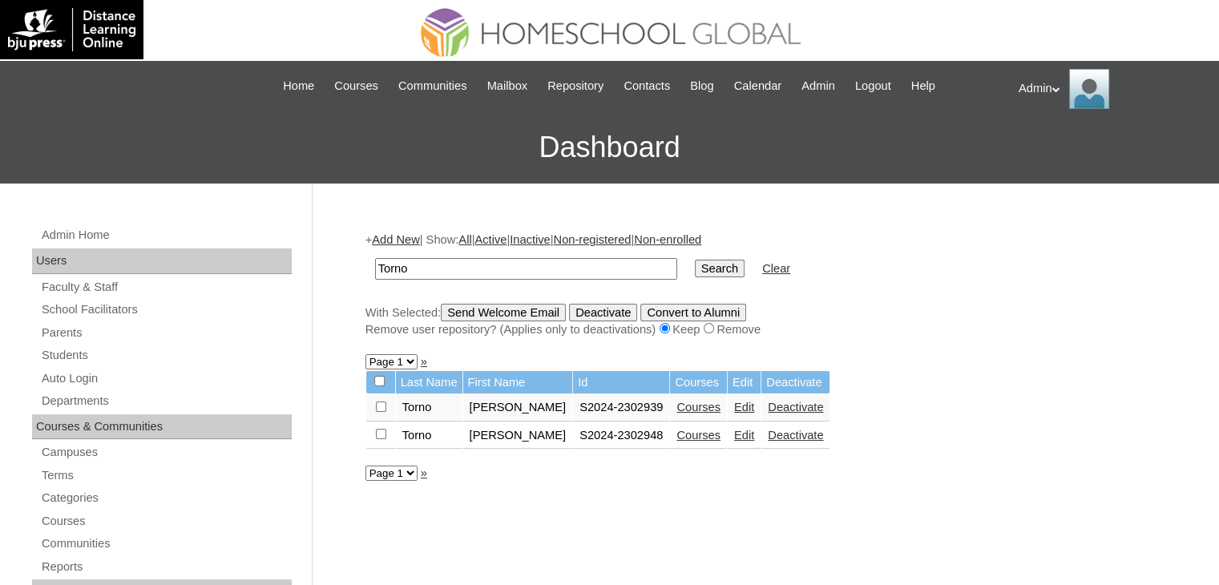
click at [686, 404] on link "Courses" at bounding box center [698, 407] width 44 height 13
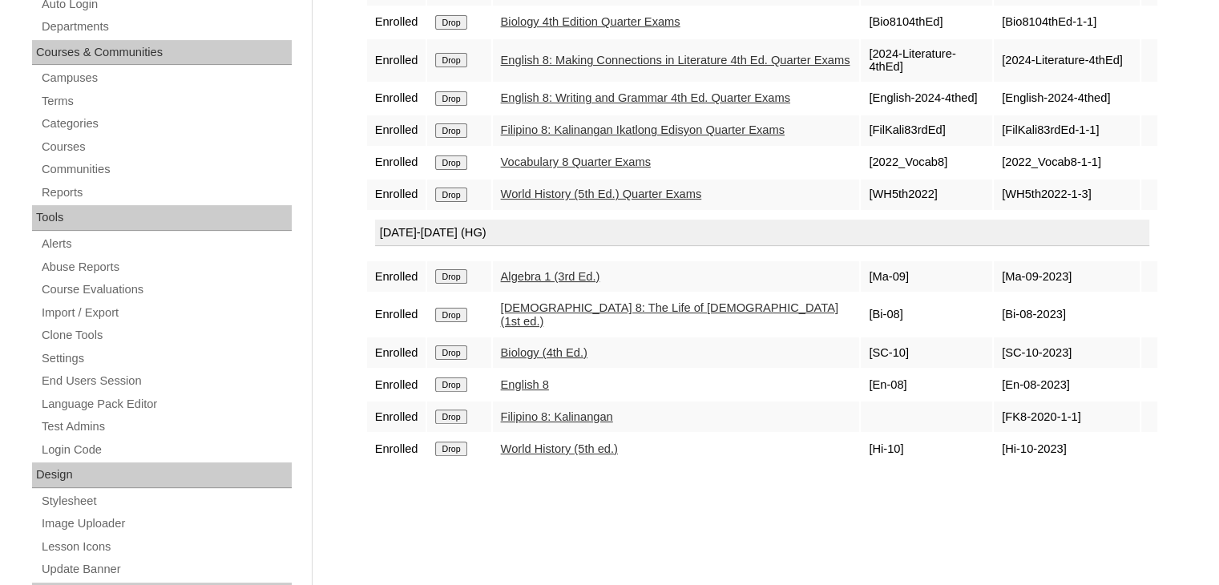
scroll to position [377, 0]
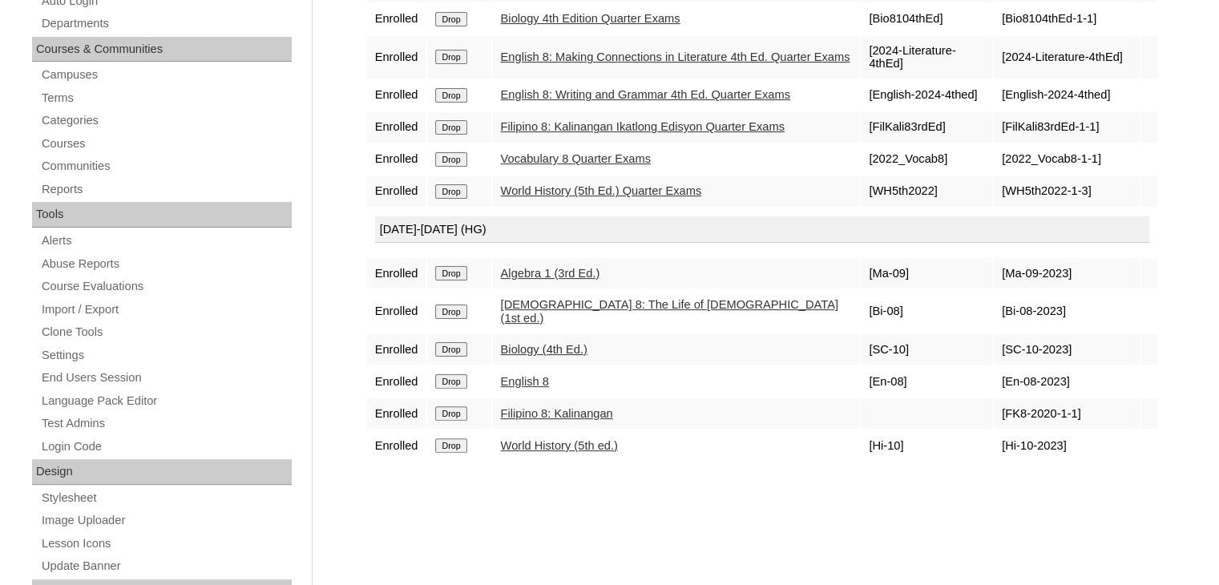
drag, startPoint x: 1070, startPoint y: 2, endPoint x: 532, endPoint y: 550, distance: 768.3
click at [532, 550] on div "Courses:Torno [PERSON_NAME] Enroll in New Course 2024 Quarter Exams Enrolled Dr…" at bounding box center [757, 374] width 801 height 1073
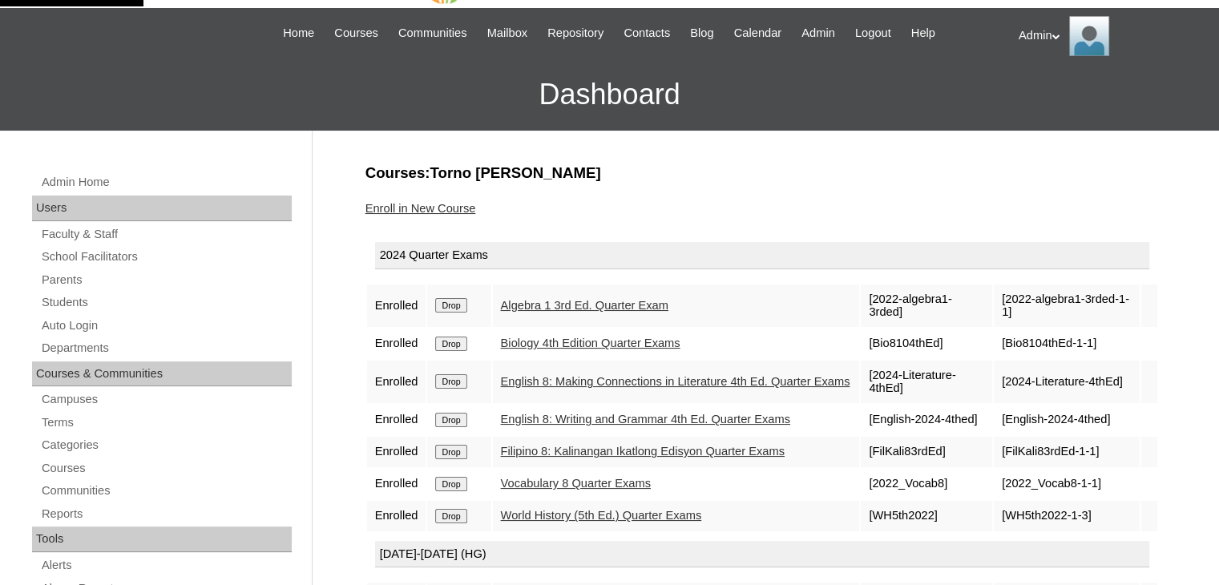
scroll to position [0, 0]
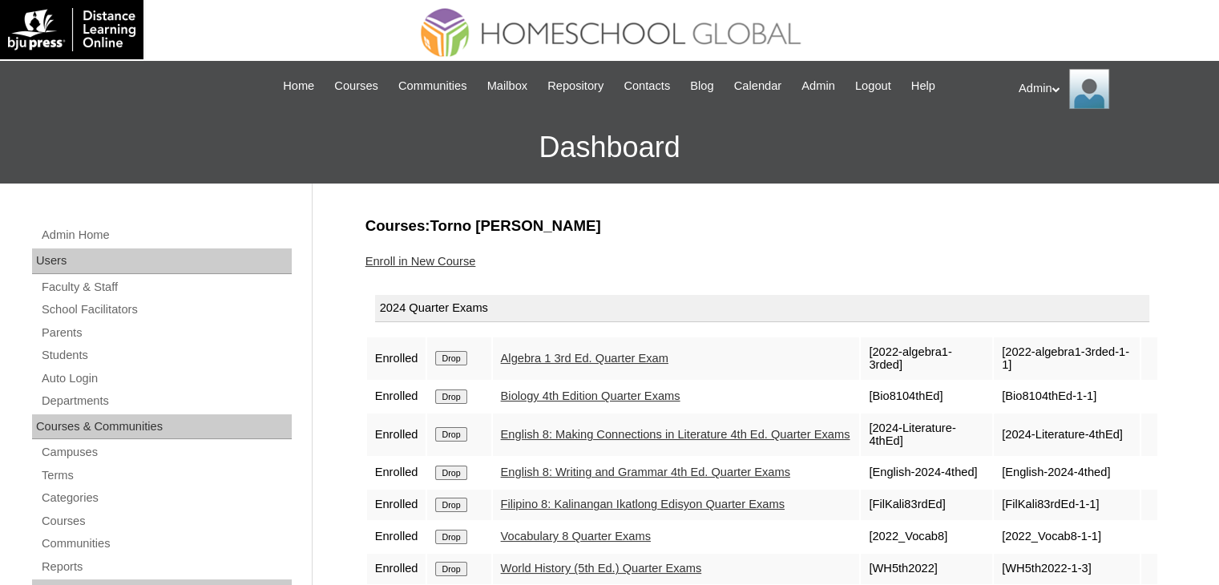
click at [462, 260] on link "Enroll in New Course" at bounding box center [420, 261] width 111 height 13
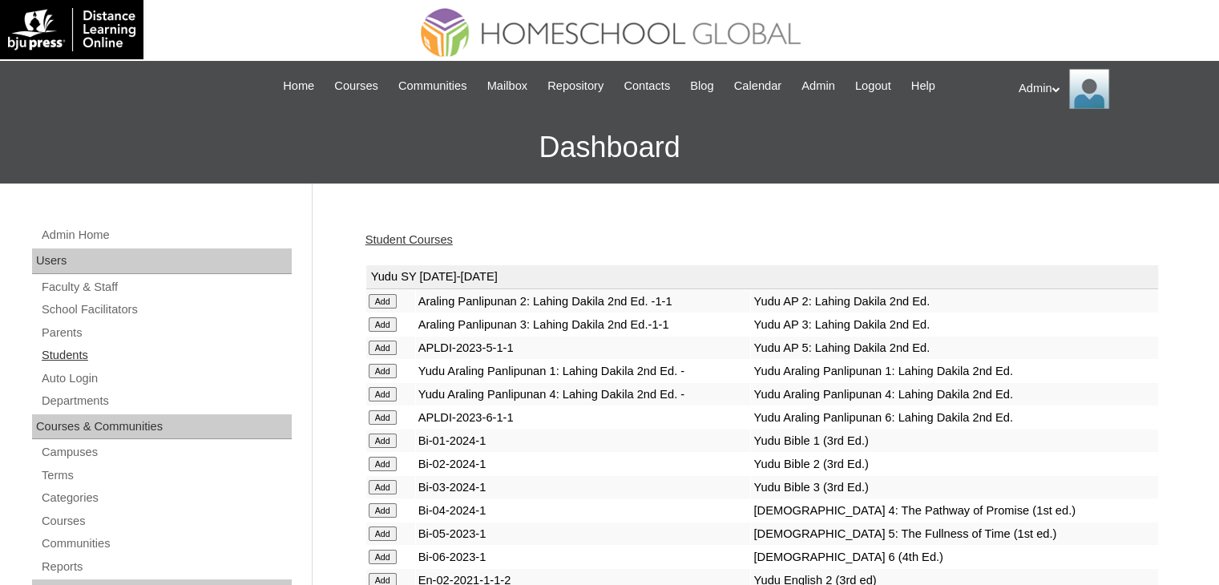
click at [71, 348] on link "Students" at bounding box center [166, 355] width 252 height 20
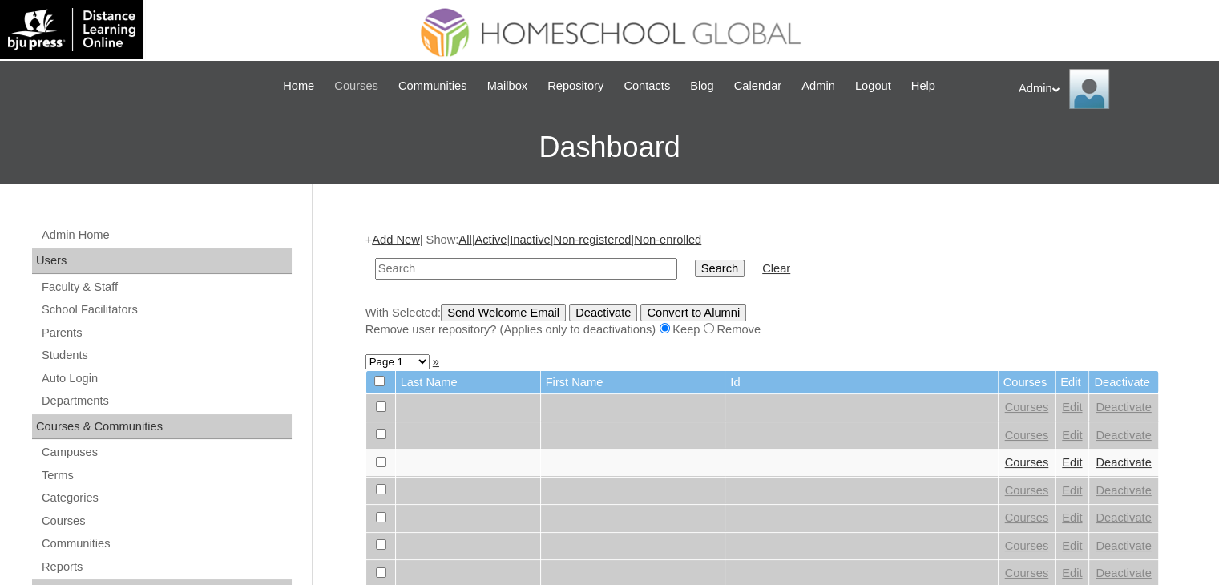
click at [334, 84] on span "Courses" at bounding box center [356, 86] width 44 height 18
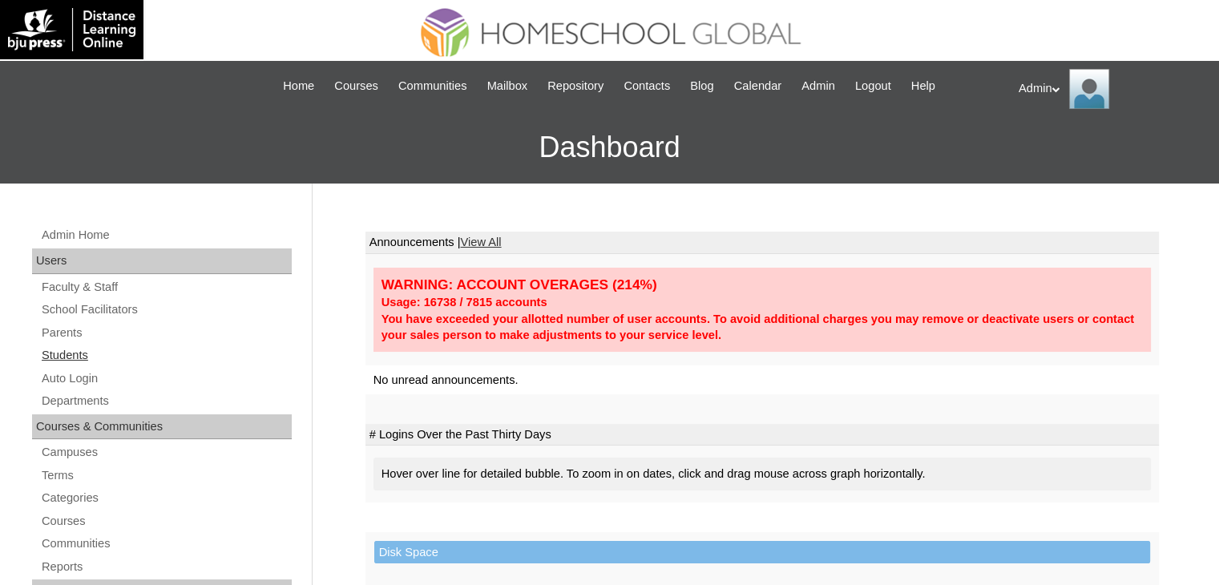
click at [95, 350] on link "Students" at bounding box center [166, 355] width 252 height 20
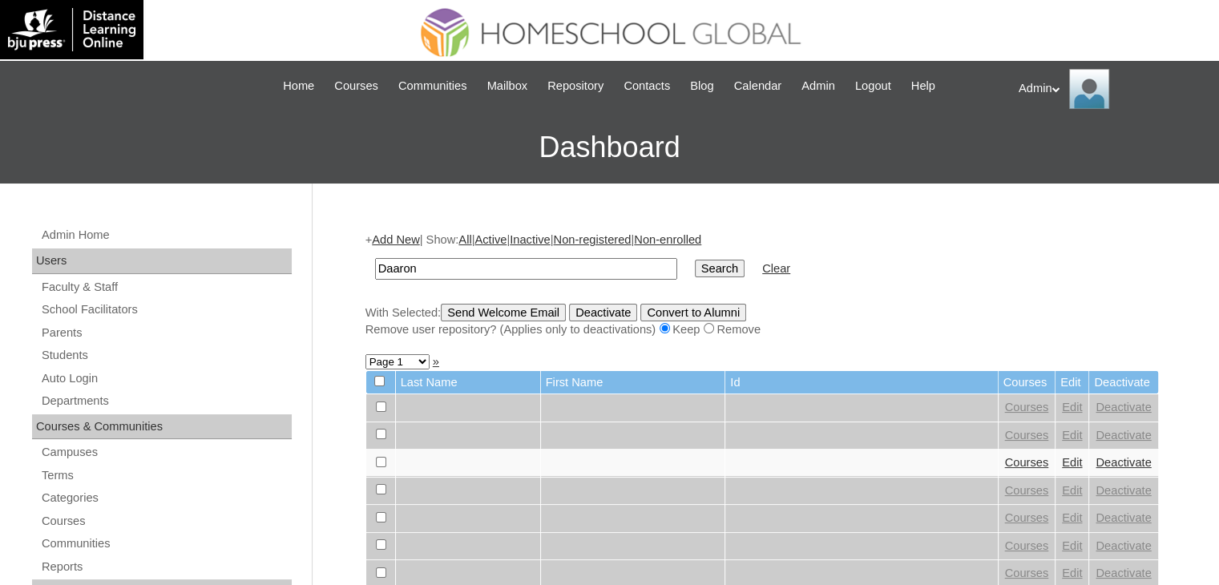
type input "Daaron"
click at [695, 260] on input "Search" at bounding box center [720, 269] width 50 height 18
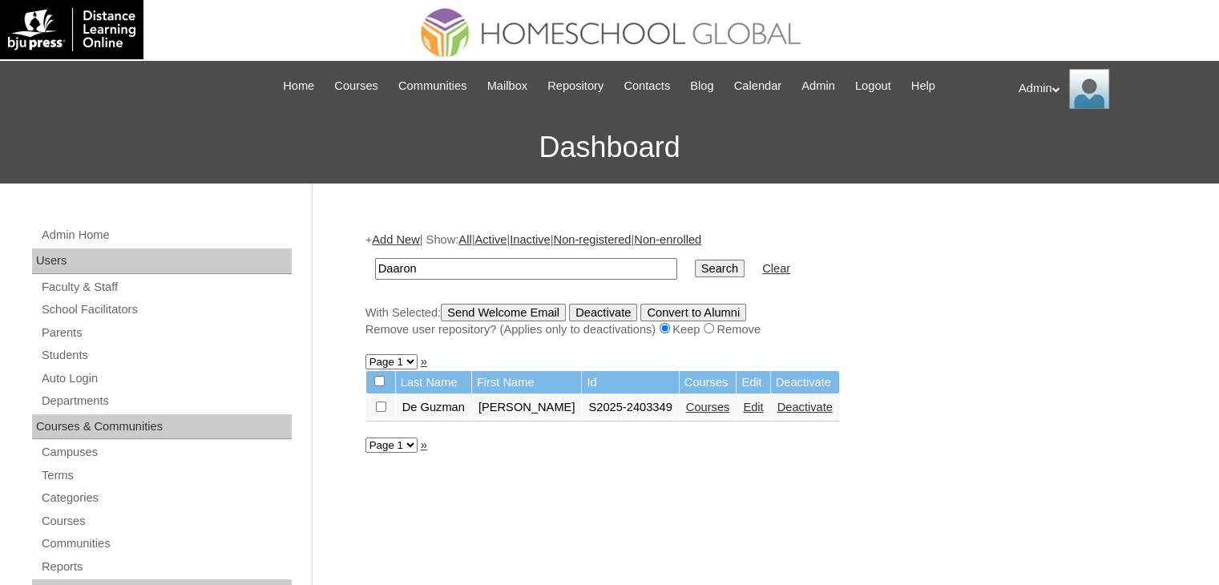
click at [709, 412] on link "Courses" at bounding box center [708, 407] width 44 height 13
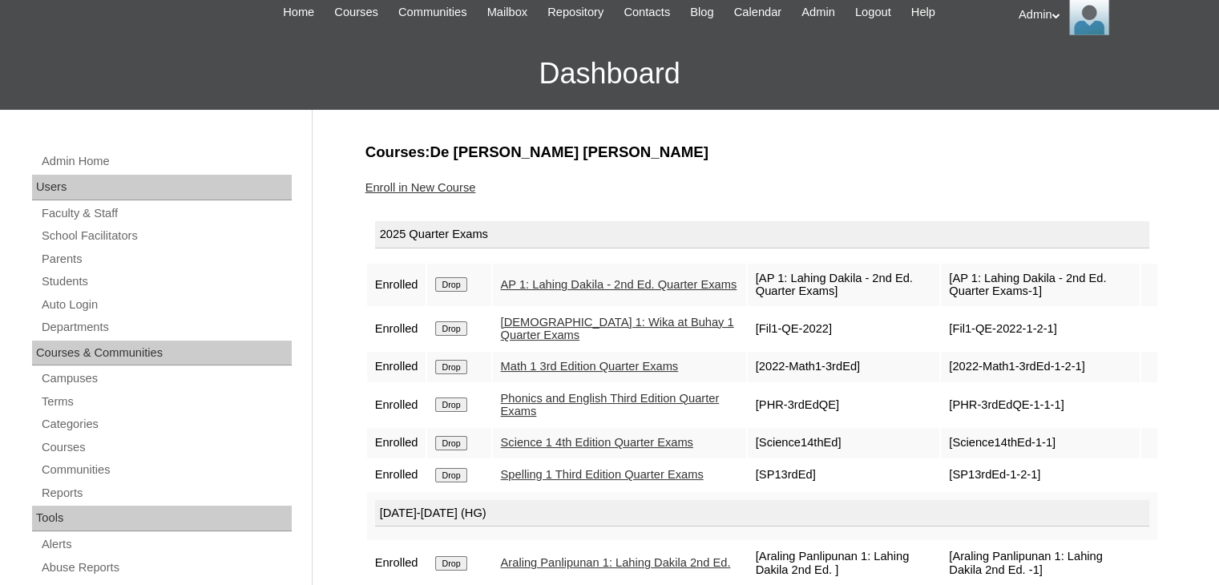
scroll to position [71, 0]
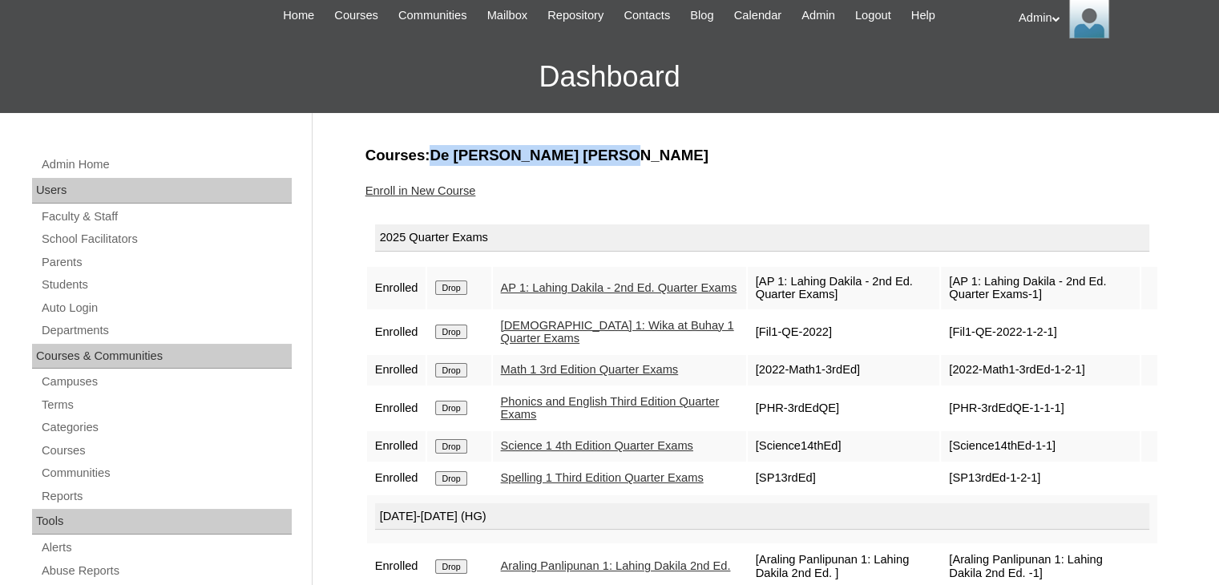
drag, startPoint x: 635, startPoint y: 159, endPoint x: 428, endPoint y: 153, distance: 206.8
click at [428, 153] on h3 "Courses:De [PERSON_NAME] [PERSON_NAME]" at bounding box center [761, 155] width 793 height 21
copy h3 "[PERSON_NAME] [PERSON_NAME]"
click at [84, 284] on link "Students" at bounding box center [166, 285] width 252 height 20
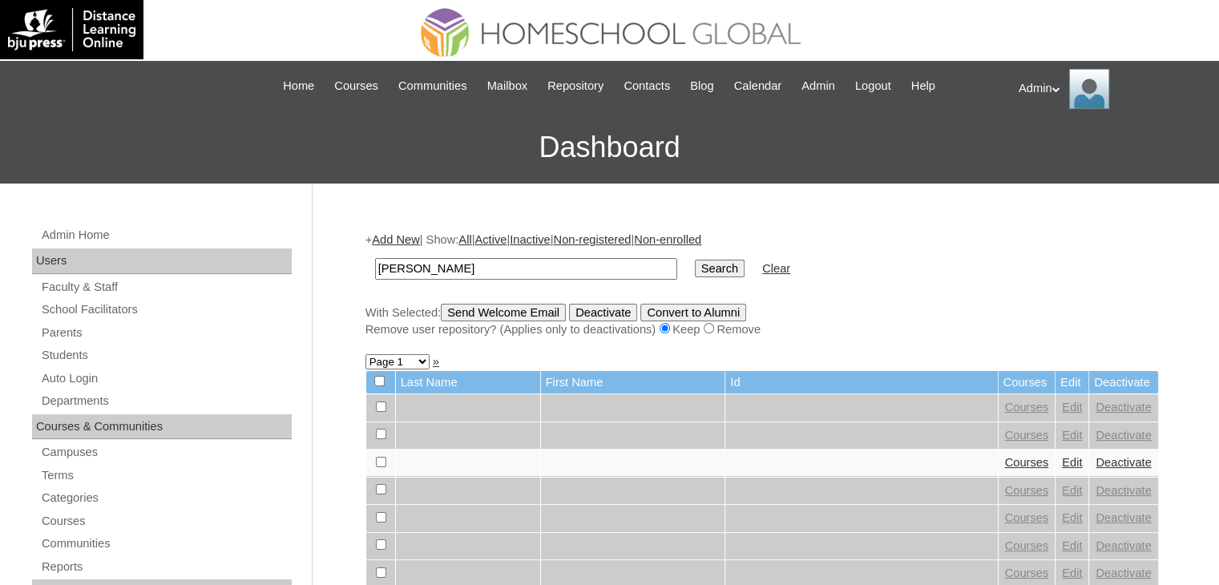
type input "ivan"
click at [695, 263] on input "Search" at bounding box center [720, 269] width 50 height 18
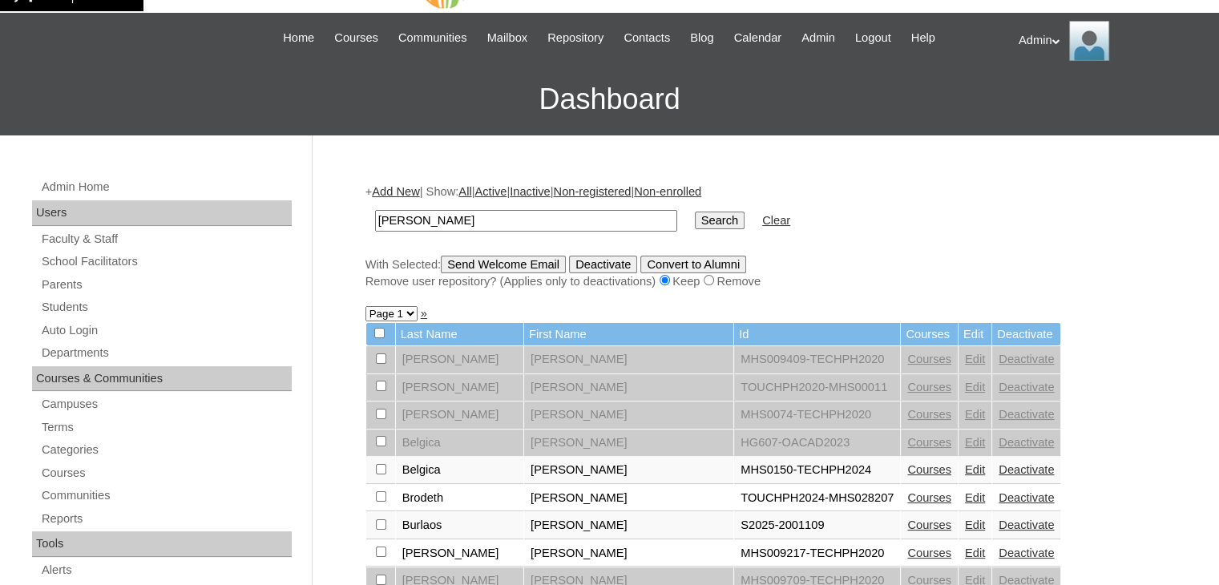
scroll to position [48, 0]
click at [907, 522] on link "Courses" at bounding box center [929, 524] width 44 height 13
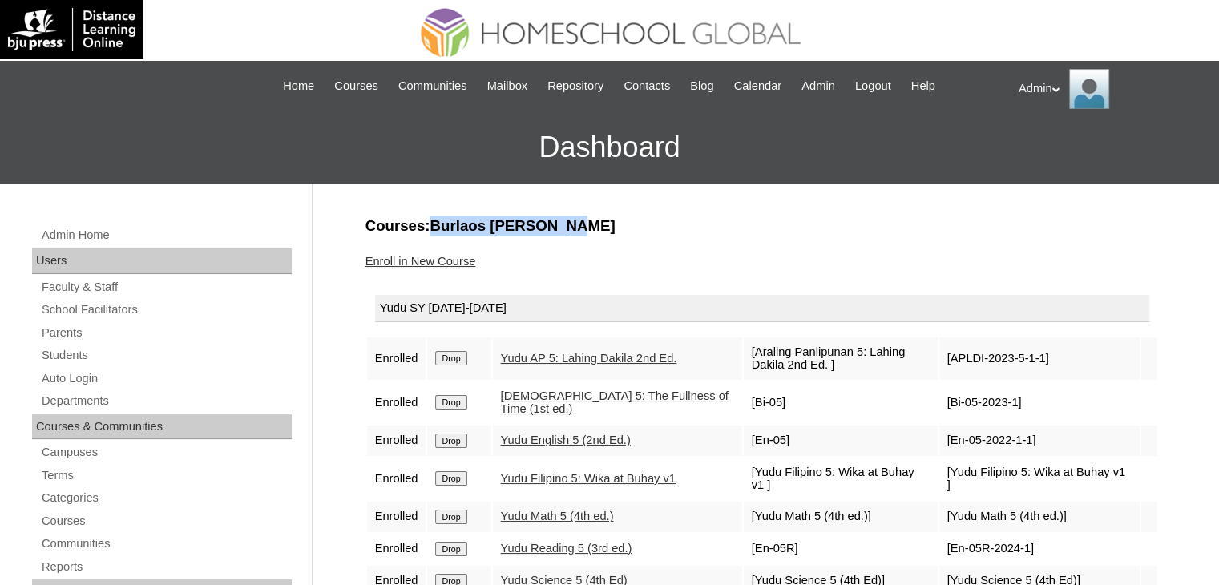
drag, startPoint x: 559, startPoint y: 220, endPoint x: 429, endPoint y: 222, distance: 129.8
click at [429, 222] on h3 "Courses:Burlaos Ivan Devin" at bounding box center [761, 226] width 793 height 21
copy h3 "Burlaos Ivan Devin"
click at [699, 261] on div "Enroll in New Course" at bounding box center [761, 261] width 793 height 17
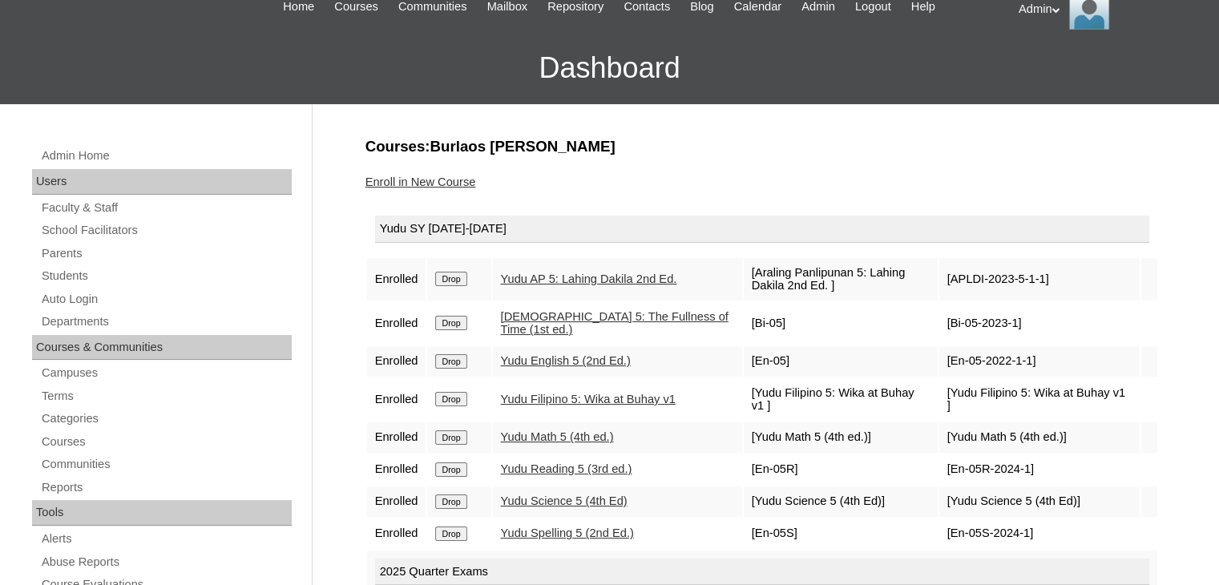
scroll to position [83, 0]
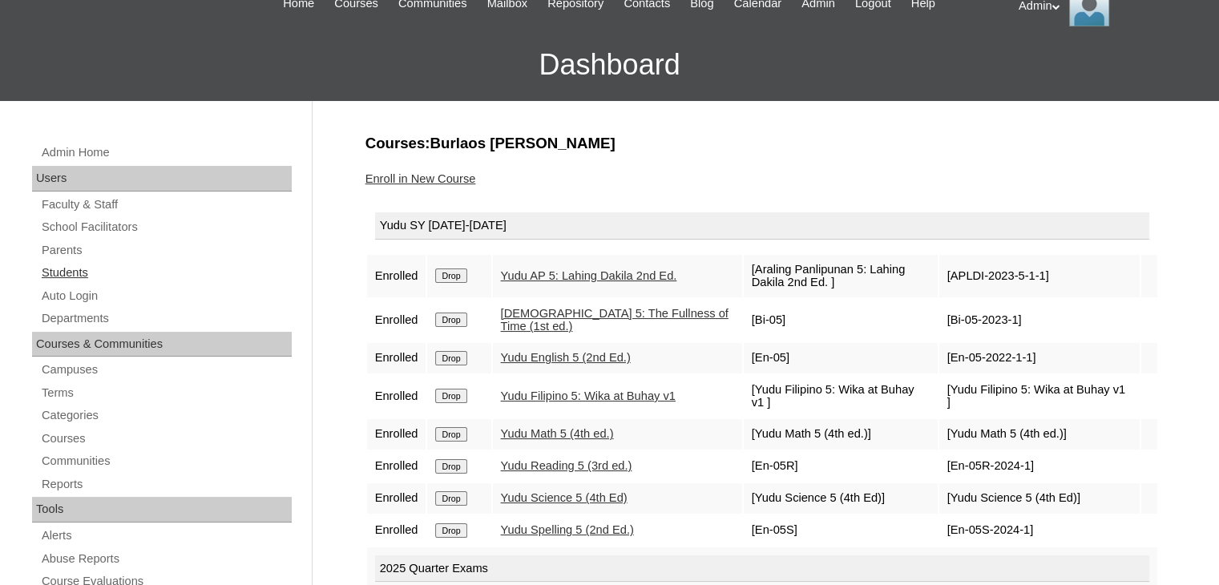
click at [71, 272] on link "Students" at bounding box center [166, 273] width 252 height 20
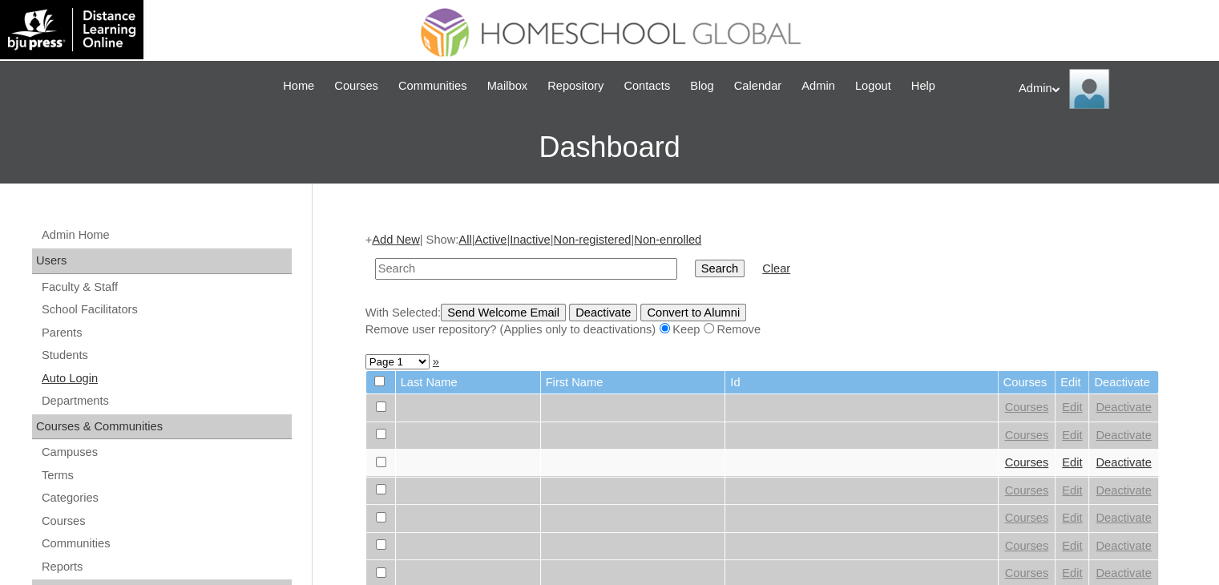
click at [90, 374] on link "Auto Login" at bounding box center [166, 379] width 252 height 20
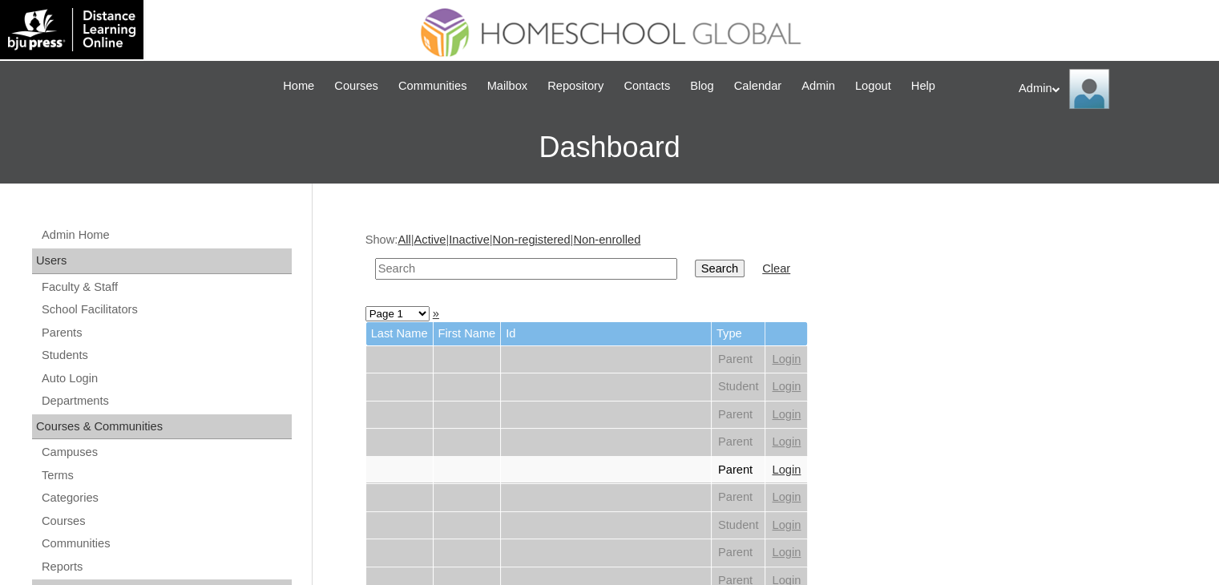
click at [443, 264] on input "text" at bounding box center [526, 269] width 302 height 22
type input "Torno"
click at [695, 268] on input "Search" at bounding box center [720, 269] width 50 height 18
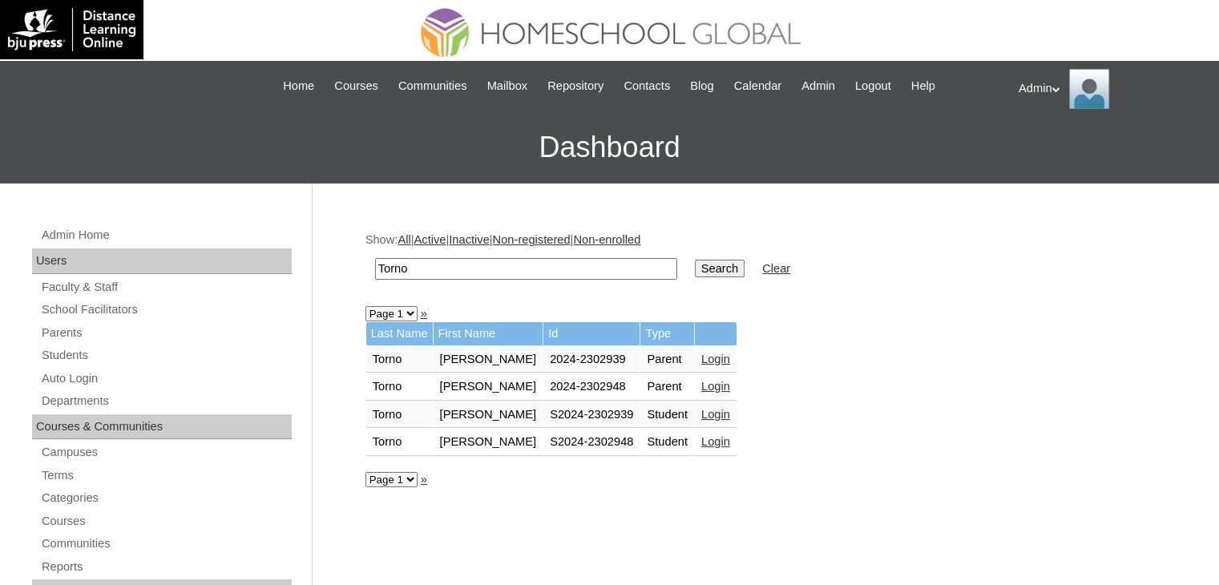
click at [703, 410] on link "Login" at bounding box center [715, 414] width 29 height 13
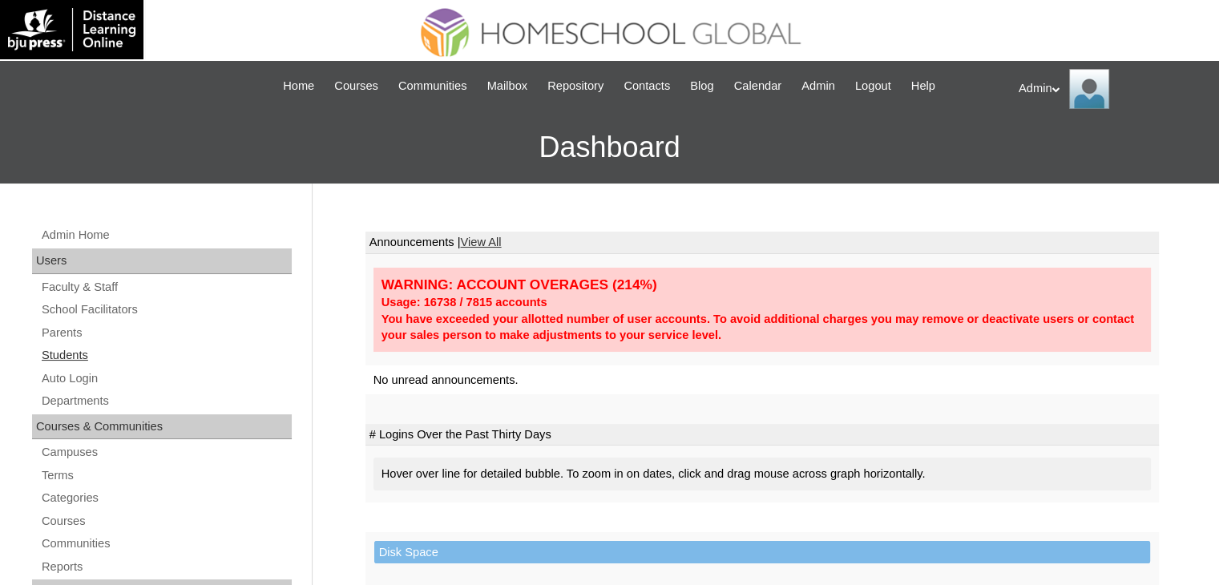
click at [79, 353] on link "Students" at bounding box center [166, 355] width 252 height 20
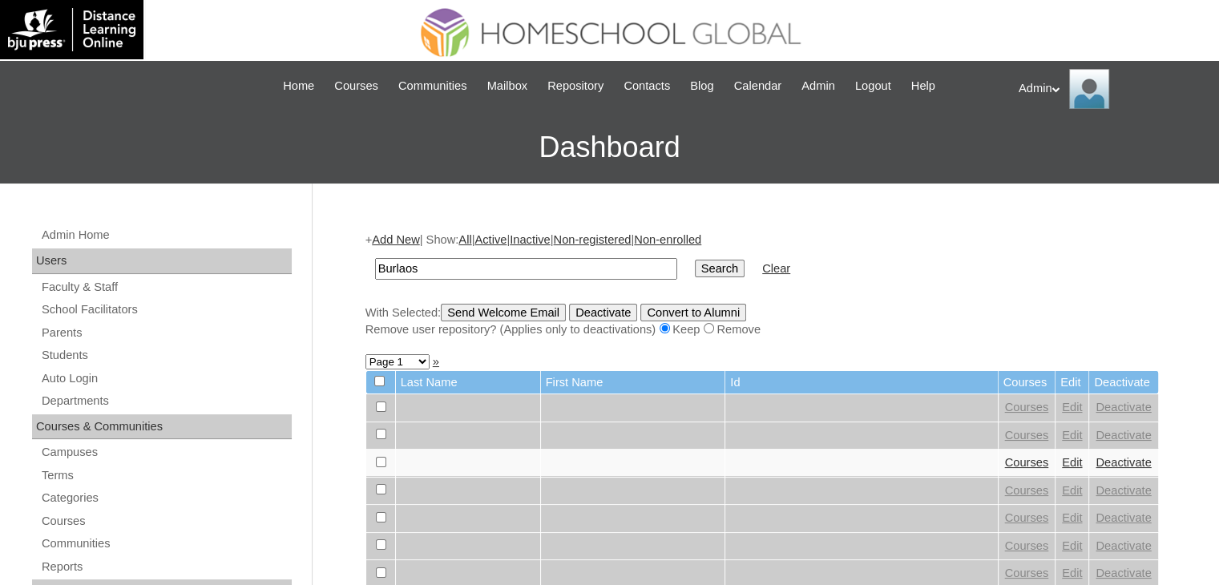
type input "Burlaos"
click at [695, 276] on input "Search" at bounding box center [720, 269] width 50 height 18
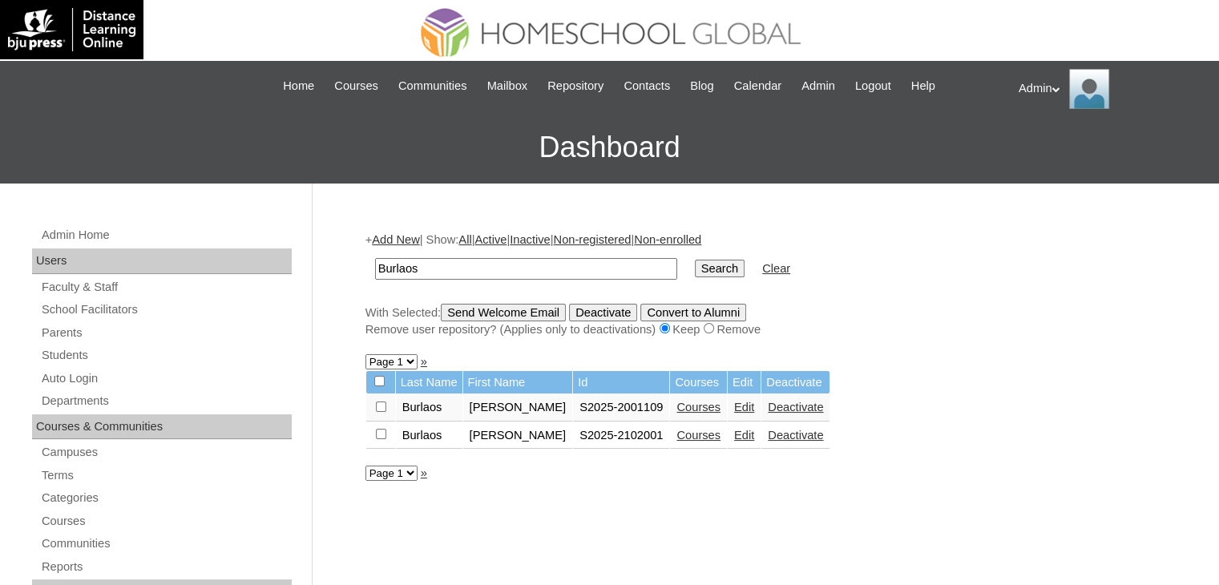
click at [678, 429] on link "Courses" at bounding box center [698, 435] width 44 height 13
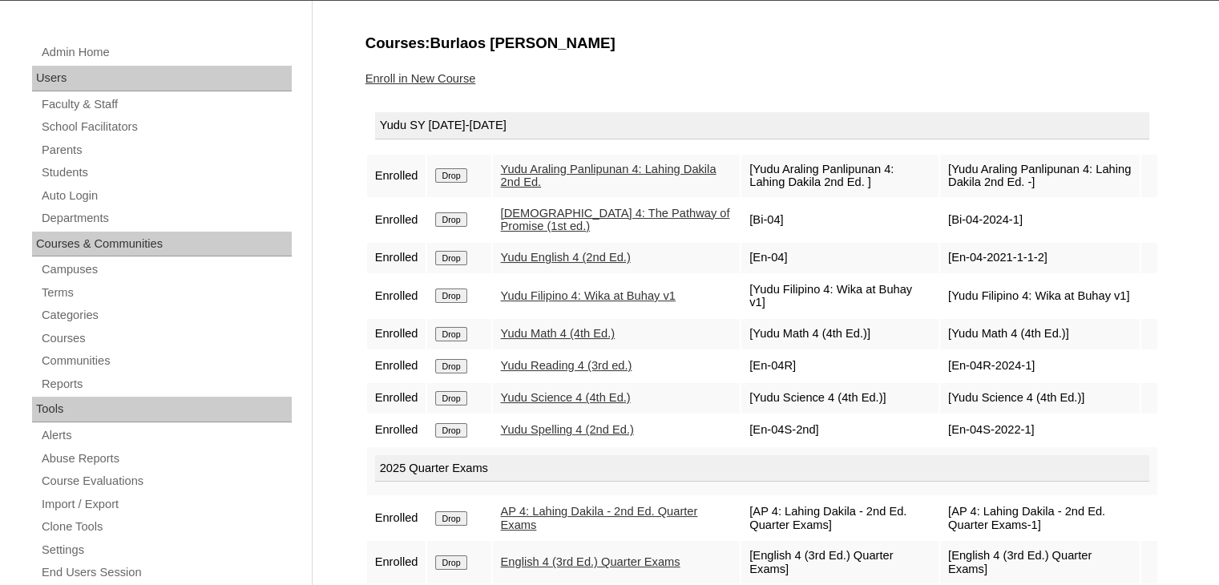
scroll to position [183, 0]
drag, startPoint x: 578, startPoint y: 37, endPoint x: 426, endPoint y: 49, distance: 152.7
click at [426, 49] on h3 "Courses:Burlaos [PERSON_NAME]" at bounding box center [761, 43] width 793 height 21
copy h3 "Burlaos [PERSON_NAME]"
click at [72, 165] on link "Students" at bounding box center [166, 173] width 252 height 20
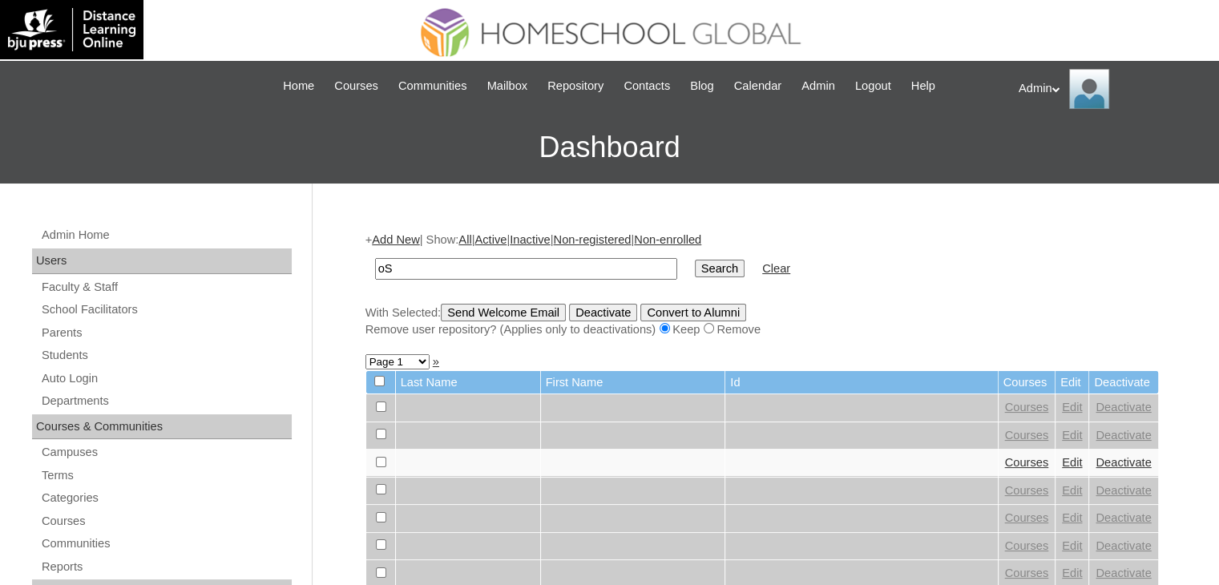
type input "o"
click at [695, 260] on input "Search" at bounding box center [720, 269] width 50 height 18
type input "SOllestr"
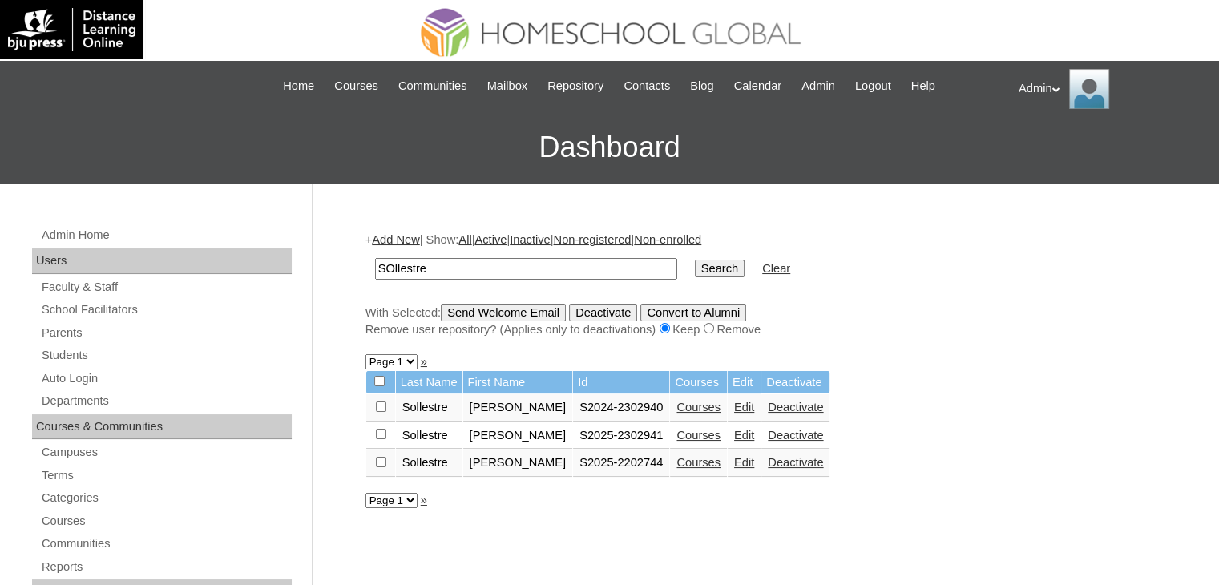
click at [695, 434] on link "Courses" at bounding box center [698, 435] width 44 height 13
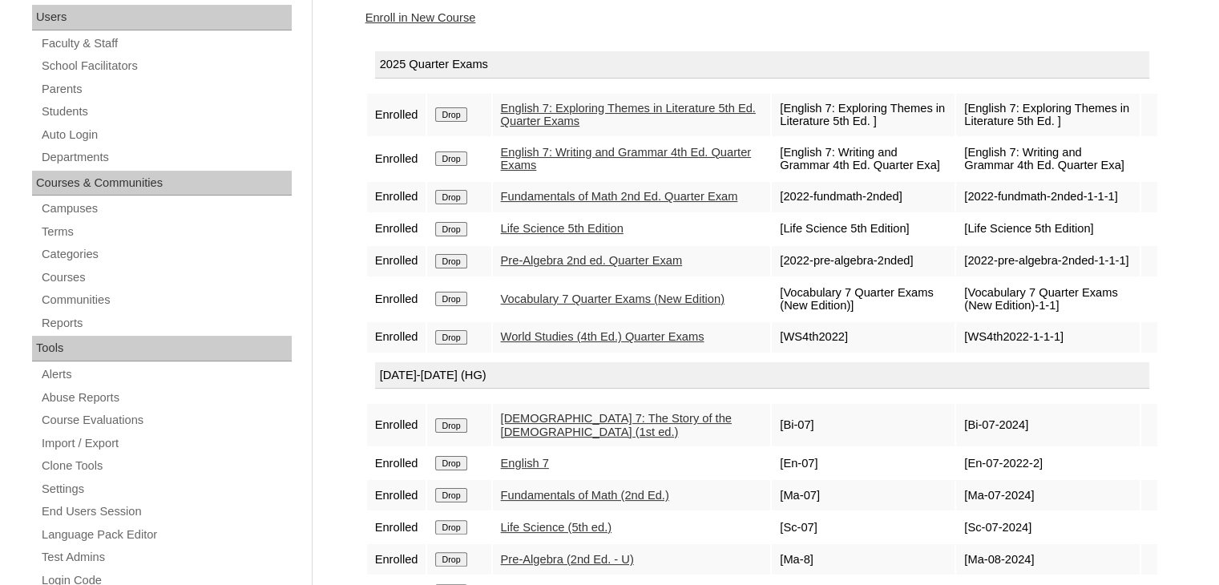
scroll to position [247, 0]
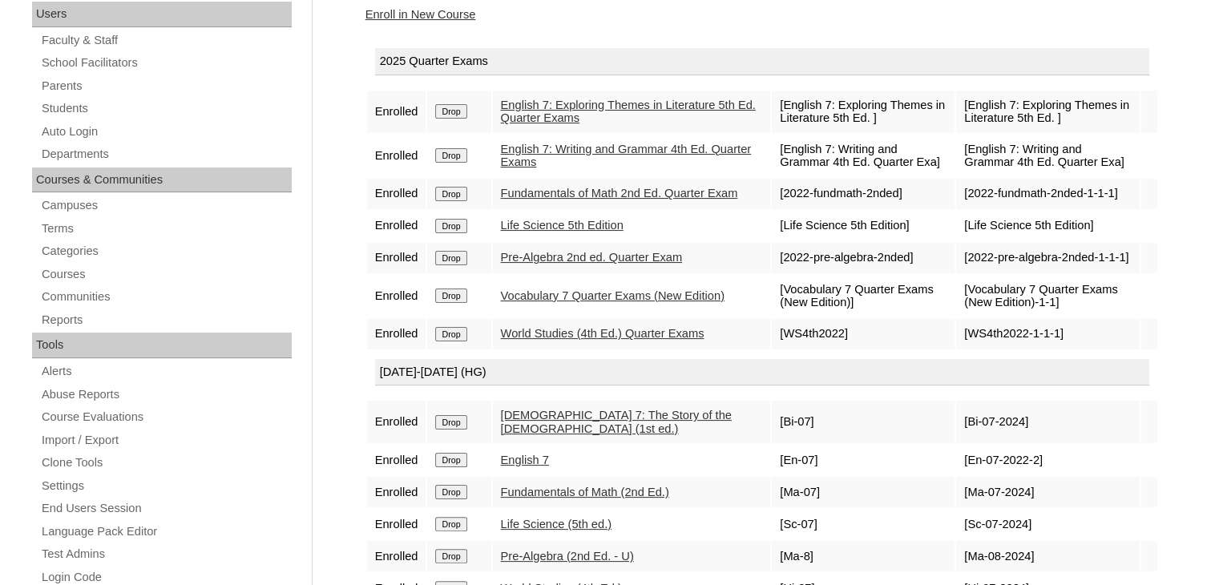
click at [452, 260] on input "Drop" at bounding box center [450, 258] width 31 height 14
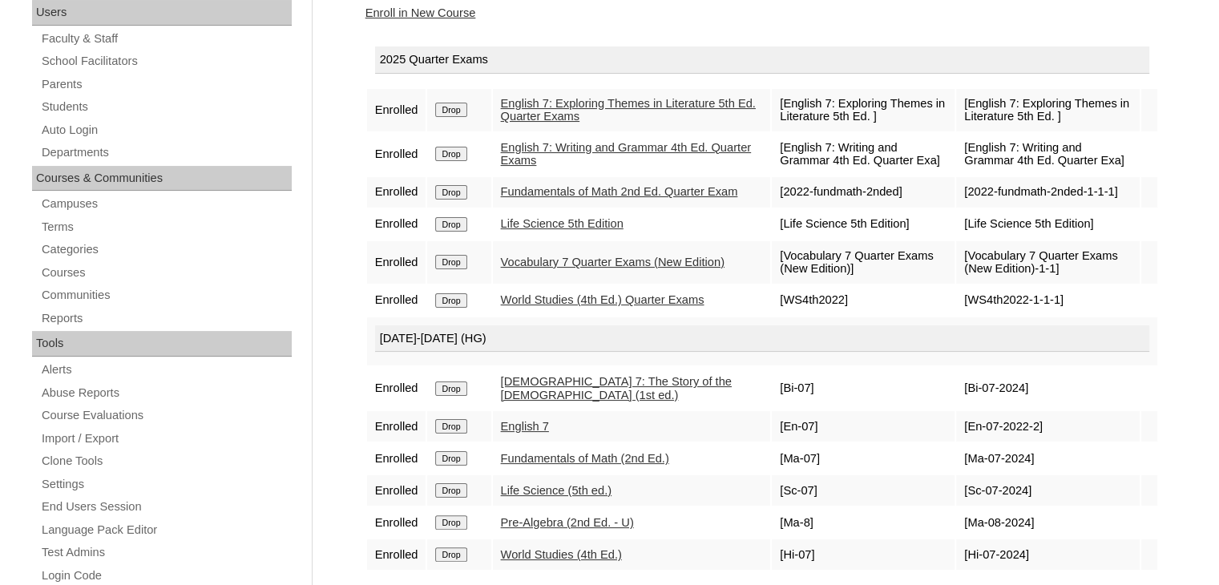
scroll to position [269, 0]
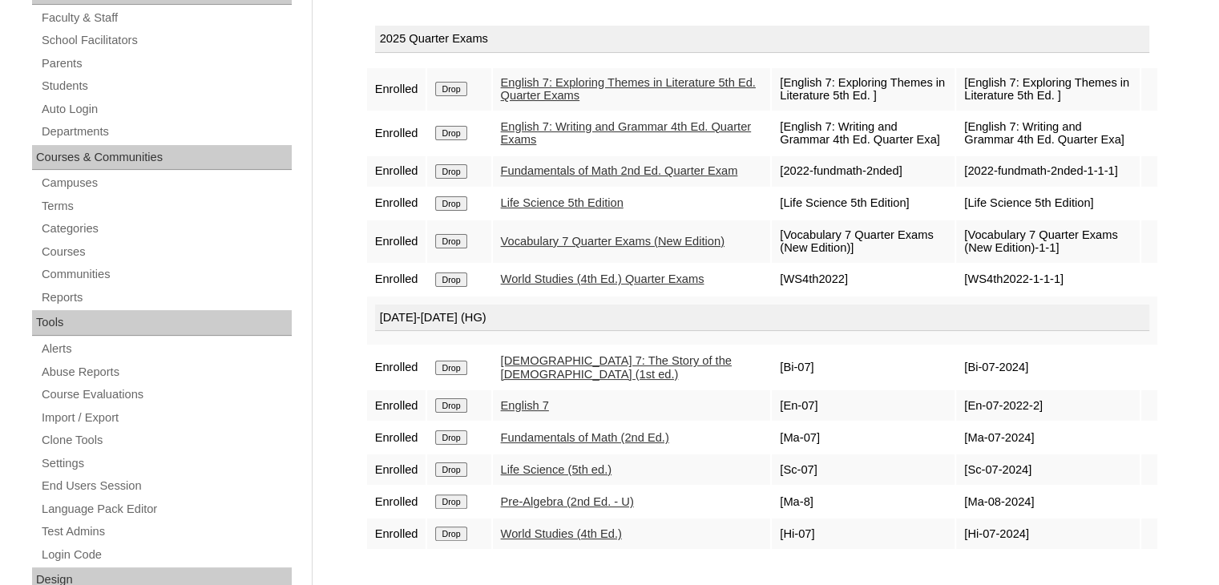
click at [459, 509] on input "Drop" at bounding box center [450, 501] width 31 height 14
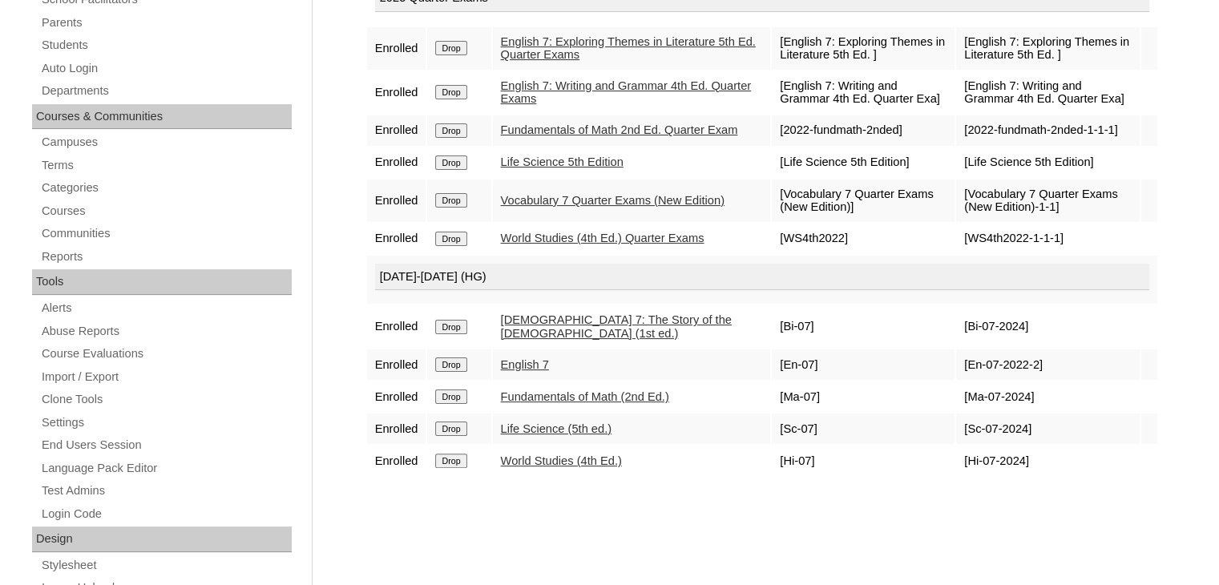
scroll to position [228, 0]
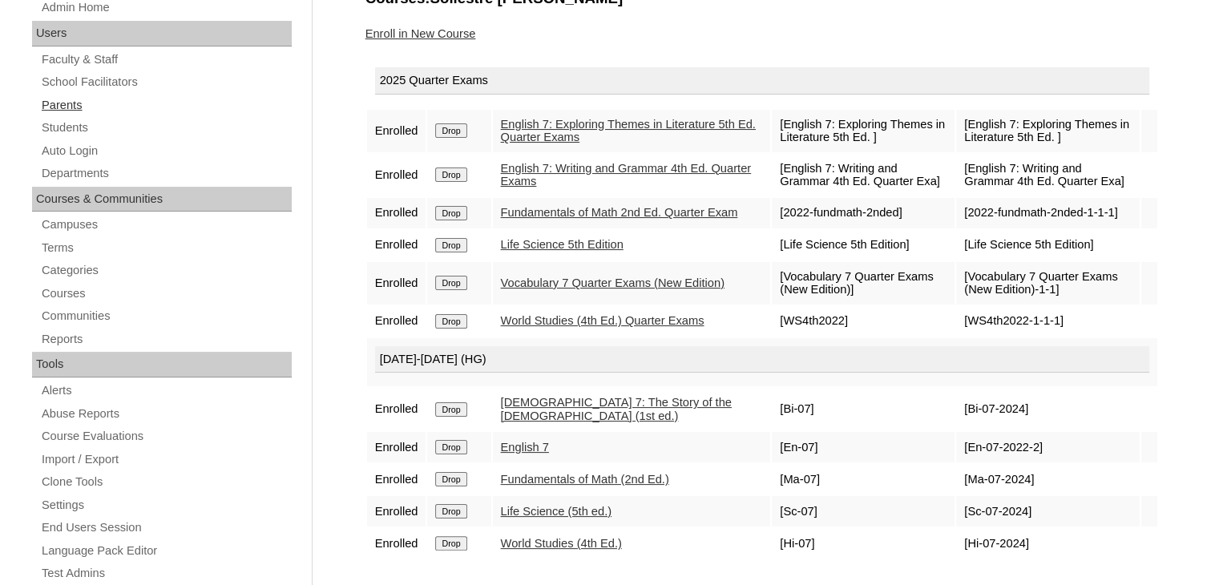
click at [69, 103] on link "Parents" at bounding box center [166, 105] width 252 height 20
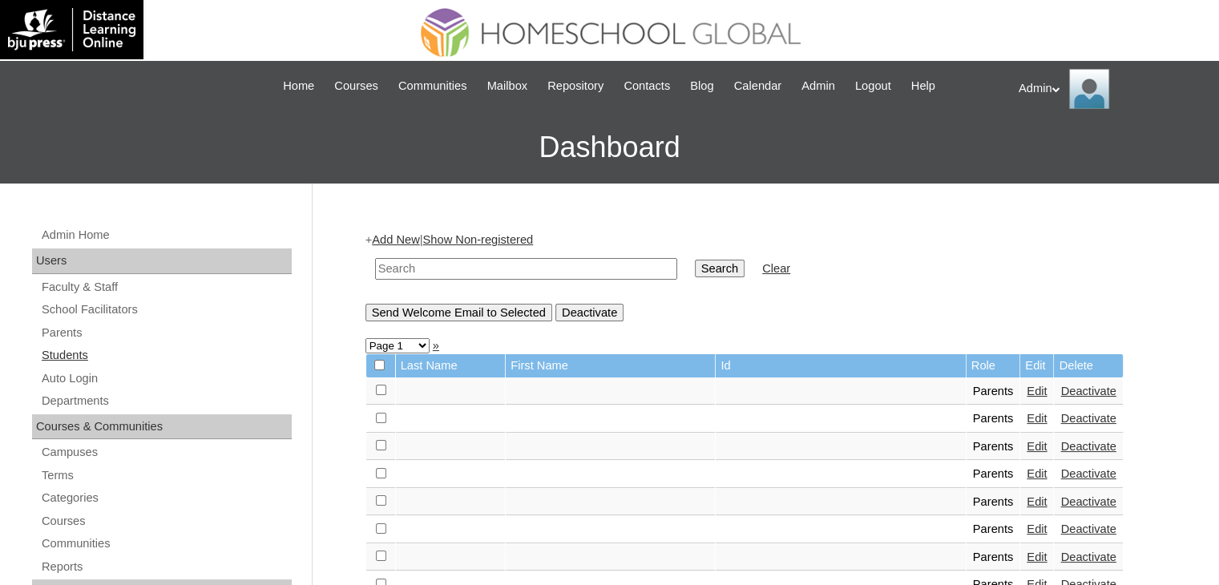
click at [54, 353] on link "Students" at bounding box center [166, 355] width 252 height 20
